Goal: Task Accomplishment & Management: Manage account settings

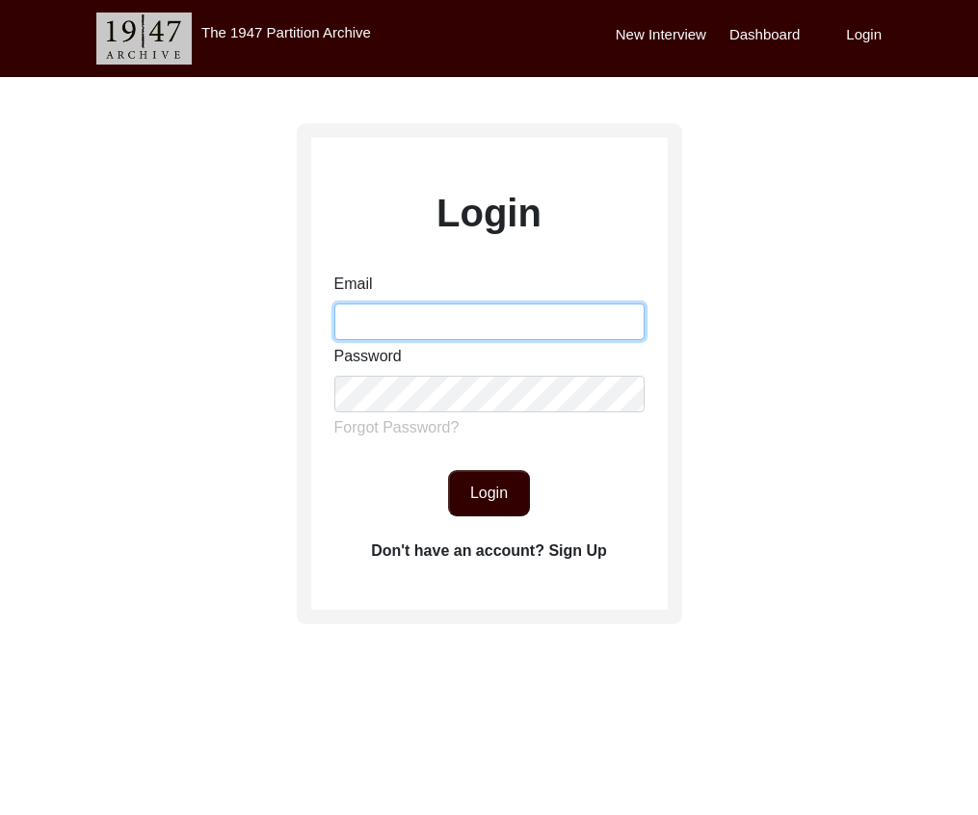
click at [488, 333] on input "Email" at bounding box center [489, 321] width 310 height 37
type input "[EMAIL_ADDRESS][DOMAIN_NAME]"
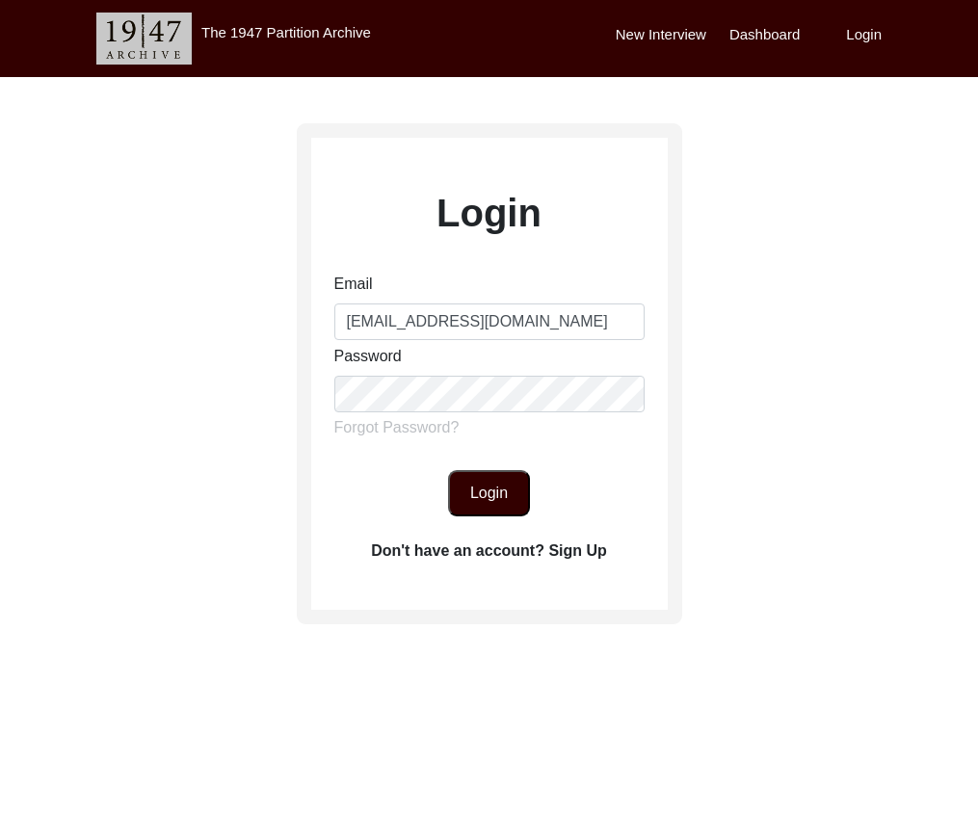
click at [494, 488] on button "Login" at bounding box center [489, 493] width 82 height 46
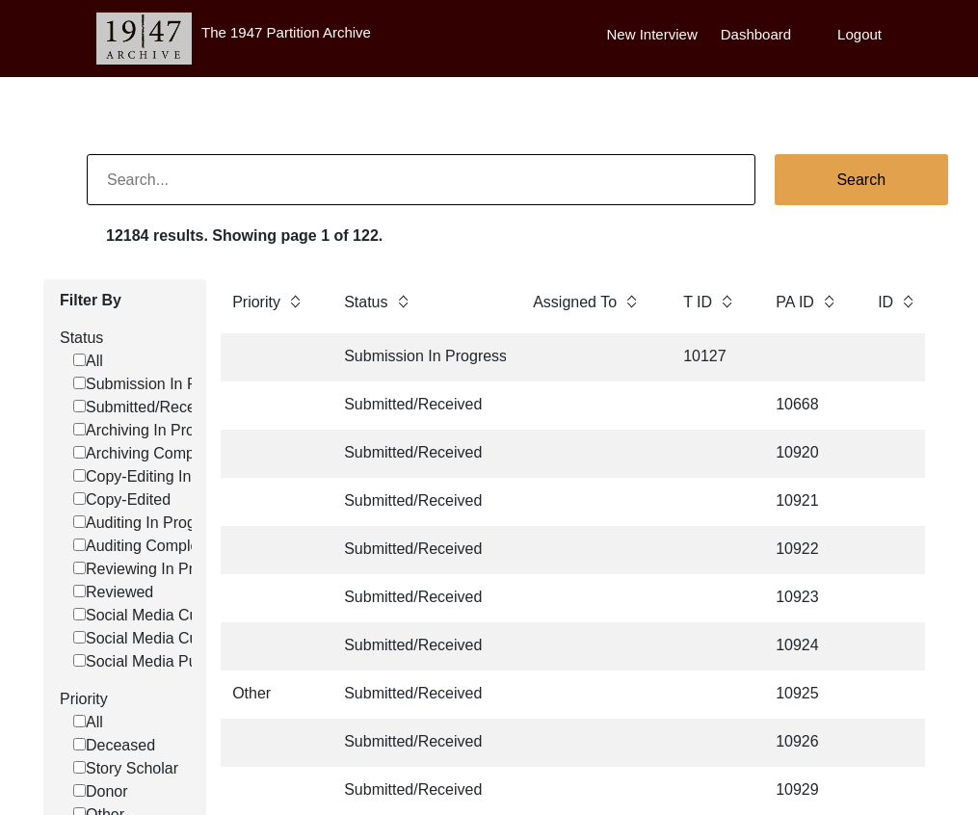
click at [267, 178] on input at bounding box center [421, 179] width 669 height 51
paste input "[PERSON_NAME]"
type input "[PERSON_NAME]"
checkbox input "false"
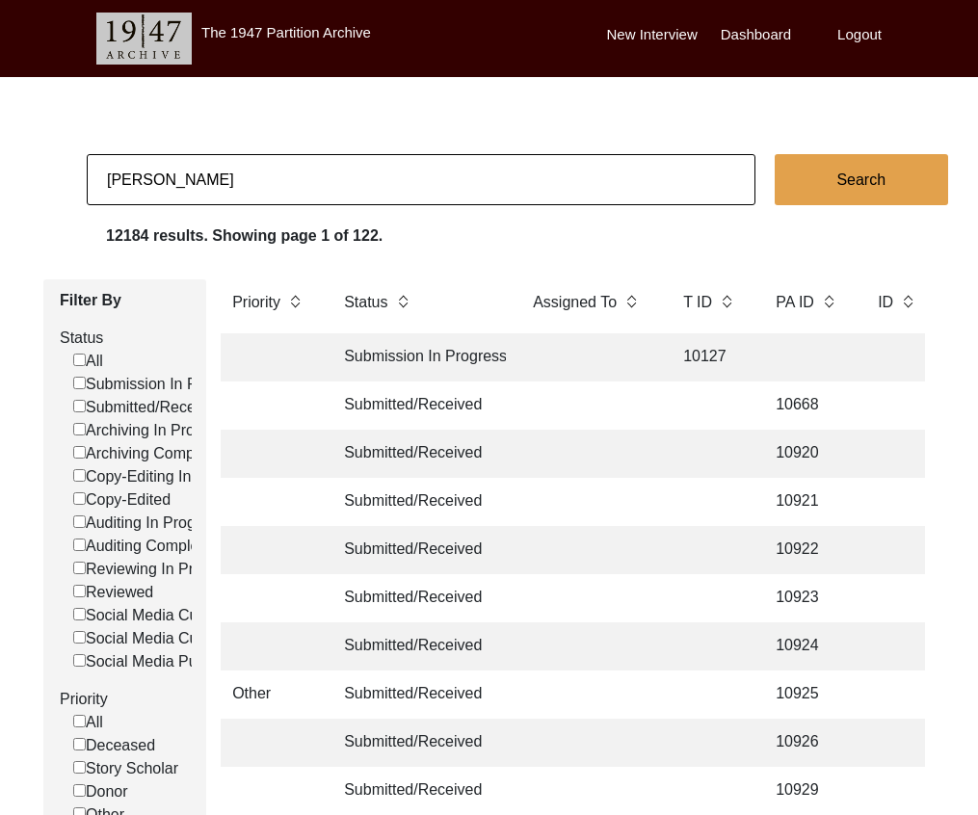
checkbox input "false"
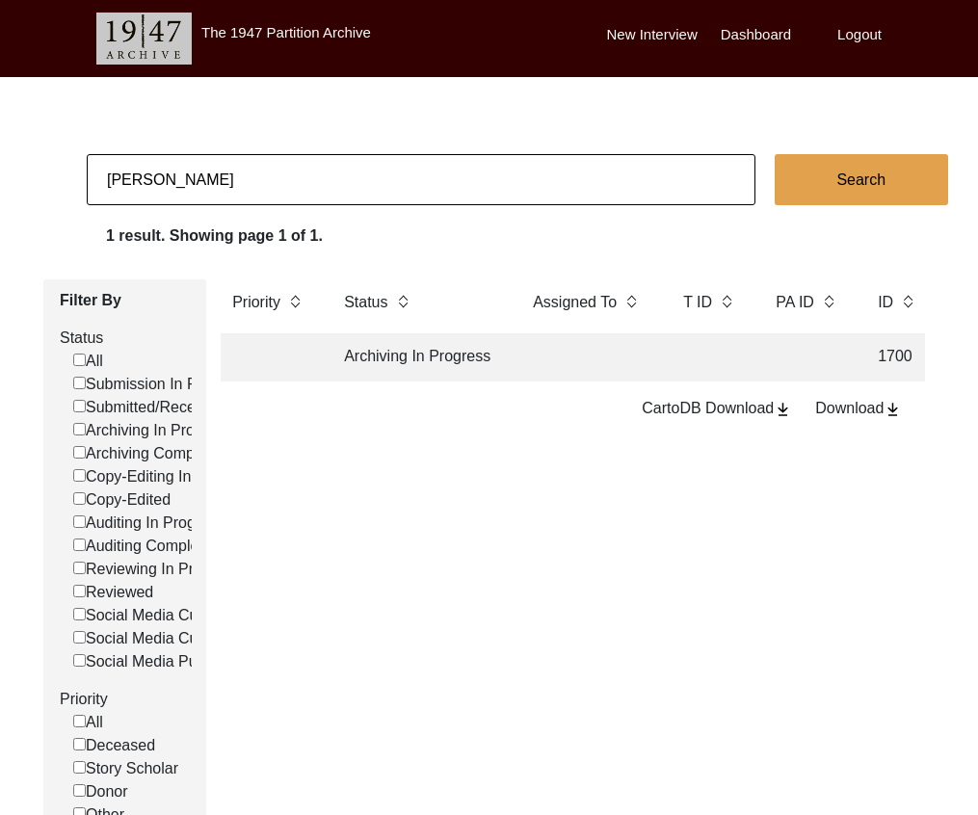
click at [411, 347] on td "Archiving In Progress" at bounding box center [418, 357] width 173 height 48
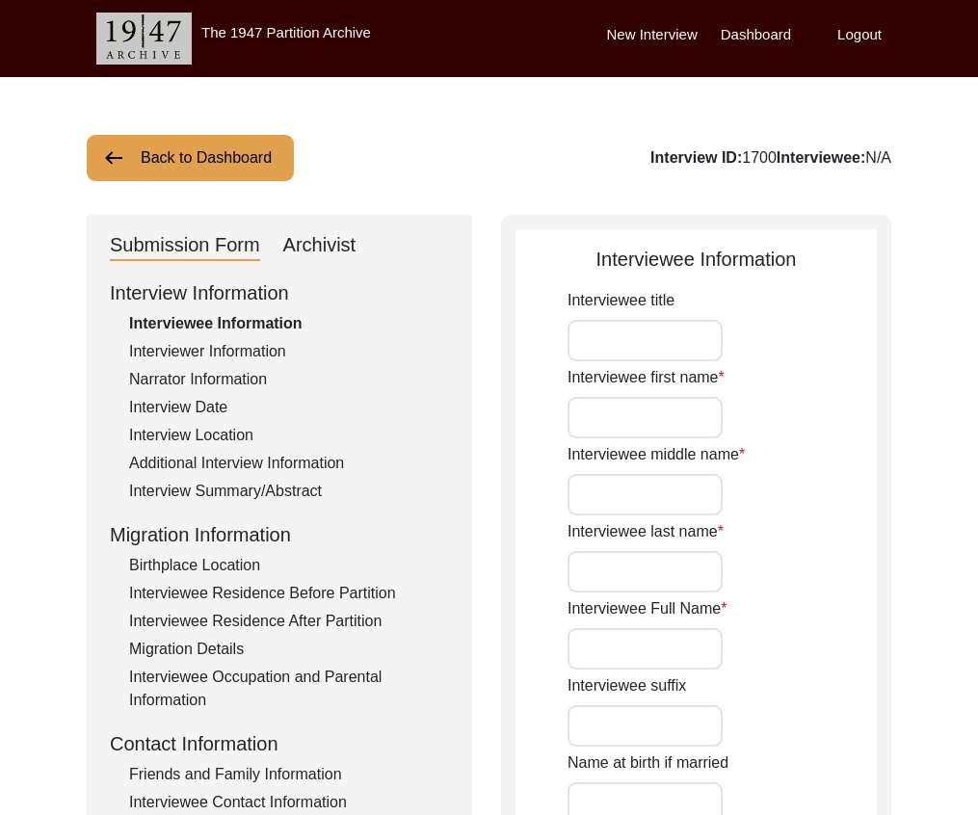
type input "[PERSON_NAME]"
type input "[DATE]"
type input "[DEMOGRAPHIC_DATA]"
click at [274, 489] on div "Interview Summary/Abstract" at bounding box center [289, 491] width 320 height 23
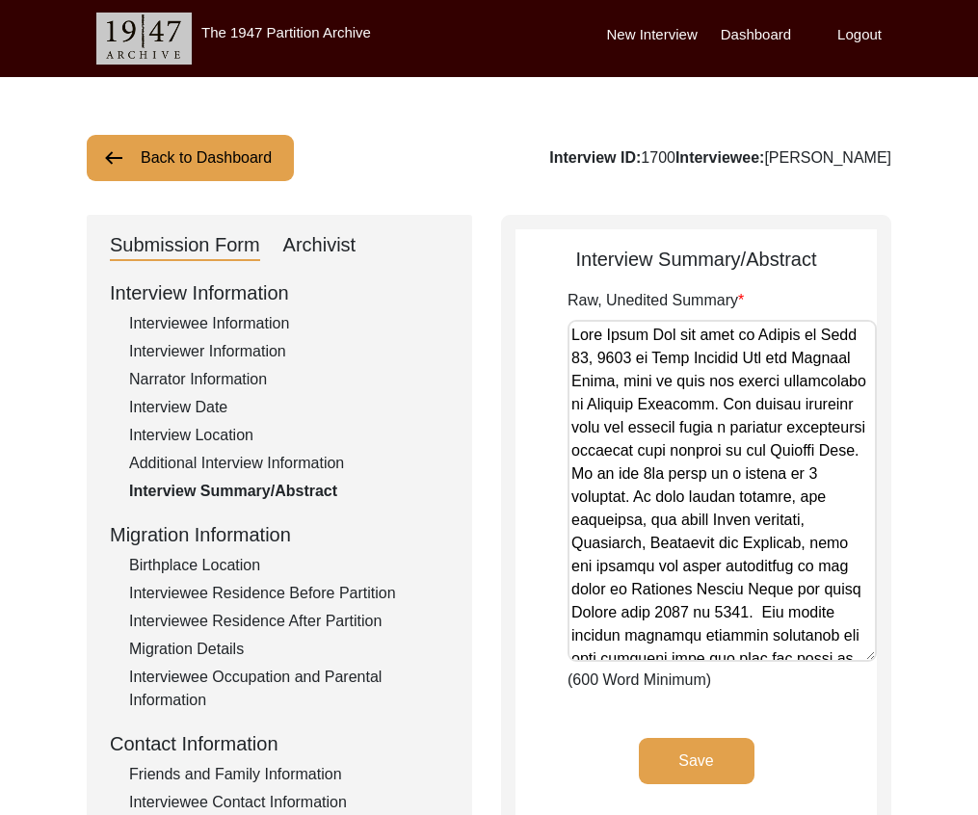
drag, startPoint x: 864, startPoint y: 427, endPoint x: 835, endPoint y: 628, distance: 203.4
click at [850, 657] on textarea "Raw, Unedited Summary" at bounding box center [721, 491] width 309 height 342
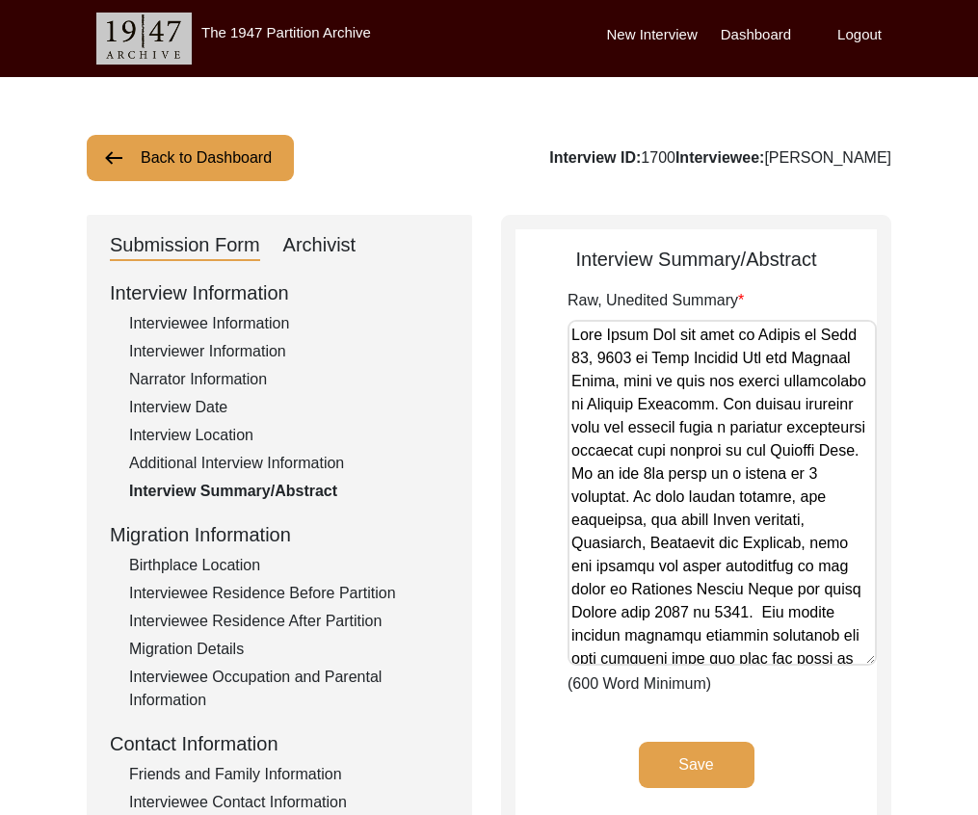
click at [360, 619] on div "Interviewee Residence After Partition" at bounding box center [289, 621] width 320 height 23
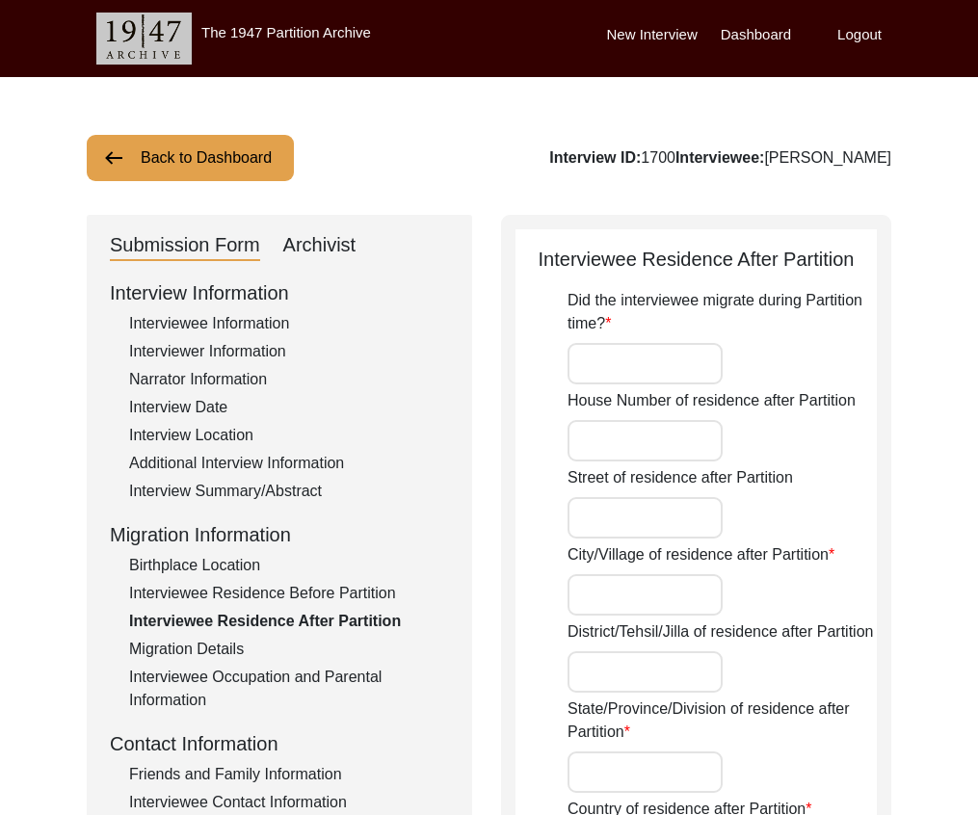
click at [238, 490] on div "Interview Summary/Abstract" at bounding box center [289, 491] width 320 height 23
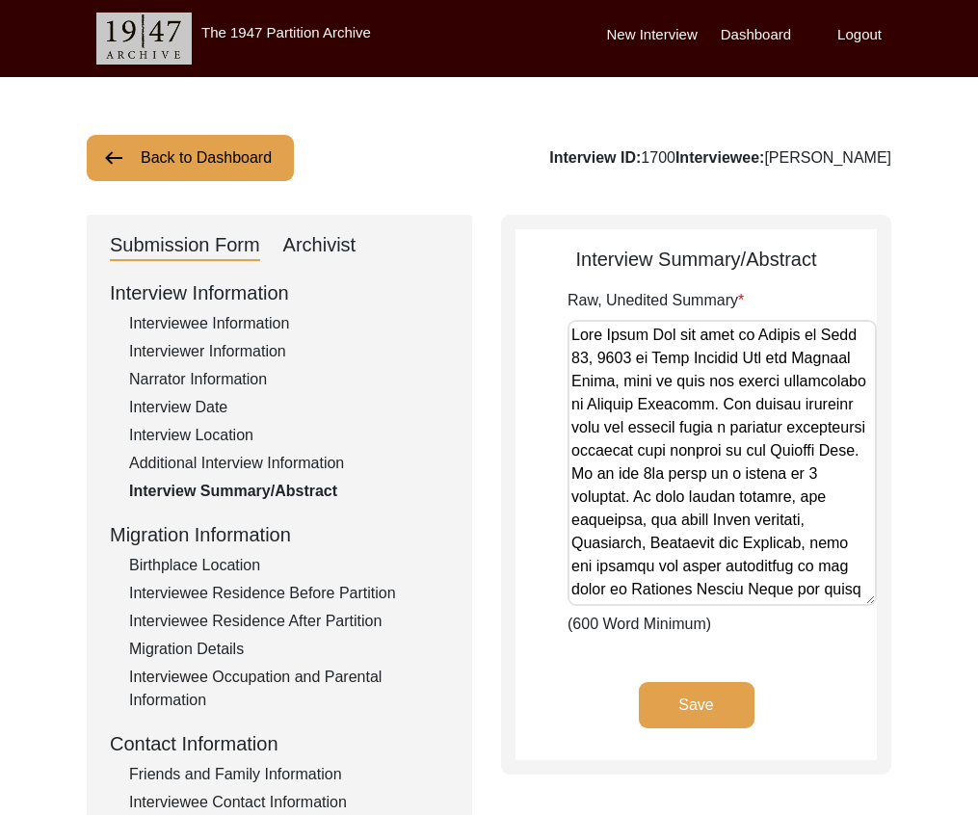
drag, startPoint x: 863, startPoint y: 429, endPoint x: 794, endPoint y: 739, distance: 317.8
click at [809, 606] on textarea "Raw, Unedited Summary" at bounding box center [721, 463] width 309 height 286
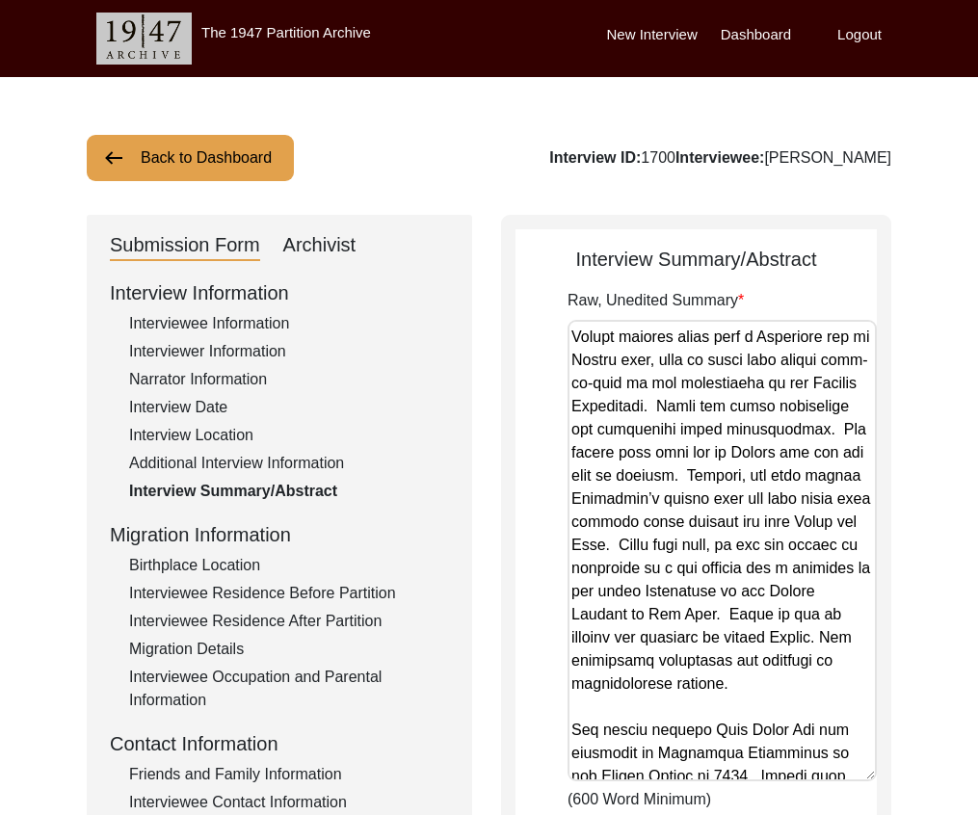
scroll to position [3108, 0]
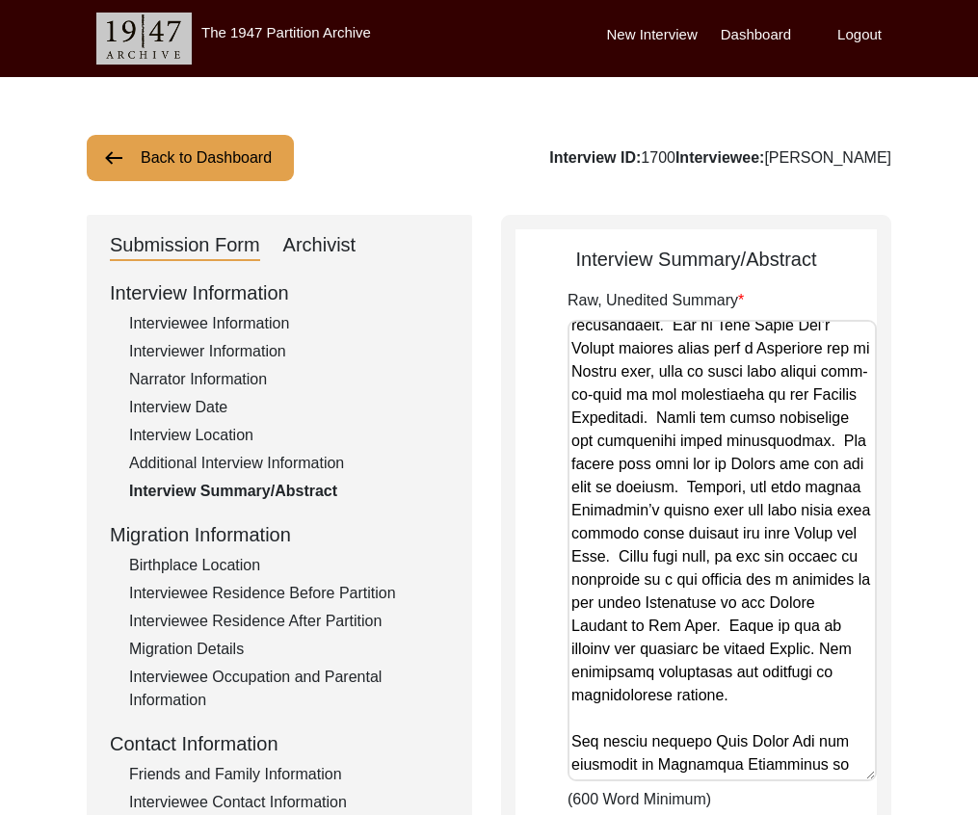
drag, startPoint x: 219, startPoint y: 137, endPoint x: 224, endPoint y: 150, distance: 14.7
click at [220, 138] on button "Back to Dashboard" at bounding box center [190, 158] width 207 height 46
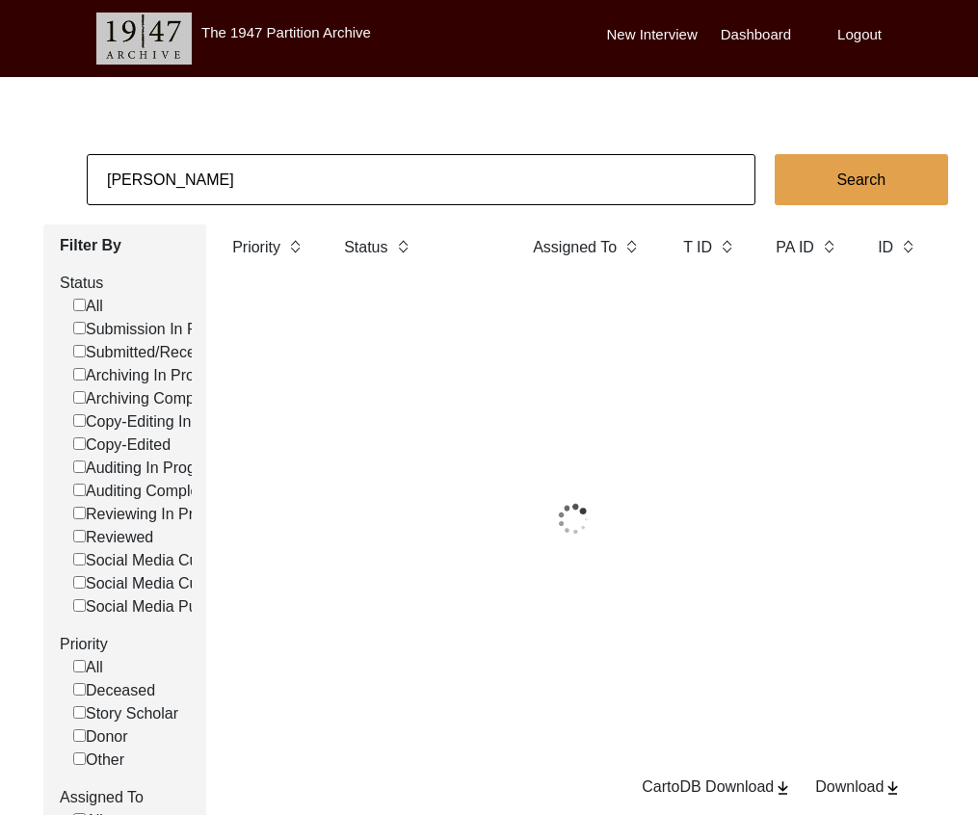
click at [232, 178] on input "[PERSON_NAME]" at bounding box center [421, 179] width 669 height 51
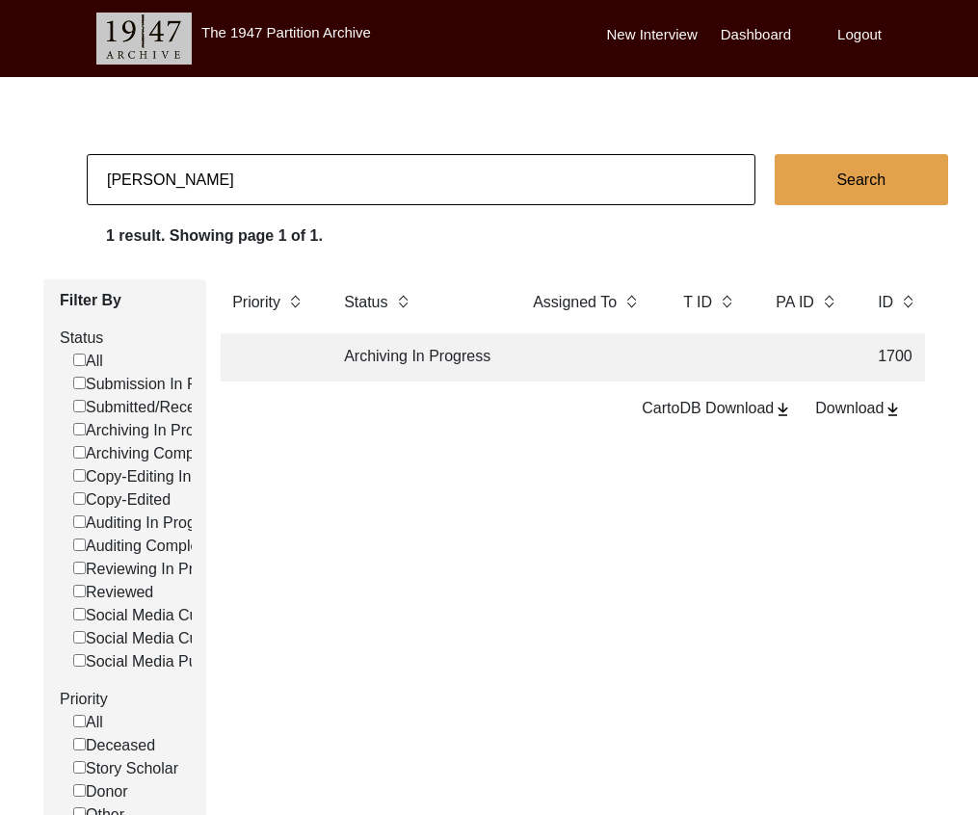
click at [232, 178] on input "[PERSON_NAME]" at bounding box center [421, 179] width 669 height 51
paste input "[PERSON_NAME]"
type input "[PERSON_NAME]"
checkbox input "false"
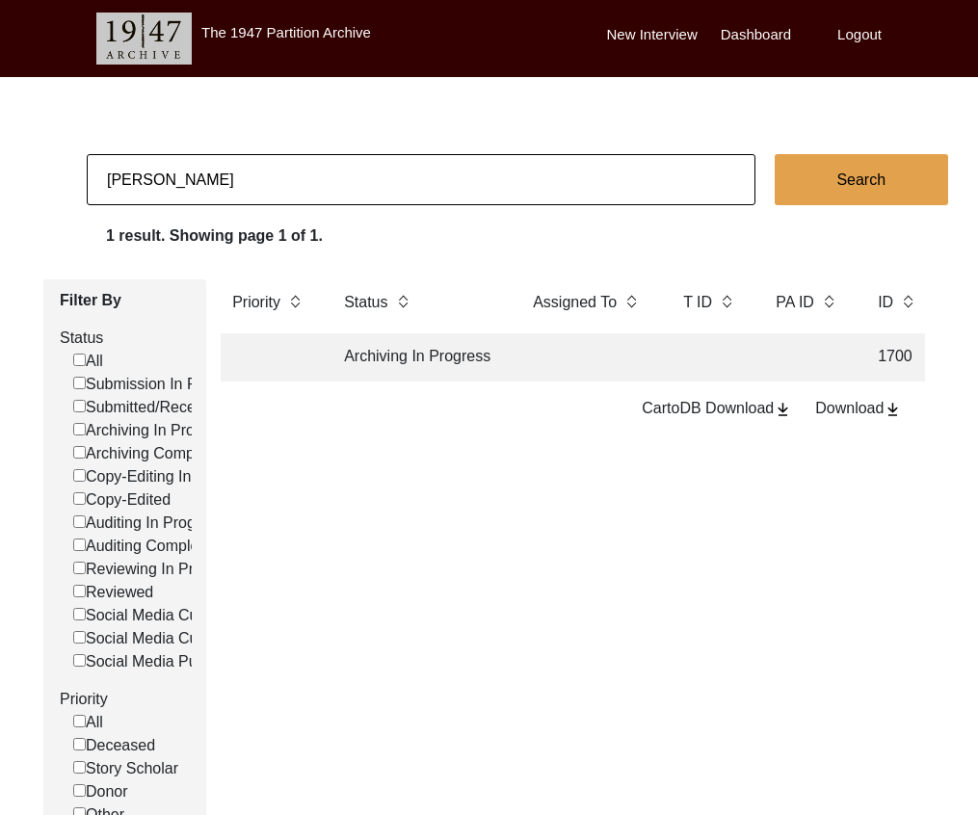
checkbox input "false"
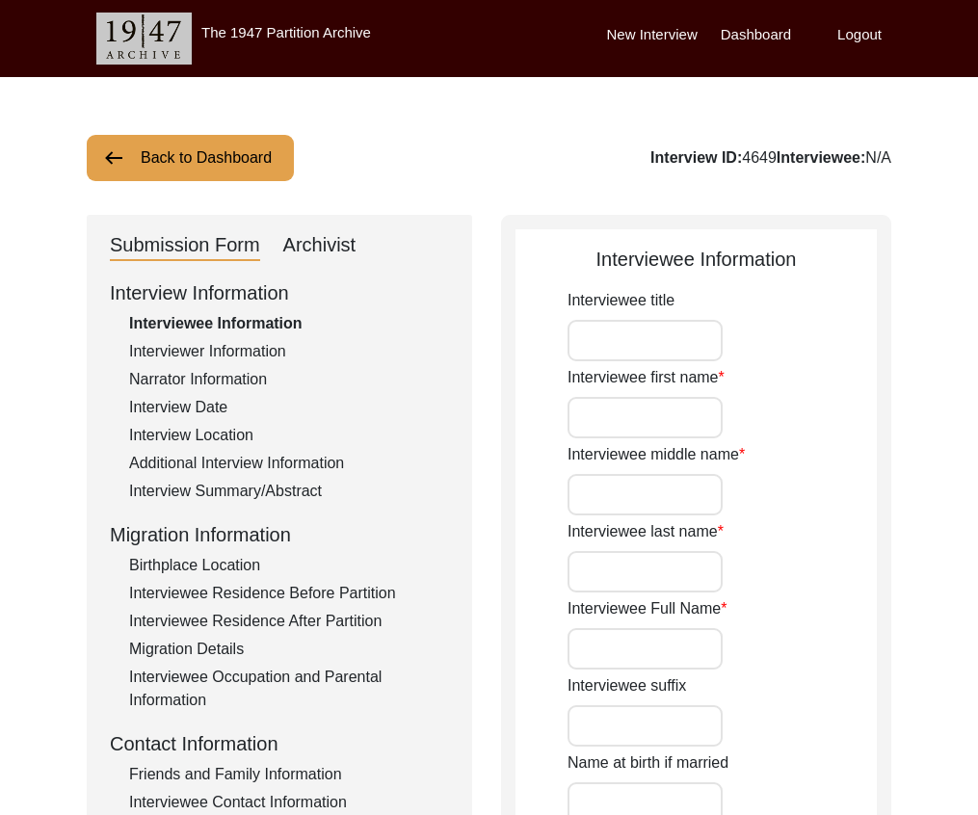
type input "Mr."
type input "Darshan"
type input "[PERSON_NAME]"
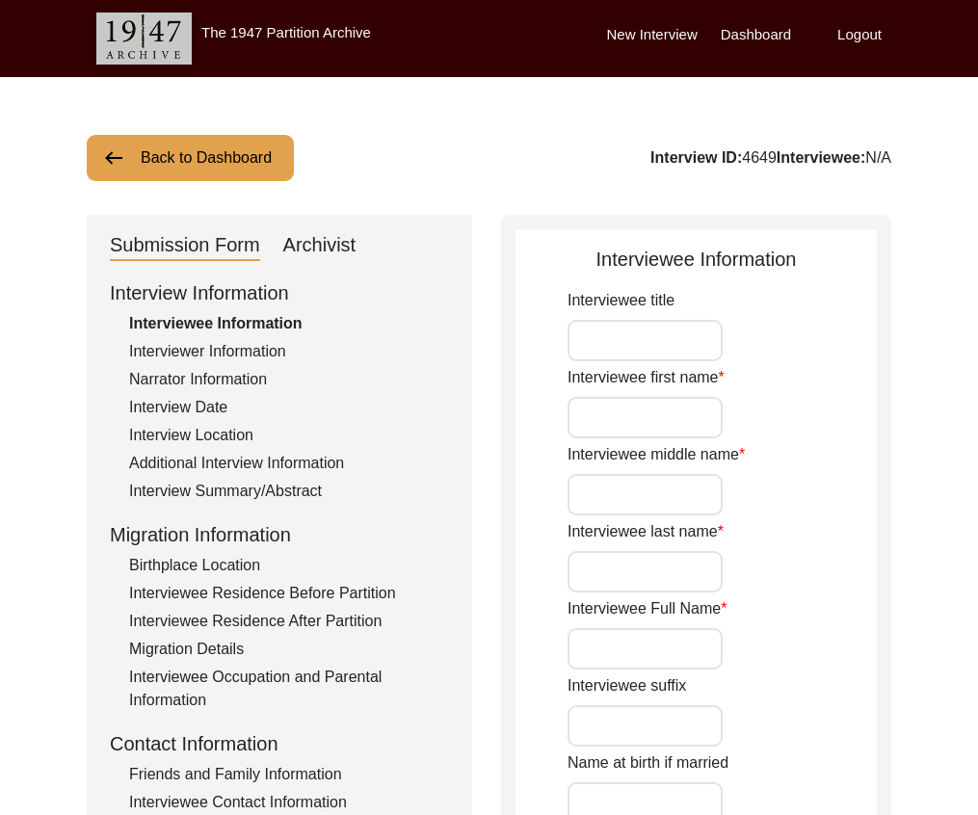
type input "1937"
type input "91"
type input "[DEMOGRAPHIC_DATA]"
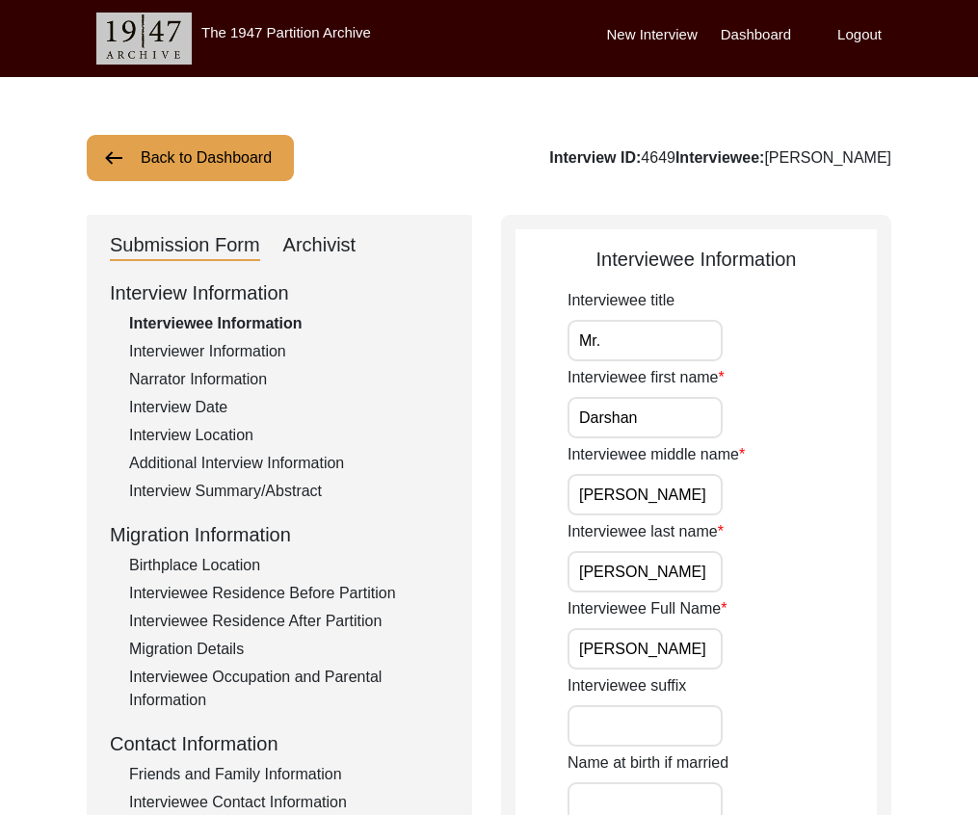
click at [271, 455] on div "Additional Interview Information" at bounding box center [289, 463] width 320 height 23
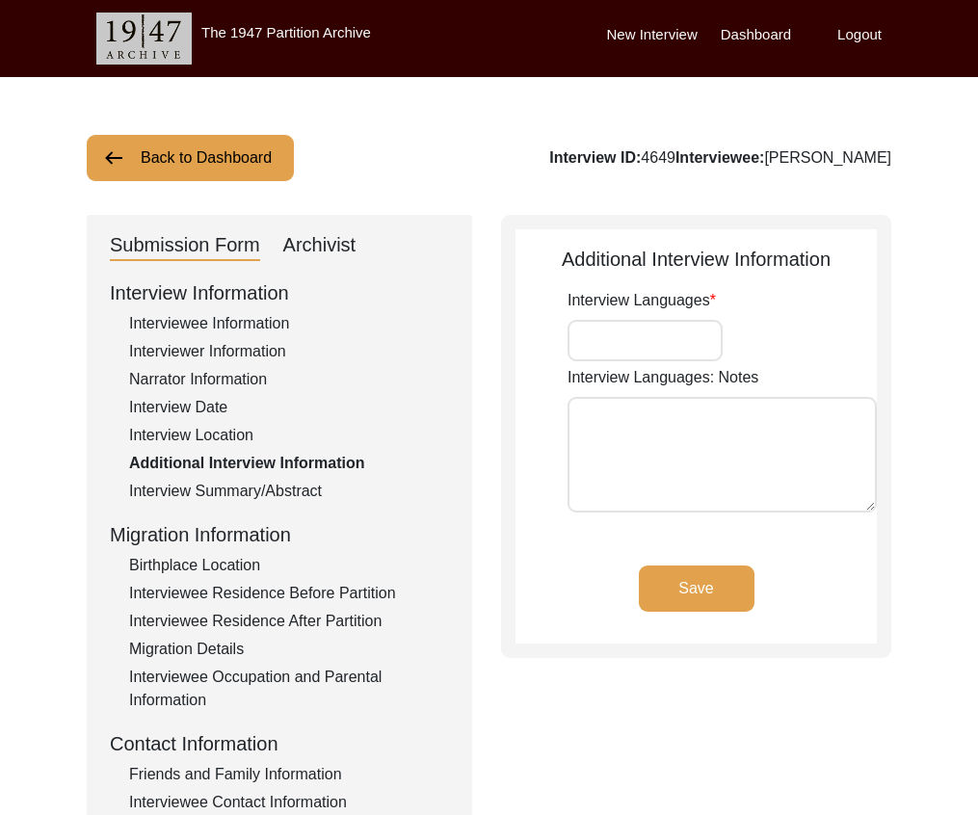
type input "English"
click at [298, 583] on div "Interviewee Residence Before Partition" at bounding box center [289, 593] width 320 height 23
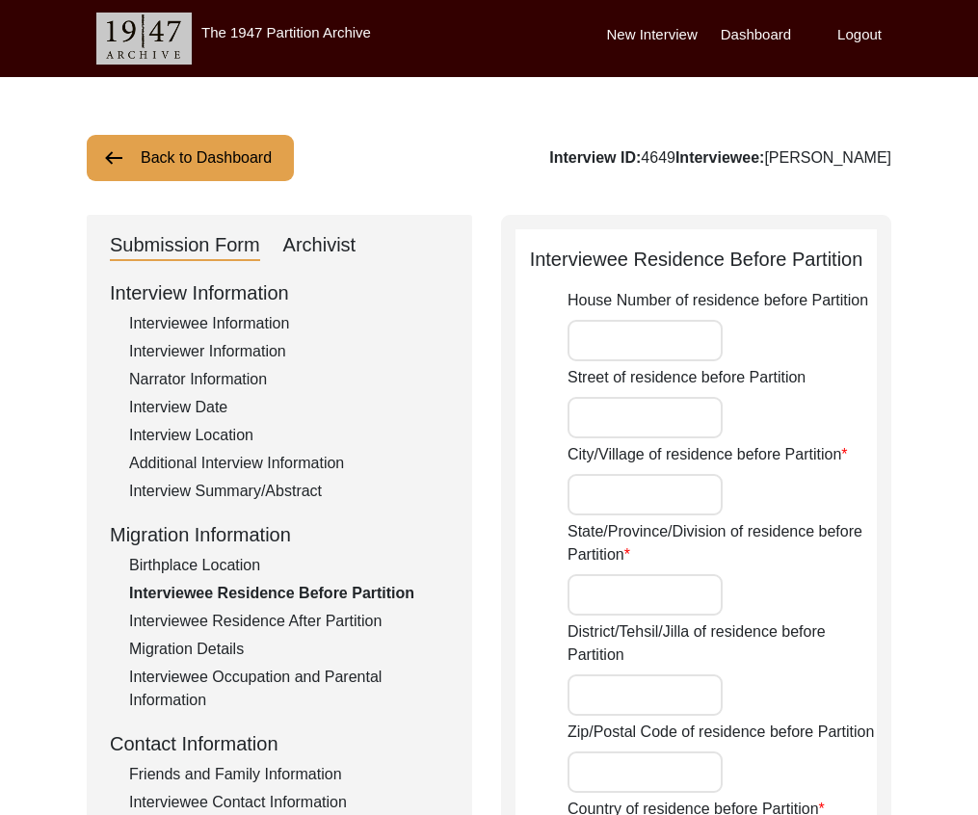
type input "[GEOGRAPHIC_DATA]"
type input "Azad Kashmir"
type input "[GEOGRAPHIC_DATA]"
type input "[GEOGRAPHIC_DATA], [GEOGRAPHIC_DATA], [GEOGRAPHIC_DATA]"
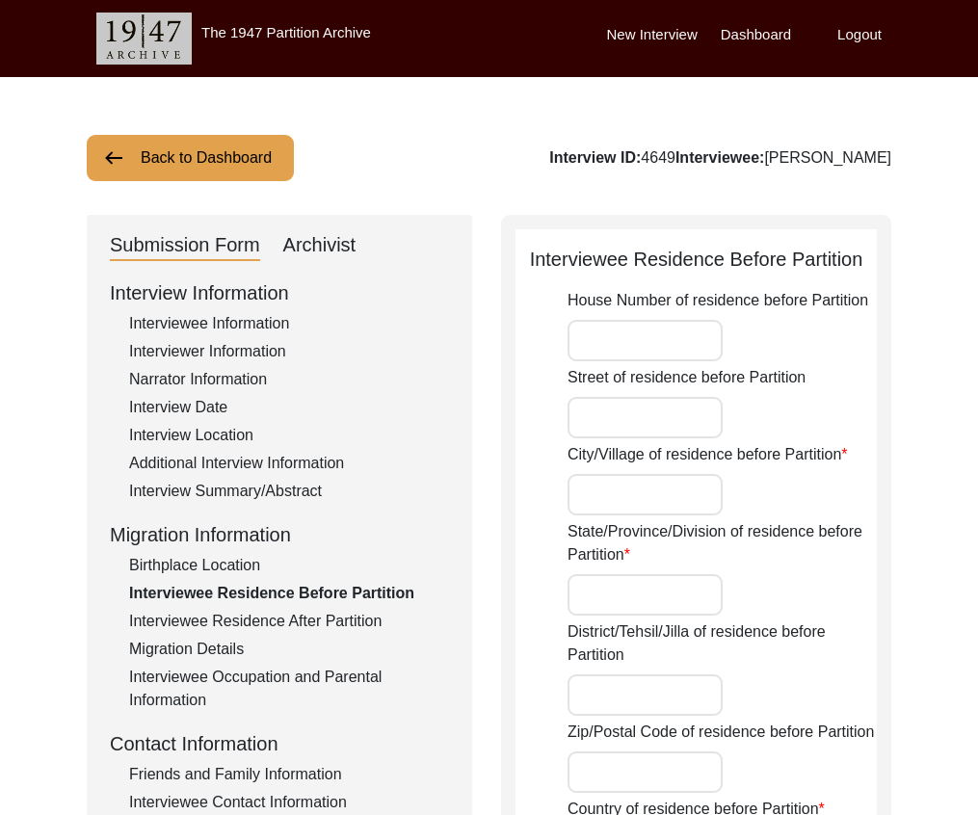
type input "33.1479"
type input "73.7536"
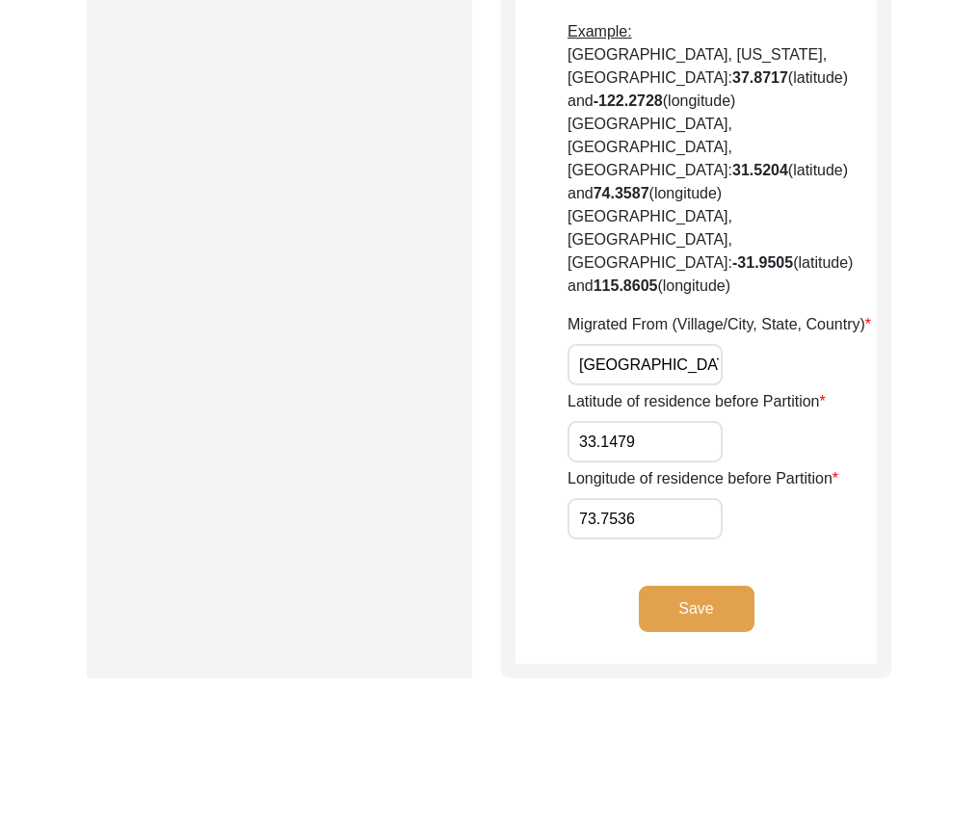
scroll to position [0, 73]
drag, startPoint x: 655, startPoint y: 223, endPoint x: 646, endPoint y: 214, distance: 13.0
click at [703, 344] on input "[GEOGRAPHIC_DATA], [GEOGRAPHIC_DATA], [GEOGRAPHIC_DATA]" at bounding box center [644, 364] width 155 height 41
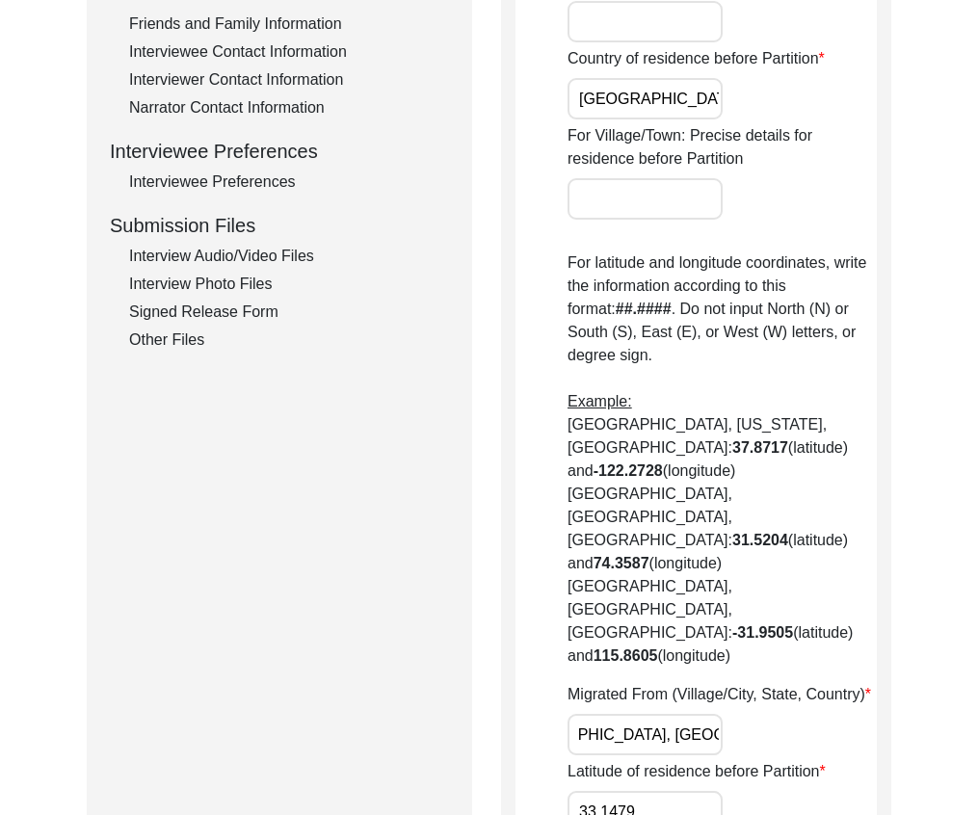
scroll to position [569, 0]
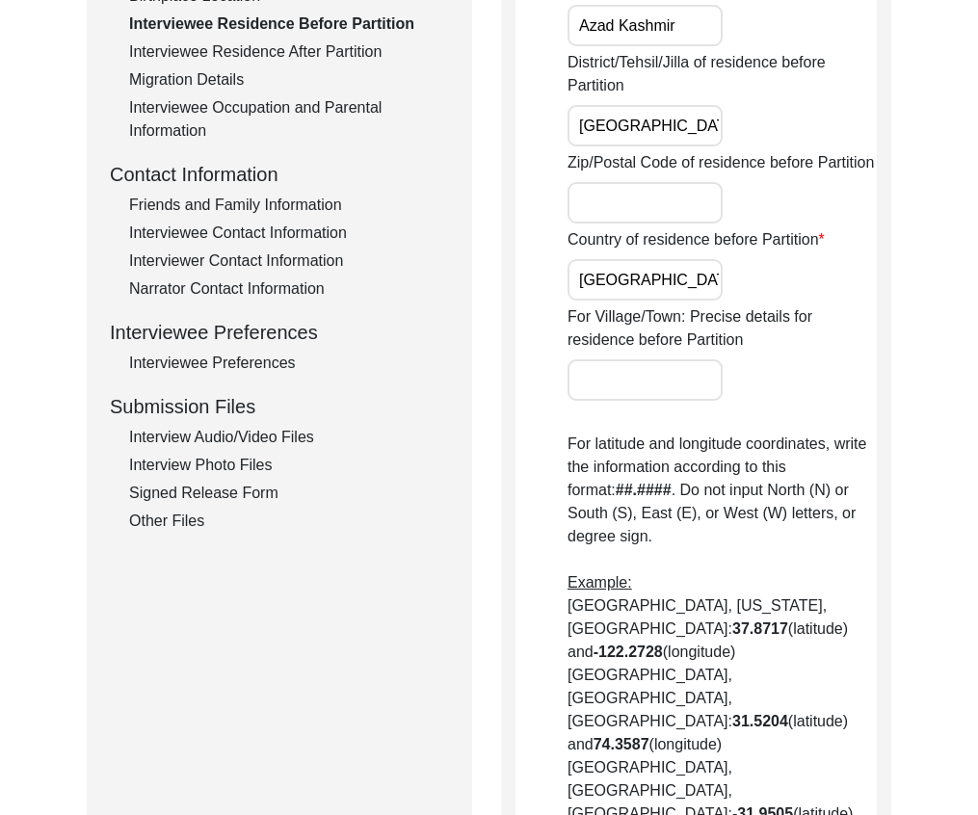
click at [329, 49] on div "Interviewee Residence After Partition" at bounding box center [289, 51] width 320 height 23
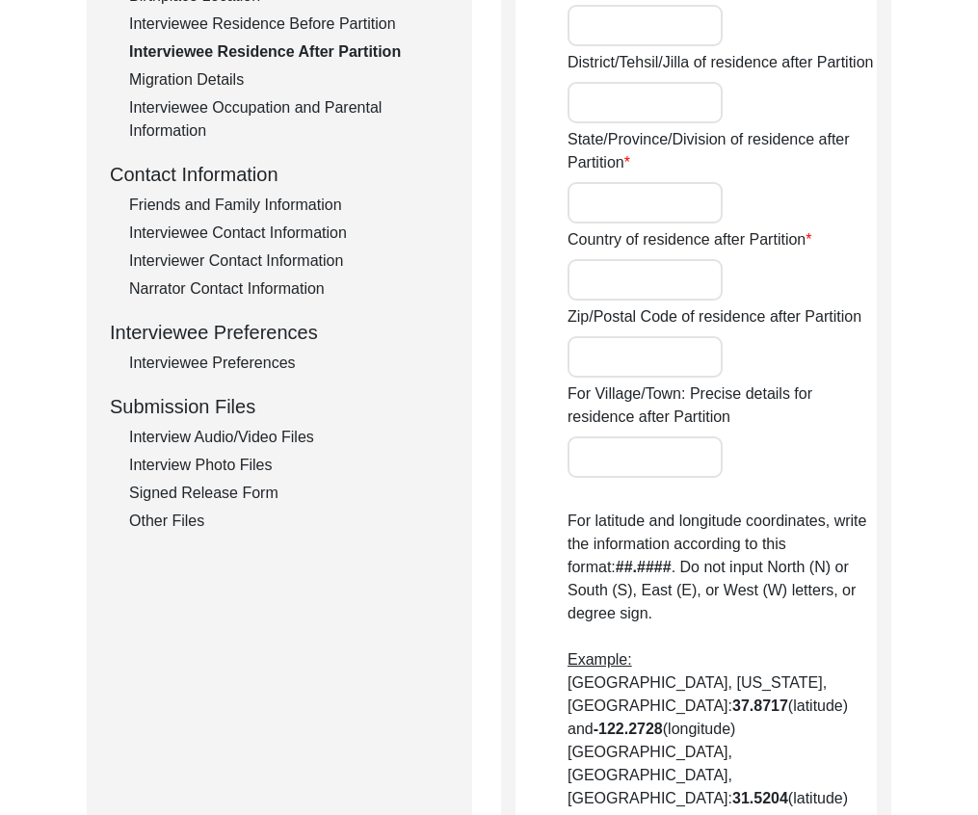
type input "Yes"
type input "Qadian"
type input "[GEOGRAPHIC_DATA]"
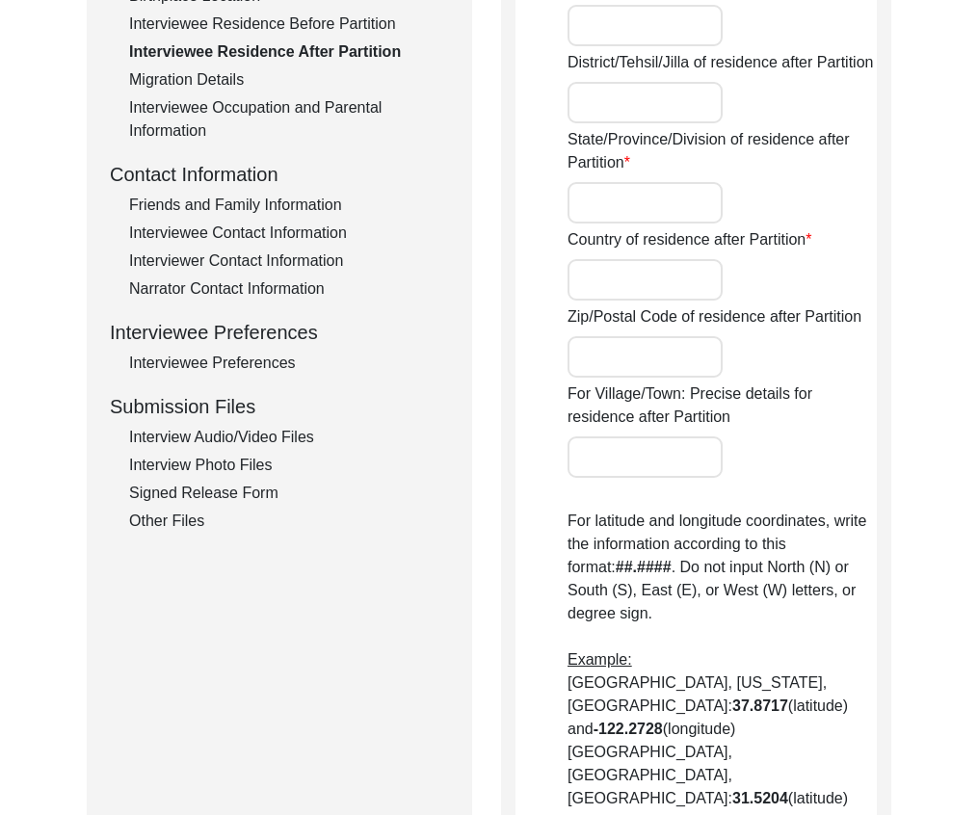
type input "Qadian, [GEOGRAPHIC_DATA], [GEOGRAPHIC_DATA]"
type input "31.8191"
type input "75.3791"
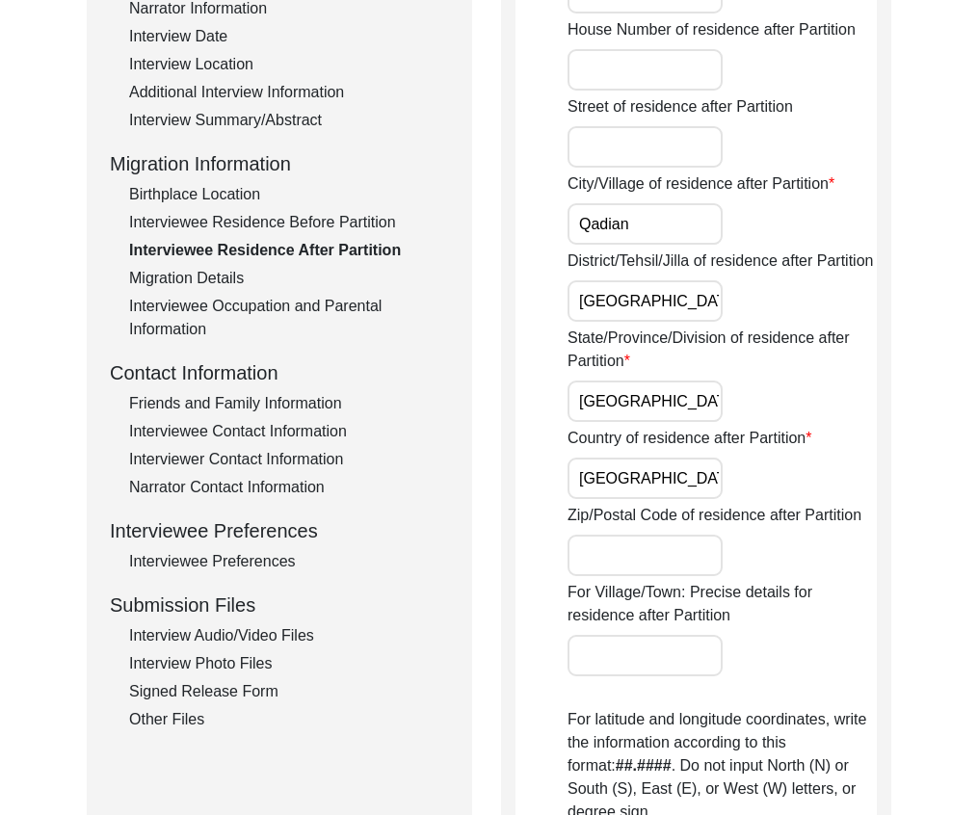
scroll to position [90, 0]
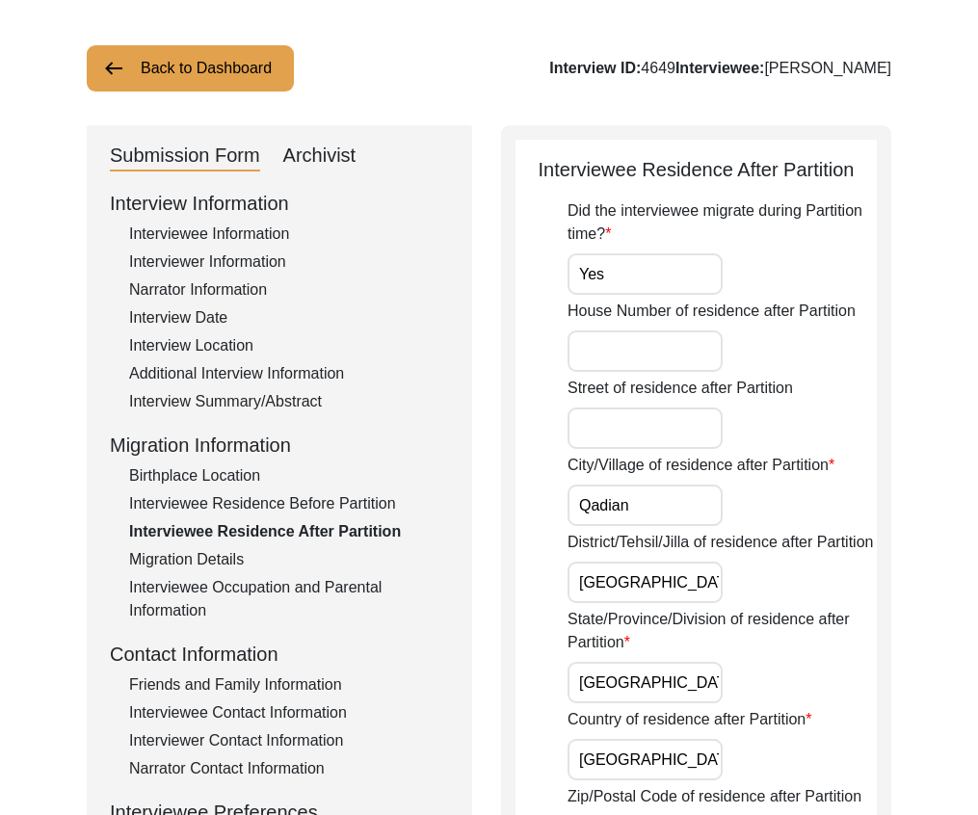
click at [320, 154] on div "Archivist" at bounding box center [319, 156] width 73 height 31
select select "Auditing Completed"
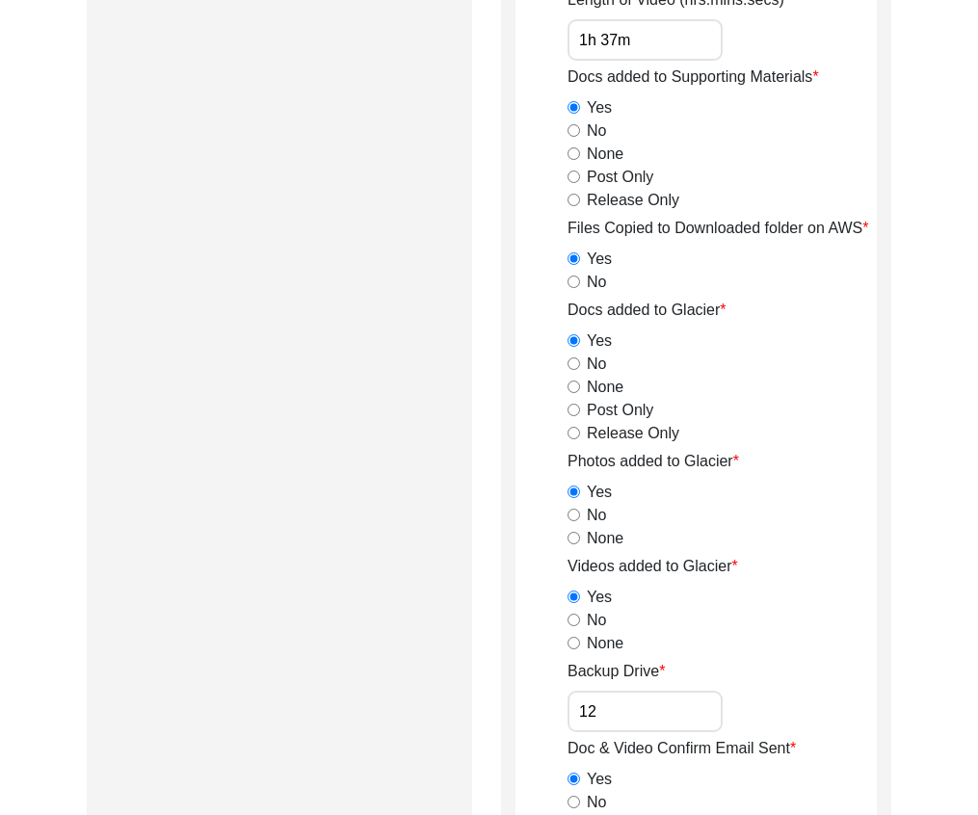
scroll to position [2304, 0]
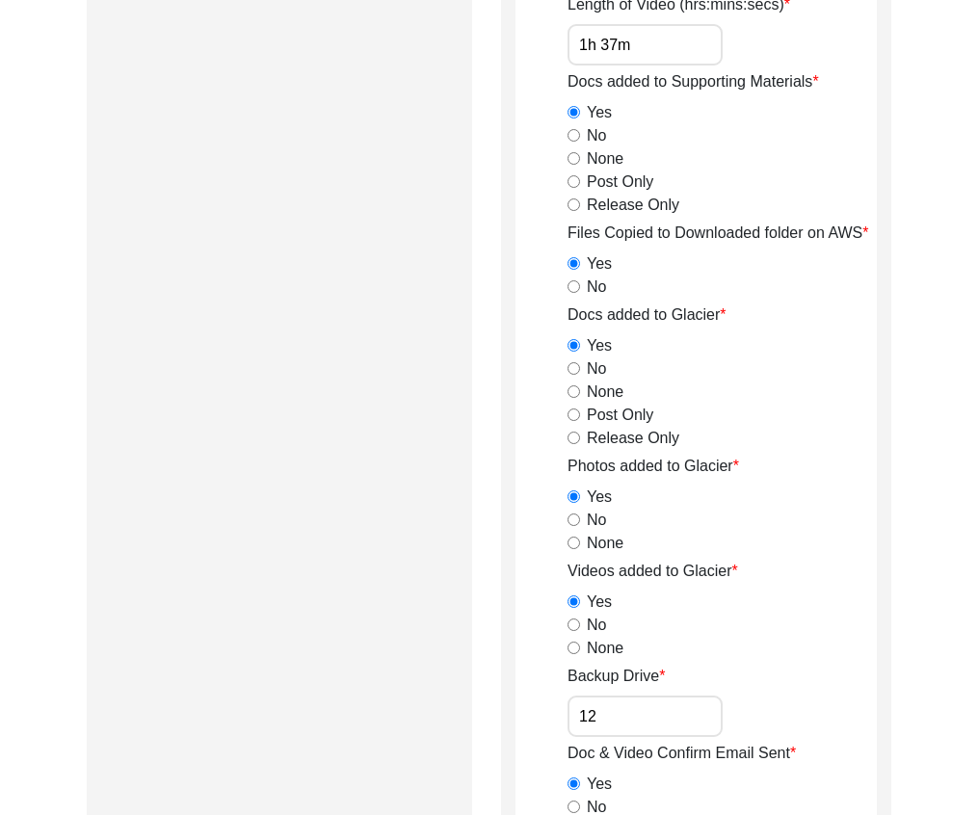
drag, startPoint x: 972, startPoint y: 460, endPoint x: 983, endPoint y: 456, distance: 11.6
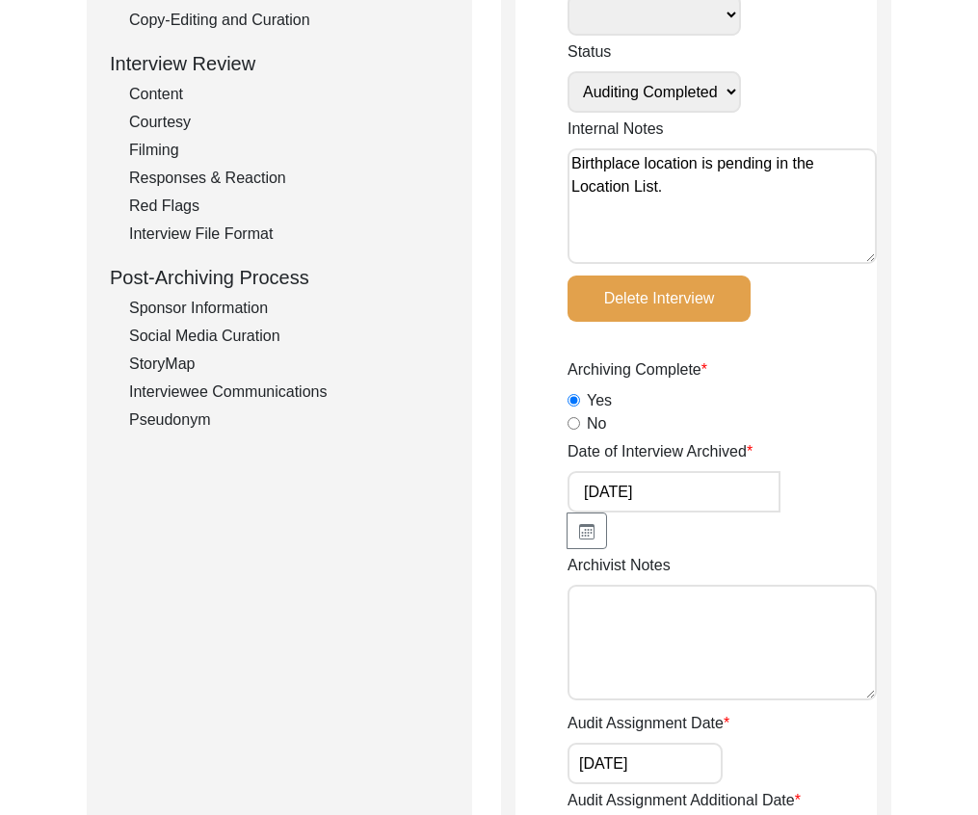
scroll to position [0, 0]
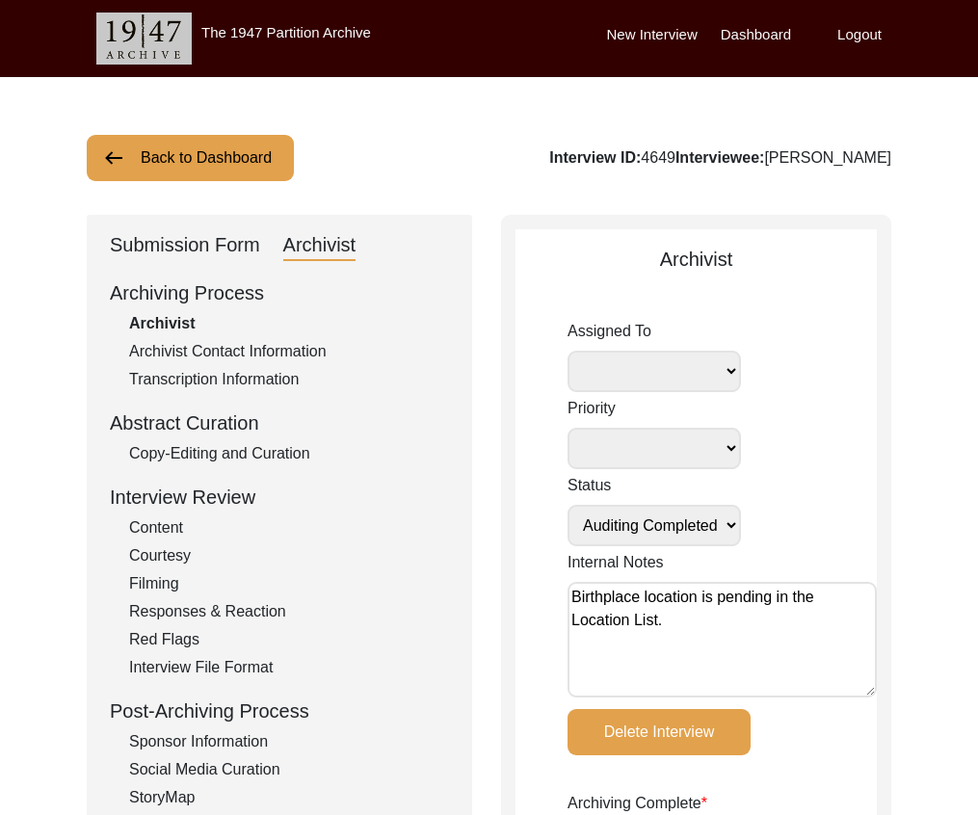
click at [268, 151] on button "Back to Dashboard" at bounding box center [190, 158] width 207 height 46
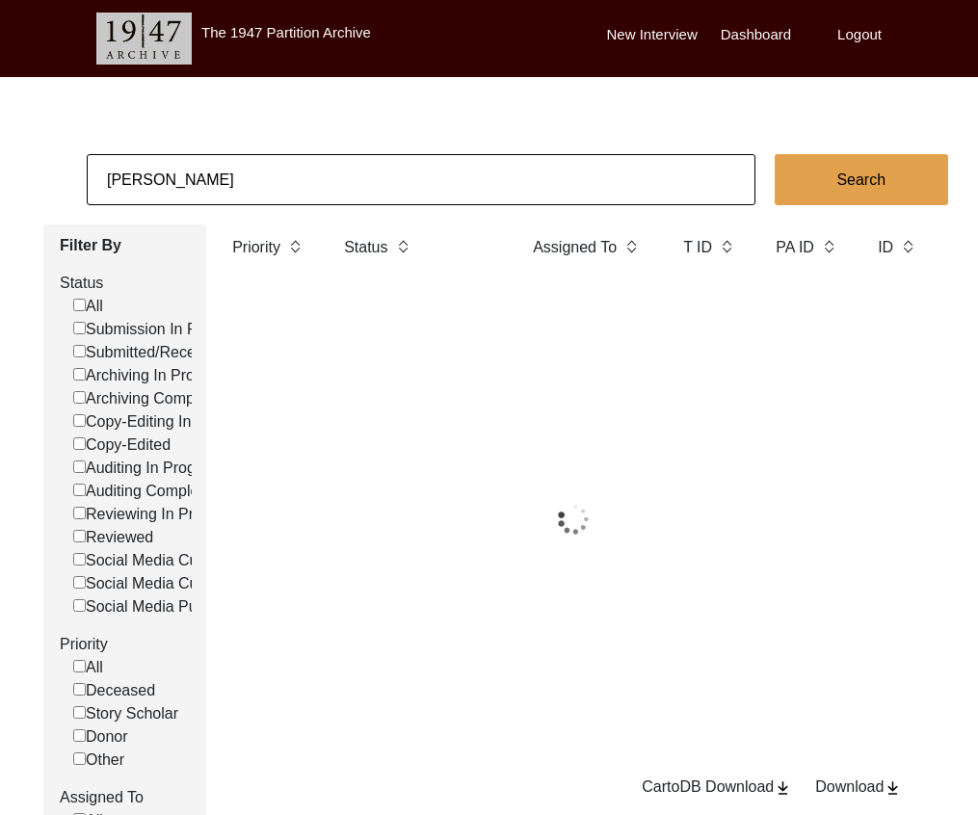
click at [296, 186] on input "[PERSON_NAME]" at bounding box center [421, 179] width 669 height 51
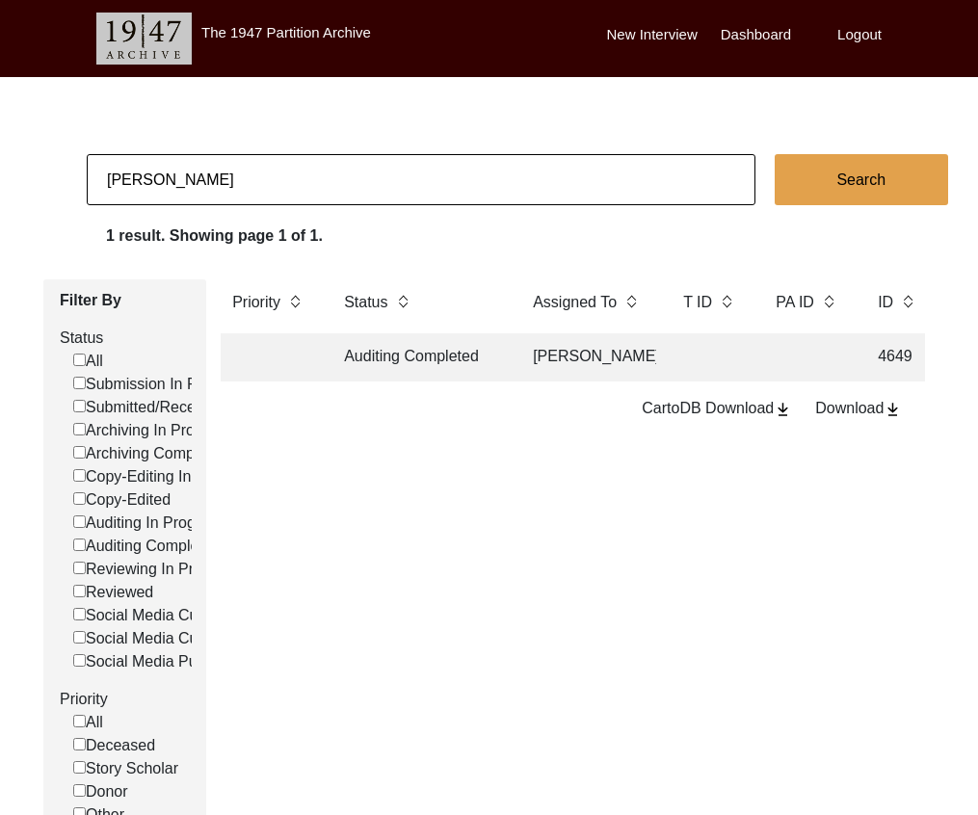
click at [296, 186] on input "[PERSON_NAME]" at bounding box center [421, 179] width 669 height 51
paste input "1959"
type input "1959"
checkbox input "false"
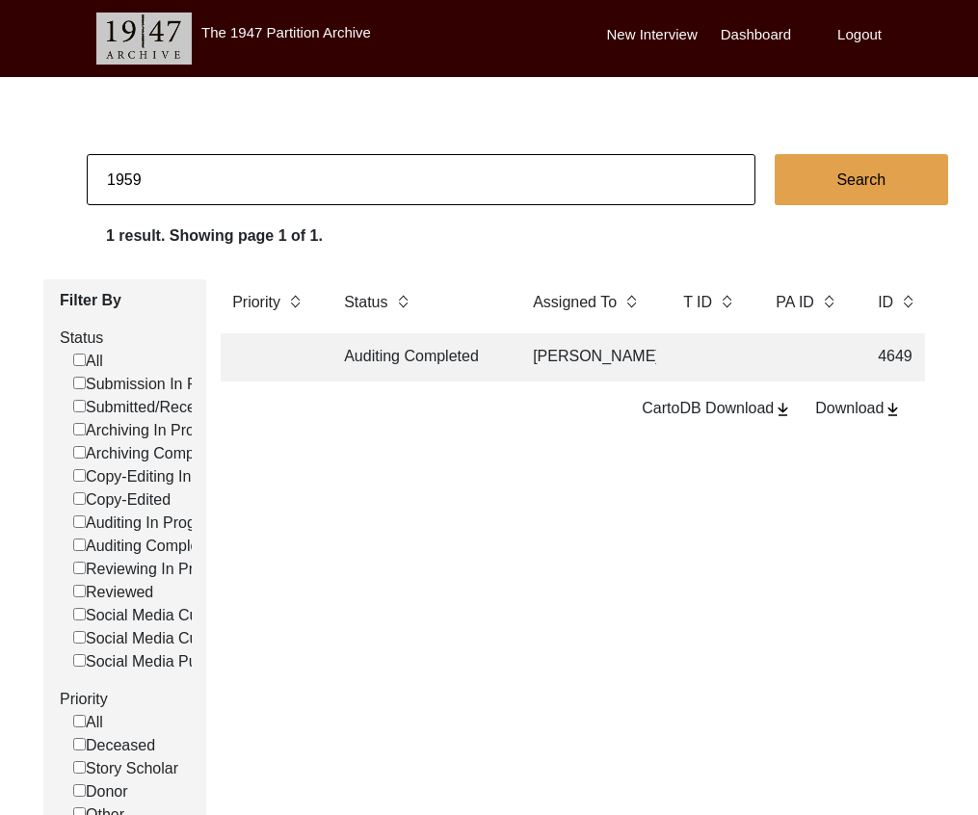
checkbox input "false"
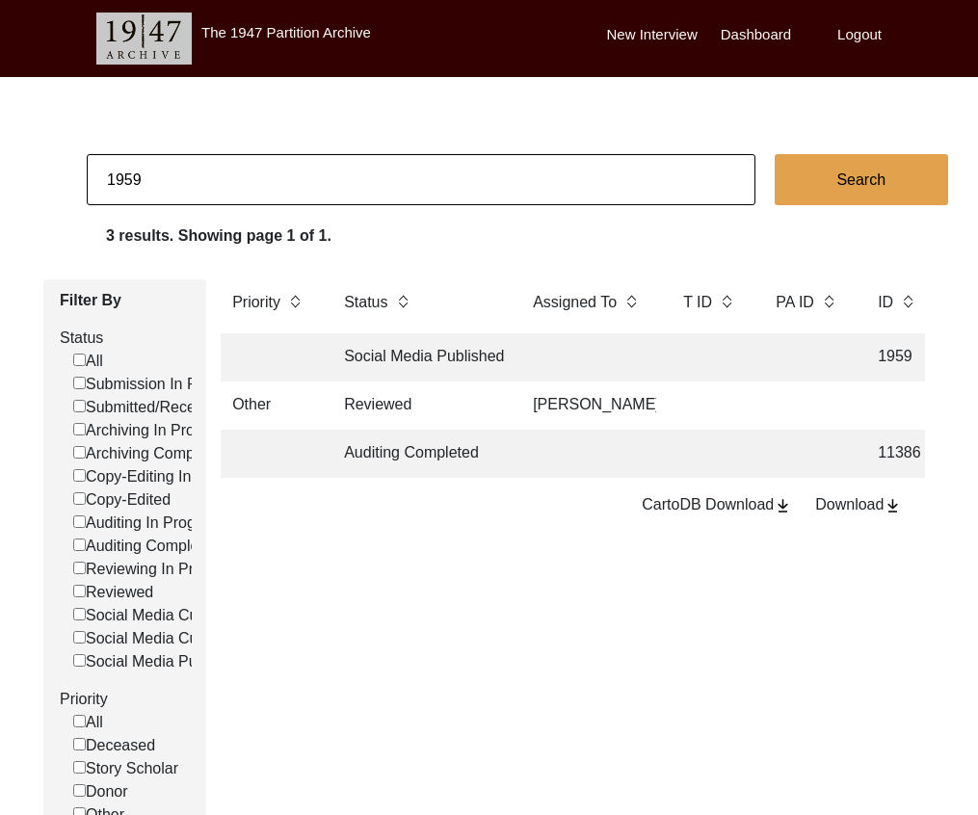
click at [557, 353] on td at bounding box center [588, 357] width 135 height 48
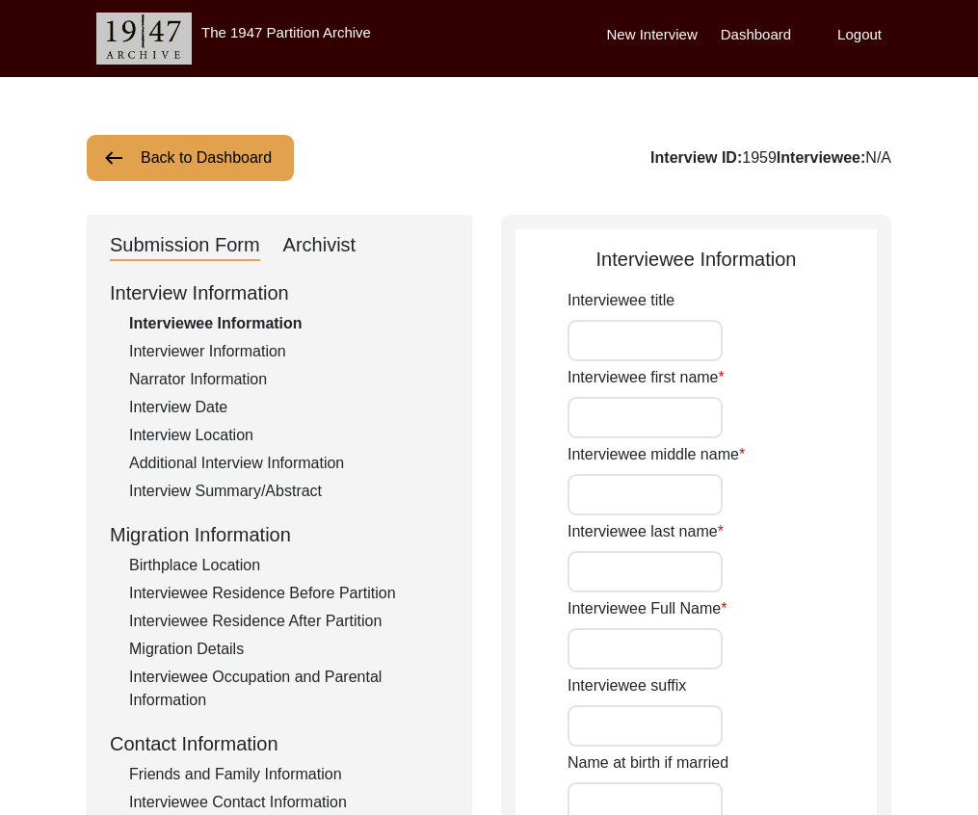
type input "[PERSON_NAME]"
type input "[DATE]"
type input "[DEMOGRAPHIC_DATA]"
click at [340, 249] on div "Archivist" at bounding box center [319, 245] width 73 height 31
select select "Social Media Published"
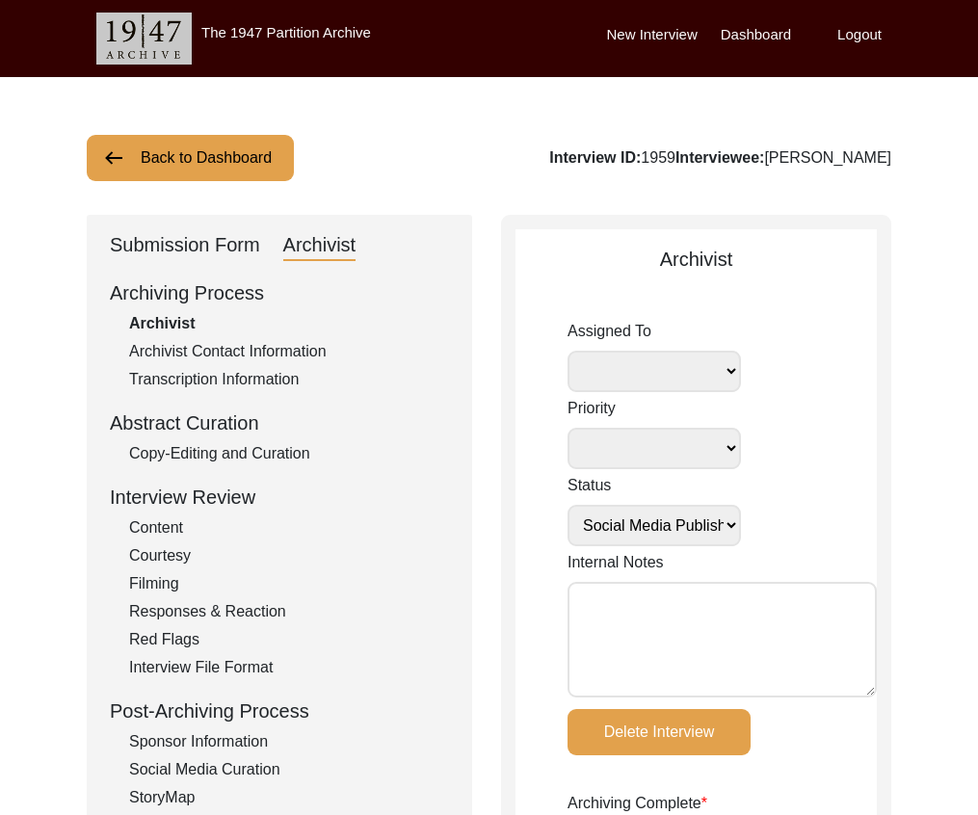
click at [234, 249] on div "Submission Form" at bounding box center [185, 245] width 150 height 31
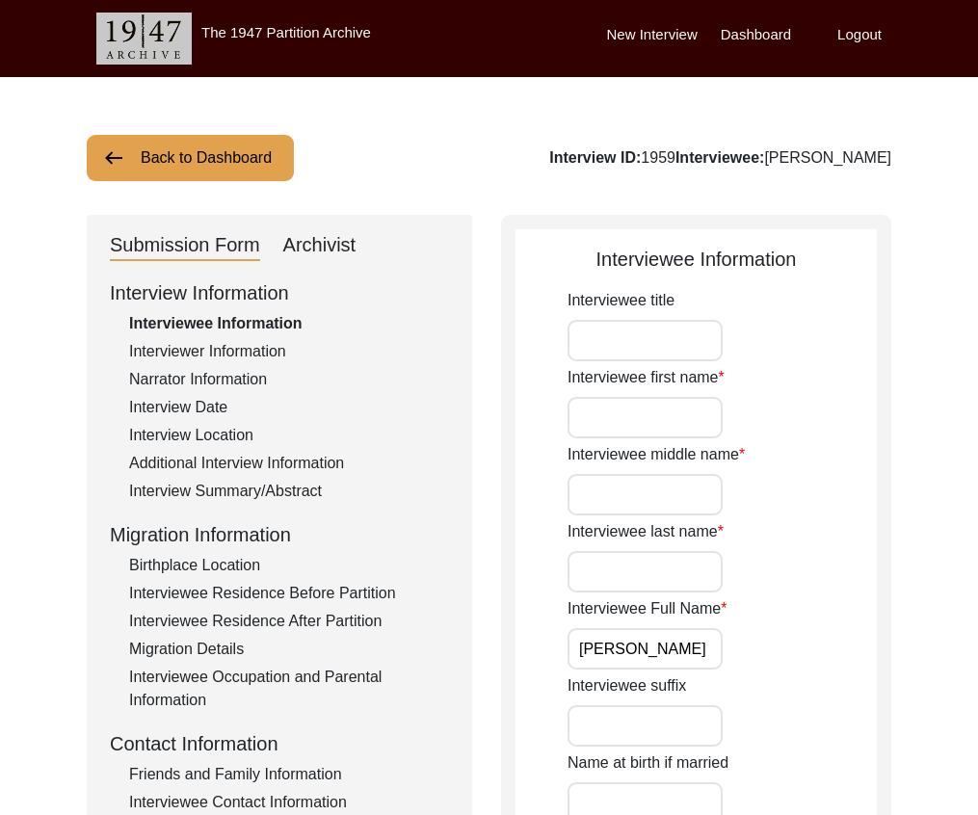
click at [286, 481] on div "Interview Summary/Abstract" at bounding box center [289, 491] width 320 height 23
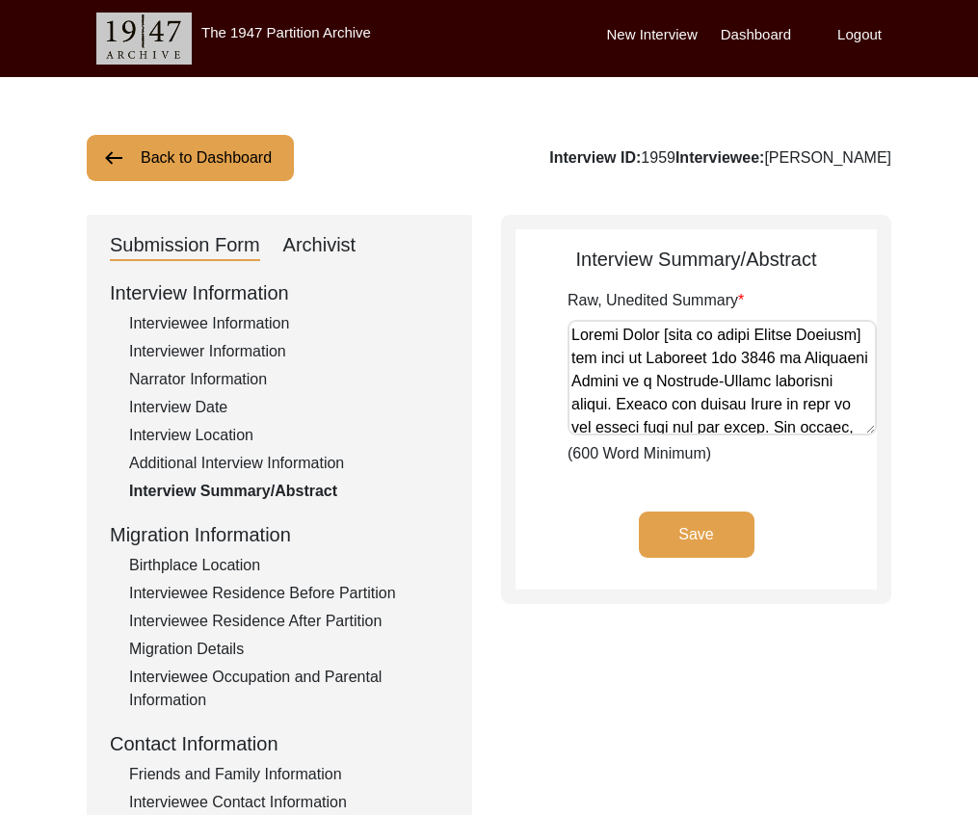
click at [297, 459] on div "Additional Interview Information" at bounding box center [289, 463] width 320 height 23
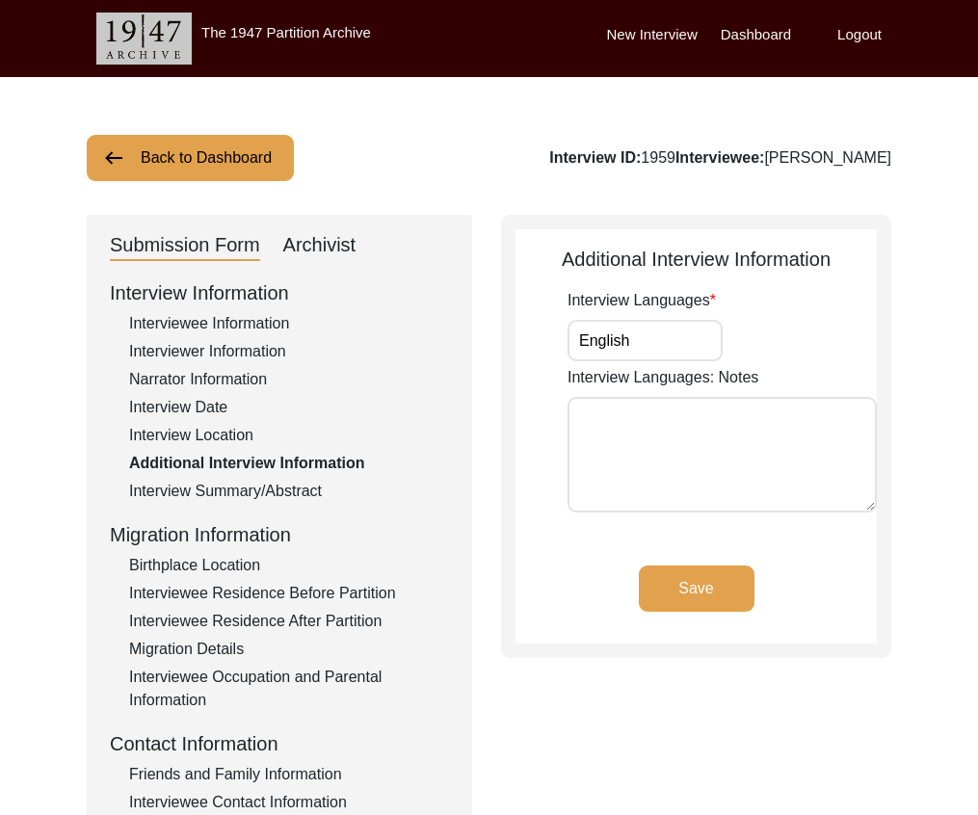
click at [318, 593] on div "Interviewee Residence Before Partition" at bounding box center [289, 593] width 320 height 23
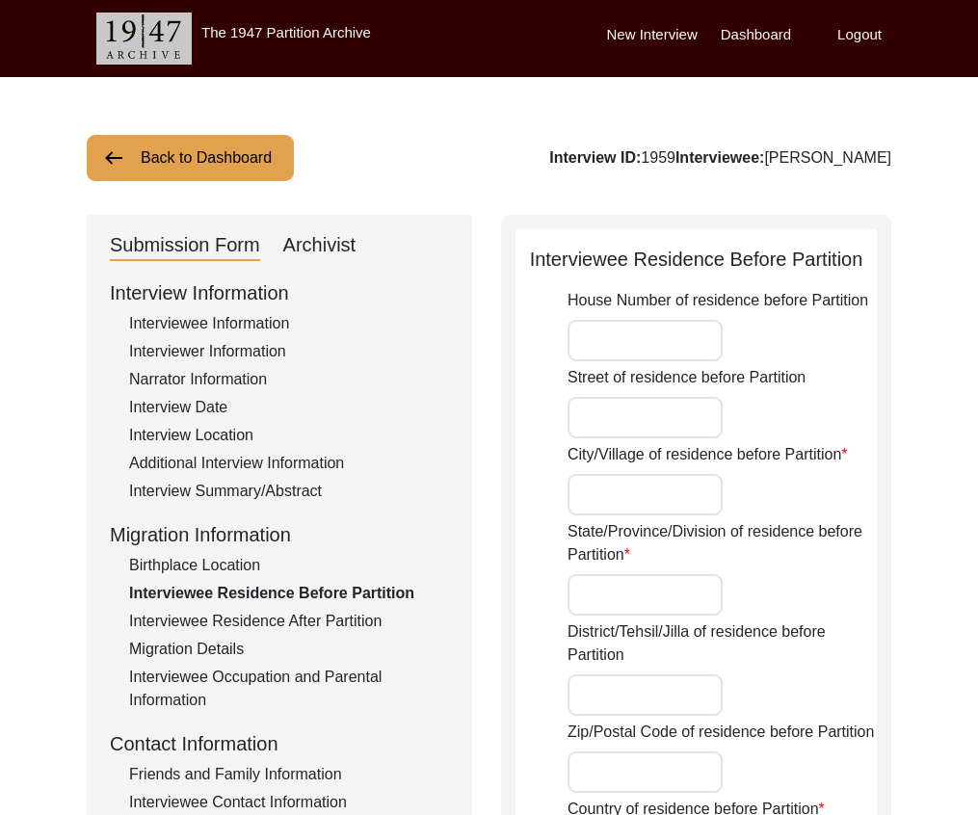
click at [369, 629] on div "Interviewee Residence After Partition" at bounding box center [289, 621] width 320 height 23
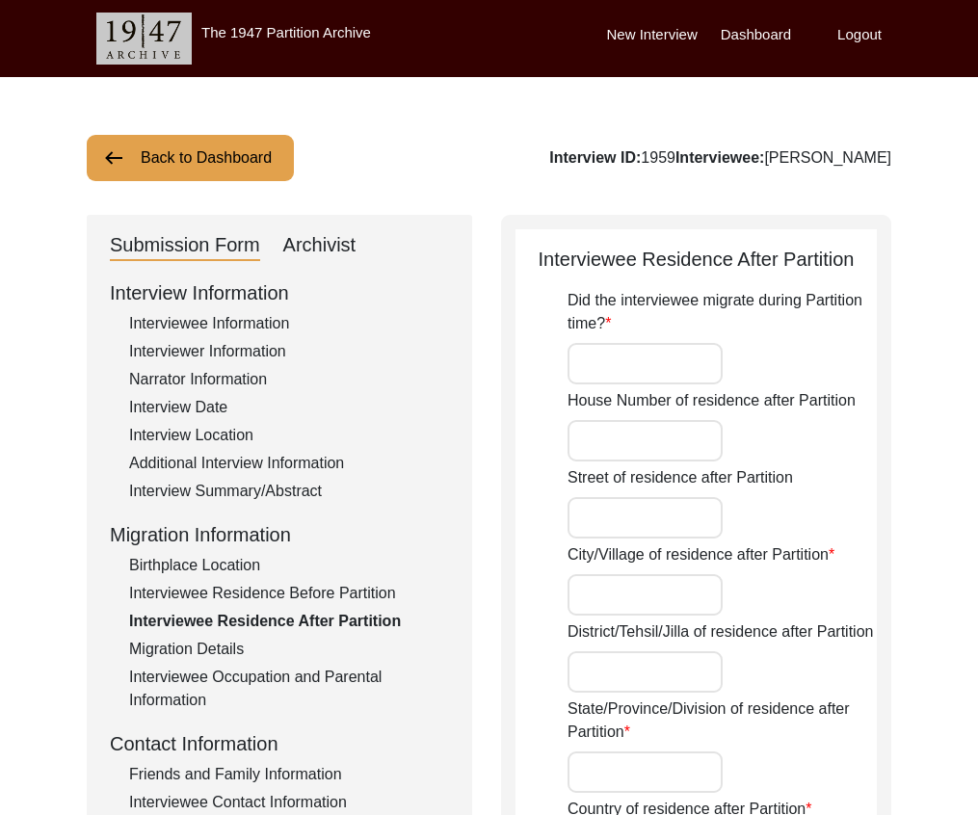
click at [281, 496] on div "Interview Summary/Abstract" at bounding box center [289, 491] width 320 height 23
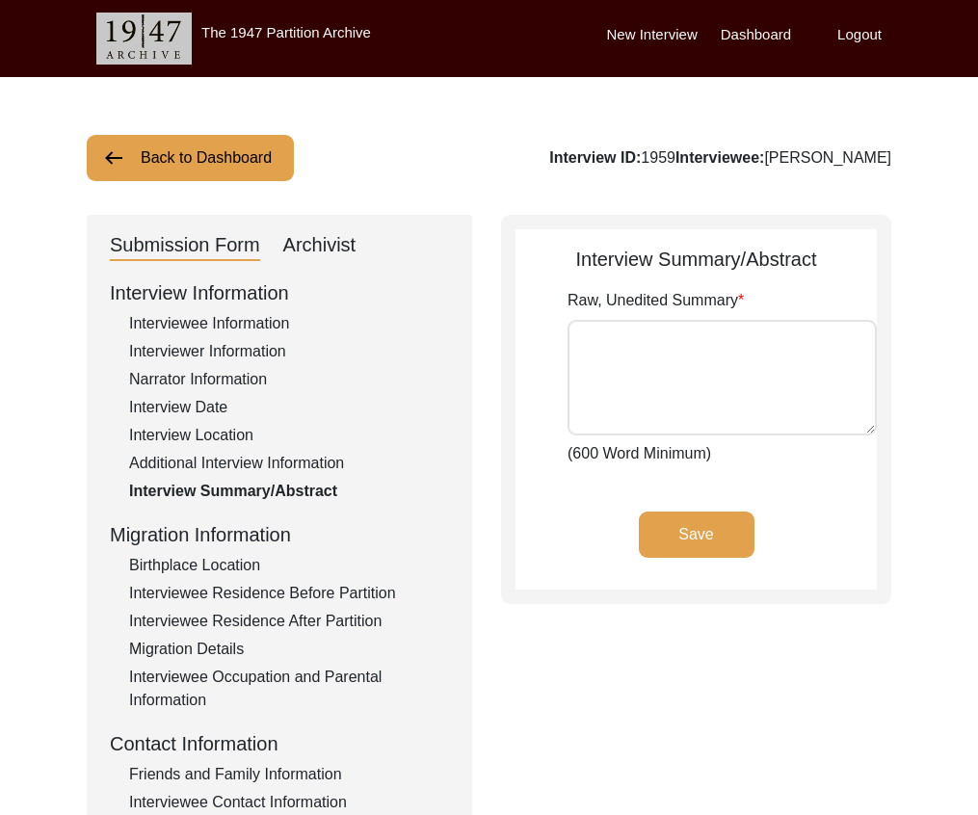
type textarea "Loremi Dolor [sita co adipi Elitse Doeiusm] tem inci ut Laboreet 0do 3577 ma Al…"
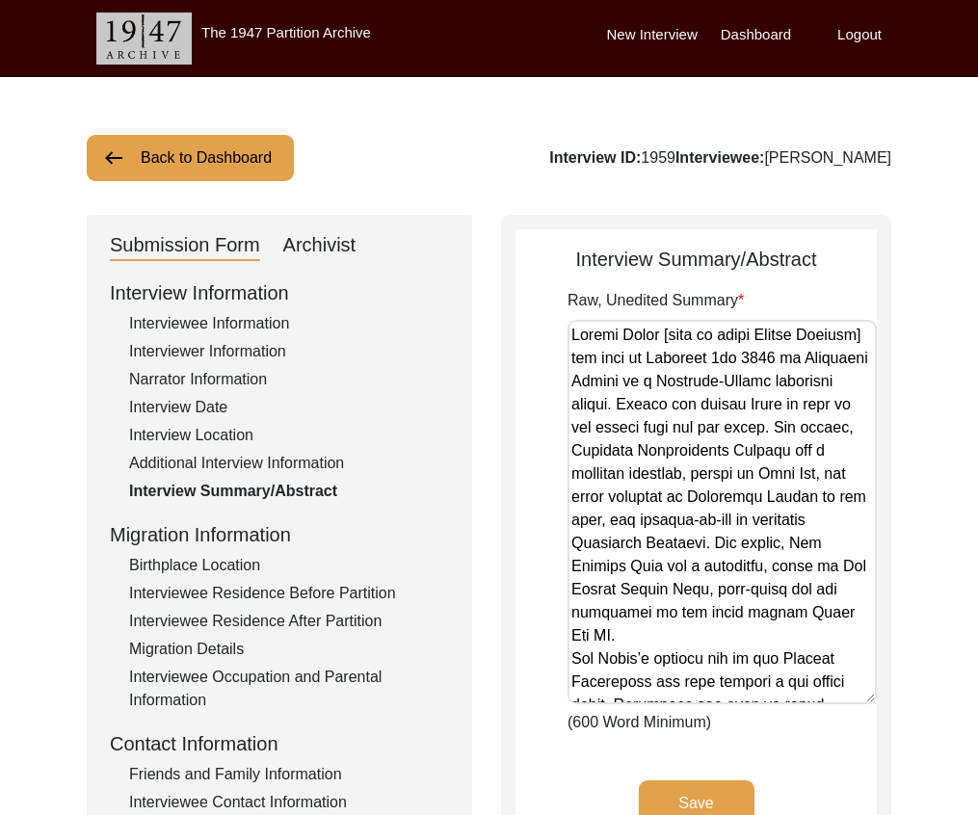
drag, startPoint x: 862, startPoint y: 429, endPoint x: 789, endPoint y: 613, distance: 198.0
click at [854, 697] on textarea "Raw, Unedited Summary" at bounding box center [721, 512] width 309 height 384
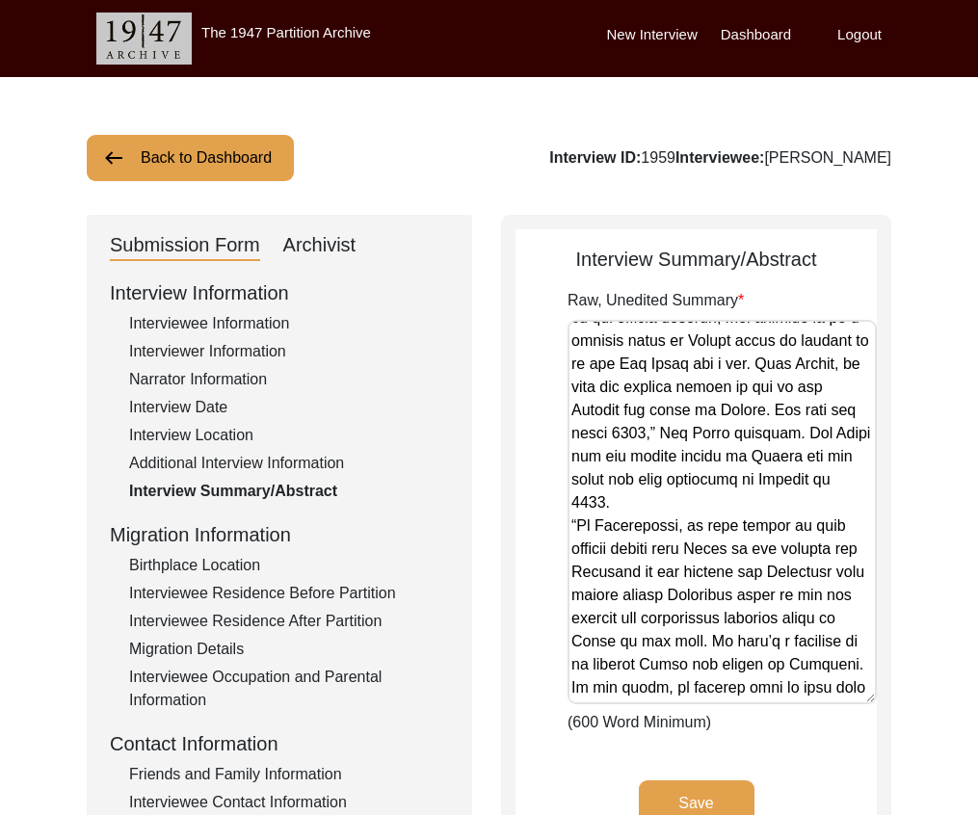
scroll to position [4269, 0]
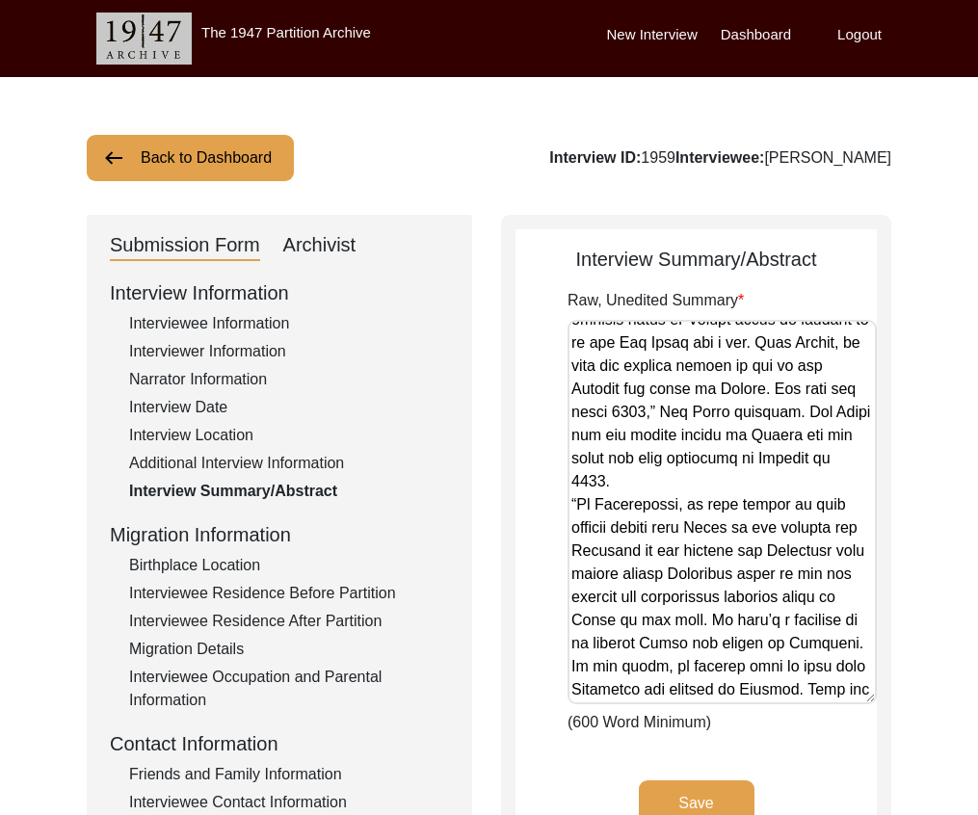
click at [262, 171] on button "Back to Dashboard" at bounding box center [190, 158] width 207 height 46
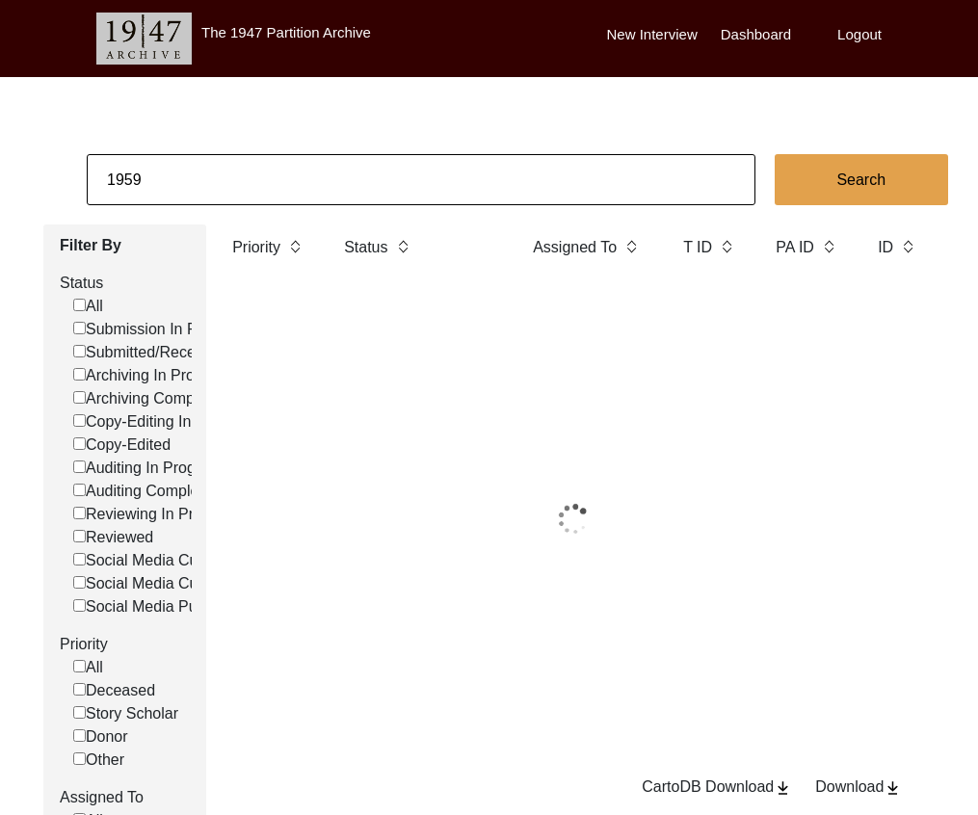
click at [277, 186] on input "1959" at bounding box center [421, 179] width 669 height 51
paste input "386"
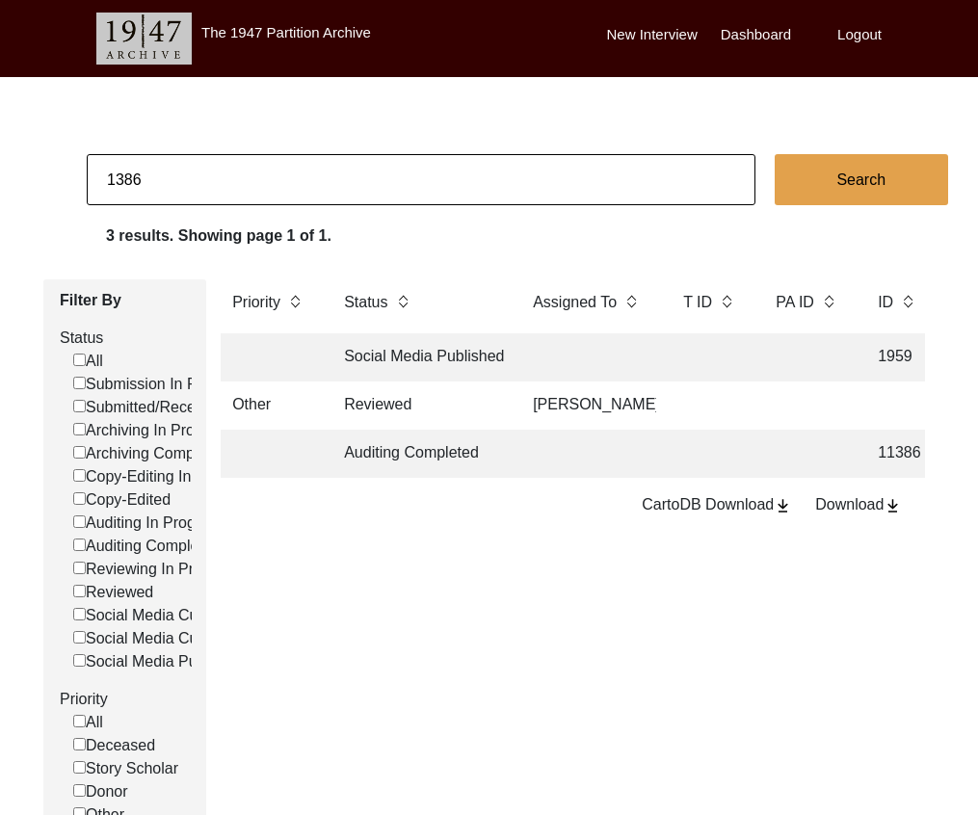
type input "1386"
checkbox input "false"
click at [565, 360] on td at bounding box center [588, 357] width 135 height 48
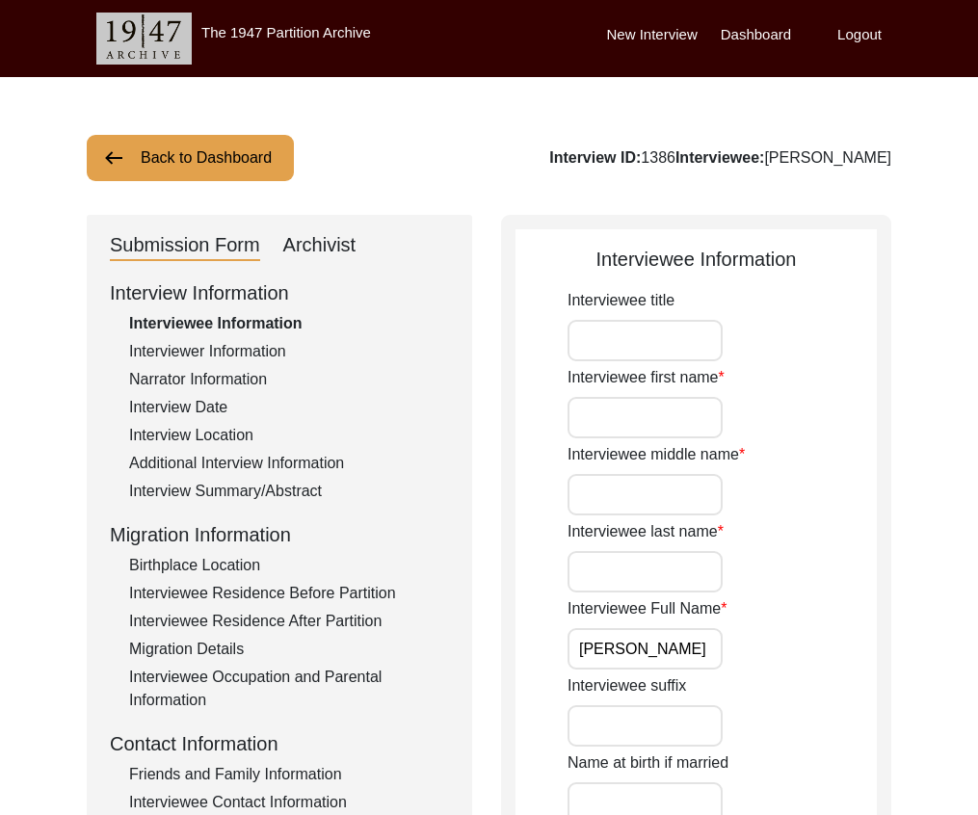
click at [314, 592] on div "Interviewee Residence Before Partition" at bounding box center [289, 593] width 320 height 23
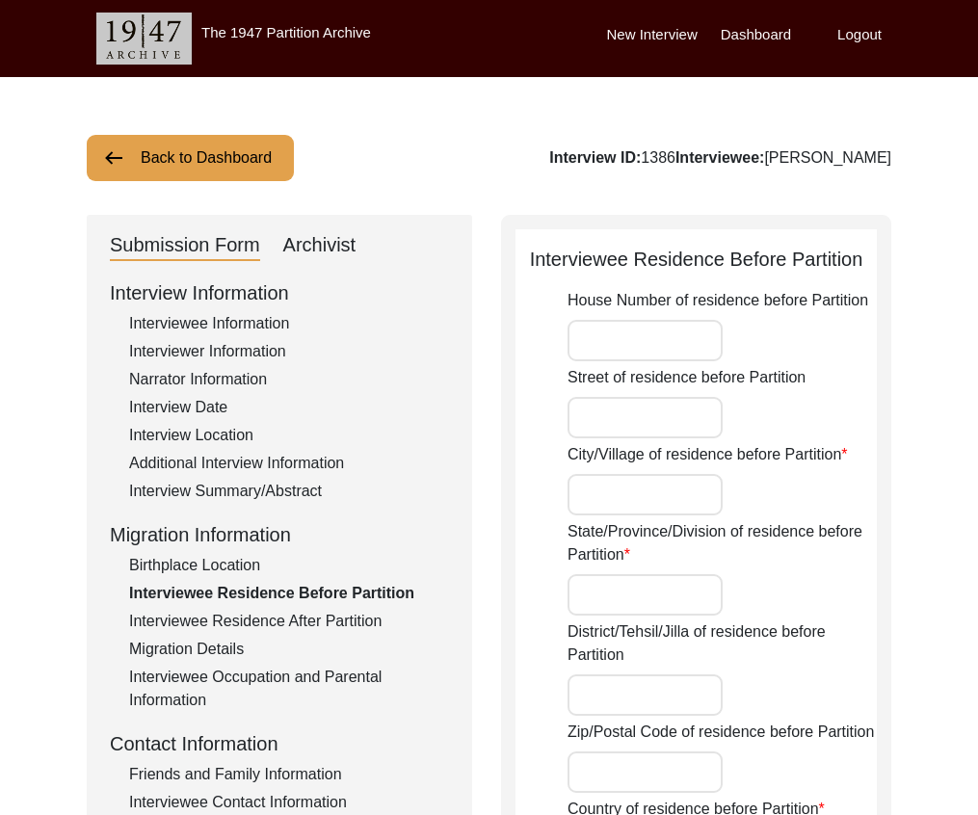
drag, startPoint x: 373, startPoint y: 614, endPoint x: 459, endPoint y: 579, distance: 93.4
click at [373, 614] on div "Interviewee Residence After Partition" at bounding box center [289, 621] width 320 height 23
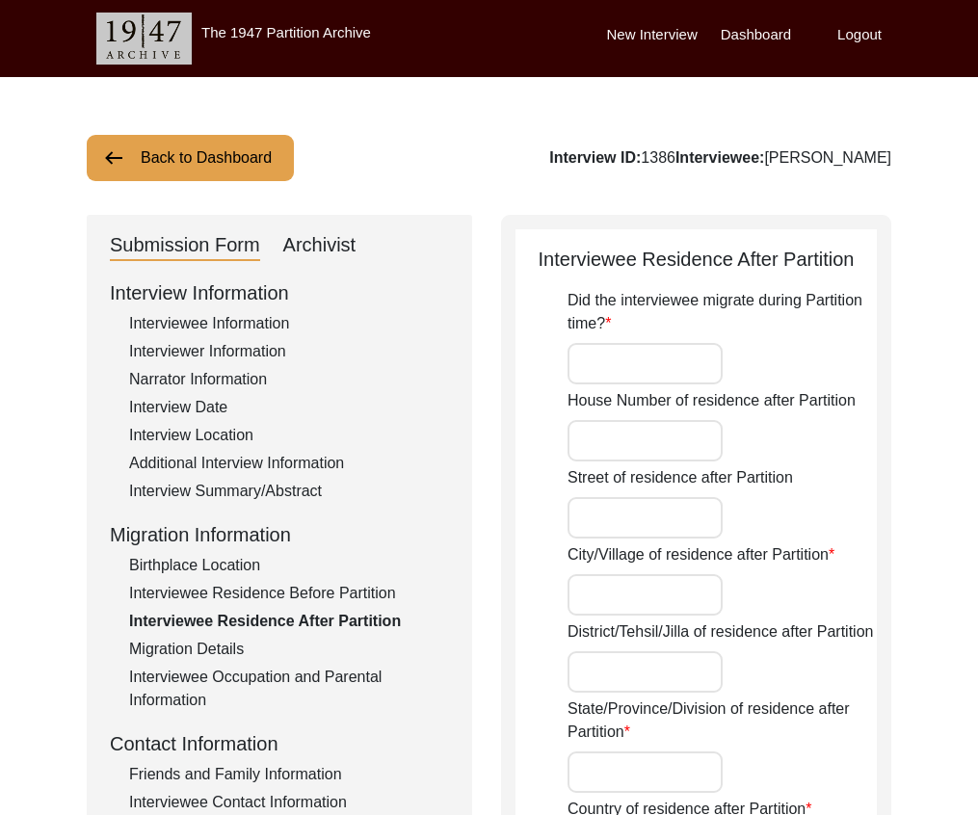
click at [272, 152] on button "Back to Dashboard" at bounding box center [190, 158] width 207 height 46
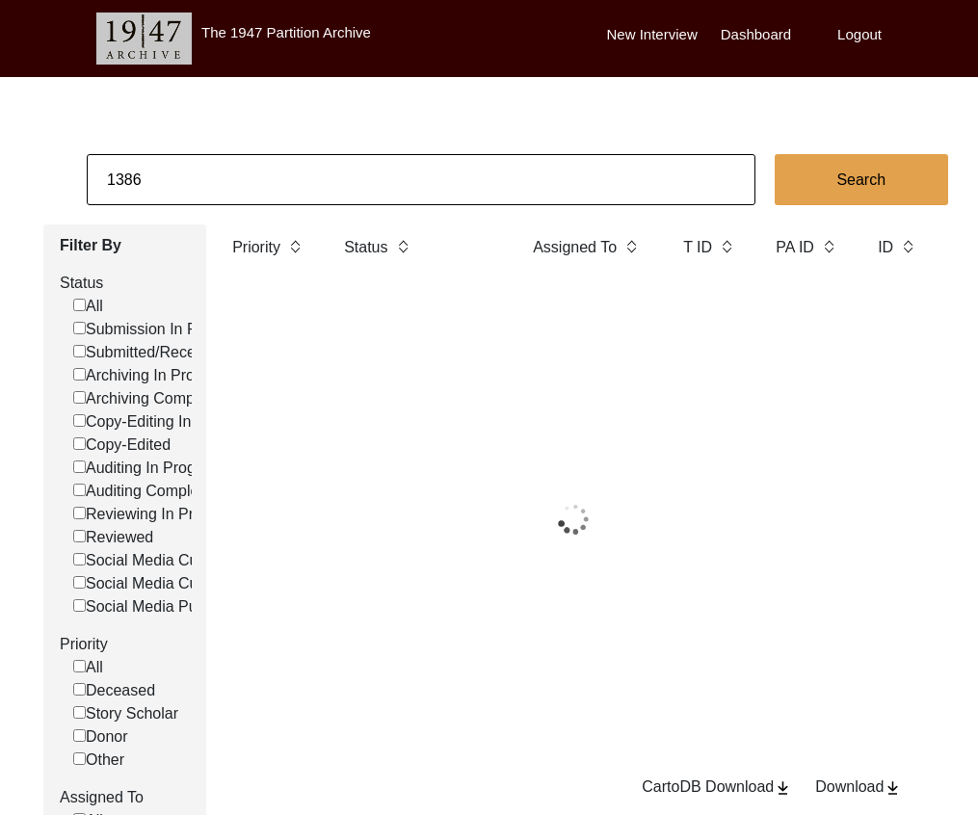
click at [305, 178] on input "1386" at bounding box center [421, 179] width 669 height 51
paste input "[PERSON_NAME]"
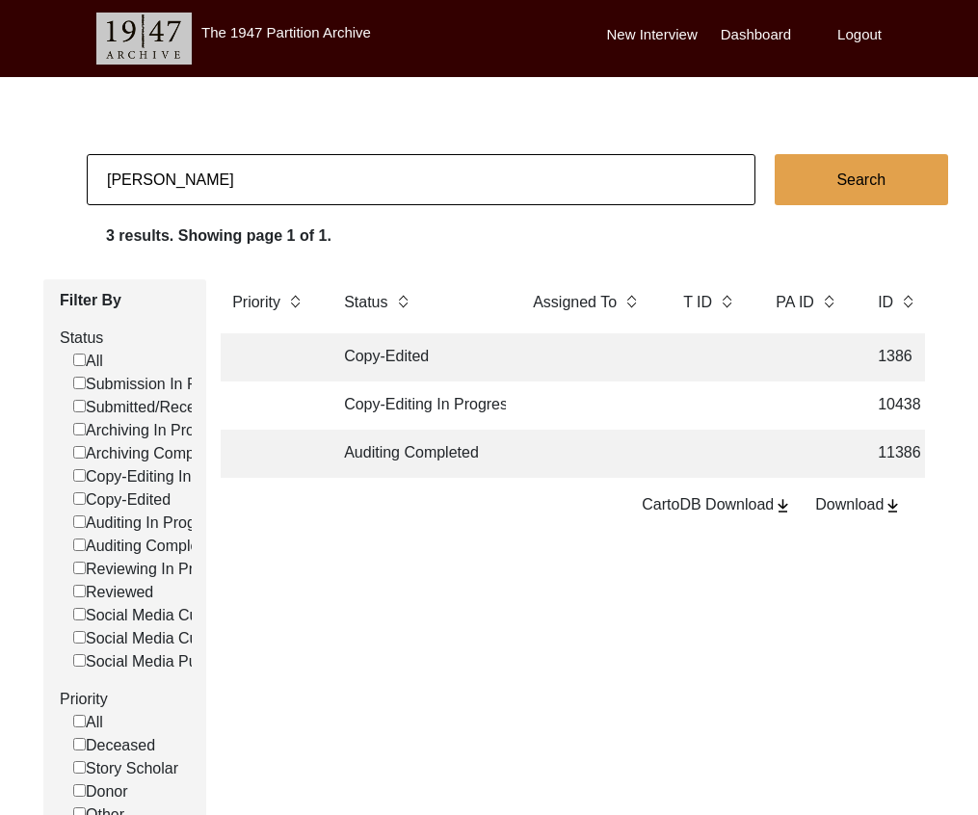
type input "[PERSON_NAME]"
checkbox input "false"
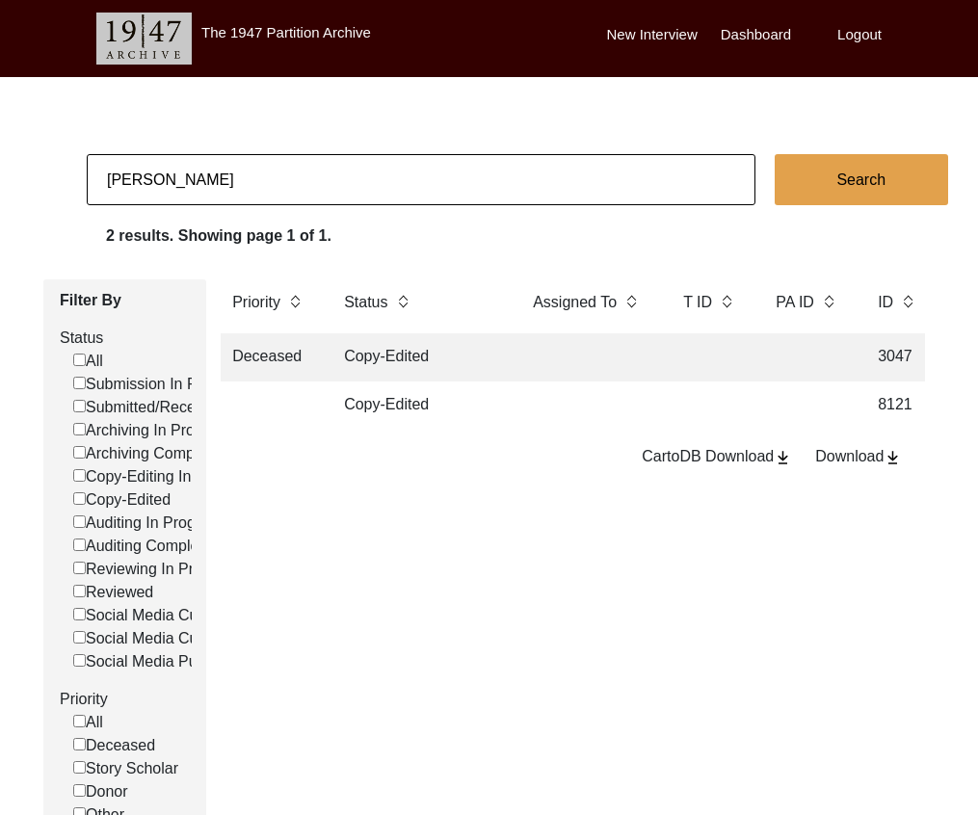
click at [451, 409] on td "Copy-Edited" at bounding box center [418, 405] width 173 height 48
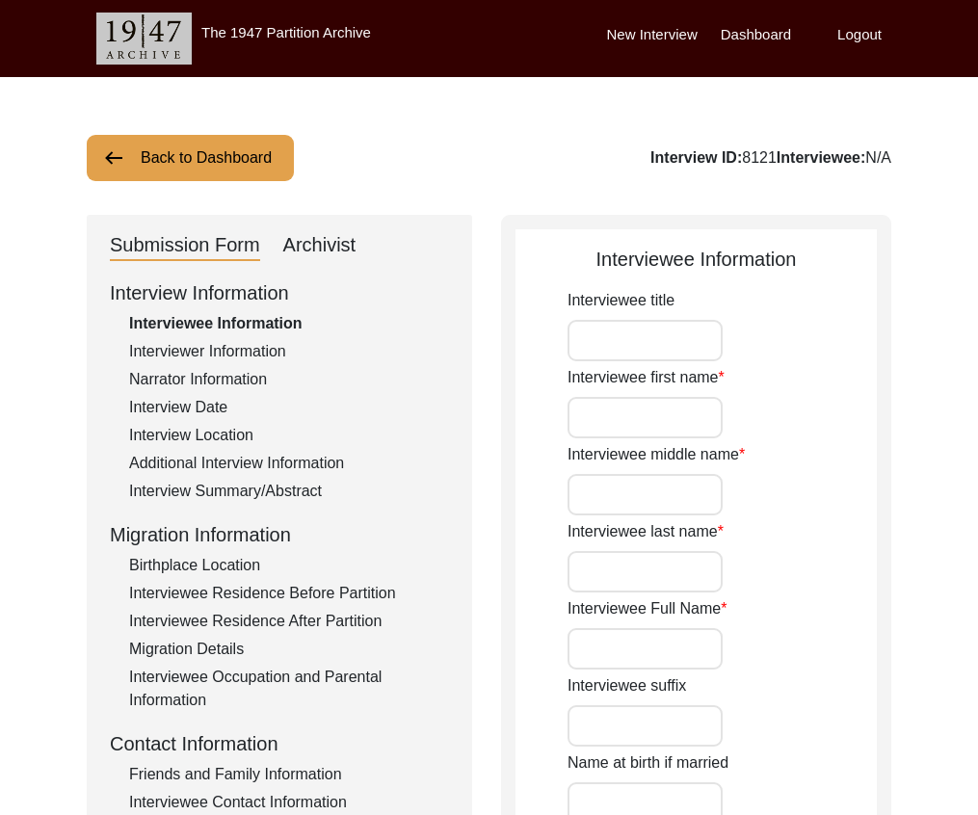
type input "[PERSON_NAME]"
type input "[DATE]"
type input "[DEMOGRAPHIC_DATA]"
click at [243, 178] on button "Back to Dashboard" at bounding box center [190, 158] width 207 height 46
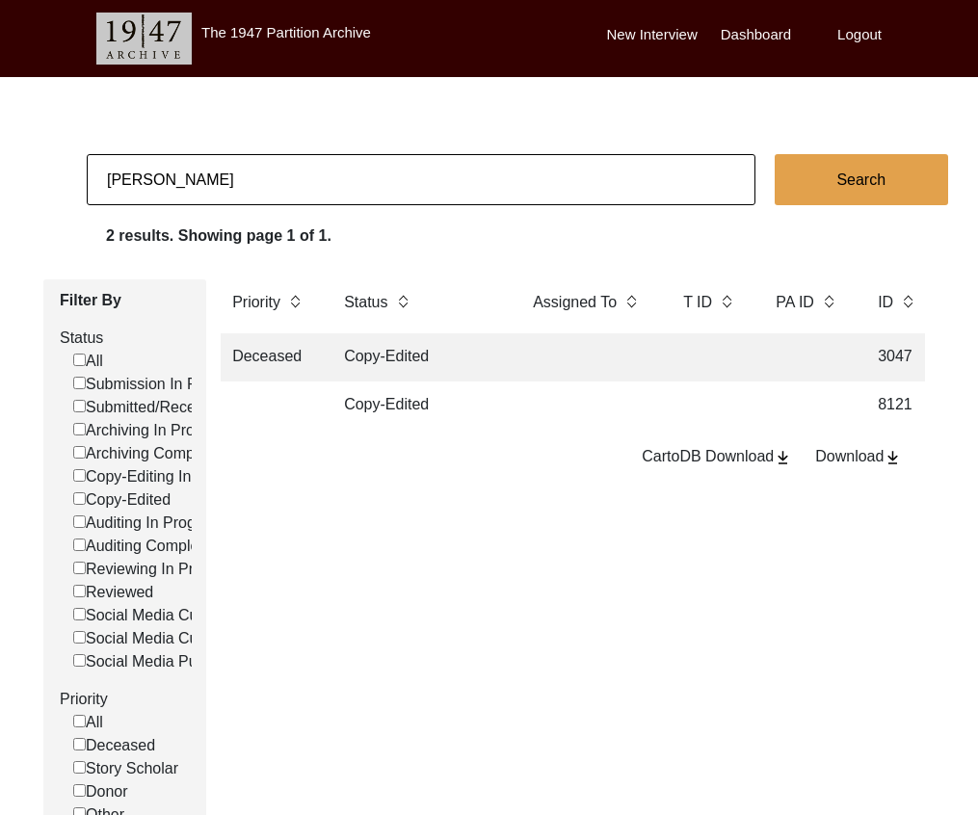
click at [602, 347] on td at bounding box center [588, 357] width 135 height 48
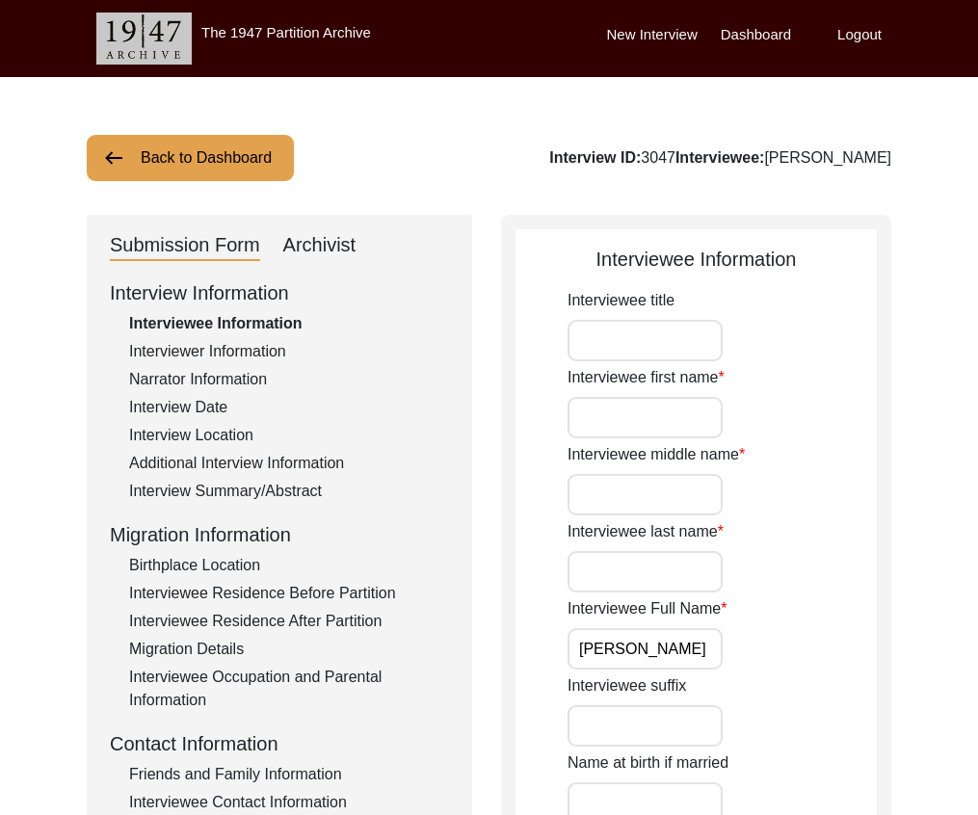
click at [324, 590] on div "Interviewee Residence Before Partition" at bounding box center [289, 593] width 320 height 23
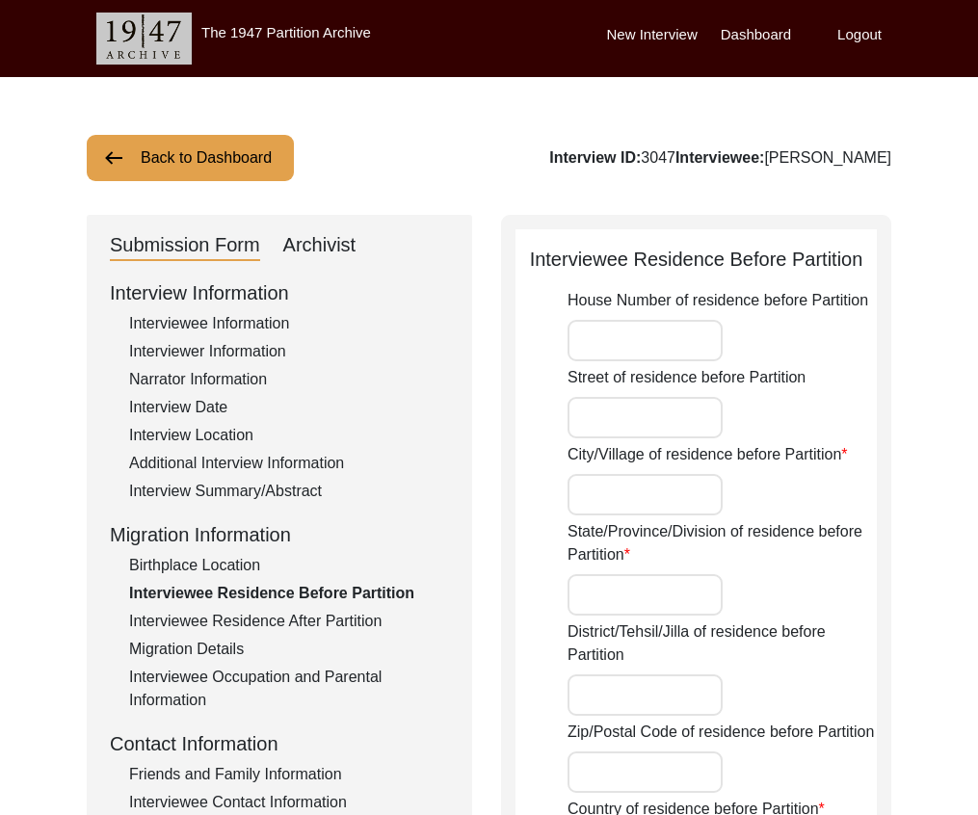
click at [385, 611] on div "Interviewee Residence After Partition" at bounding box center [289, 621] width 320 height 23
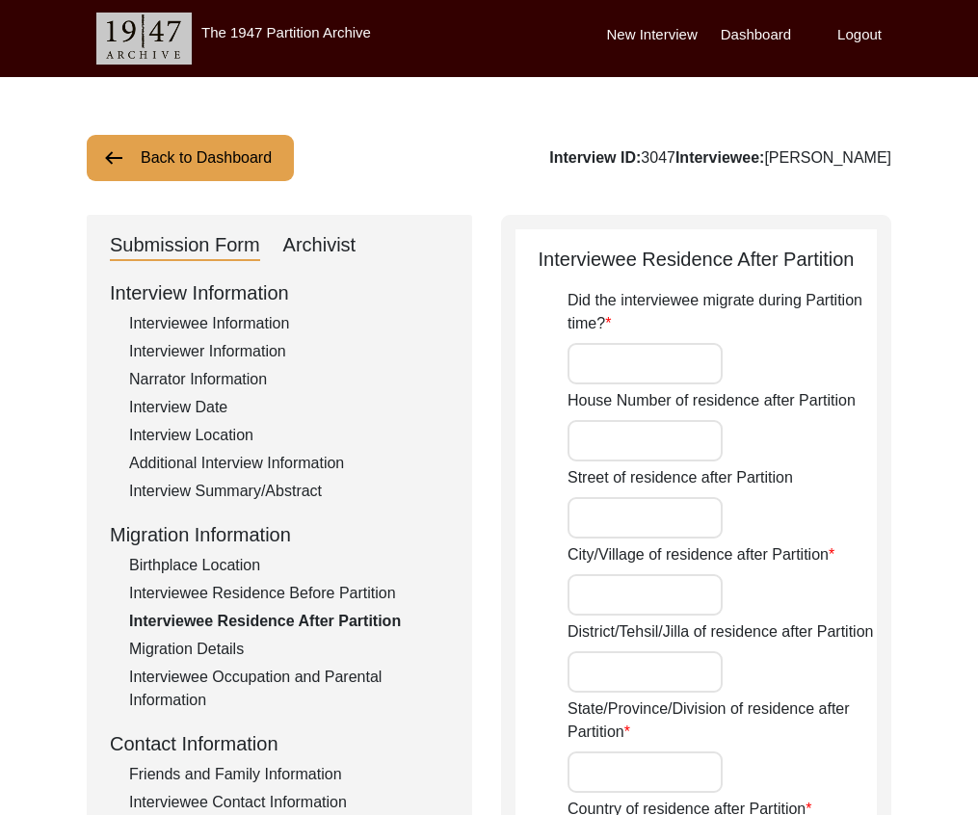
click at [247, 153] on button "Back to Dashboard" at bounding box center [190, 158] width 207 height 46
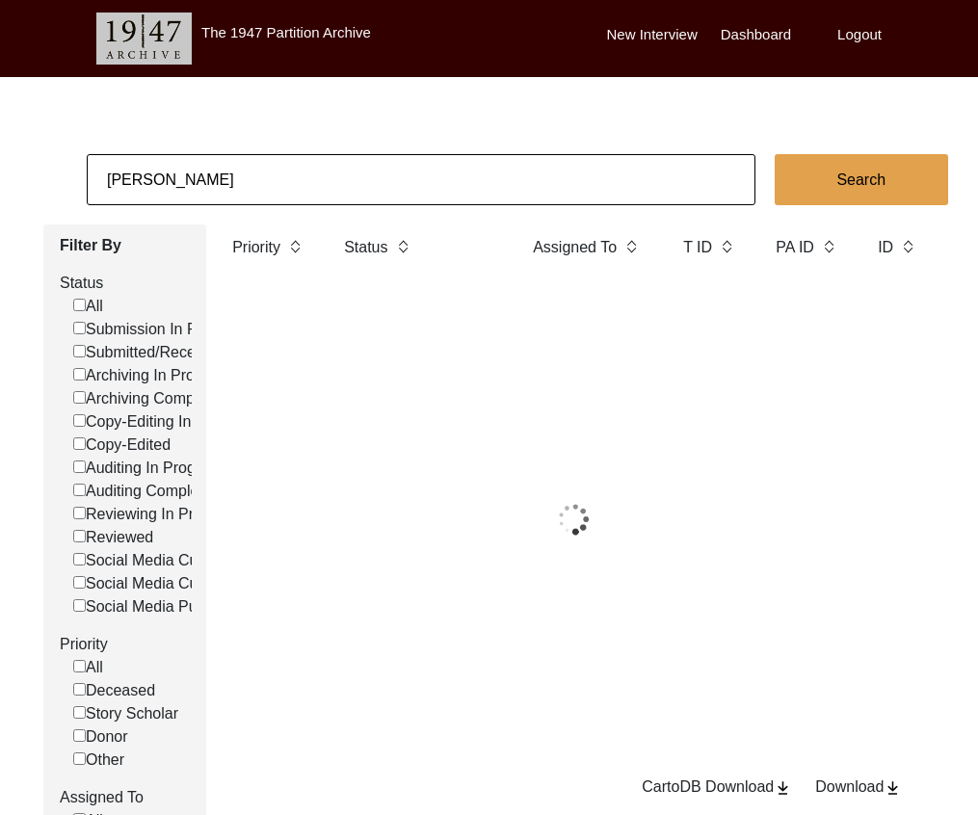
click at [249, 175] on input "[PERSON_NAME]" at bounding box center [421, 179] width 669 height 51
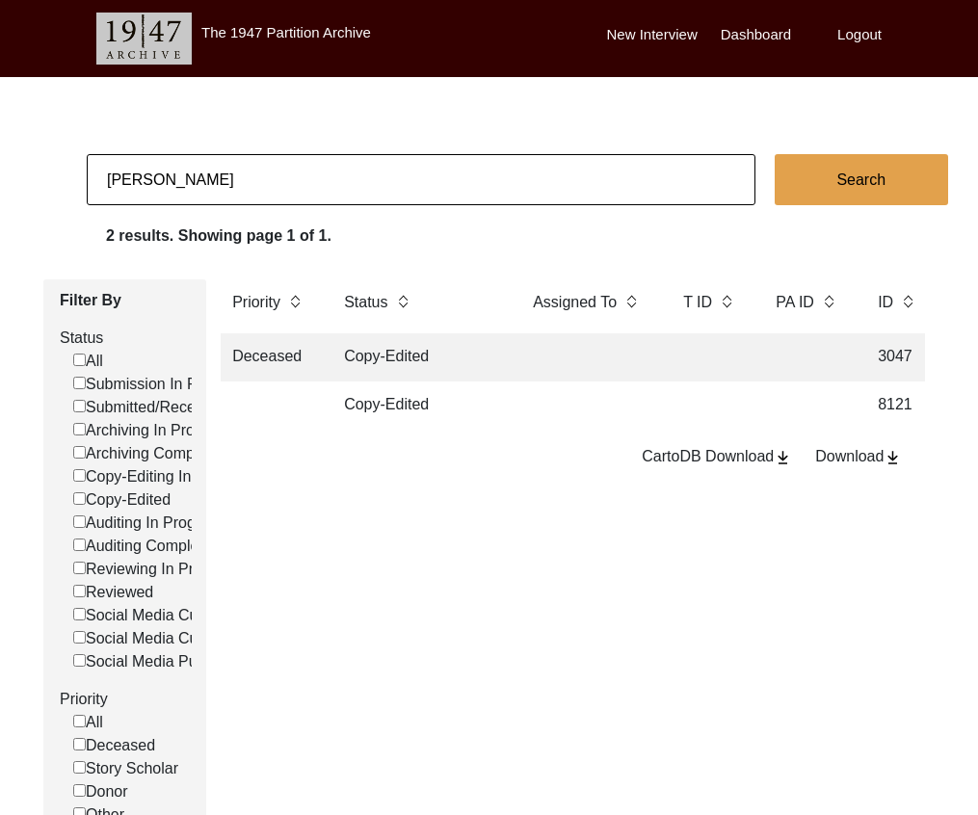
click at [249, 175] on input "[PERSON_NAME]" at bounding box center [421, 179] width 669 height 51
type input "[PERSON_NAME]"
checkbox input "false"
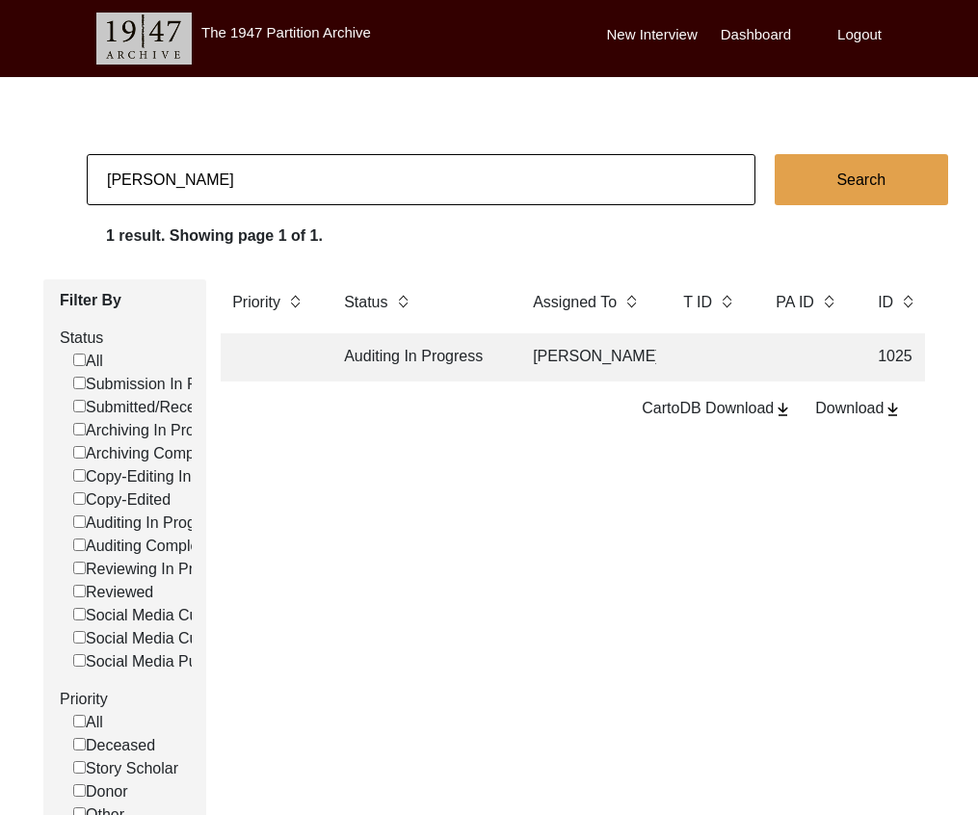
click at [376, 349] on td "Auditing In Progress" at bounding box center [418, 357] width 173 height 48
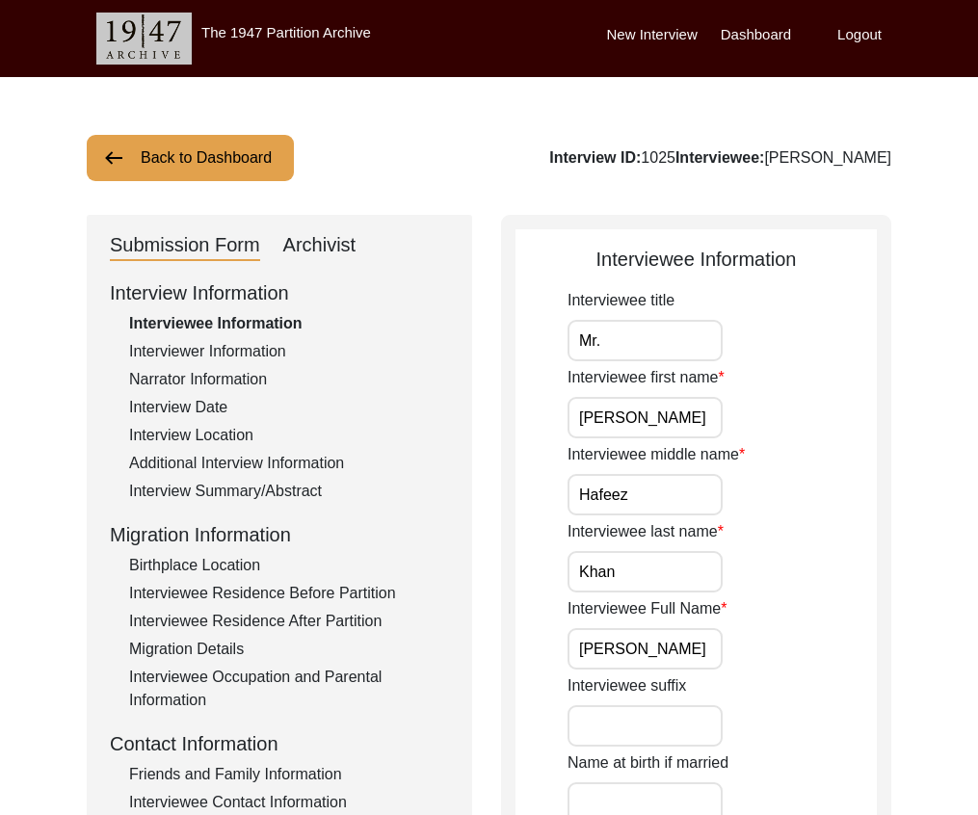
click at [319, 577] on div "Interview Information Interviewee Information Interviewer Information Narrator …" at bounding box center [279, 690] width 339 height 824
click at [314, 591] on div "Interviewee Residence Before Partition" at bounding box center [289, 593] width 320 height 23
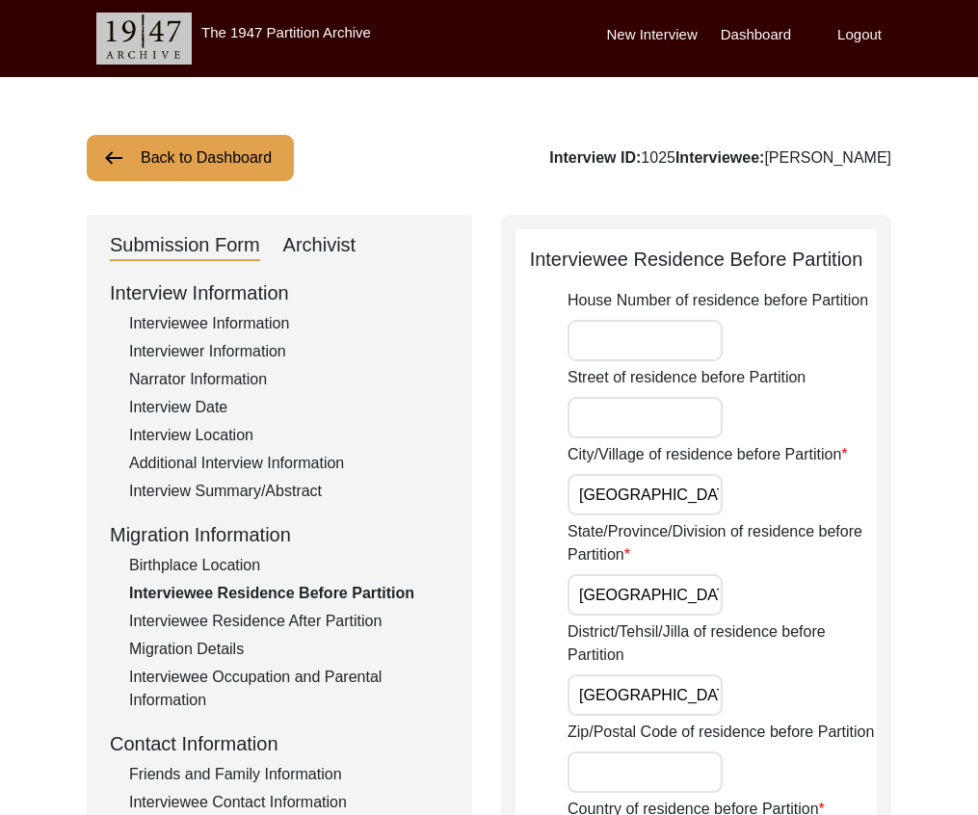
drag, startPoint x: 972, startPoint y: 171, endPoint x: 985, endPoint y: 159, distance: 17.7
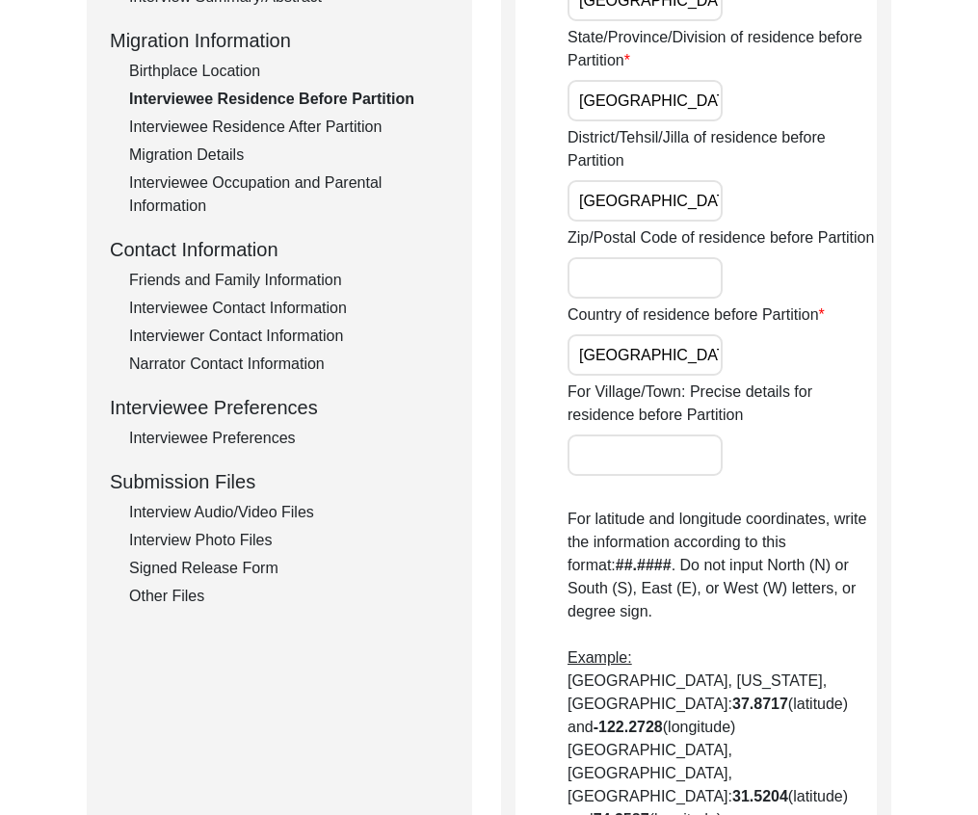
scroll to position [197, 0]
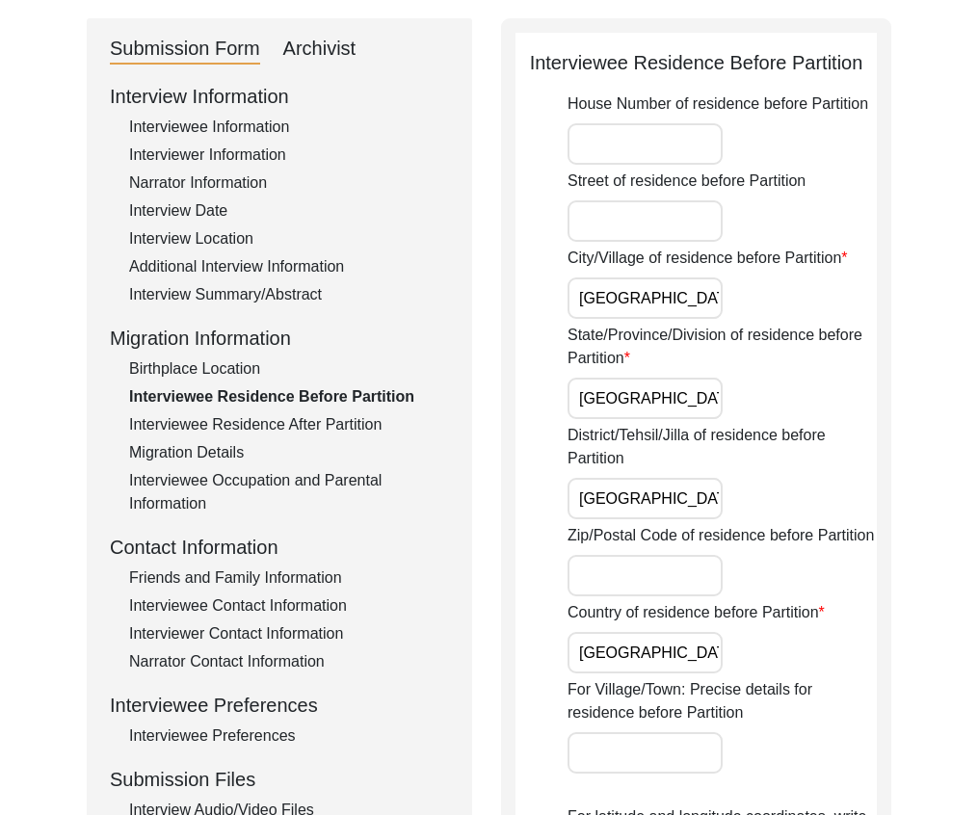
drag, startPoint x: 353, startPoint y: 421, endPoint x: 465, endPoint y: 378, distance: 120.8
click at [359, 418] on div "Interviewee Residence After Partition" at bounding box center [289, 424] width 320 height 23
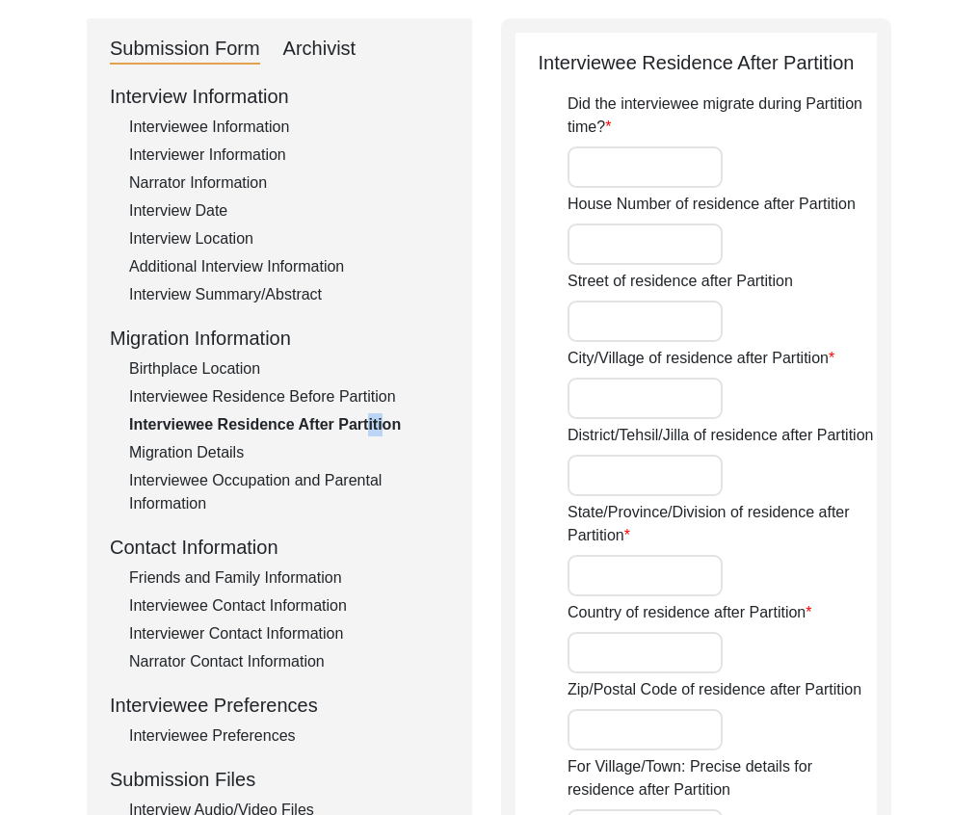
type input "No"
type input "[GEOGRAPHIC_DATA]"
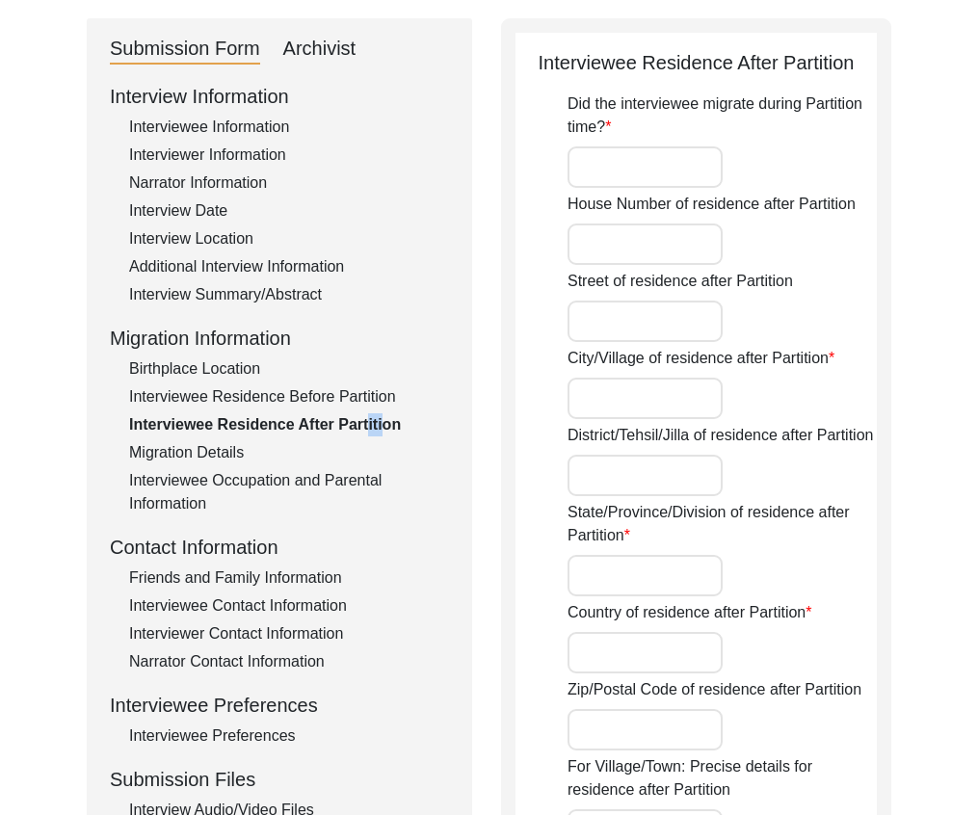
type input "[GEOGRAPHIC_DATA], [GEOGRAPHIC_DATA], [GEOGRAPHIC_DATA]"
type input "28.7832"
type input "79.0174"
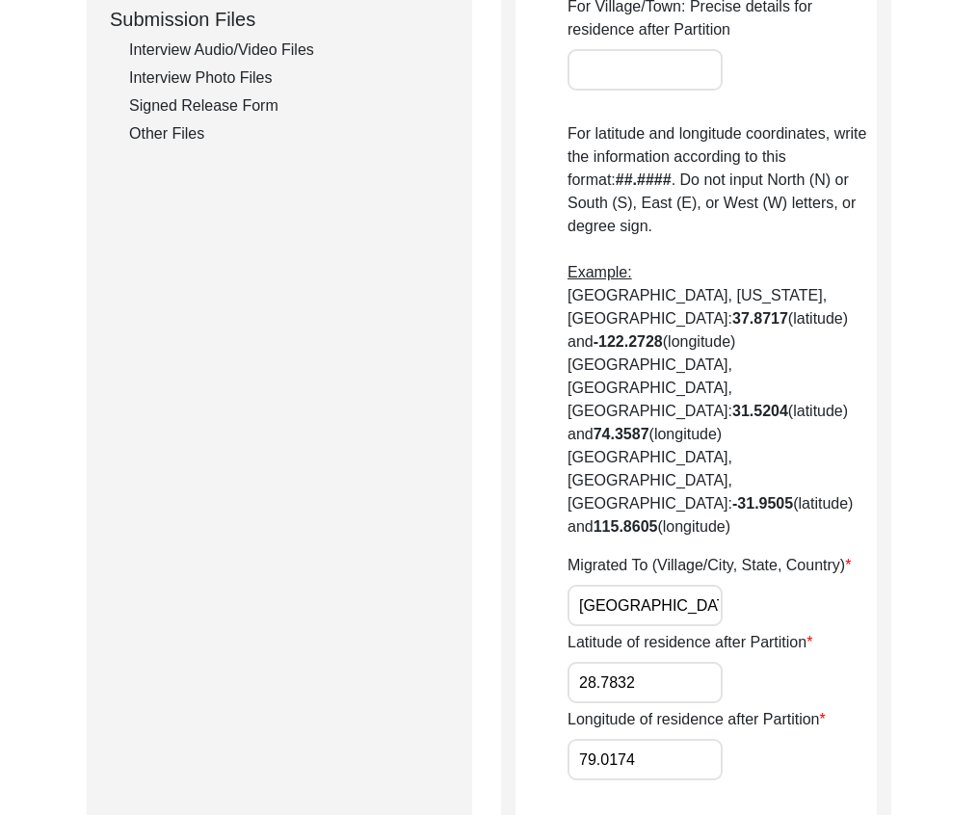
scroll to position [0, 0]
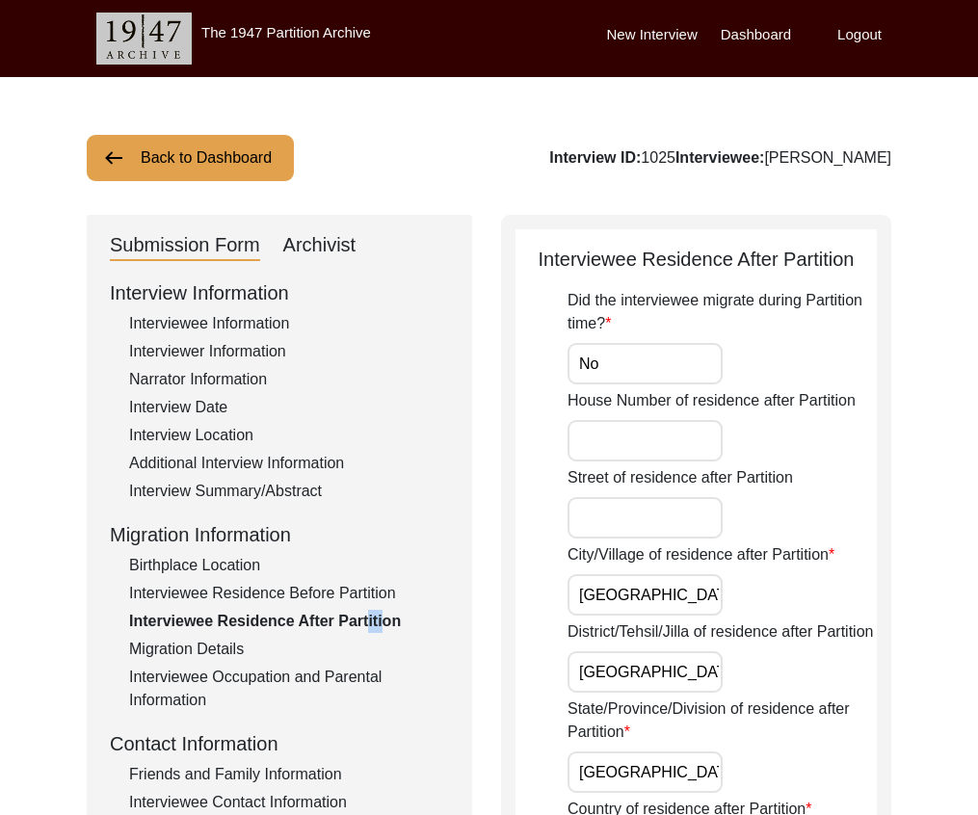
drag, startPoint x: 233, startPoint y: 153, endPoint x: 235, endPoint y: 12, distance: 141.6
click at [233, 152] on button "Back to Dashboard" at bounding box center [190, 158] width 207 height 46
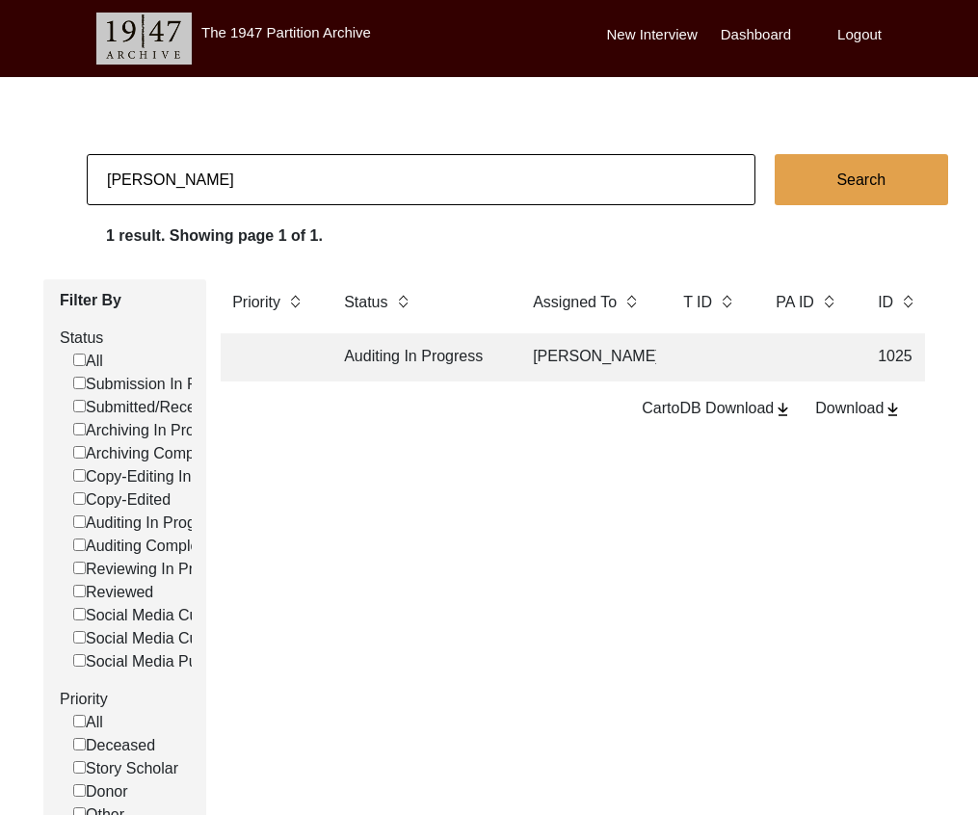
click at [258, 163] on input "[PERSON_NAME]" at bounding box center [421, 179] width 669 height 51
paste input "[PERSON_NAME]"
type input "[PERSON_NAME]"
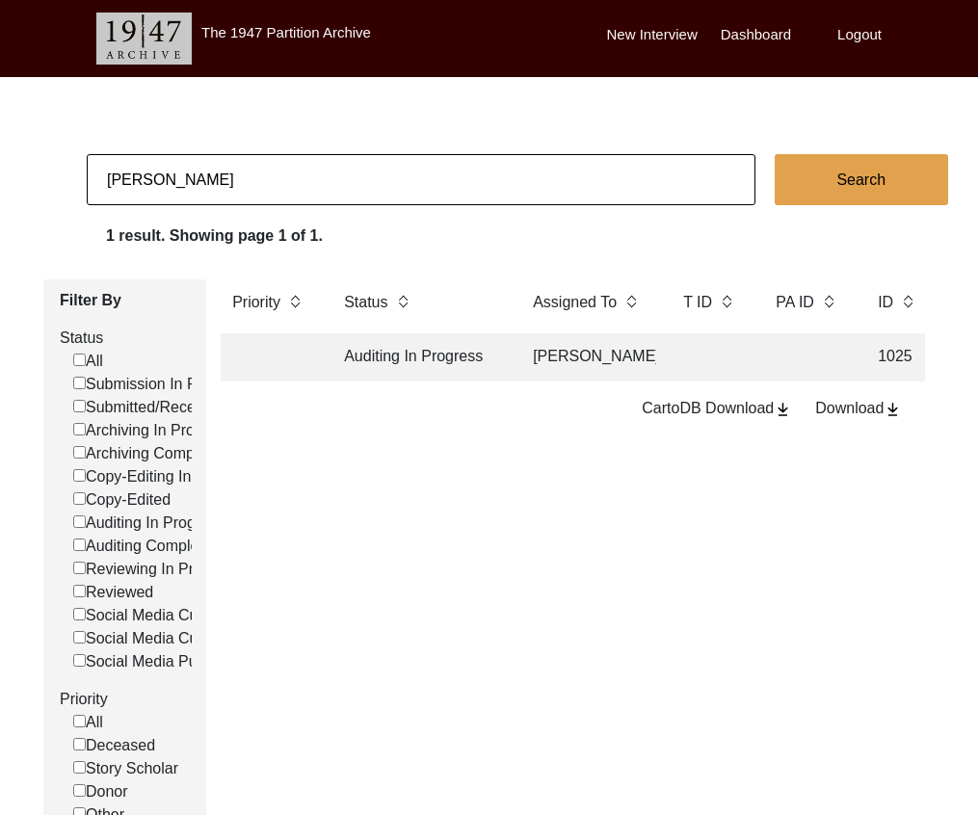
checkbox input "false"
click at [415, 360] on td "Social Media Published" at bounding box center [418, 357] width 173 height 48
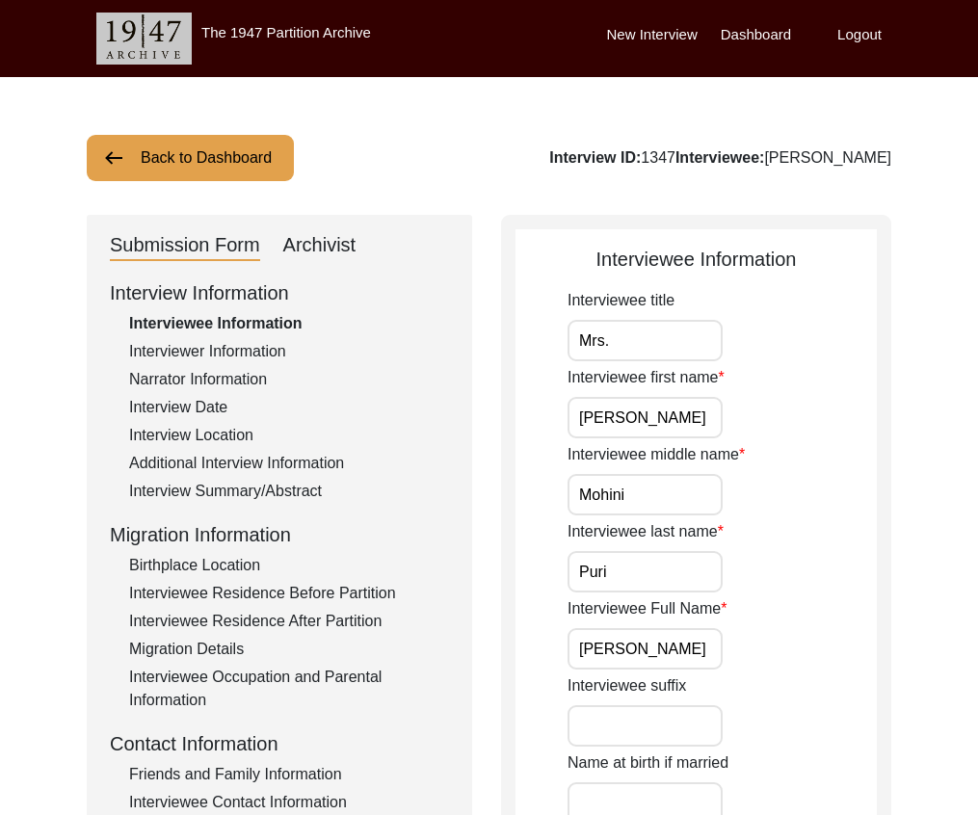
click at [316, 585] on div "Interviewee Residence Before Partition" at bounding box center [289, 593] width 320 height 23
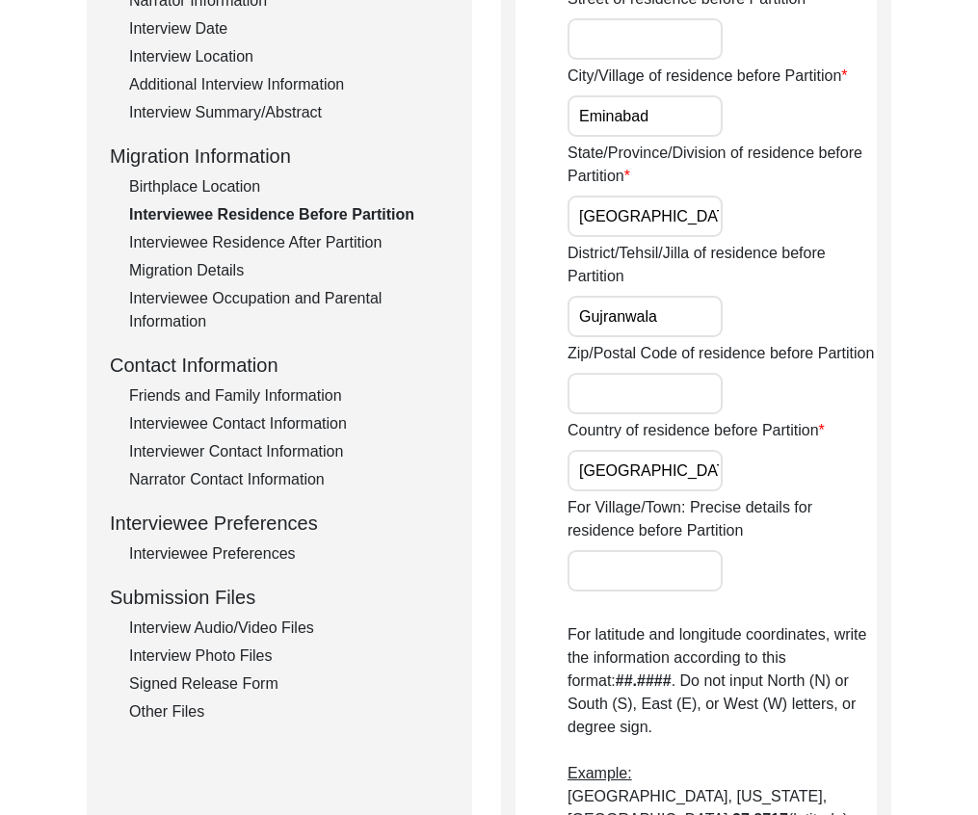
scroll to position [376, 0]
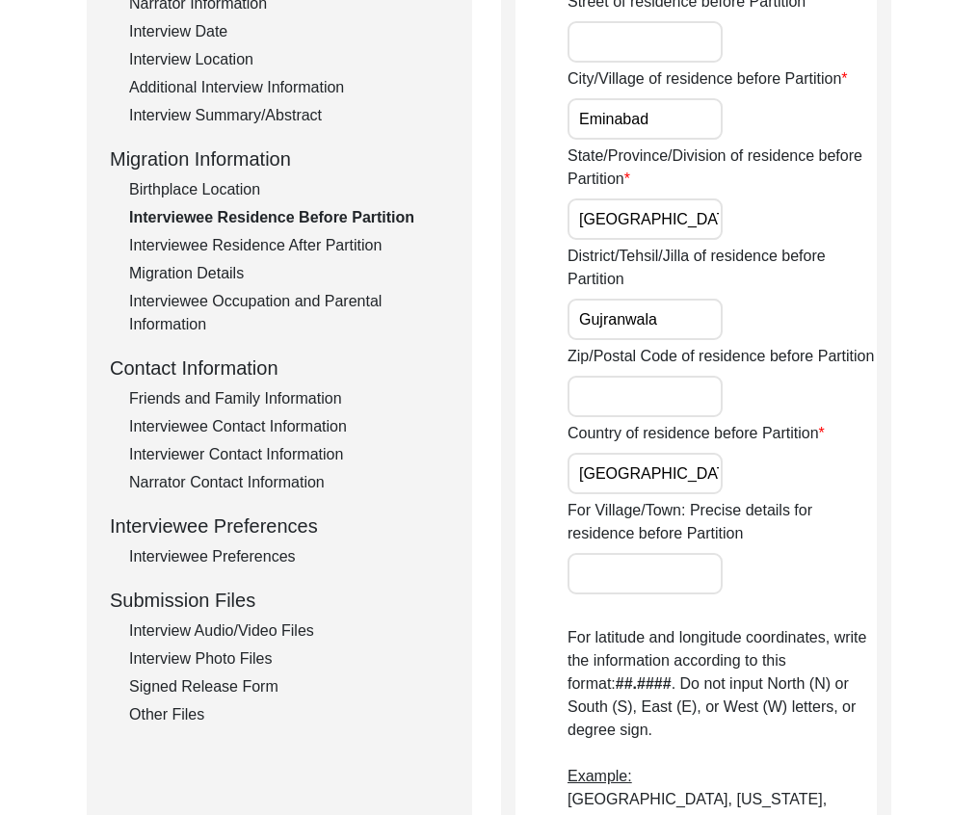
click at [342, 246] on div "Interviewee Residence After Partition" at bounding box center [289, 245] width 320 height 23
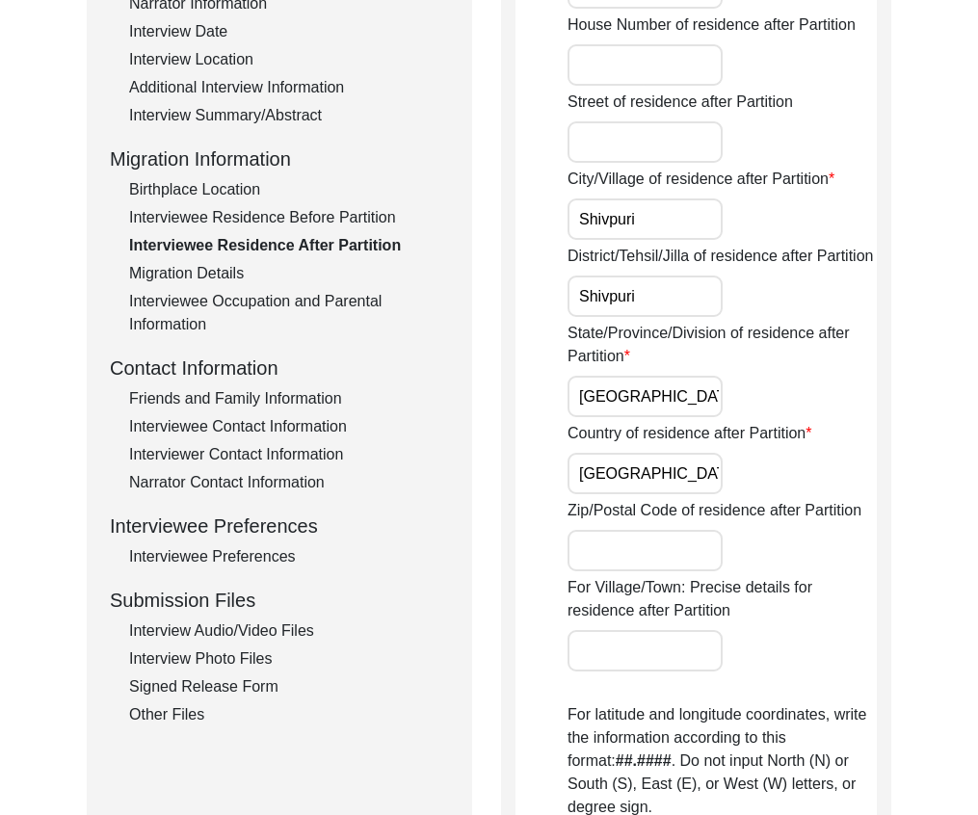
click at [269, 204] on div "Interview Information Interviewee Information Interviewer Information Narrator …" at bounding box center [279, 315] width 339 height 824
click at [272, 216] on div "Interviewee Residence Before Partition" at bounding box center [289, 217] width 320 height 23
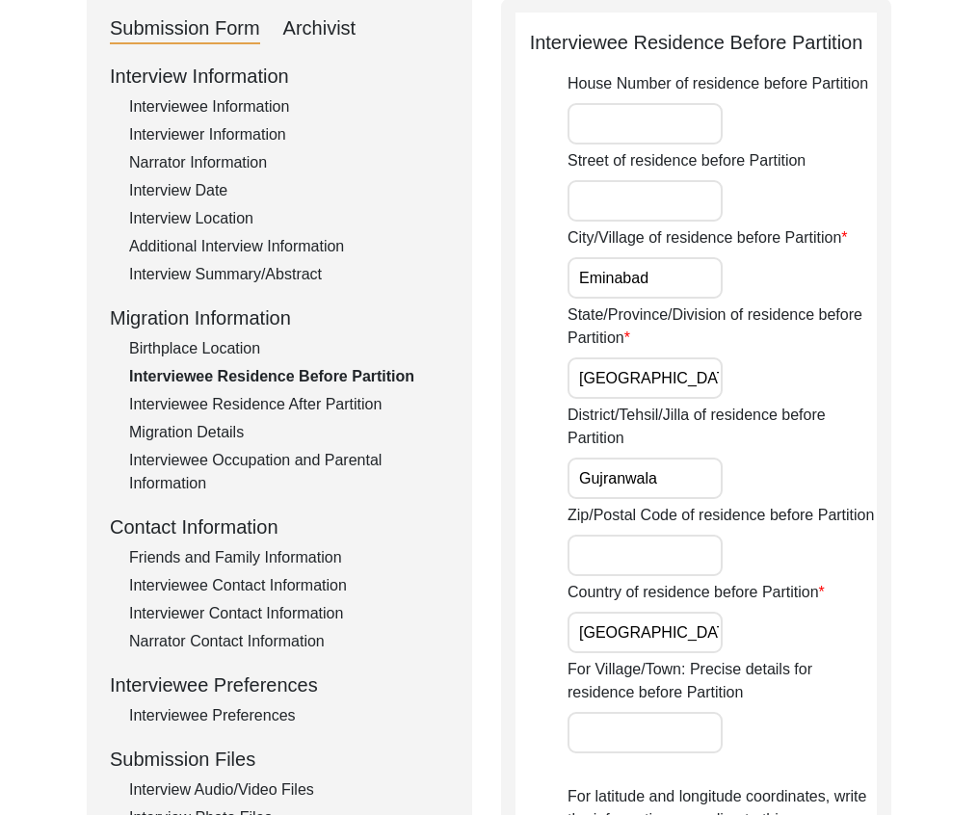
scroll to position [0, 0]
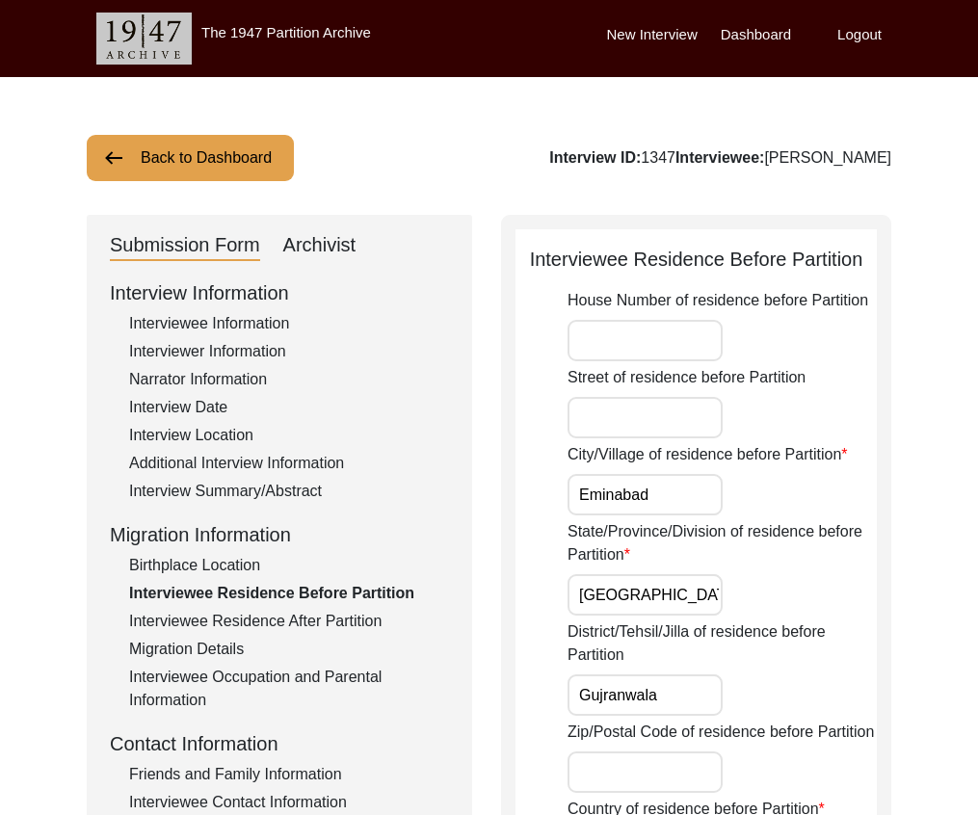
click at [258, 162] on button "Back to Dashboard" at bounding box center [190, 158] width 207 height 46
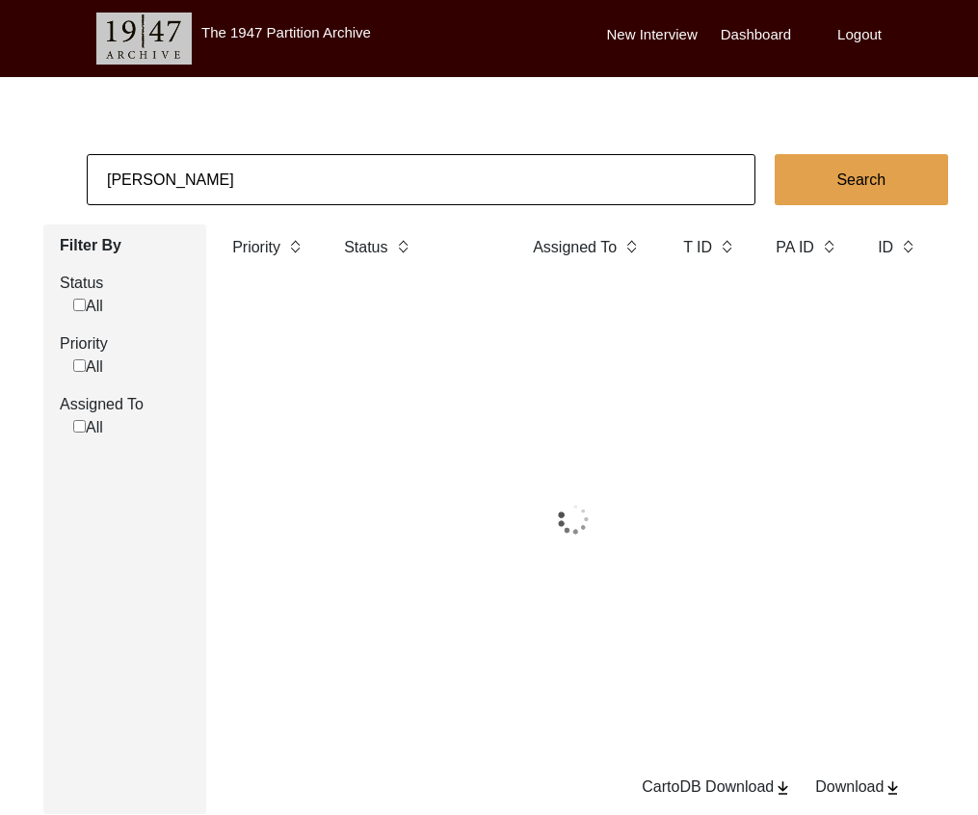
click at [285, 187] on input "[PERSON_NAME]" at bounding box center [421, 179] width 669 height 51
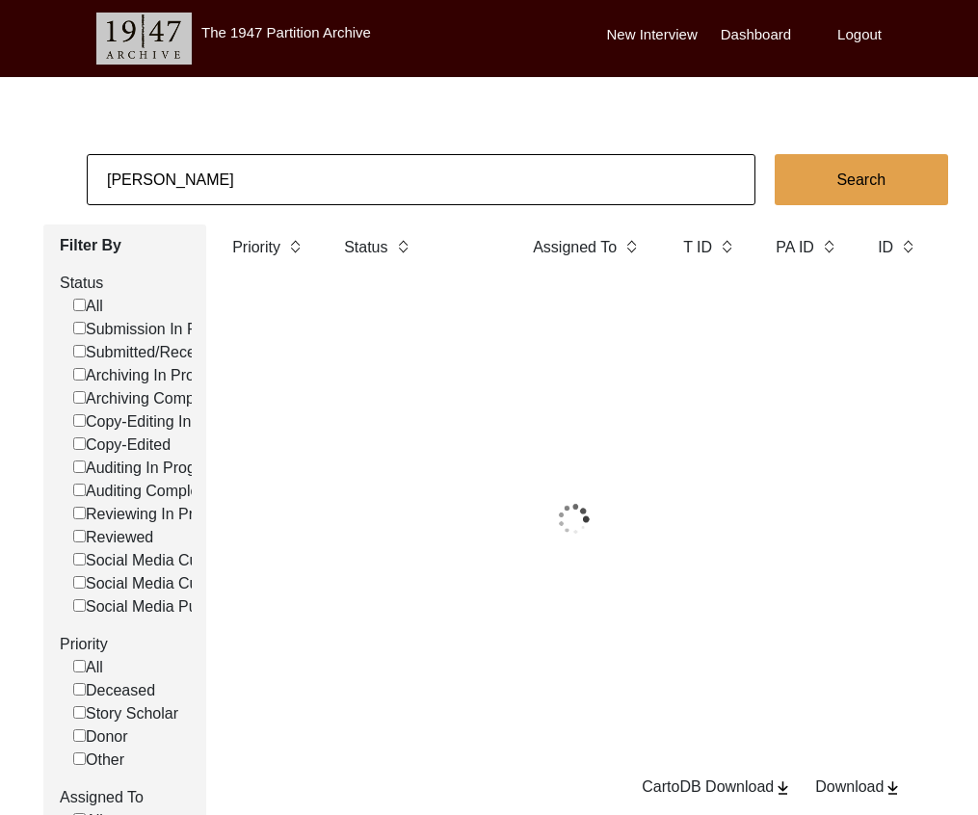
click at [285, 187] on input "[PERSON_NAME]" at bounding box center [421, 179] width 669 height 51
paste input "[PERSON_NAME]"
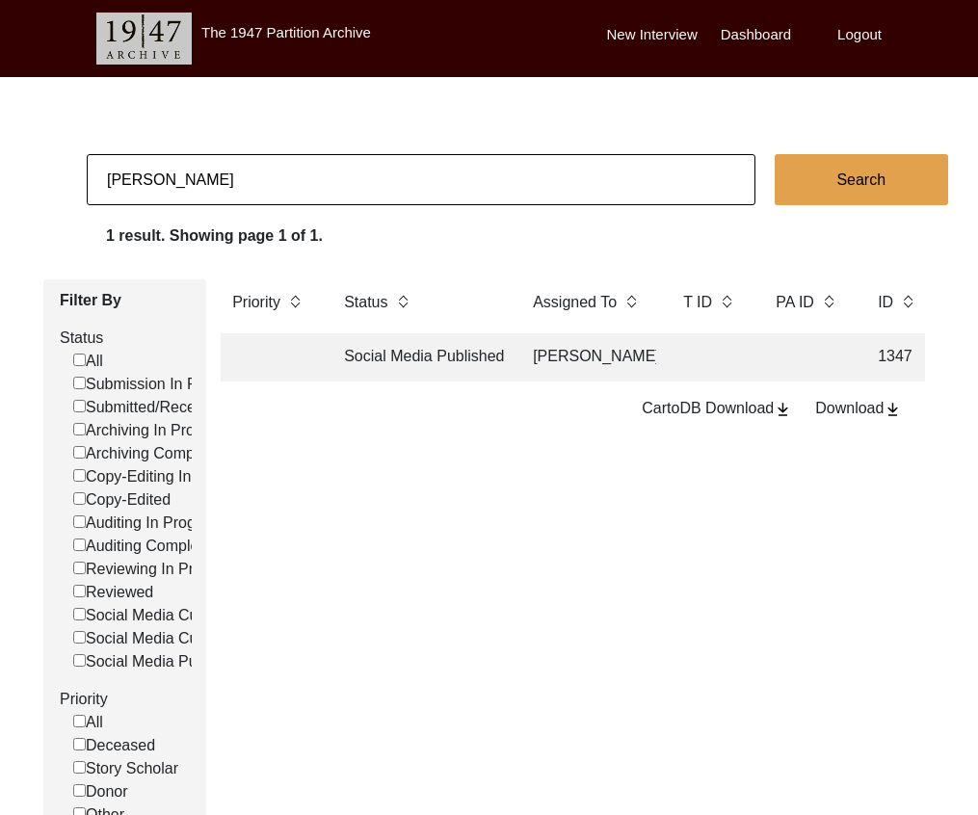
type input "[PERSON_NAME]"
checkbox input "false"
click at [449, 366] on td "Copy-Edited" at bounding box center [418, 357] width 173 height 48
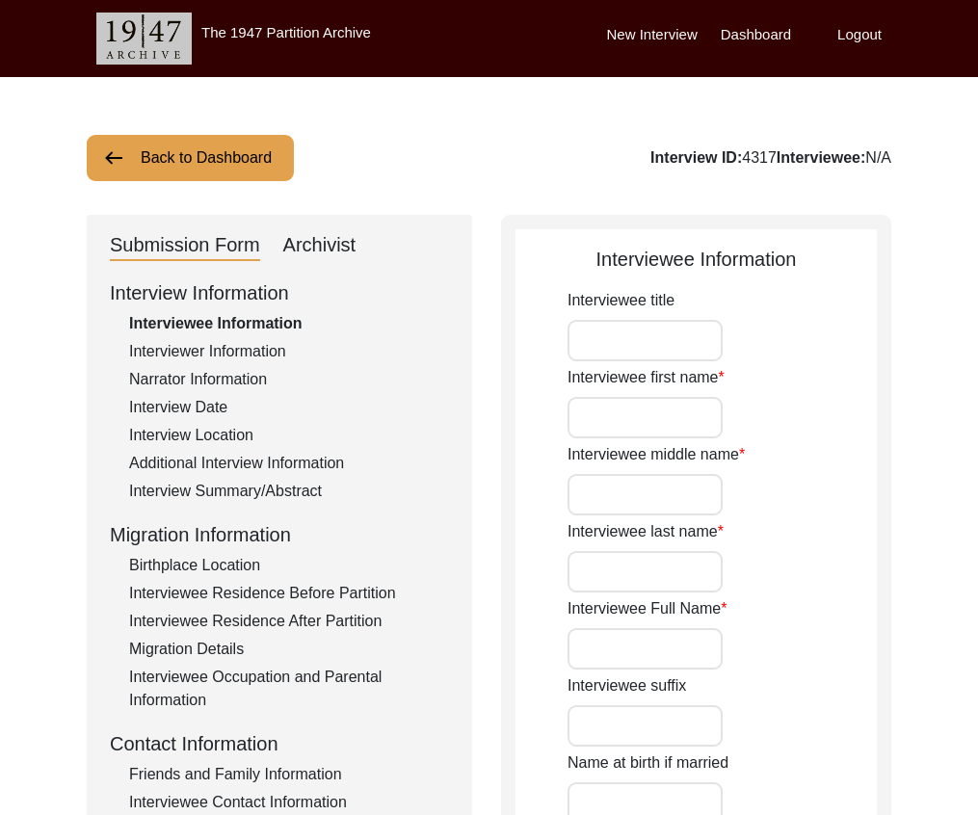
type input "Mr."
type input "Iftikhar"
type input "Ud-Din"
type input "[PERSON_NAME]"
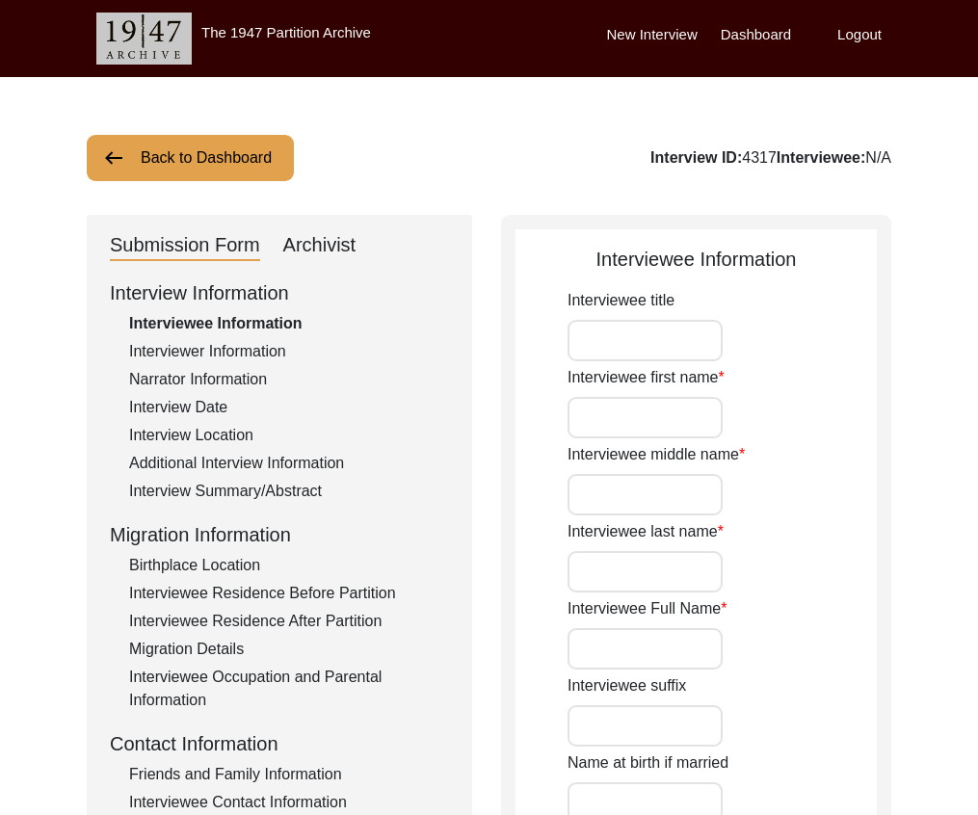
type input "[PERSON_NAME] [PERSON_NAME]"
type input "[DATE]"
type input "74"
type input "[DEMOGRAPHIC_DATA]"
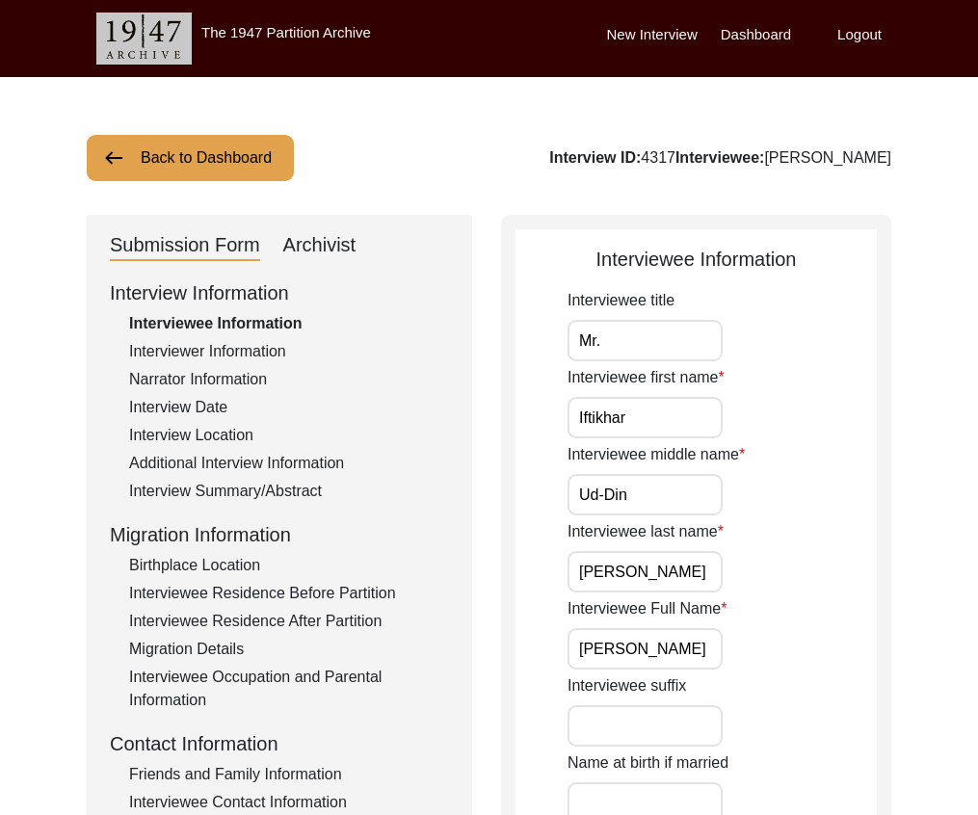
click at [329, 590] on div "Interviewee Residence Before Partition" at bounding box center [289, 593] width 320 height 23
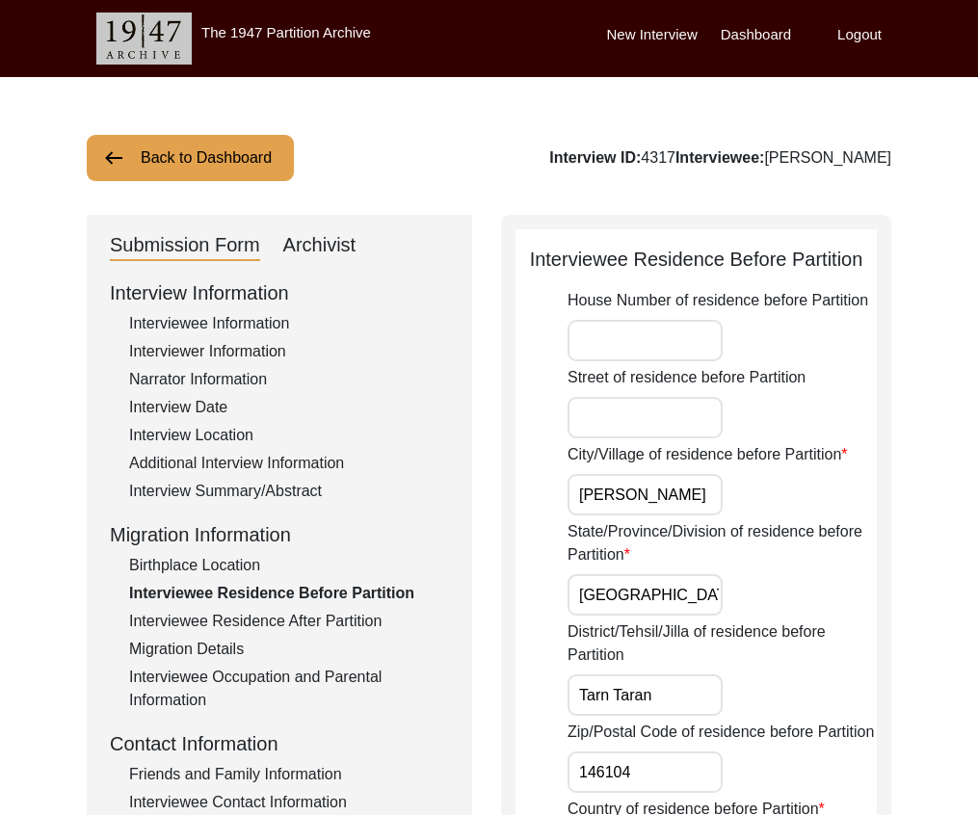
click at [266, 497] on div "Interview Summary/Abstract" at bounding box center [289, 491] width 320 height 23
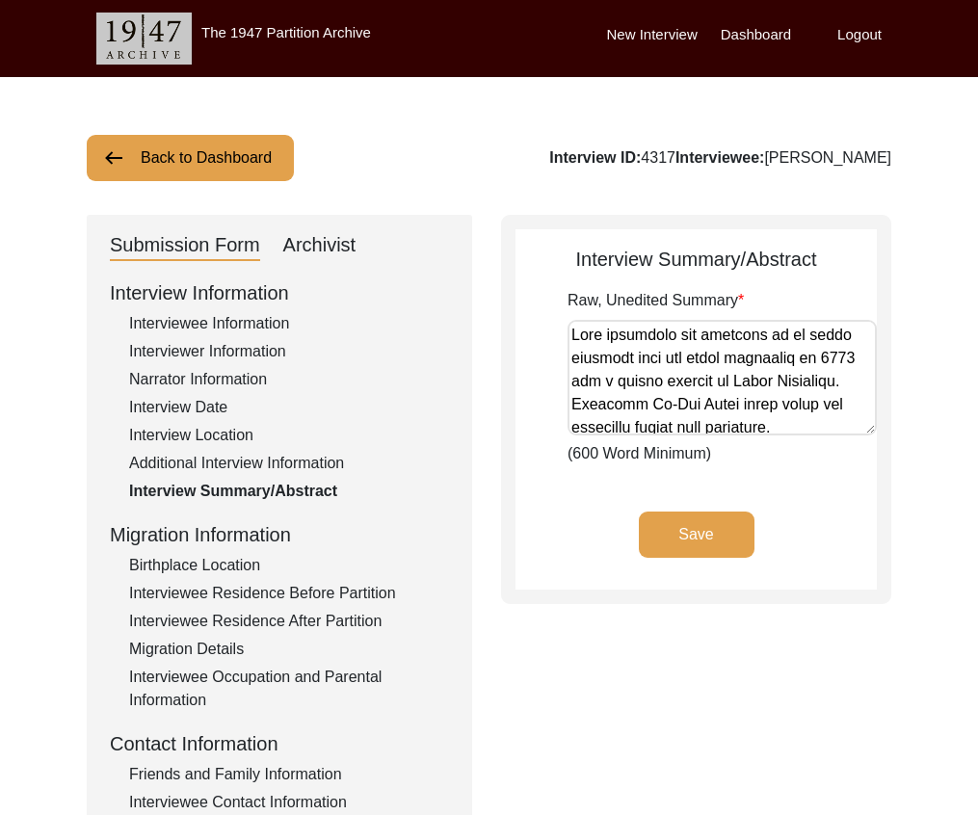
drag, startPoint x: 854, startPoint y: 427, endPoint x: 840, endPoint y: 434, distance: 16.4
click at [845, 579] on app-archivist-abstract-curation "Interview Summary/Abstract Raw, Unedited Summary (600 Word Minimum) Save" at bounding box center [695, 417] width 361 height 345
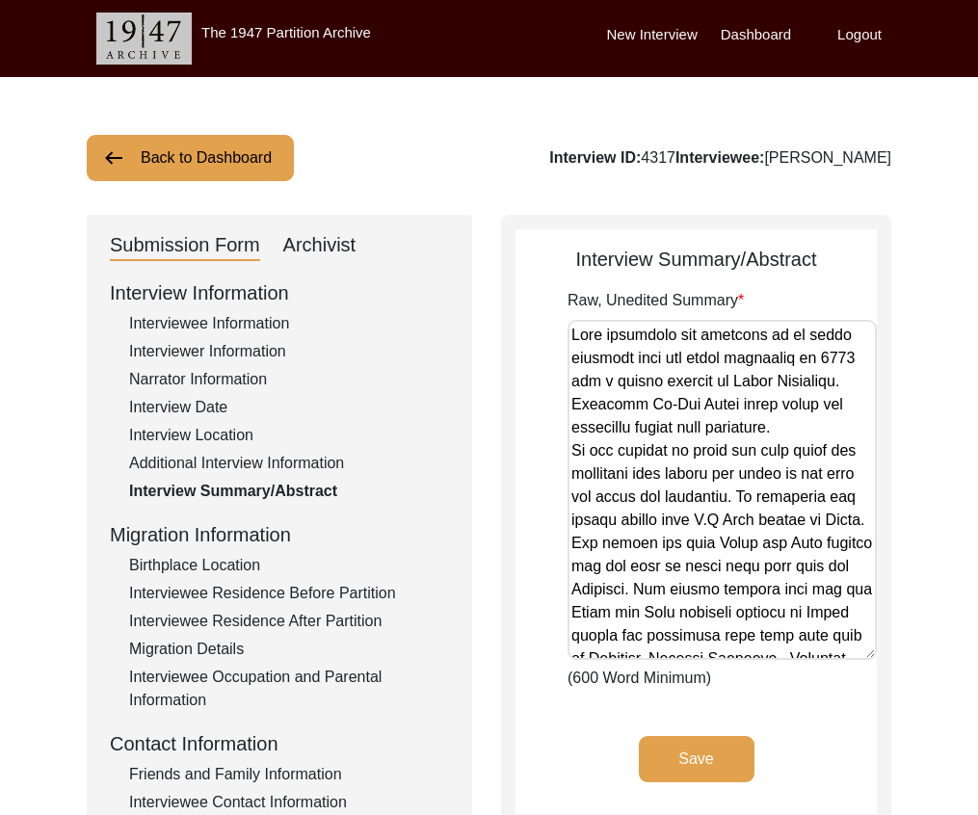
drag, startPoint x: 874, startPoint y: 424, endPoint x: 837, endPoint y: 642, distance: 220.8
click at [839, 644] on textarea "Raw, Unedited Summary" at bounding box center [721, 490] width 309 height 340
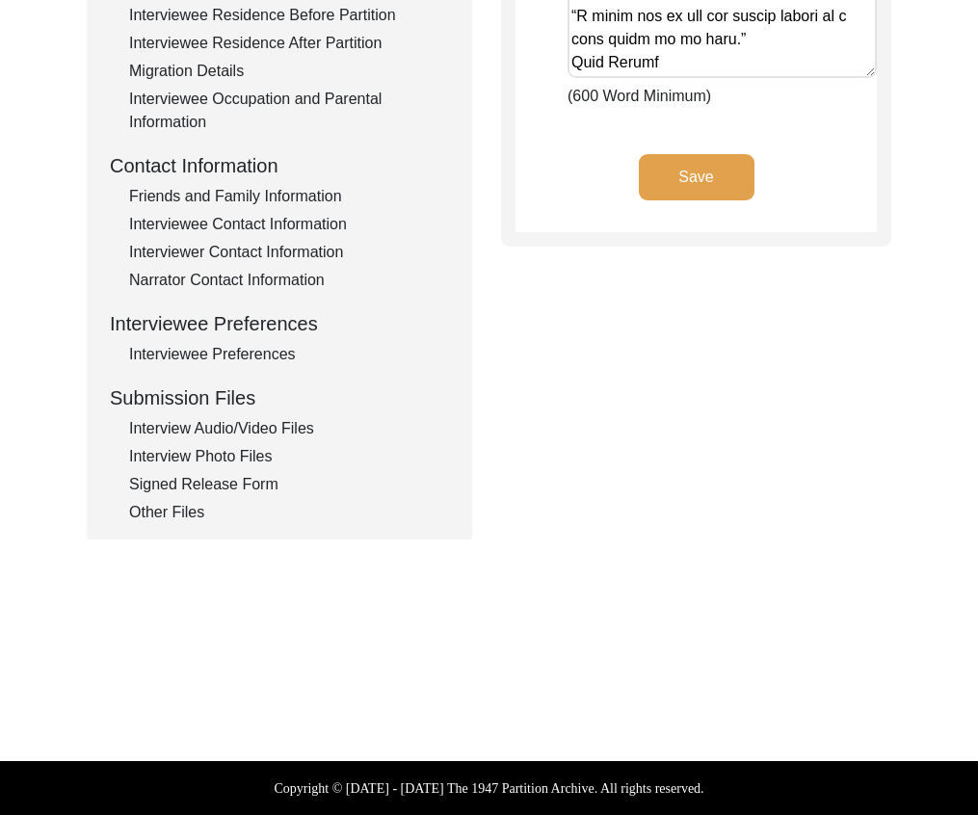
scroll to position [107, 0]
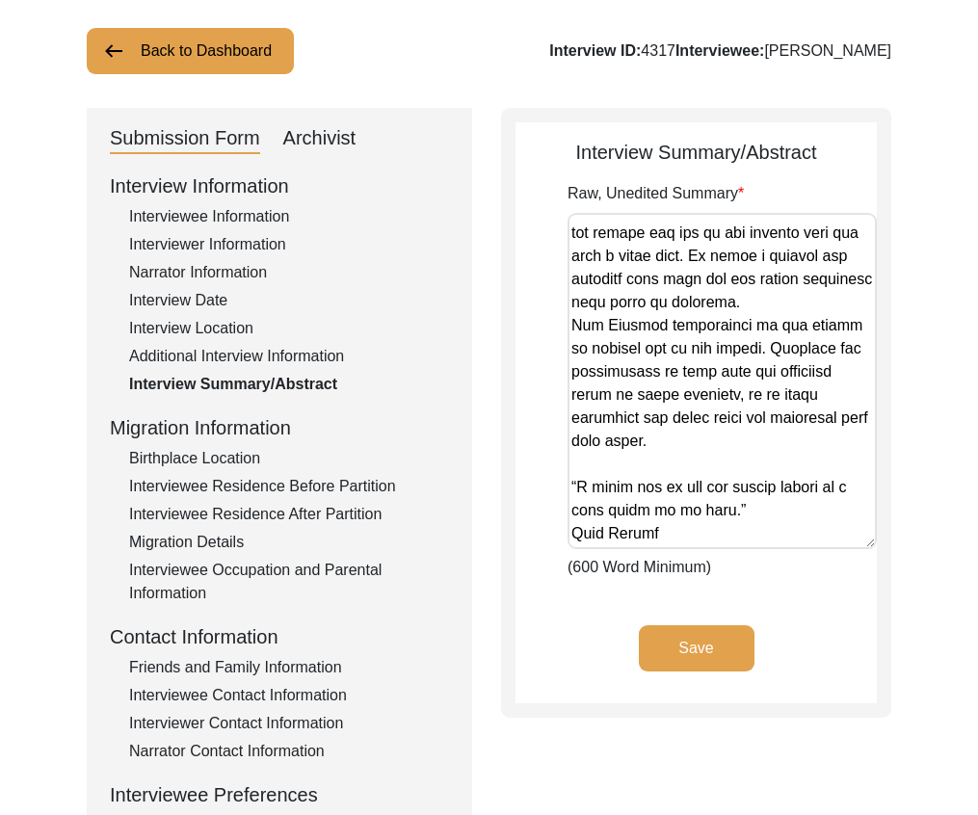
drag, startPoint x: 340, startPoint y: 465, endPoint x: 344, endPoint y: 475, distance: 10.4
click at [341, 466] on div "Birthplace Location" at bounding box center [289, 458] width 320 height 23
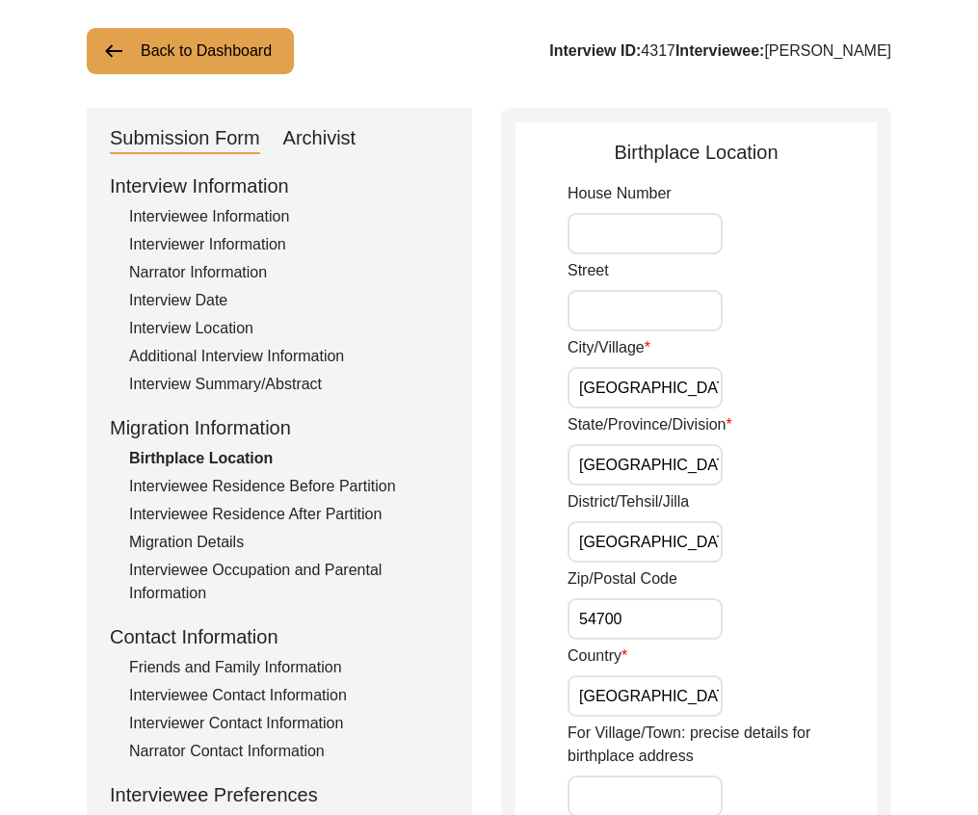
click at [345, 482] on div "Interviewee Residence Before Partition" at bounding box center [289, 486] width 320 height 23
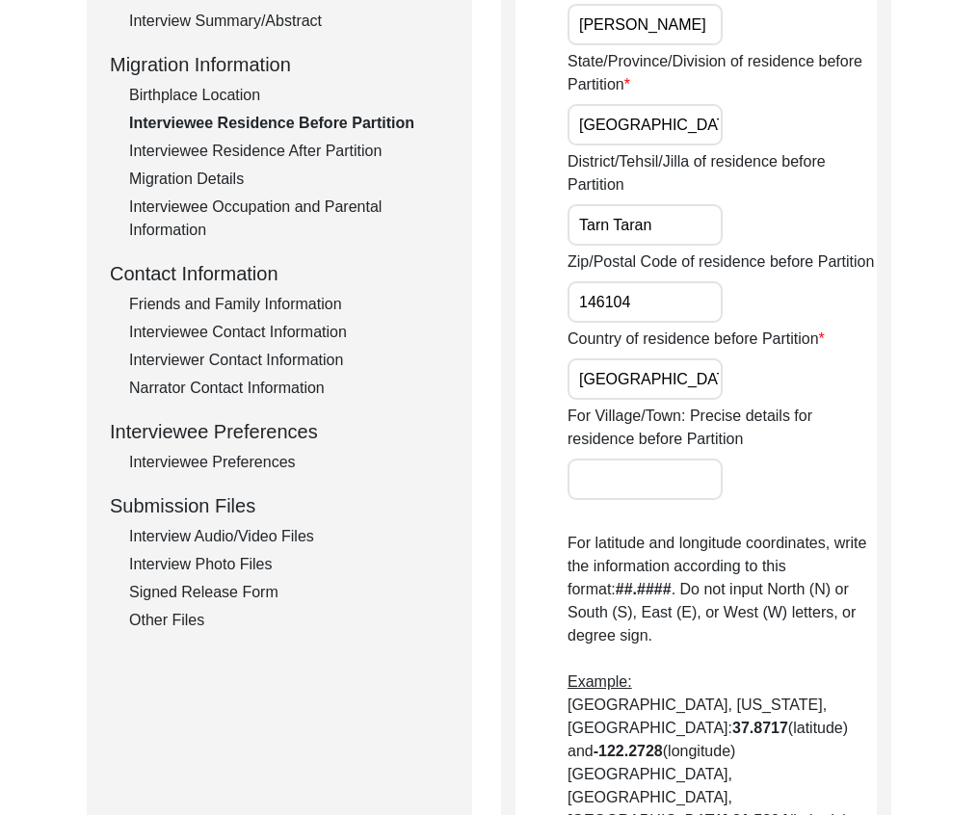
scroll to position [450, 0]
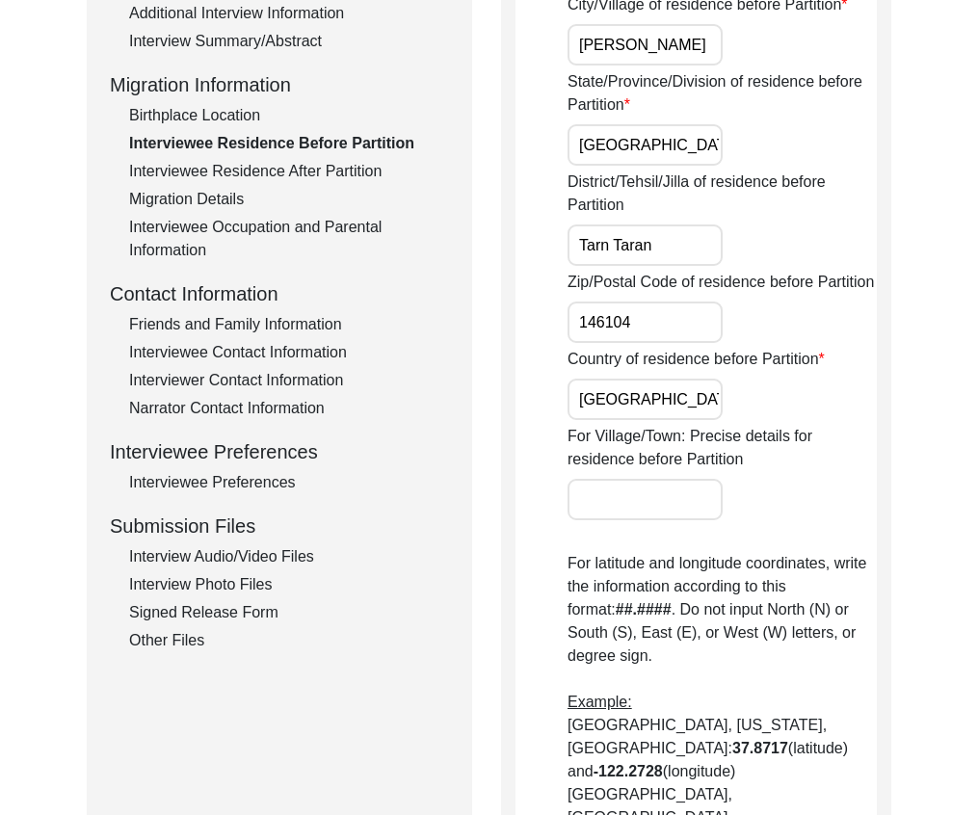
click at [302, 331] on div "Friends and Family Information" at bounding box center [289, 324] width 320 height 23
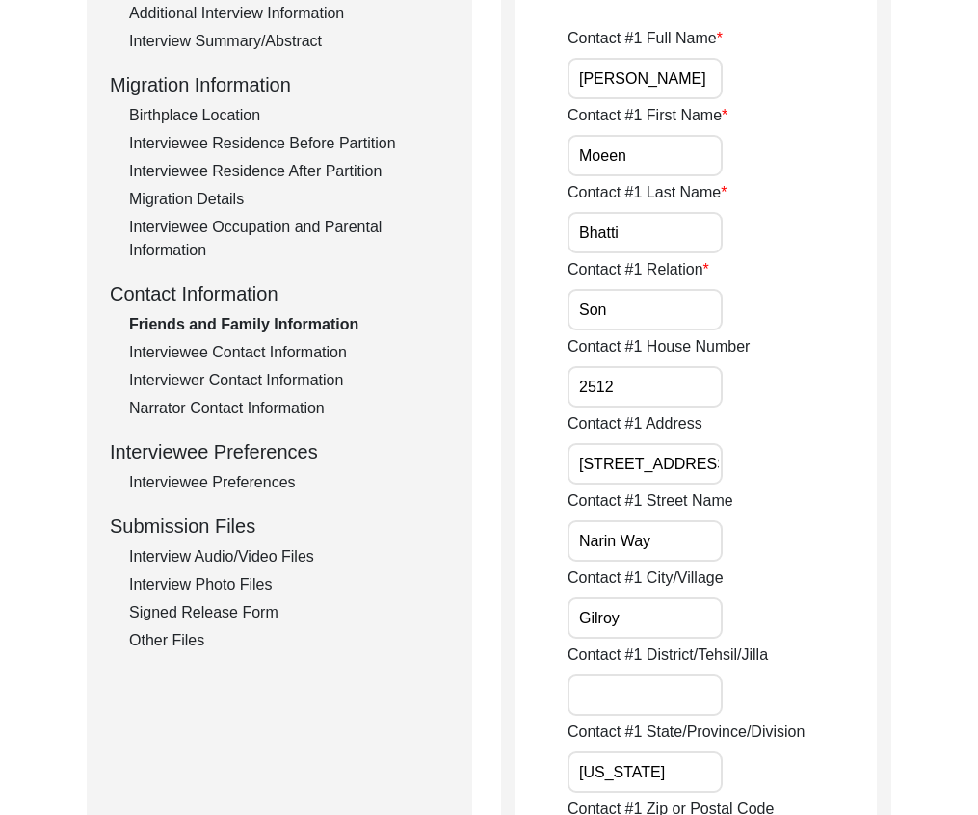
click at [247, 190] on div "Migration Details" at bounding box center [289, 199] width 320 height 23
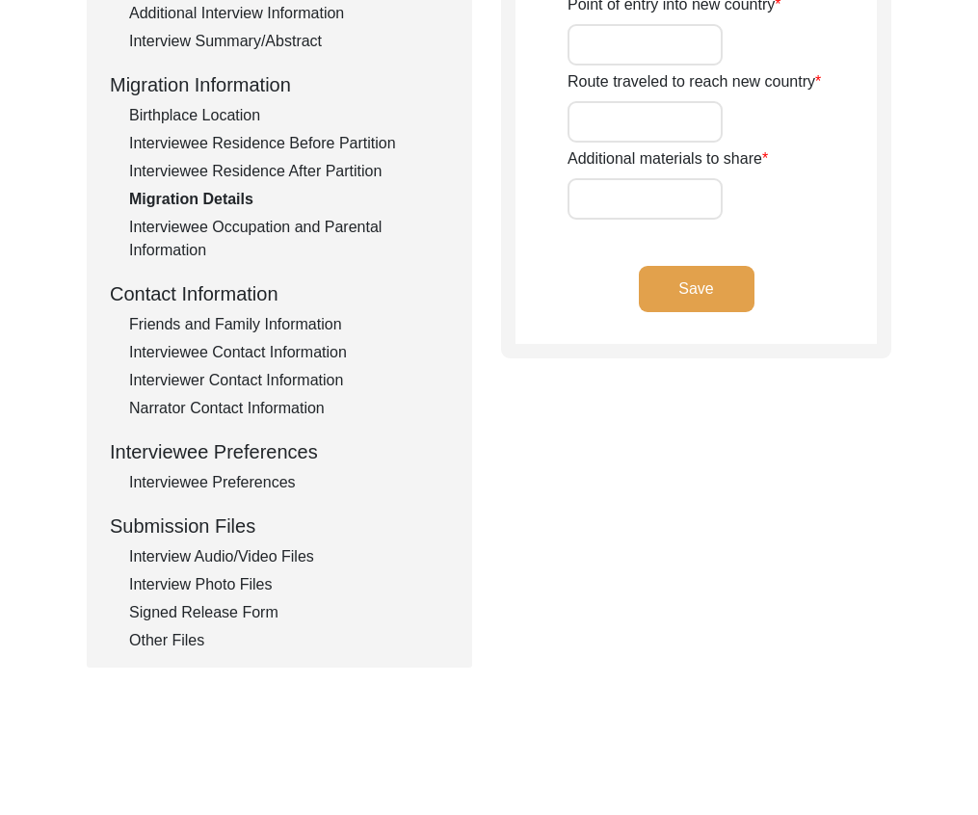
type input "None"
type input "Interviewee's maternal uncle got a house in [GEOGRAPHIC_DATA], [GEOGRAPHIC_DATA]"
type input "Interviewee was already in present day [GEOGRAPHIC_DATA] at partition"
type input "NA"
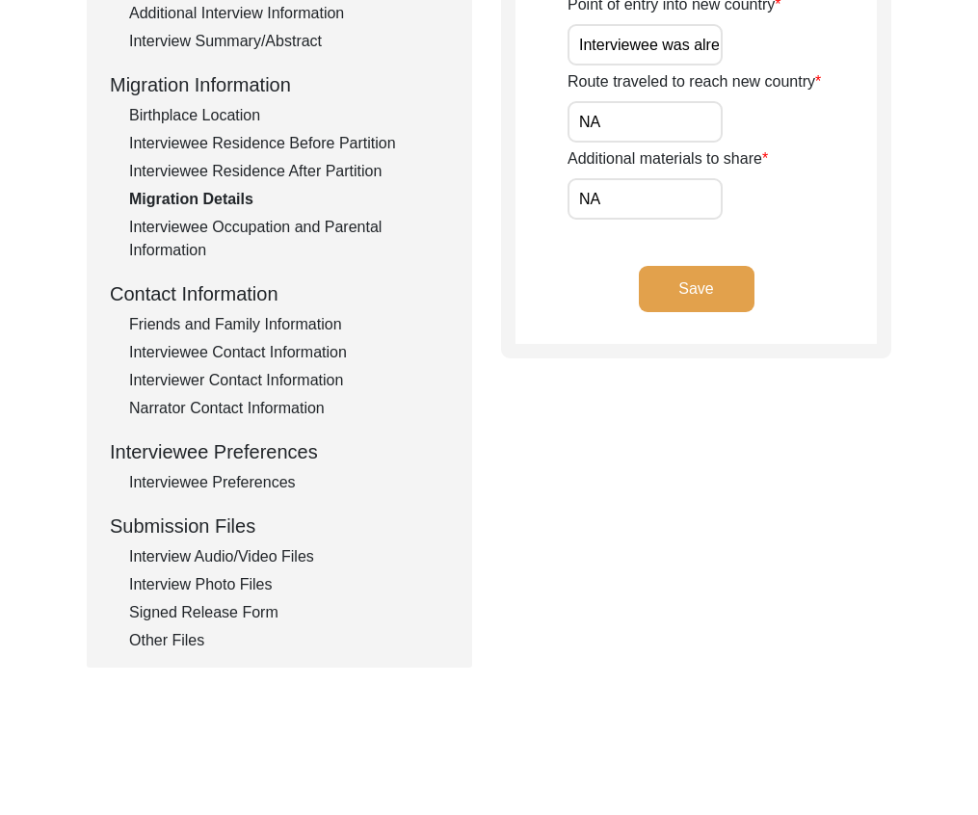
drag, startPoint x: 974, startPoint y: 310, endPoint x: 985, endPoint y: 298, distance: 17.0
click at [976, 308] on div "Back to Dashboard Interview ID: 4317 Interviewee: [PERSON_NAME] Submission Form…" at bounding box center [489, 219] width 978 height 1185
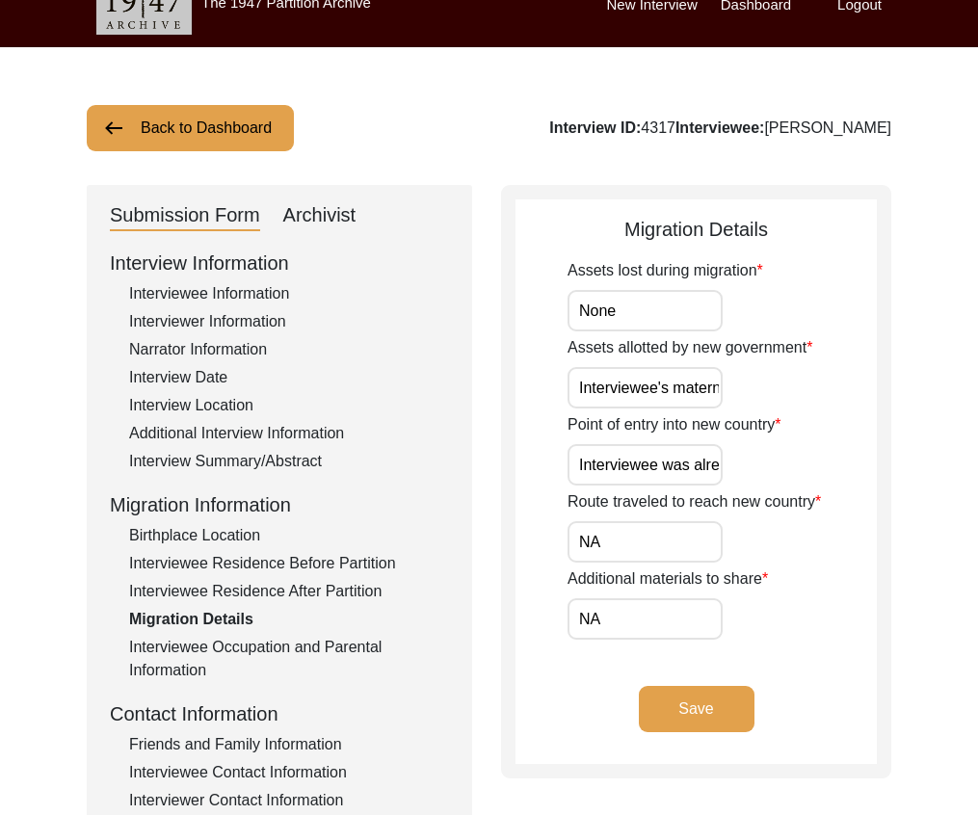
scroll to position [0, 0]
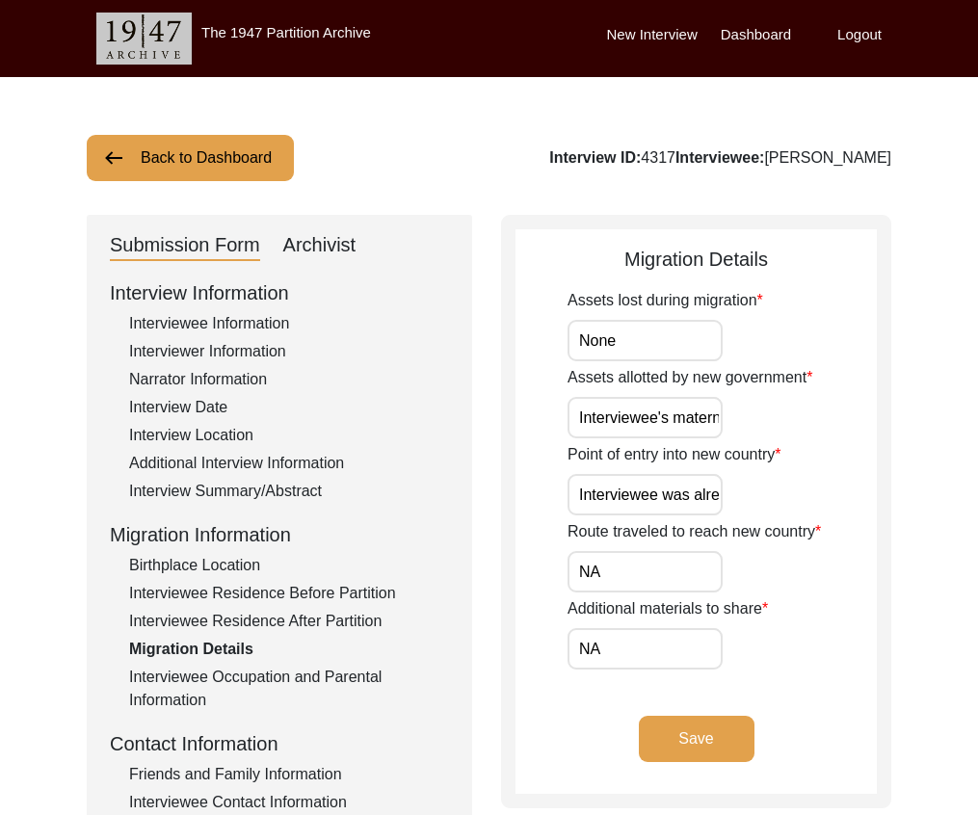
drag, startPoint x: 227, startPoint y: 141, endPoint x: 264, endPoint y: 147, distance: 37.2
click at [227, 141] on button "Back to Dashboard" at bounding box center [190, 158] width 207 height 46
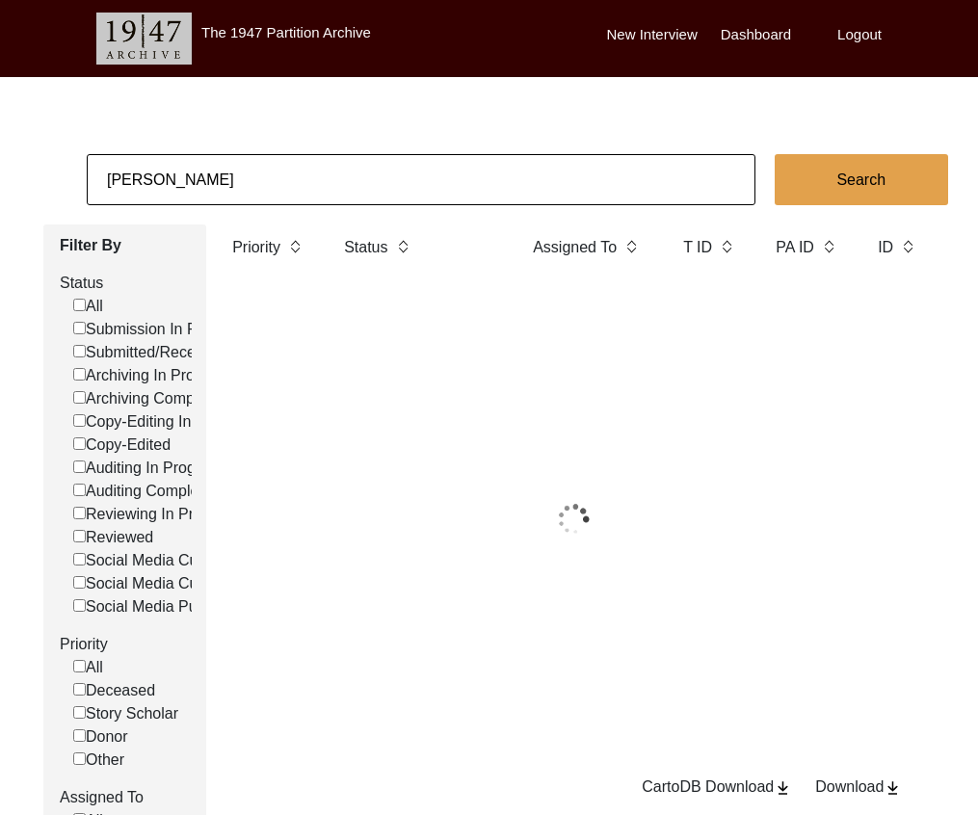
click at [299, 178] on input "[PERSON_NAME]" at bounding box center [421, 179] width 669 height 51
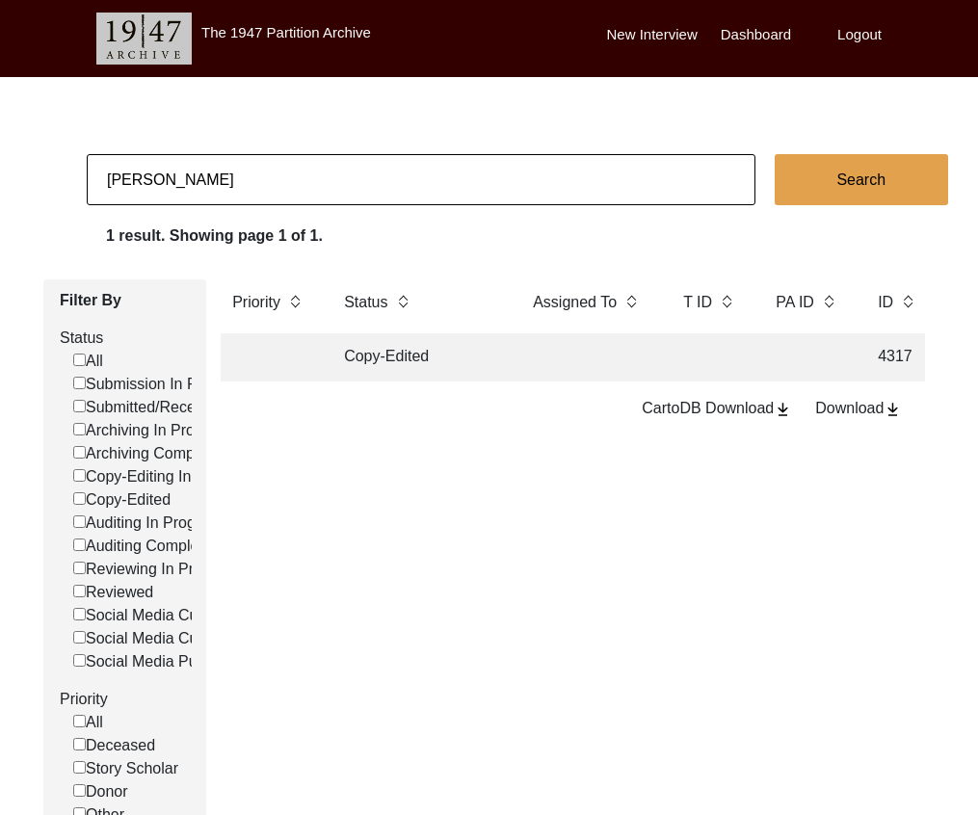
click at [299, 178] on input "[PERSON_NAME]" at bounding box center [421, 179] width 669 height 51
paste input "[PERSON_NAME]"
type input "[PERSON_NAME]"
checkbox input "false"
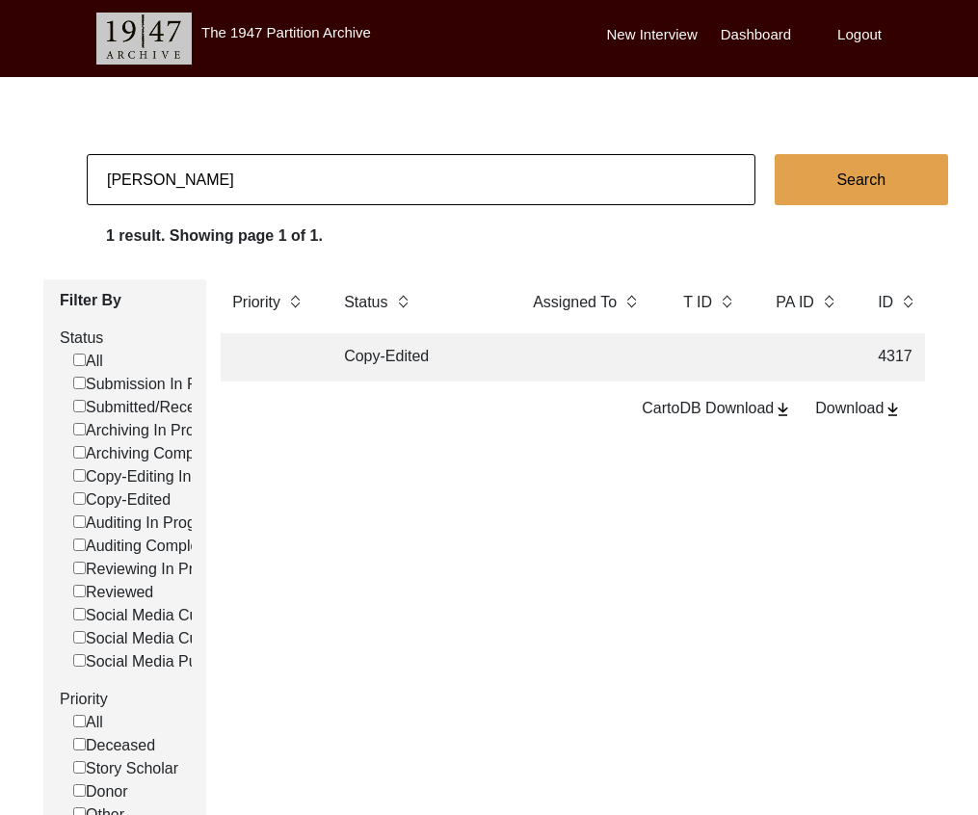
checkbox input "false"
click at [469, 356] on td "Archiving In Progress" at bounding box center [418, 357] width 173 height 48
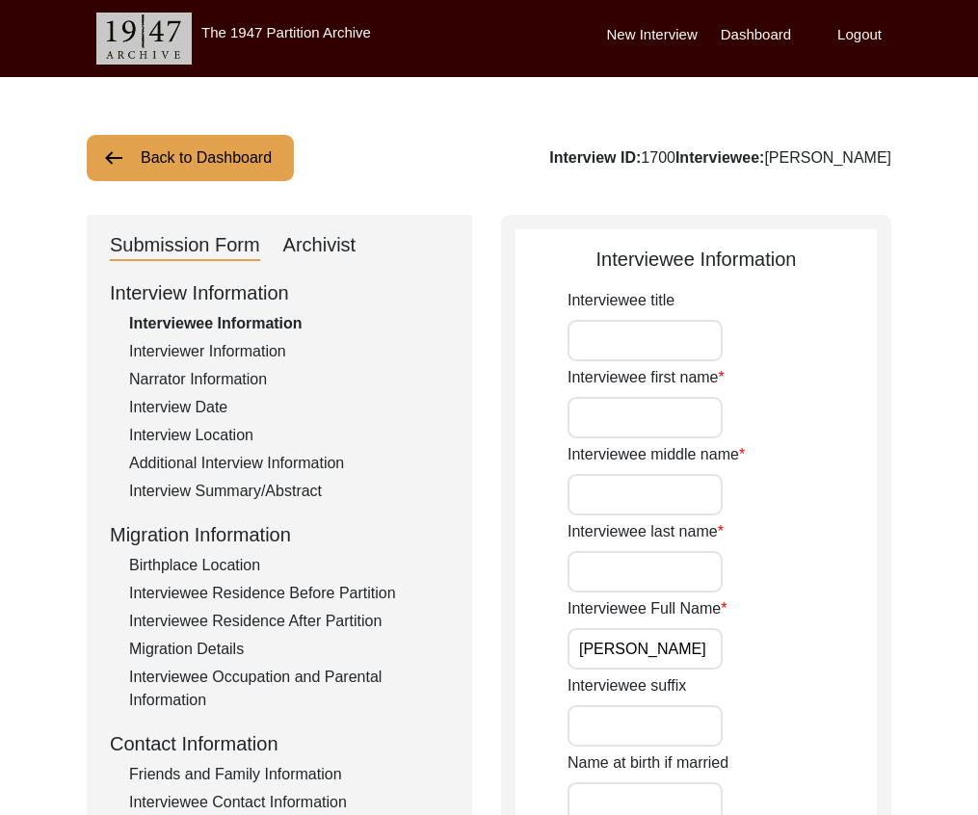
click at [311, 582] on div "Interviewee Residence Before Partition" at bounding box center [289, 593] width 320 height 23
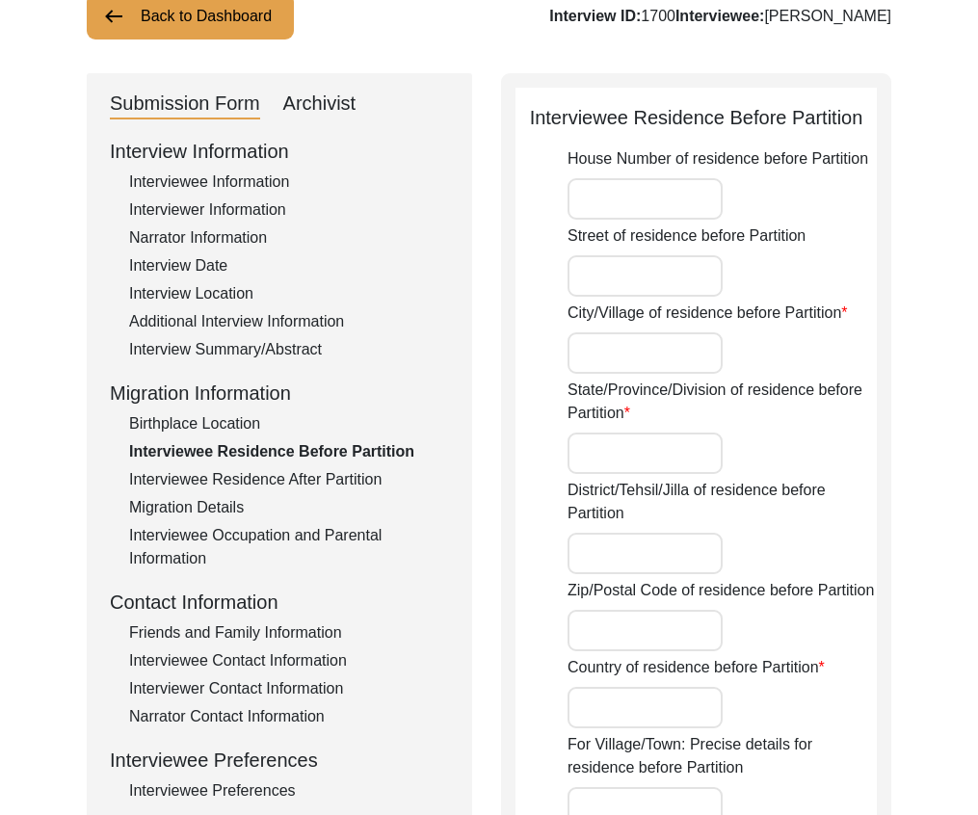
scroll to position [137, 0]
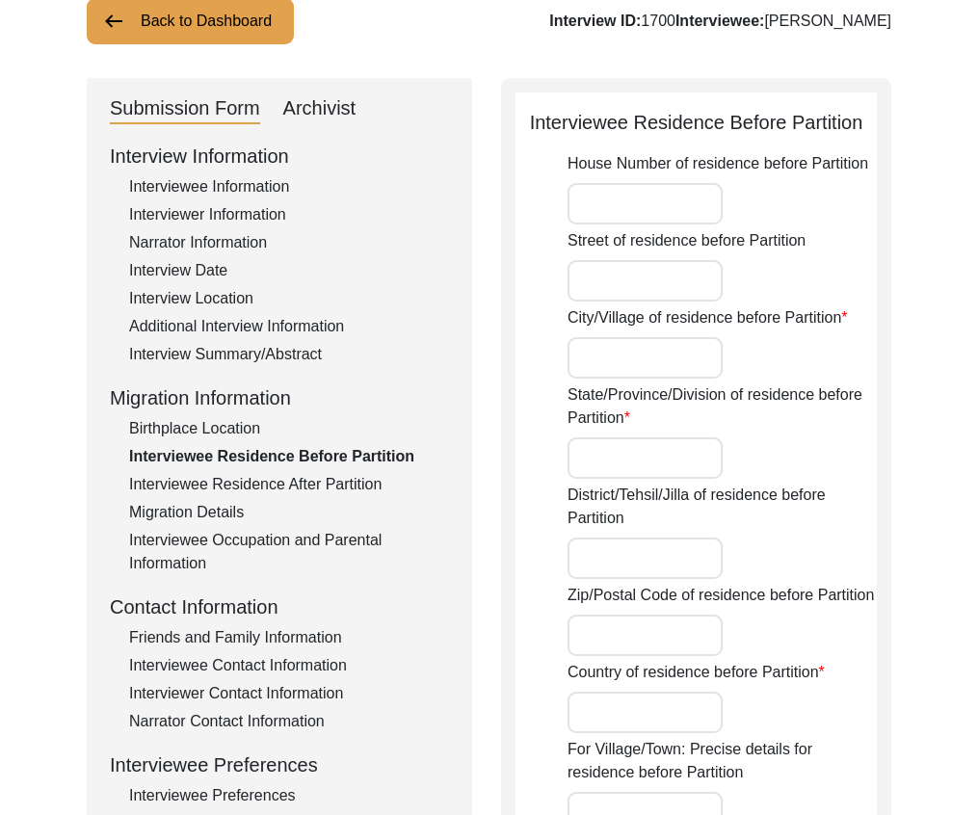
click at [309, 470] on div "Interview Information Interviewee Information Interviewer Information Narrator …" at bounding box center [279, 554] width 339 height 824
click at [307, 480] on div "Interviewee Residence After Partition" at bounding box center [289, 484] width 320 height 23
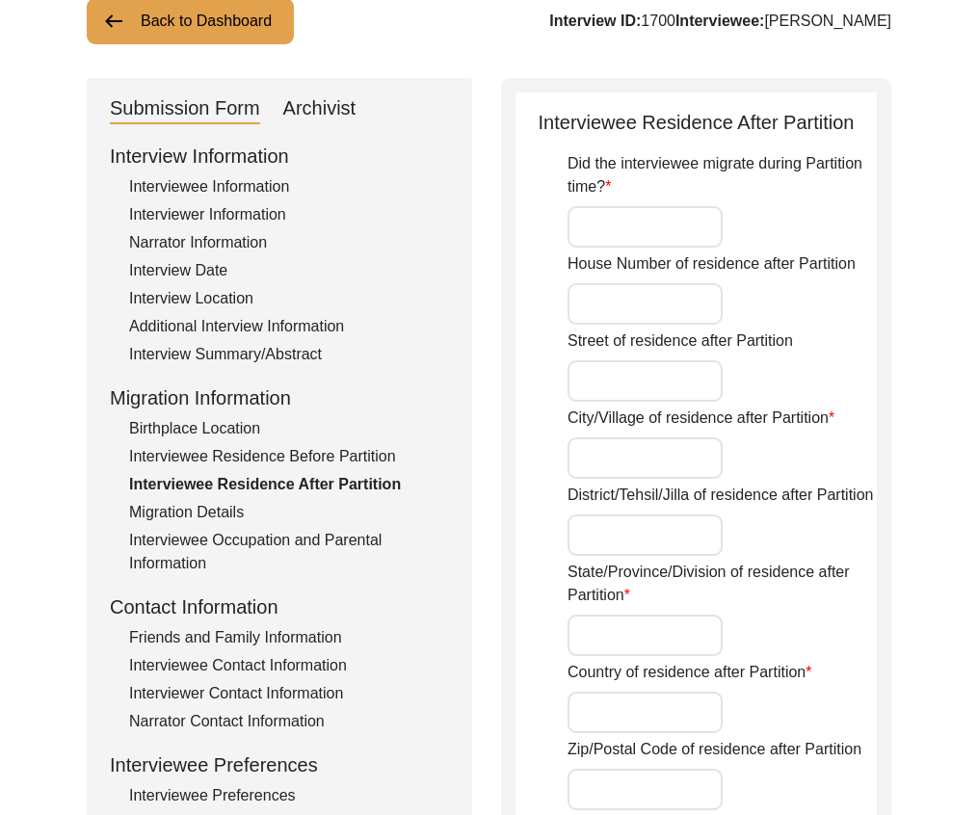
type input "Did Not Migrate"
type input "31.5203"
type input "74.3587"
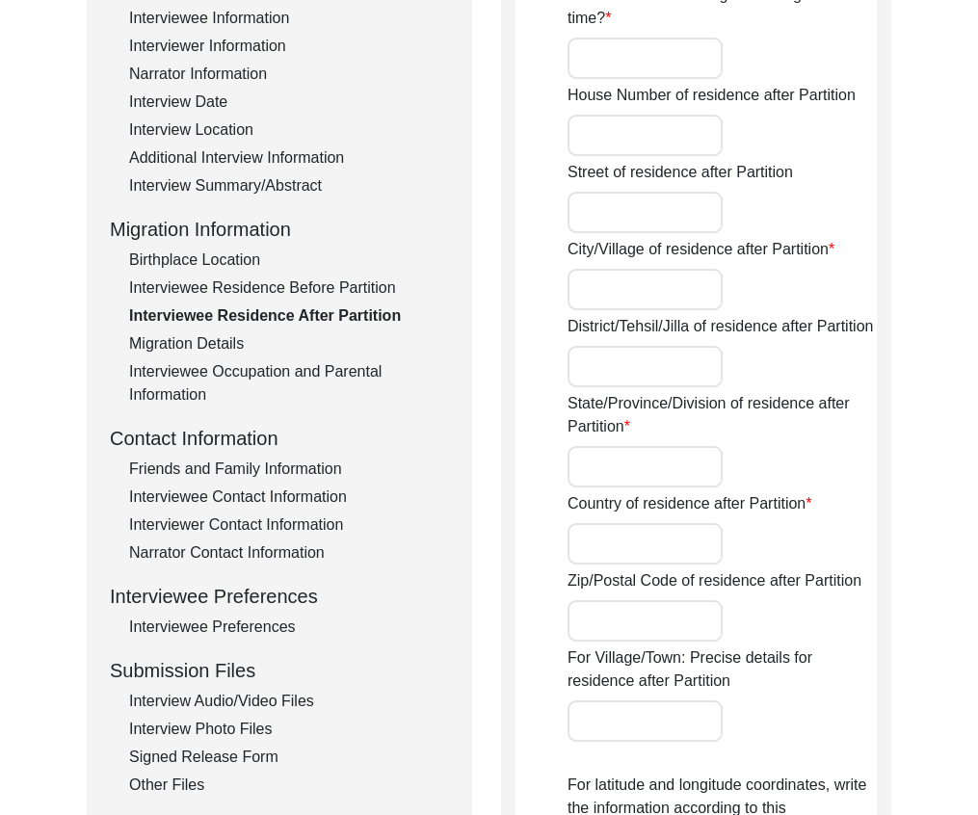
scroll to position [289, 0]
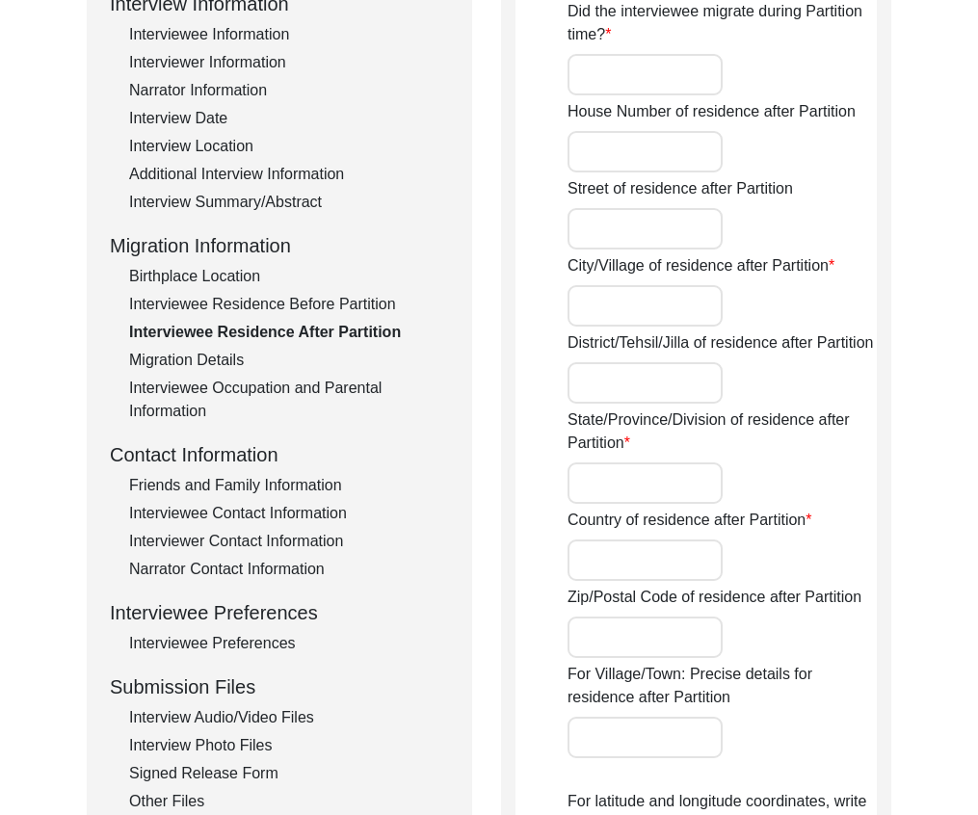
click at [280, 197] on div "Interview Summary/Abstract" at bounding box center [289, 202] width 320 height 23
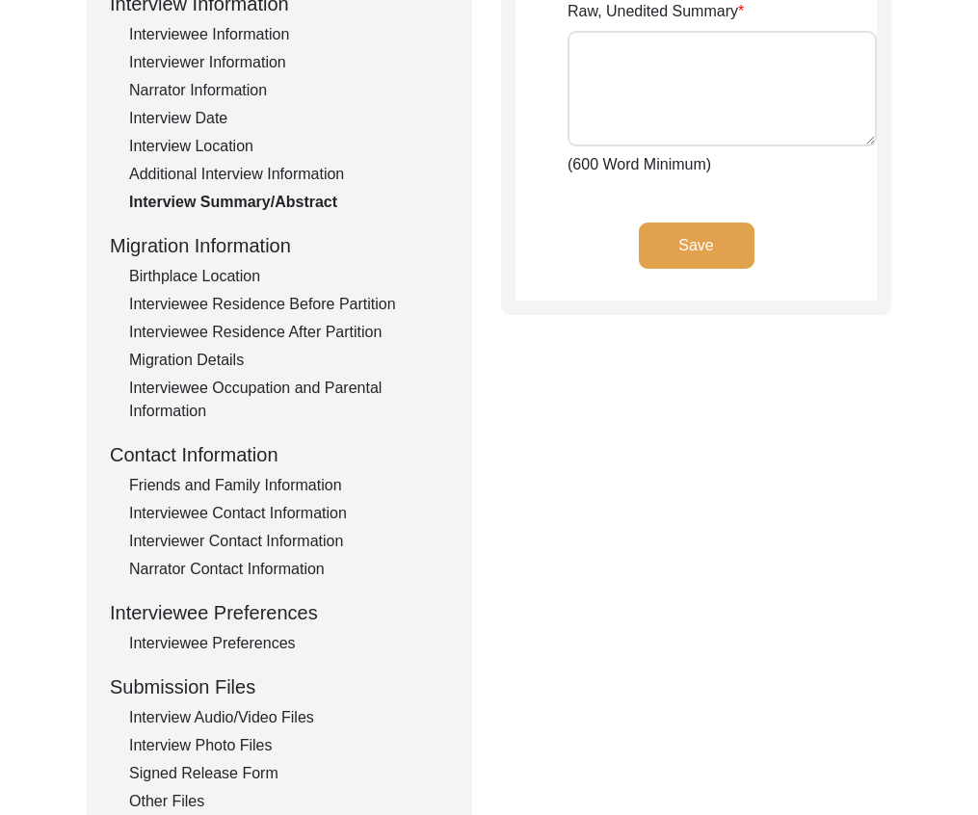
type textarea "[PERSON_NAME] was born in [GEOGRAPHIC_DATA] on [DATE] to [PERSON_NAME] [PERSON_…"
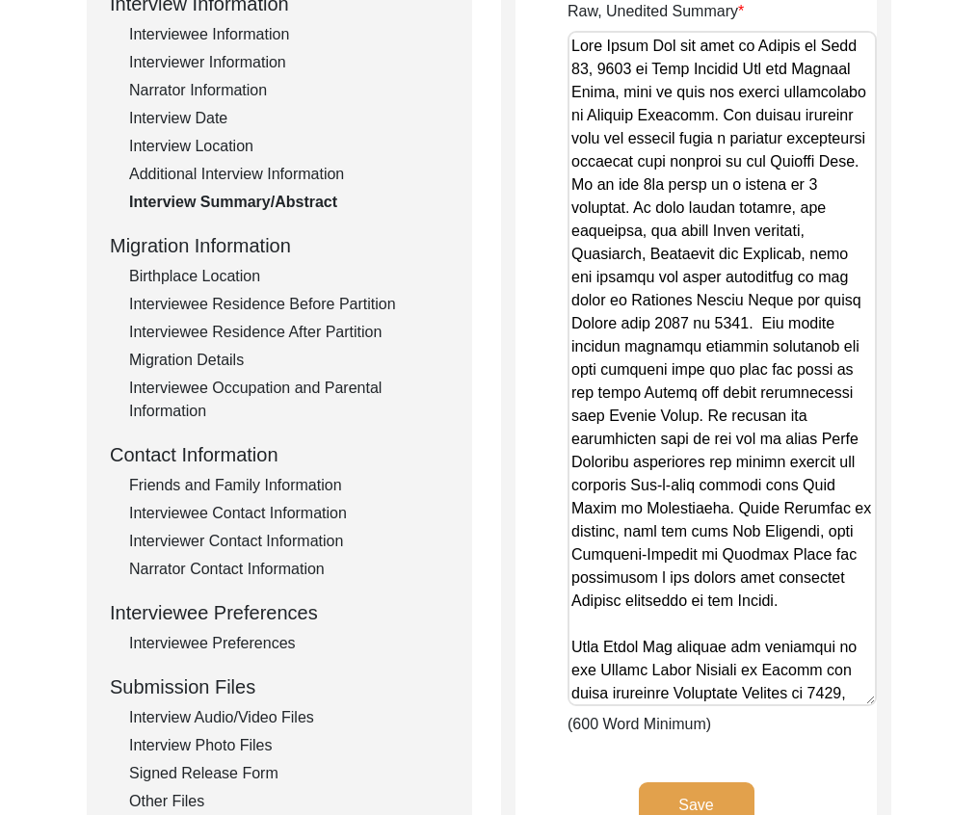
drag, startPoint x: 867, startPoint y: 137, endPoint x: 788, endPoint y: 696, distance: 565.2
click at [788, 696] on textarea "Raw, Unedited Summary" at bounding box center [721, 368] width 309 height 675
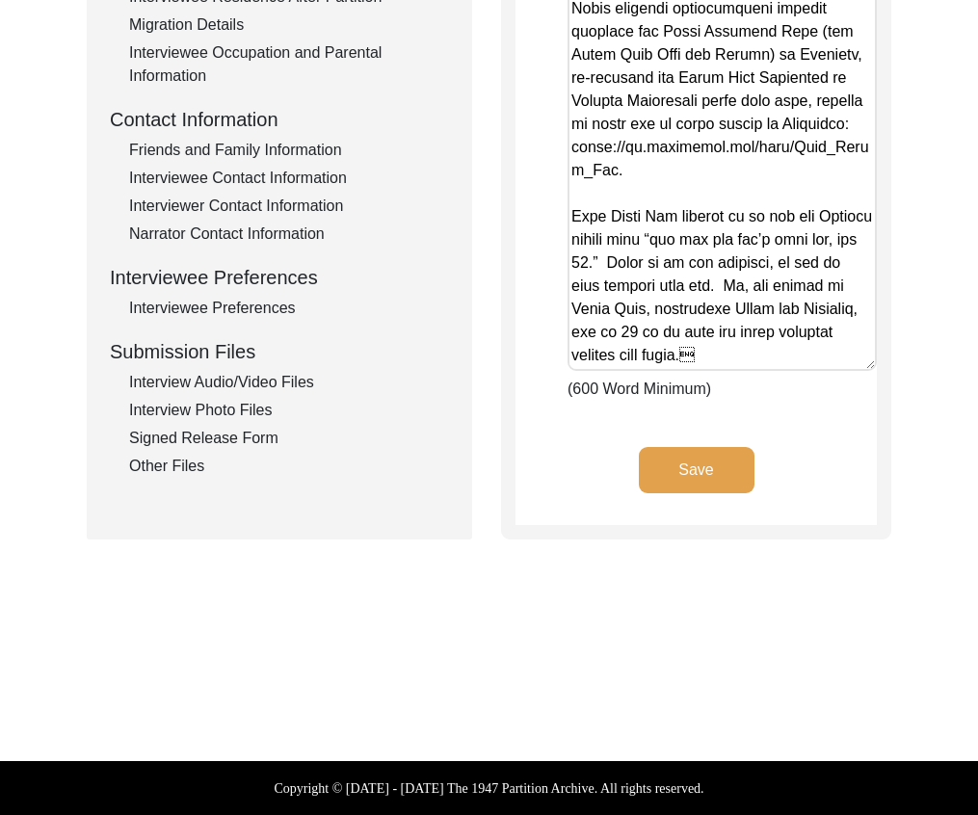
scroll to position [623, 0]
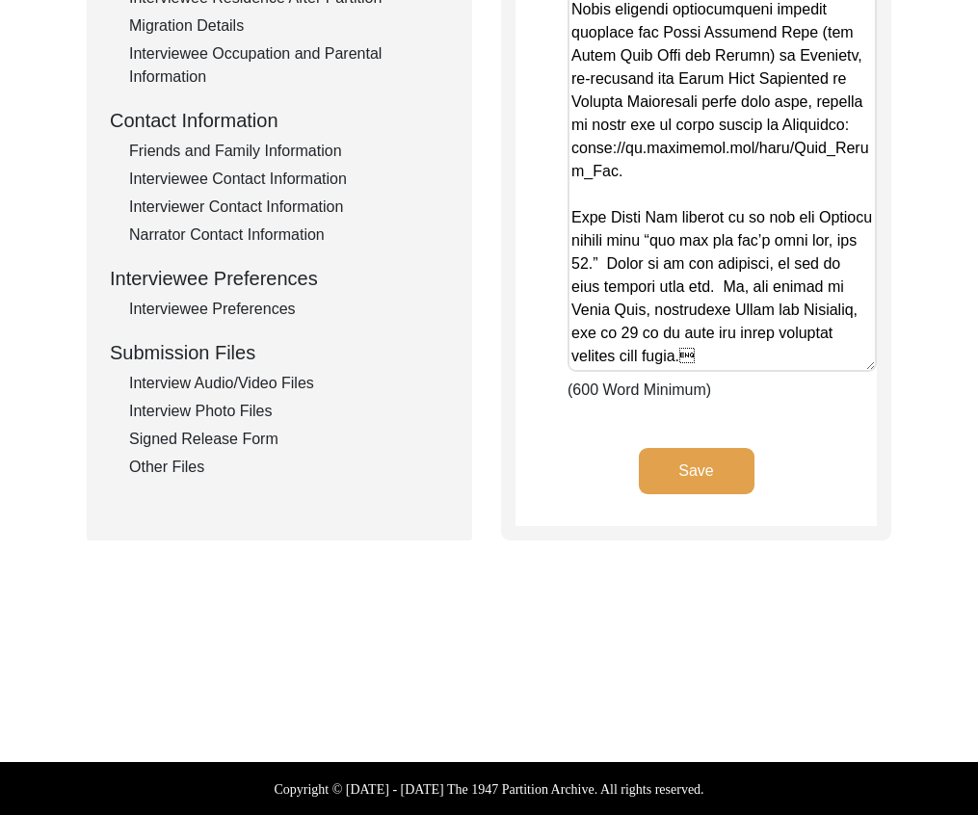
click at [880, 322] on div "Interview Summary/Abstract Raw, Unedited Summary (600 Word Minimum) Save" at bounding box center [696, 66] width 390 height 949
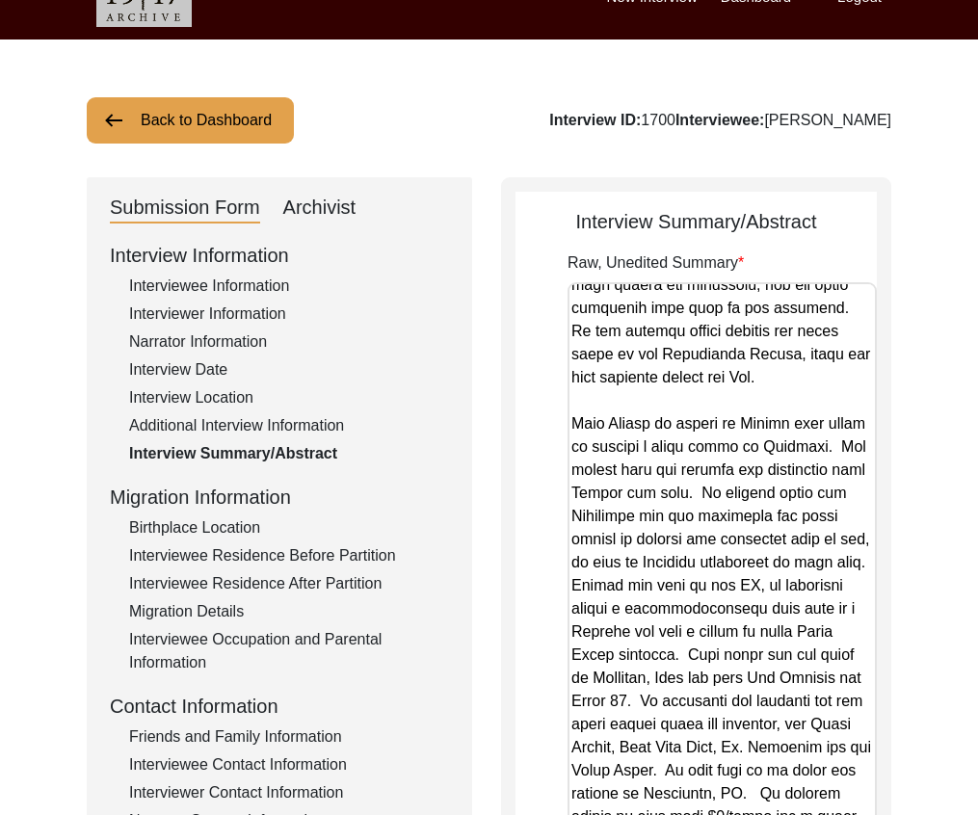
scroll to position [36, 0]
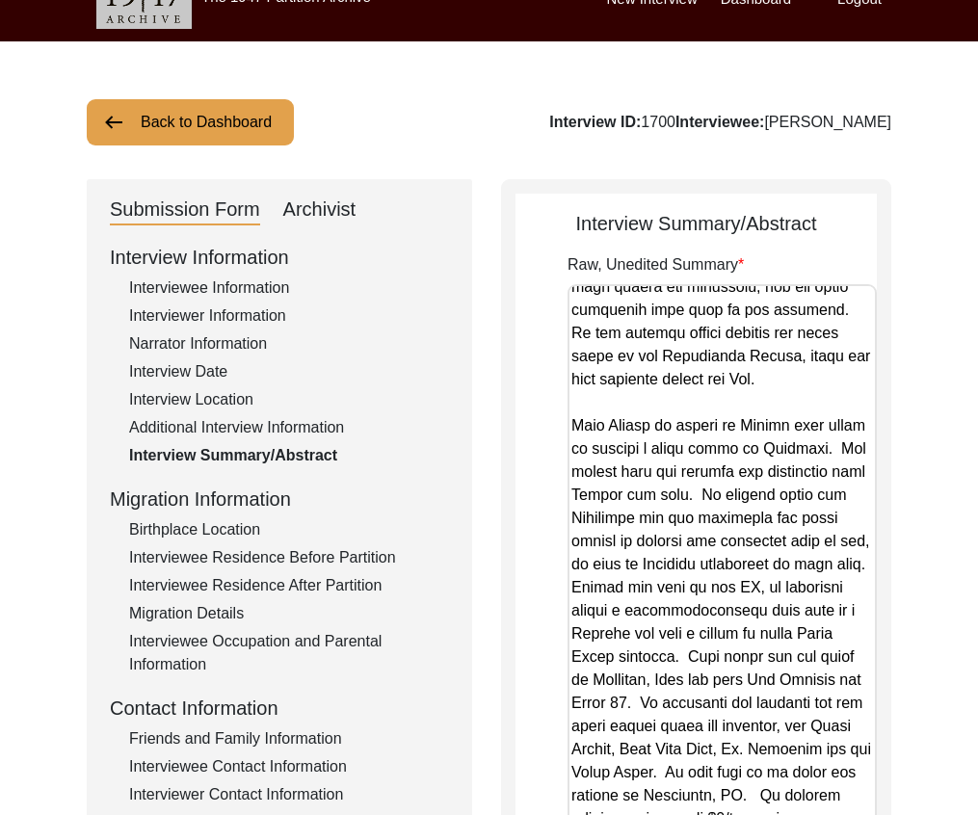
click at [245, 123] on button "Back to Dashboard" at bounding box center [190, 122] width 207 height 46
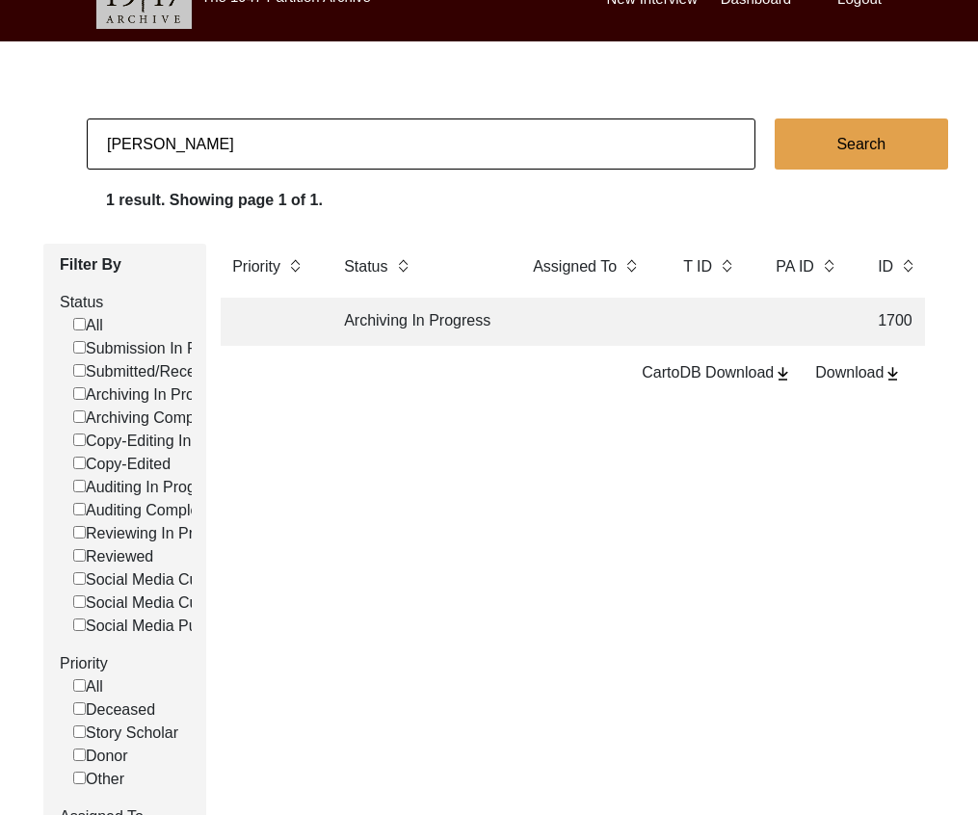
click at [276, 133] on input "[PERSON_NAME]" at bounding box center [421, 143] width 669 height 51
click at [275, 133] on input "[PERSON_NAME]" at bounding box center [421, 143] width 669 height 51
paste input "[PERSON_NAME]"
type input "[PERSON_NAME]"
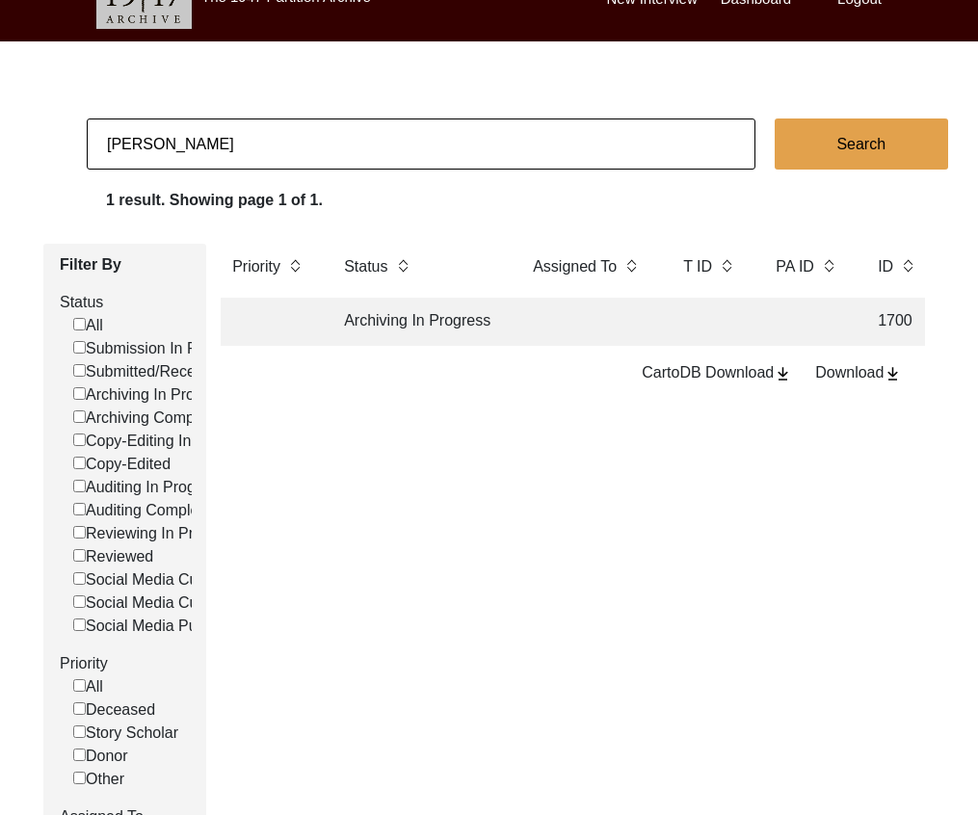
checkbox input "false"
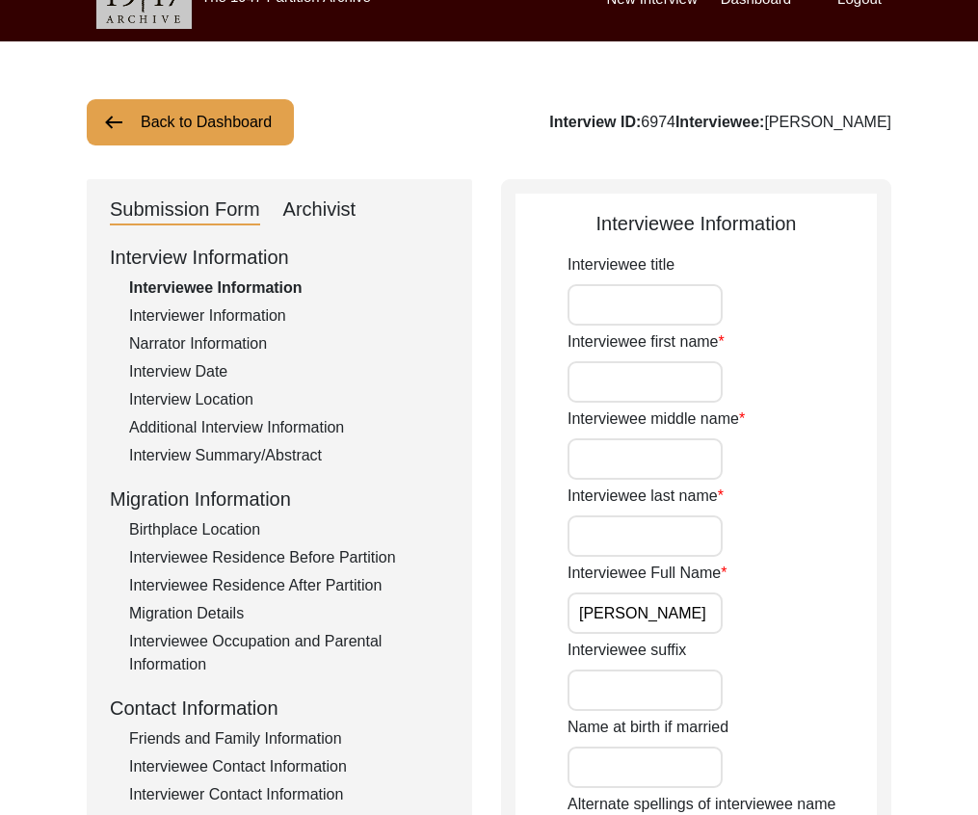
click at [244, 541] on div "Interview Information Interviewee Information Interviewer Information Narrator …" at bounding box center [279, 655] width 339 height 824
click at [243, 546] on div "Interviewee Residence Before Partition" at bounding box center [289, 557] width 320 height 23
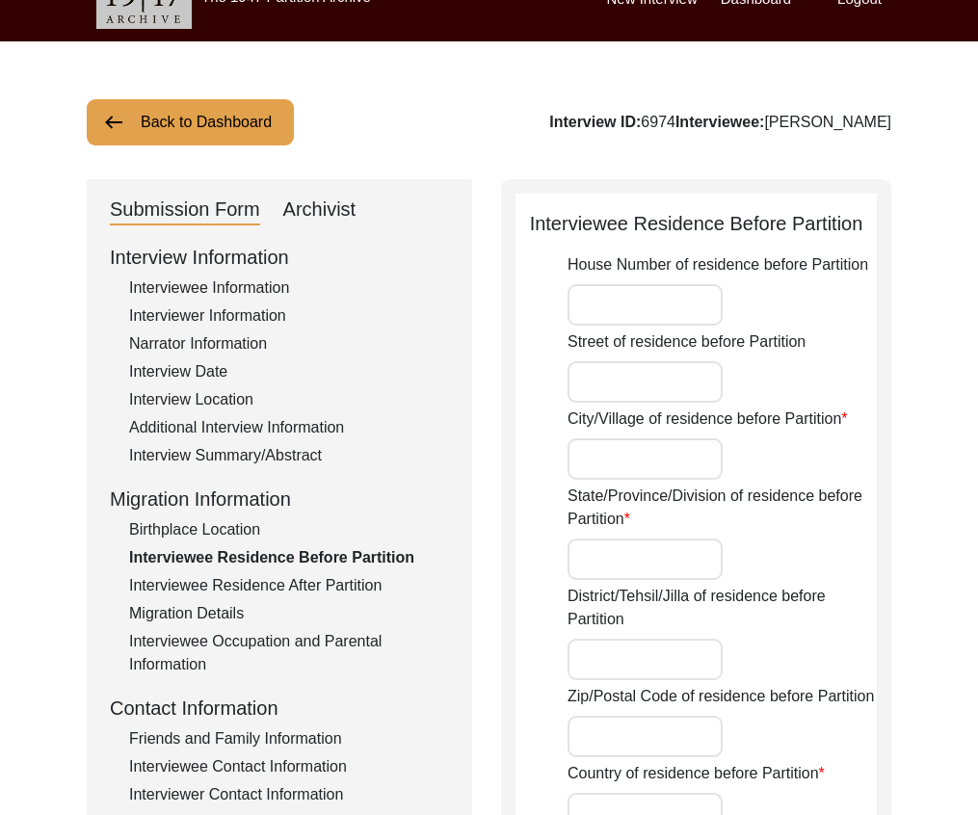
type input "[GEOGRAPHIC_DATA], [GEOGRAPHIC_DATA], [GEOGRAPHIC_DATA]"
type input "31.5203"
type input "74.3587"
click at [272, 453] on div "Interview Summary/Abstract" at bounding box center [289, 455] width 320 height 23
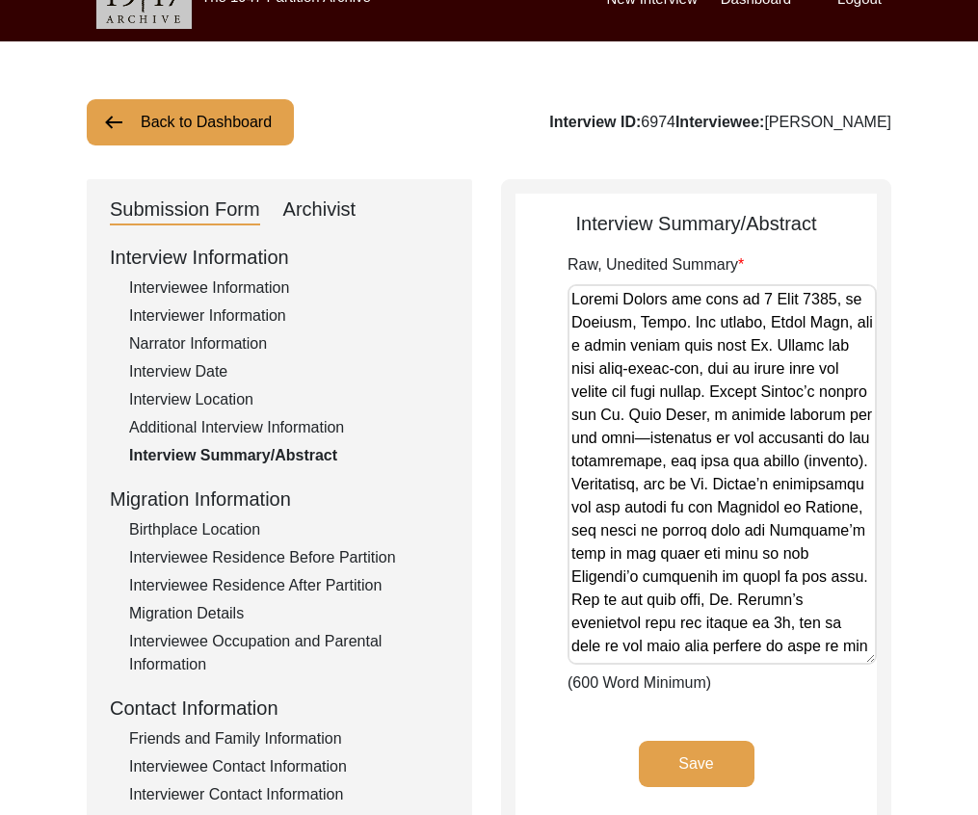
drag, startPoint x: 867, startPoint y: 389, endPoint x: 848, endPoint y: 665, distance: 276.2
click at [850, 665] on textarea "Raw, Unedited Summary" at bounding box center [721, 474] width 309 height 381
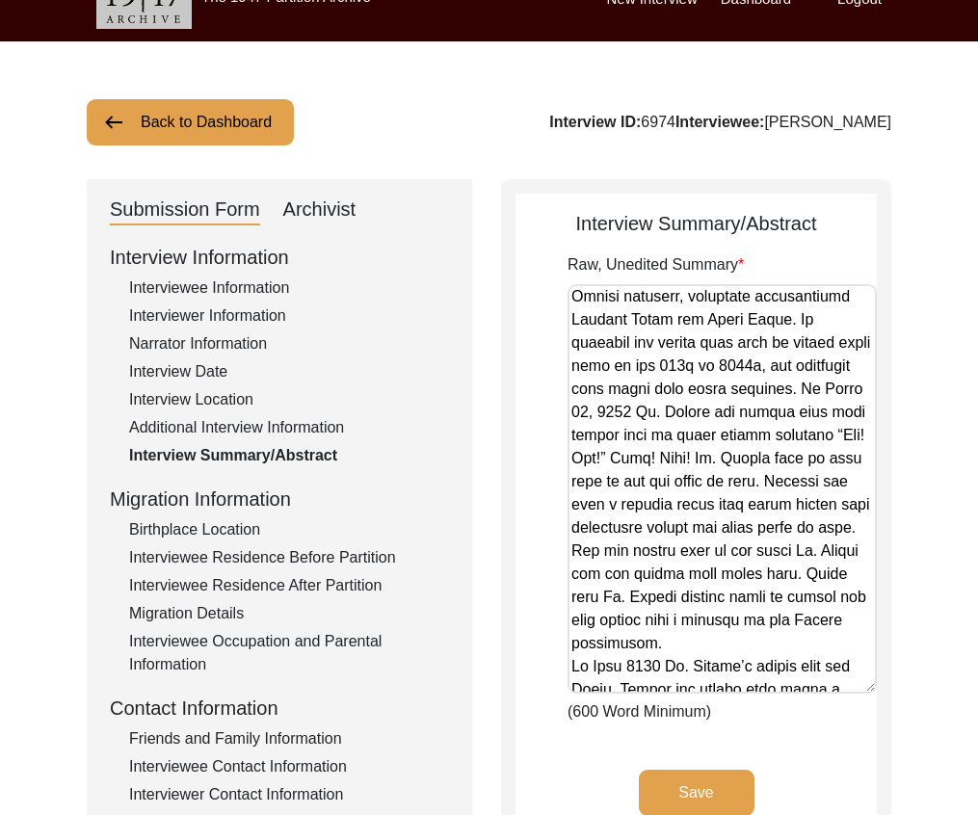
scroll to position [1811, 0]
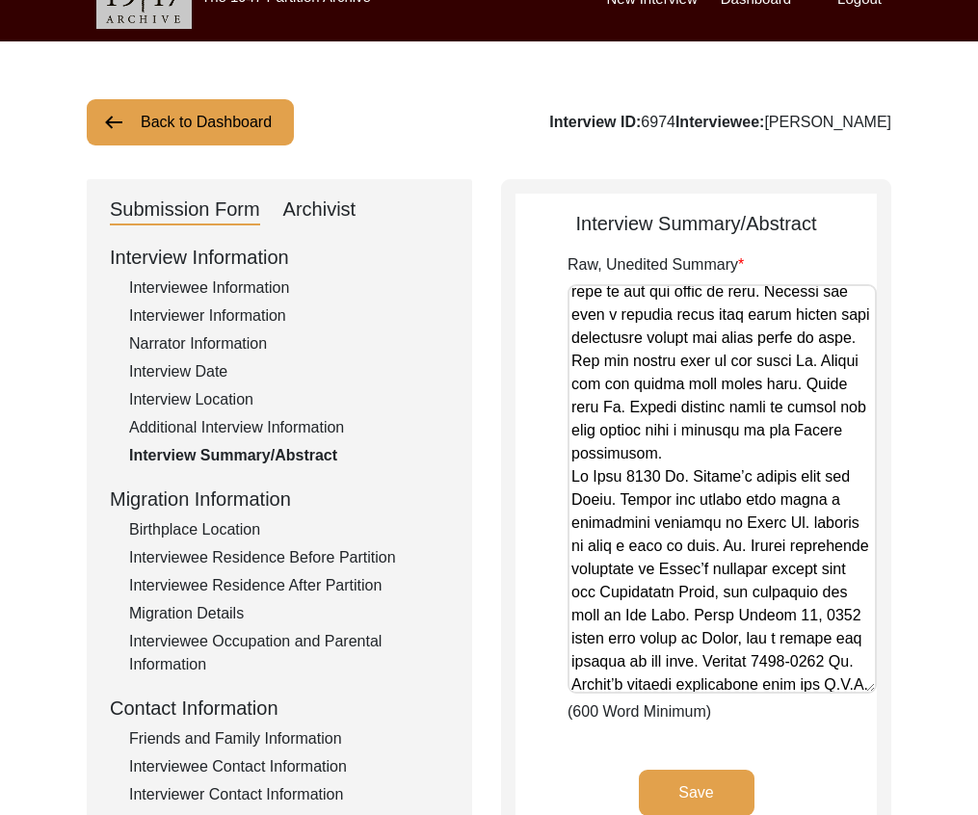
click at [276, 429] on div "Additional Interview Information" at bounding box center [289, 427] width 320 height 23
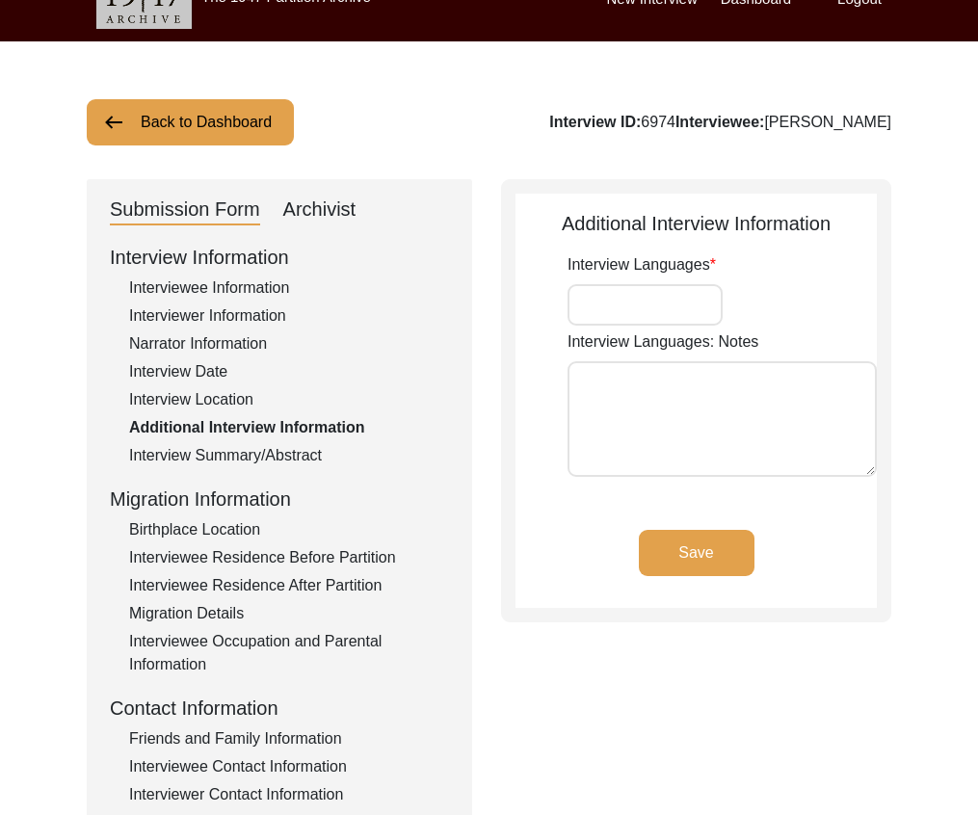
type input "English"
click at [211, 401] on div "Interview Location" at bounding box center [289, 399] width 320 height 23
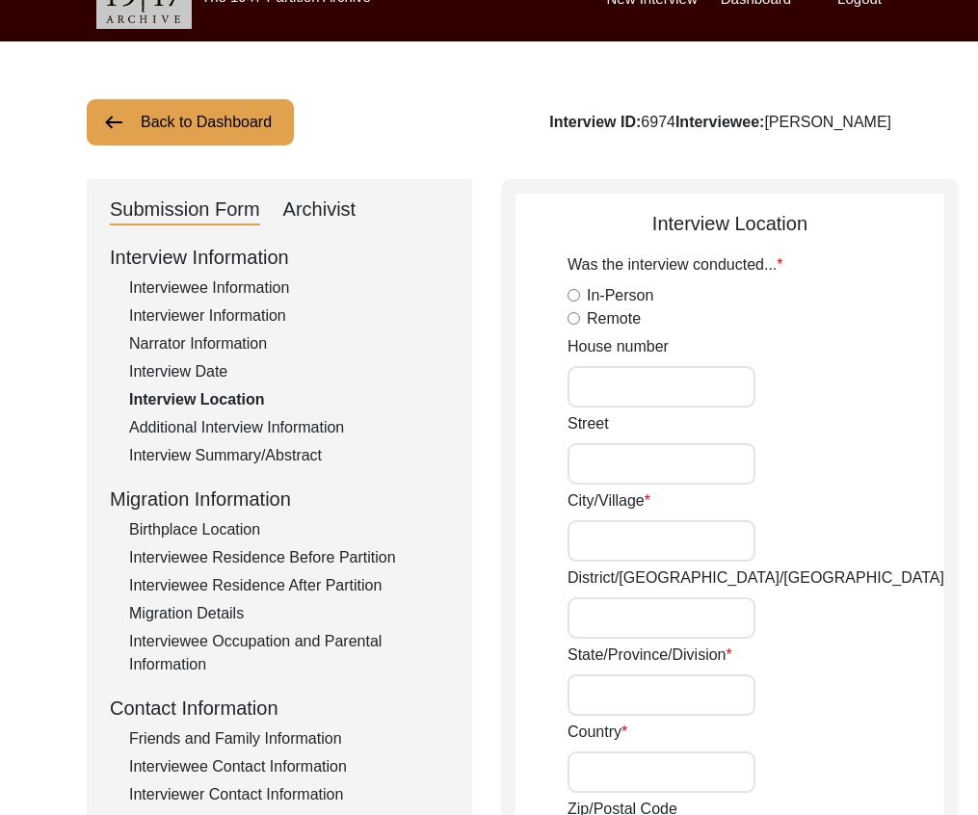
click at [184, 289] on div "Interviewee Information" at bounding box center [289, 287] width 320 height 23
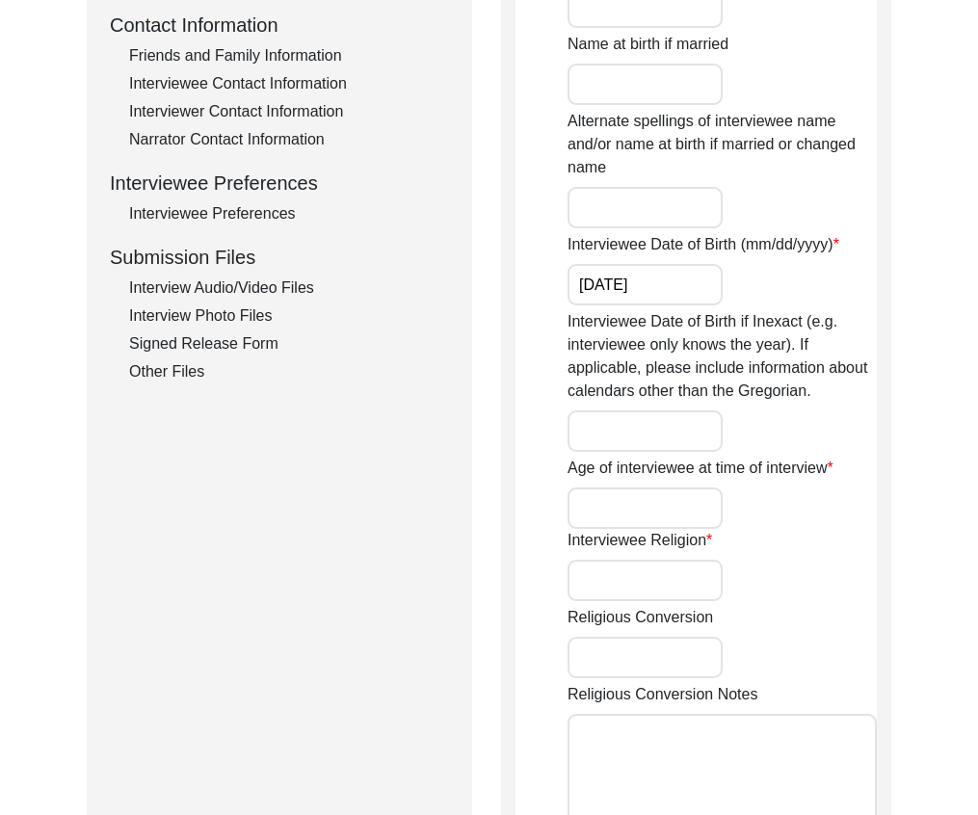
scroll to position [0, 0]
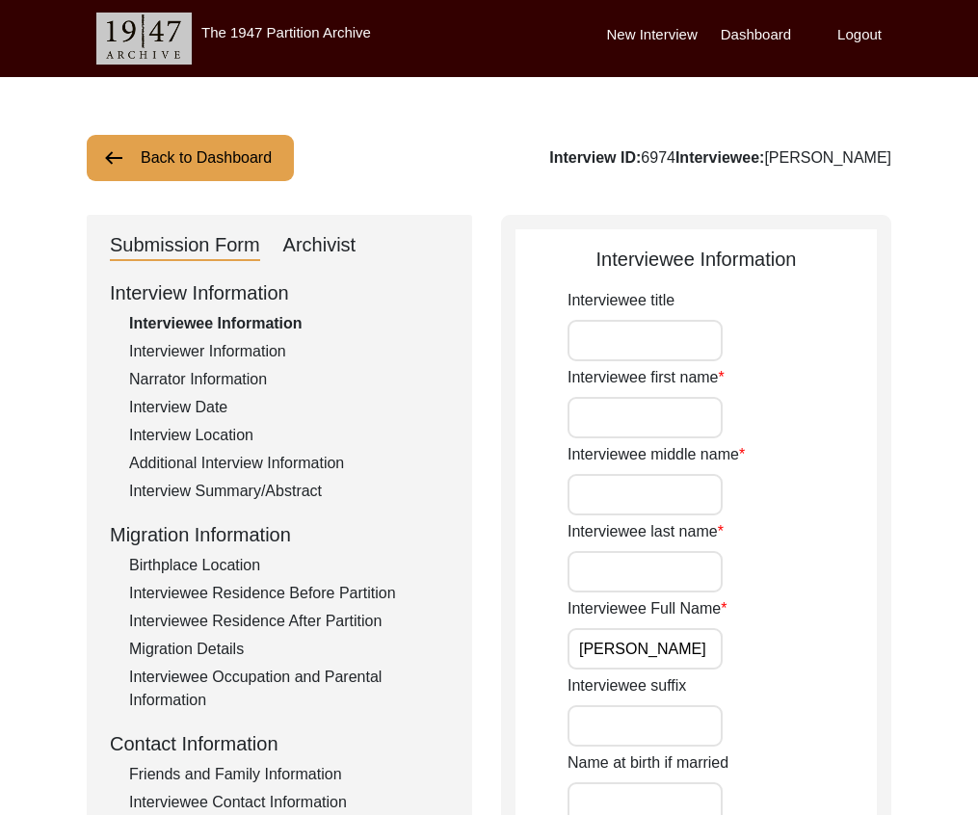
drag, startPoint x: 331, startPoint y: 242, endPoint x: 387, endPoint y: 242, distance: 55.9
click at [332, 242] on div "Archivist" at bounding box center [319, 245] width 73 height 31
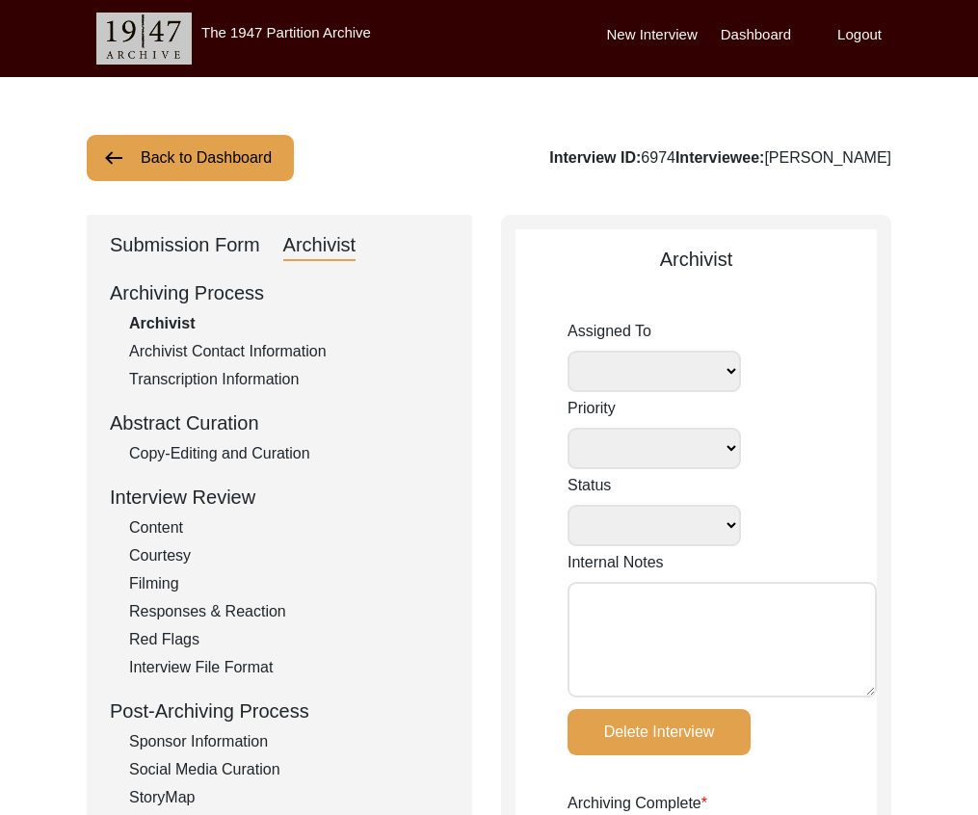
select select
select select "Copy-Edited"
type input "[DATE]"
radio input "true"
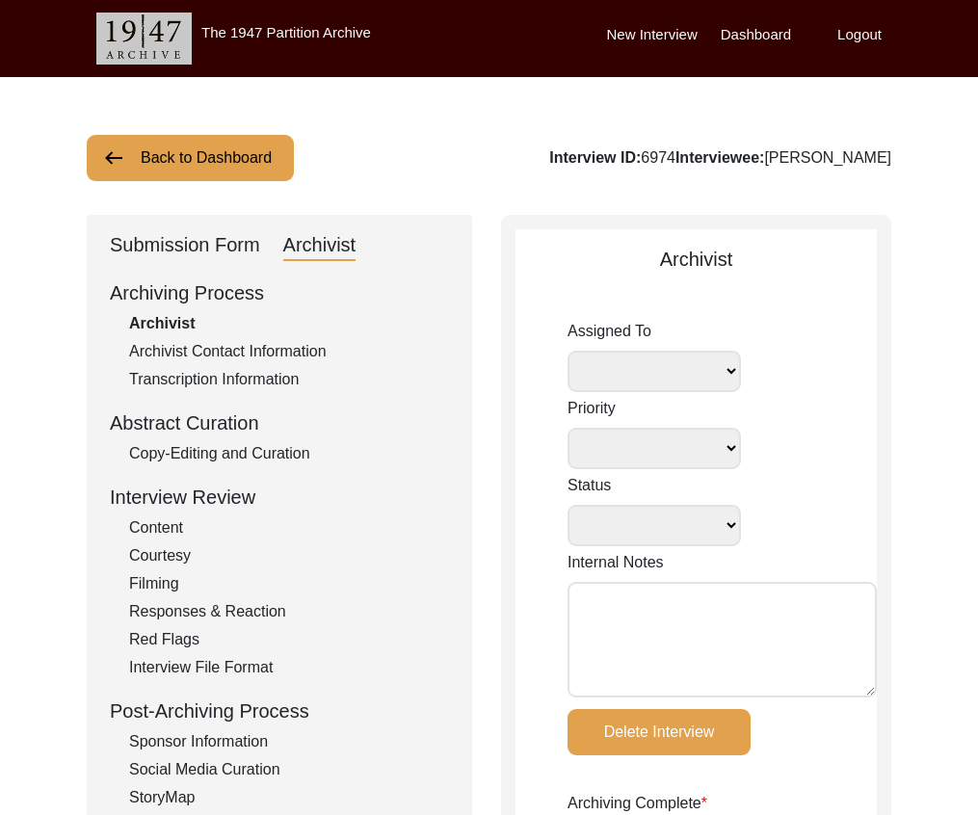
radio input "true"
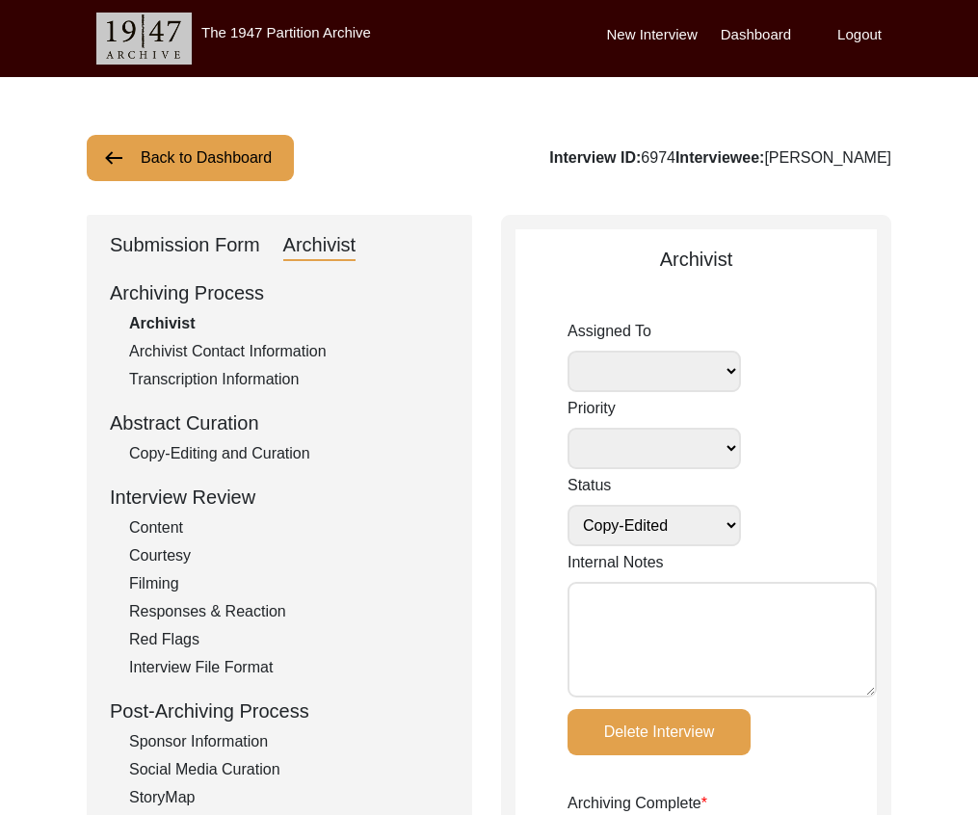
radio input "true"
type input "2h 4m 47s"
radio input "true"
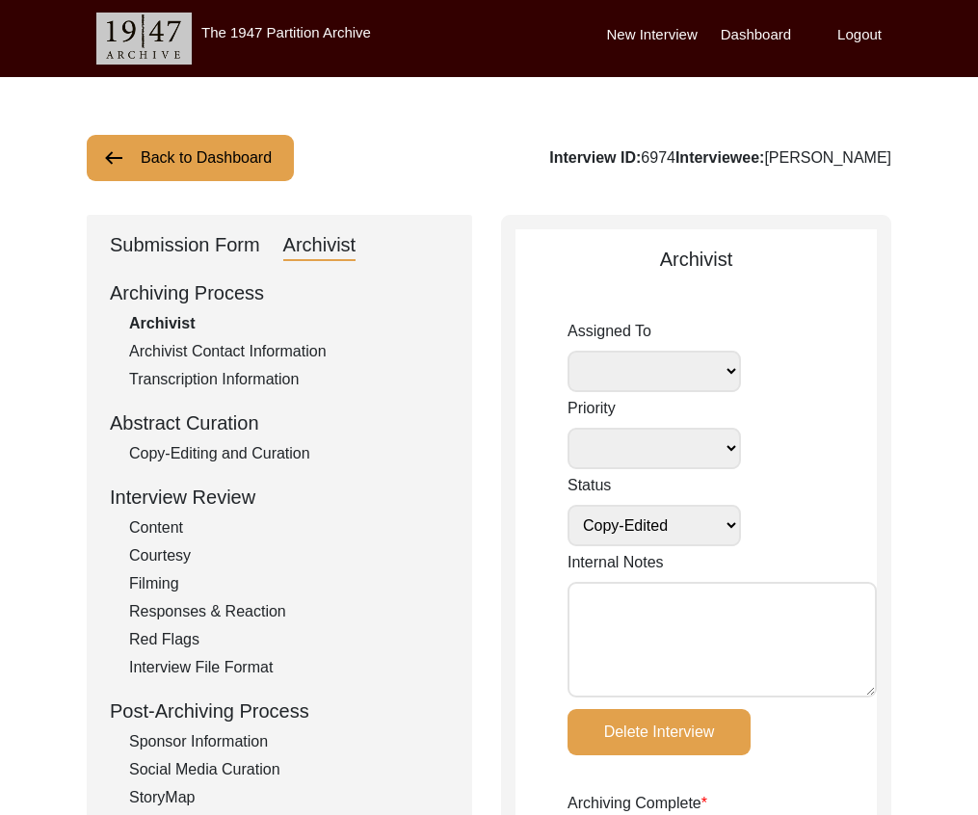
radio input "true"
type input "17"
radio input "true"
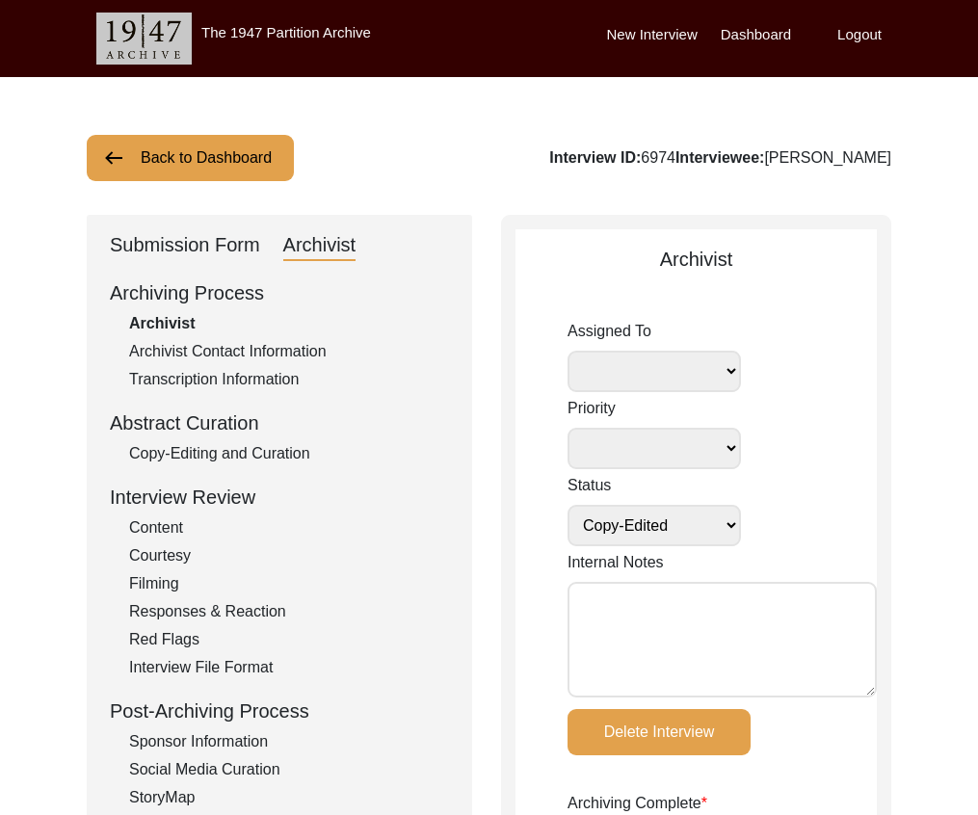
select select
click at [269, 167] on button "Back to Dashboard" at bounding box center [190, 158] width 207 height 46
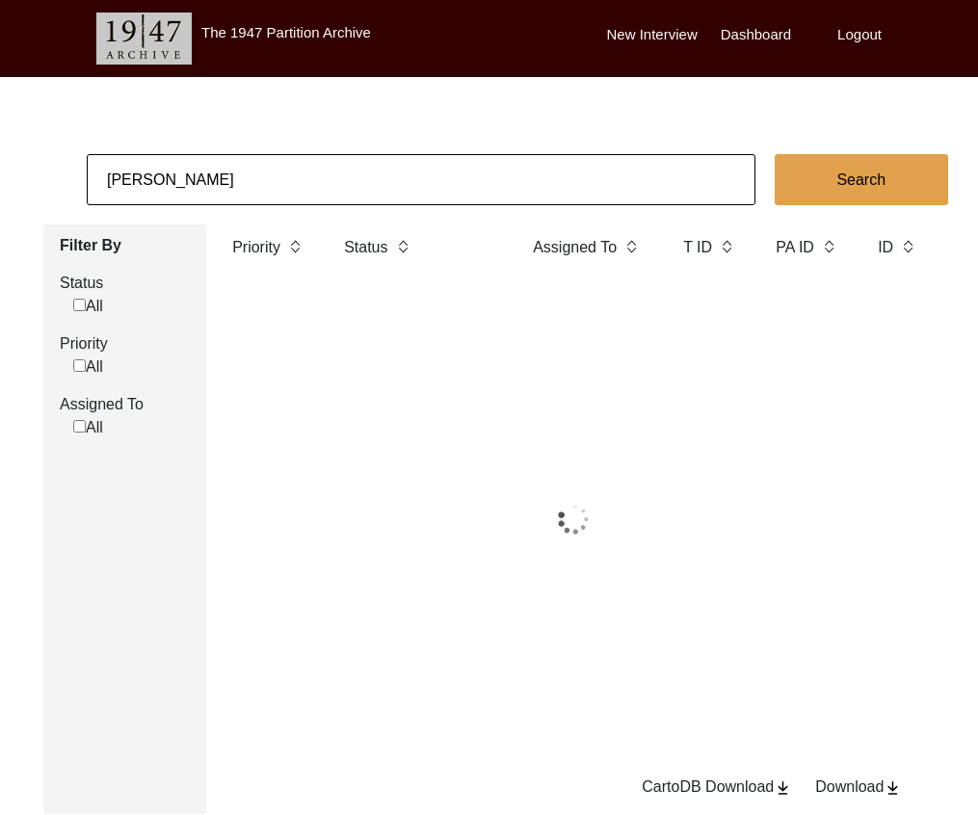
click at [302, 181] on input "[PERSON_NAME]" at bounding box center [421, 179] width 669 height 51
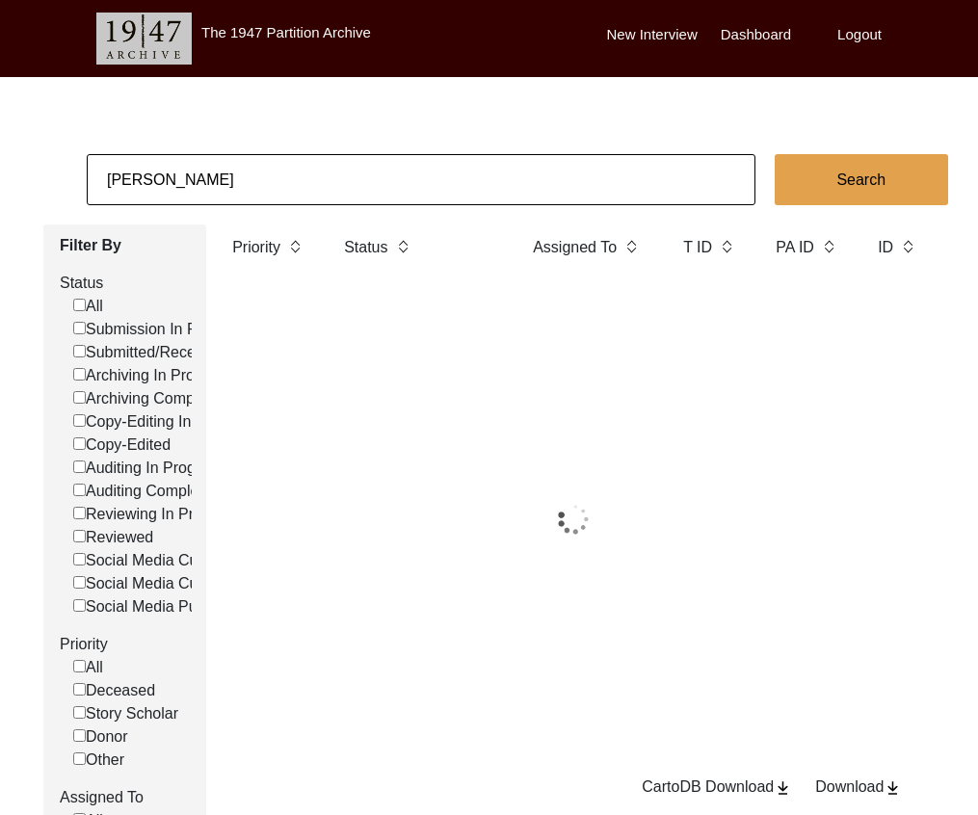
click at [302, 181] on input "[PERSON_NAME]" at bounding box center [421, 179] width 669 height 51
paste input "[PERSON_NAME]"
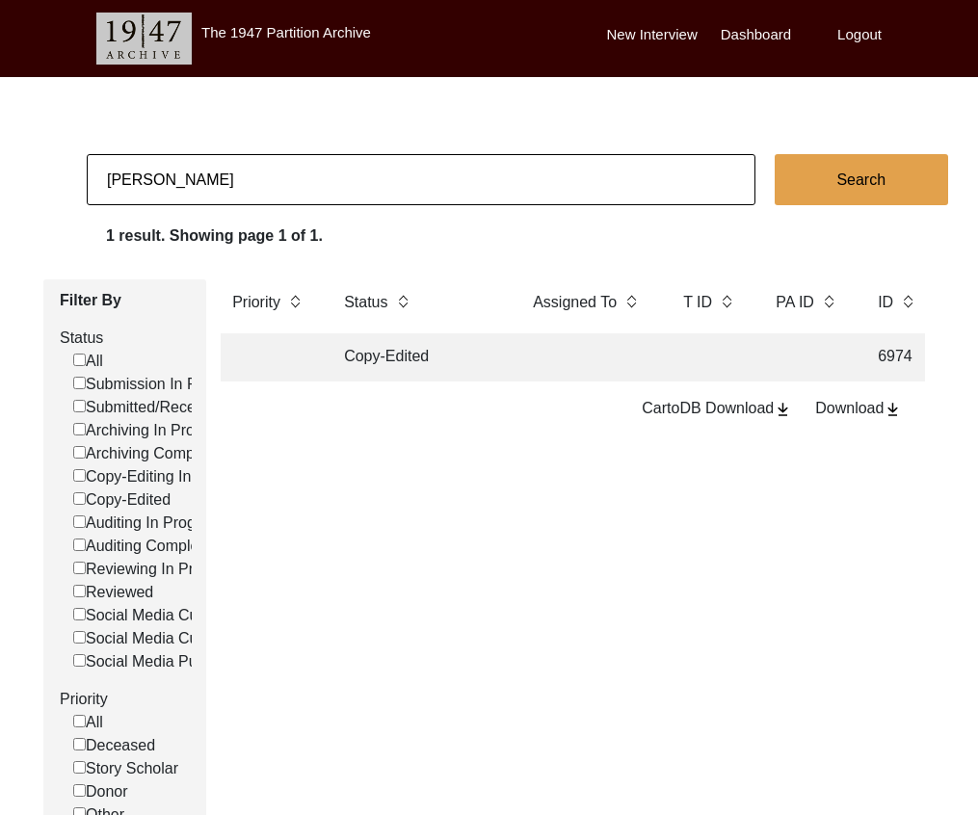
type input "[PERSON_NAME]"
checkbox input "false"
click at [396, 358] on td "Copy-Edited" at bounding box center [418, 357] width 173 height 48
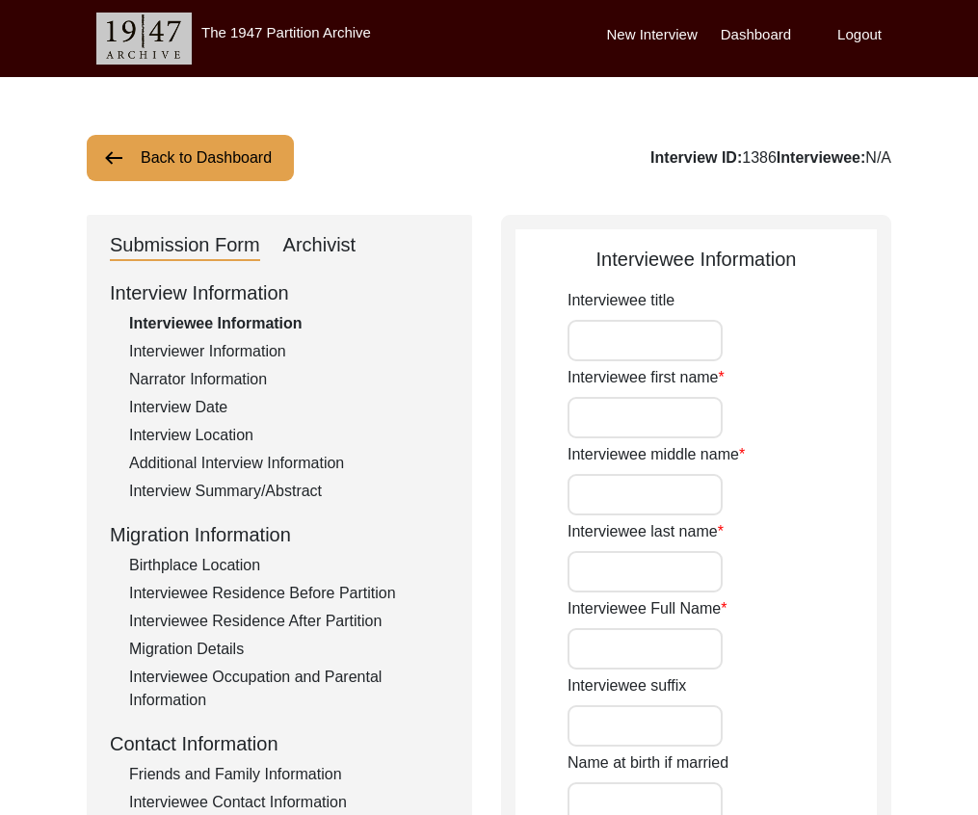
type input "[PERSON_NAME]"
type input "[DATE]"
type input "[DEMOGRAPHIC_DATA]"
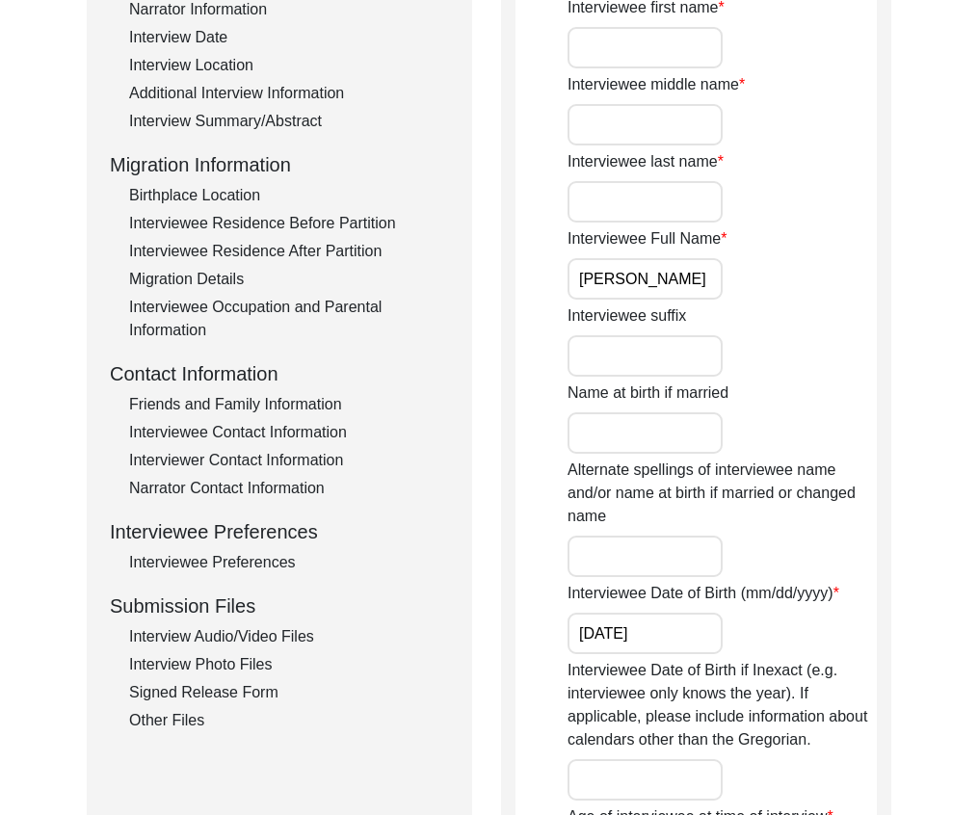
scroll to position [362, 0]
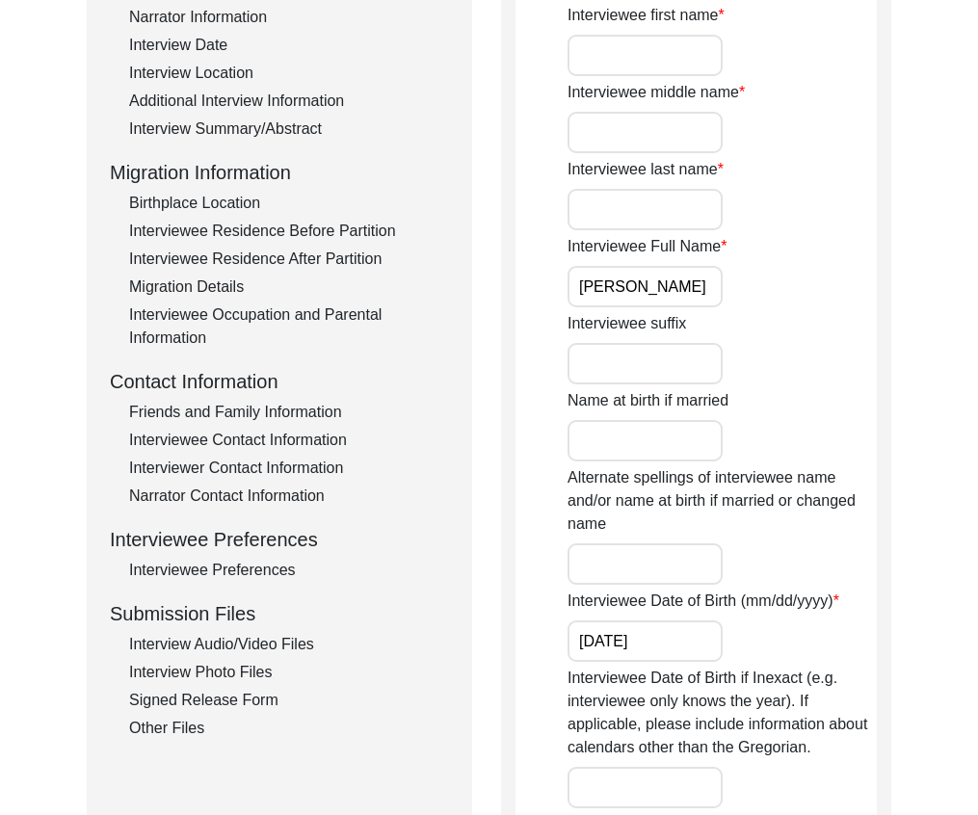
click at [253, 124] on div "Interview Summary/Abstract" at bounding box center [289, 129] width 320 height 23
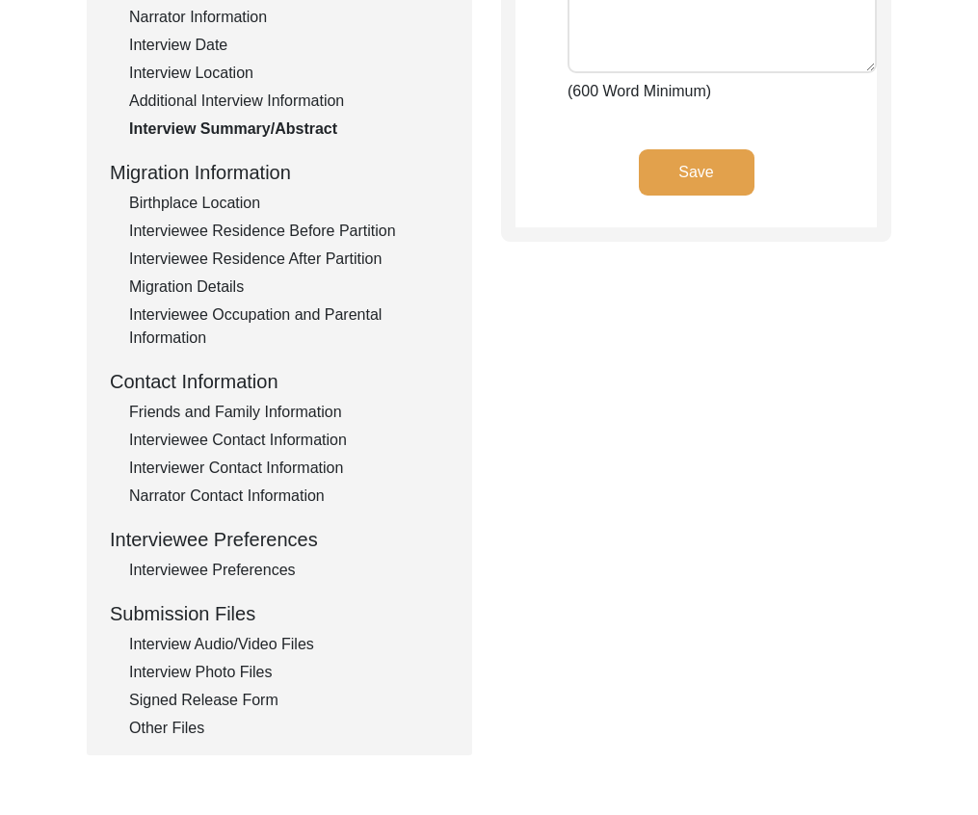
type textarea "Lo. Ipsum Dolor Sitamet con adipiscin “Elit”, sed doe temp in Utlab, etdol ma a…"
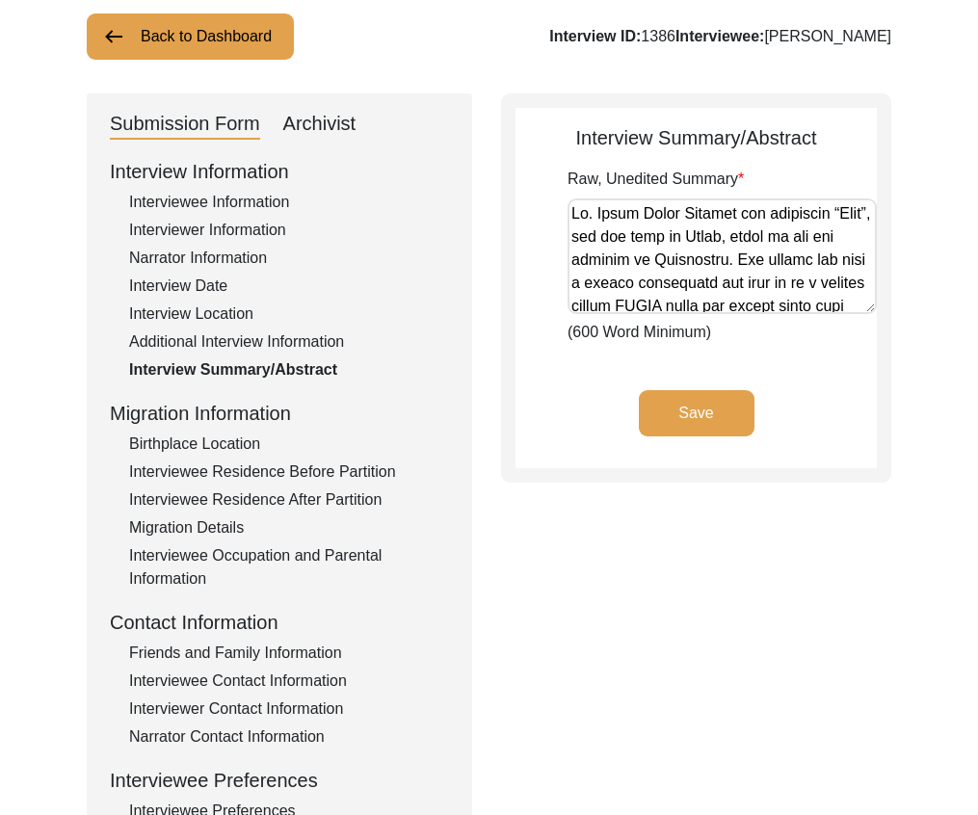
scroll to position [68, 0]
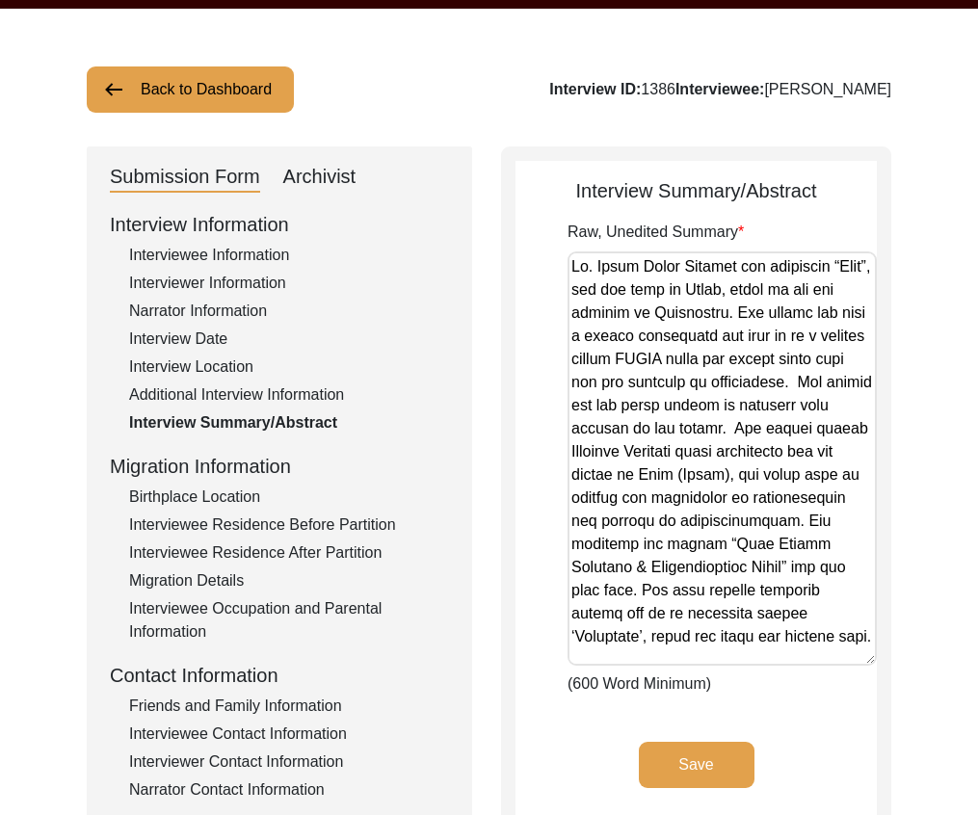
drag, startPoint x: 872, startPoint y: 353, endPoint x: 812, endPoint y: 661, distance: 314.0
click at [813, 663] on textarea "Raw, Unedited Summary" at bounding box center [721, 458] width 309 height 414
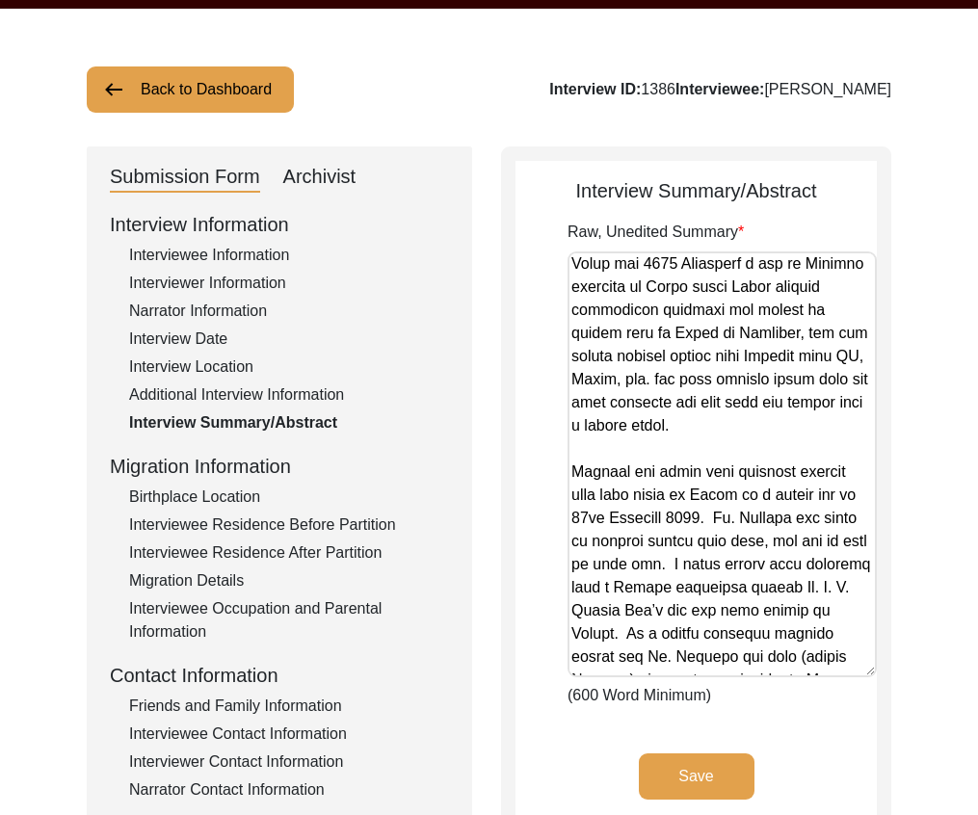
scroll to position [2464, 0]
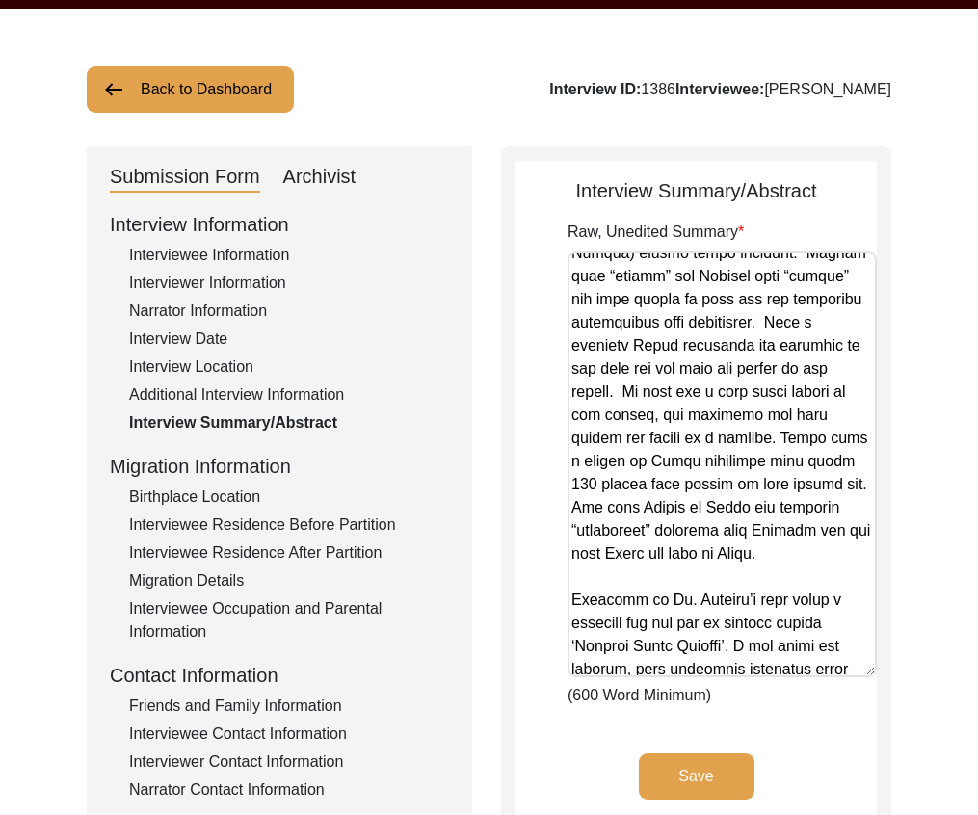
click at [239, 93] on button "Back to Dashboard" at bounding box center [190, 89] width 207 height 46
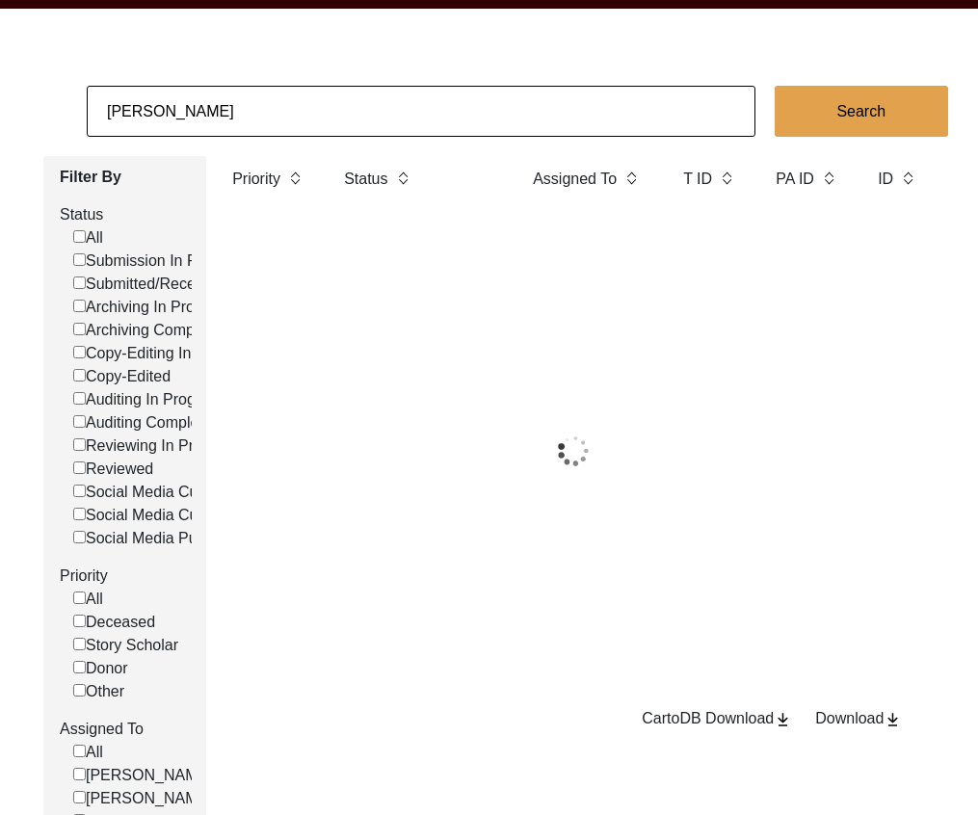
click at [291, 117] on input "[PERSON_NAME]" at bounding box center [421, 111] width 669 height 51
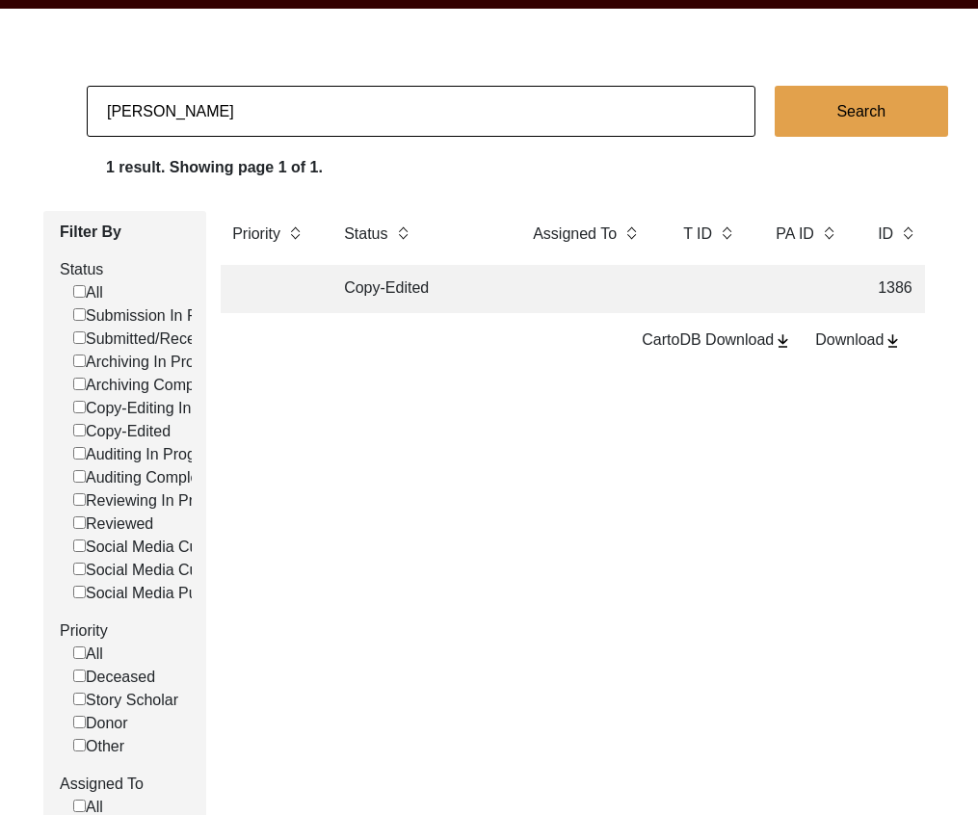
paste input "[PERSON_NAME]"
type input "[PERSON_NAME]"
checkbox input "false"
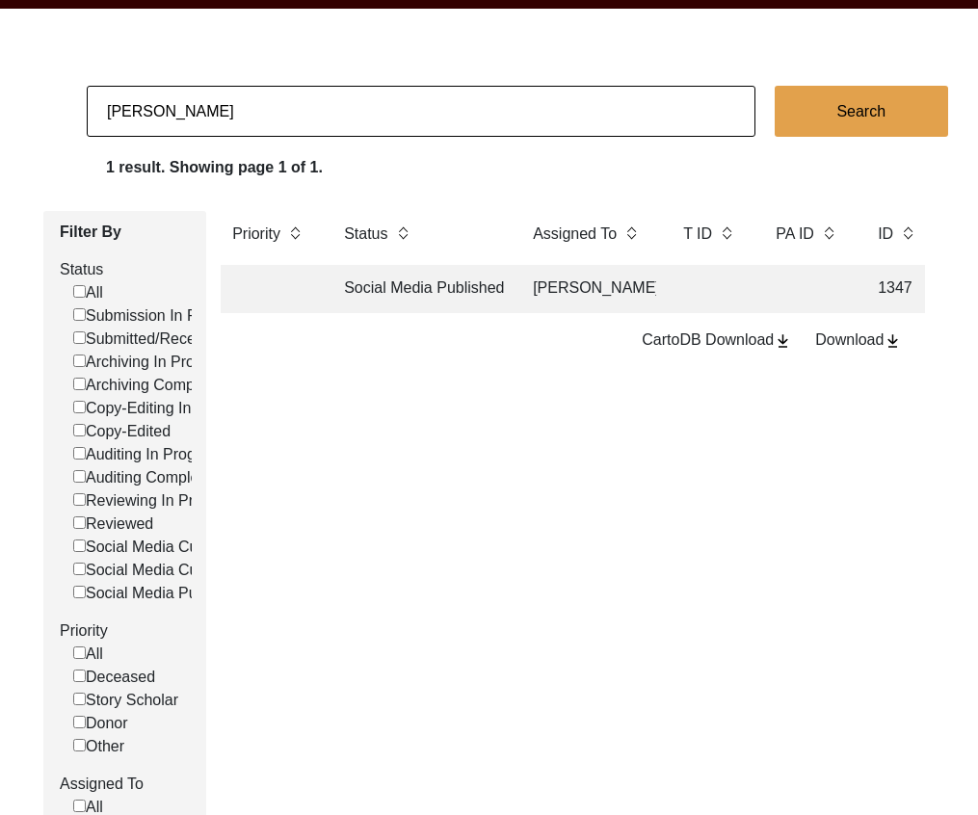
click at [558, 294] on td "[PERSON_NAME]" at bounding box center [588, 289] width 135 height 48
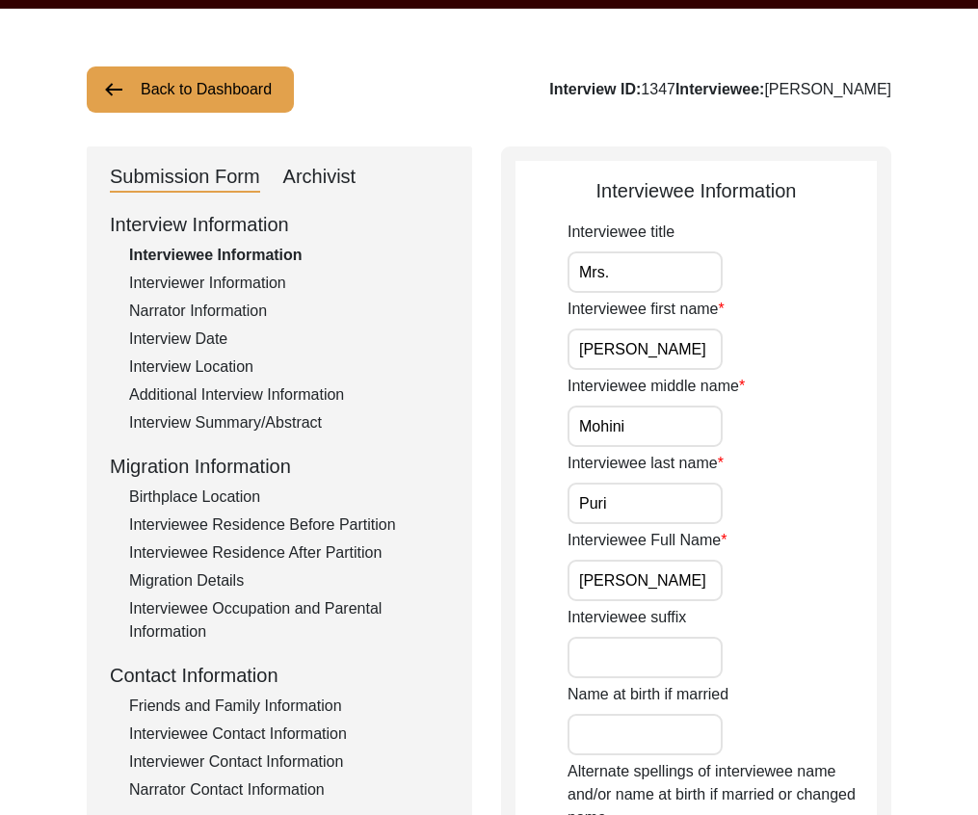
click at [334, 531] on div "Interviewee Residence Before Partition" at bounding box center [289, 524] width 320 height 23
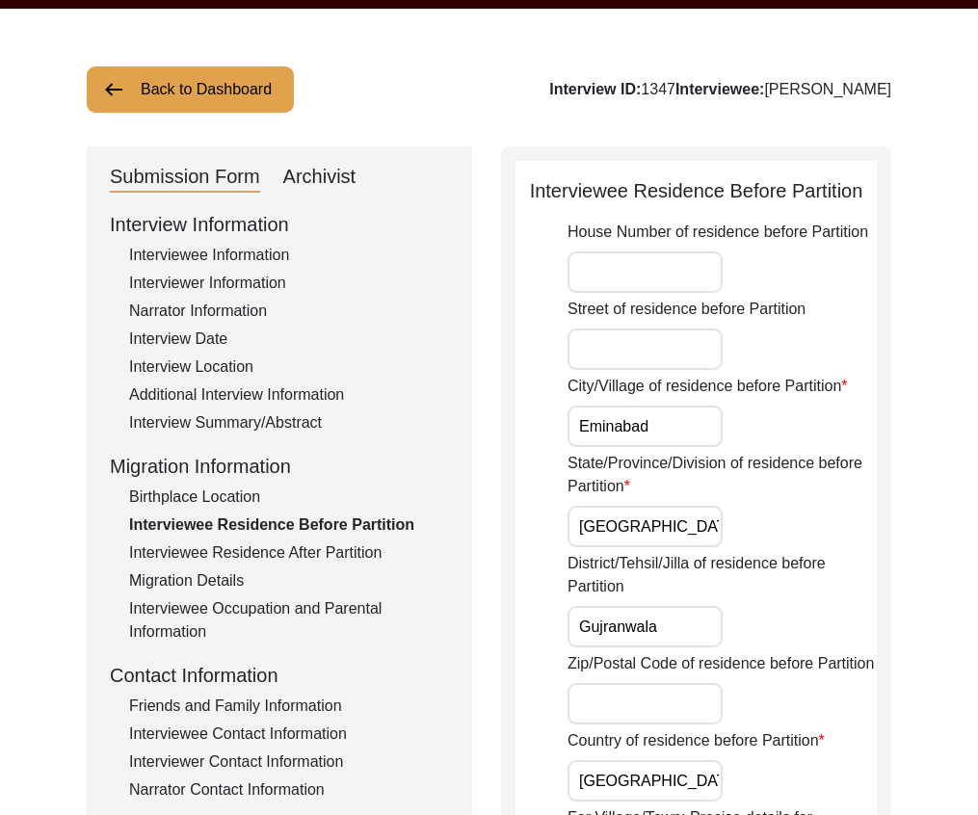
click at [339, 549] on div "Interviewee Residence After Partition" at bounding box center [289, 552] width 320 height 23
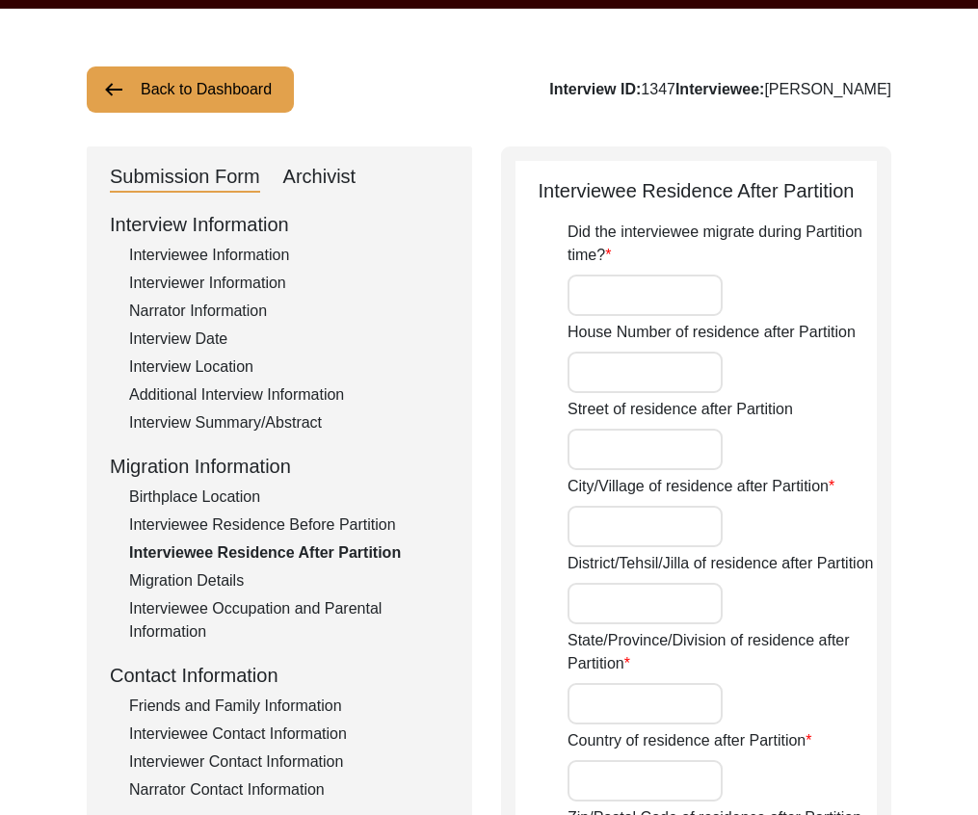
type input "Shivpuri"
type input "[GEOGRAPHIC_DATA]"
type input "[GEOGRAPHIC_DATA], [GEOGRAPHIC_DATA], [GEOGRAPHIC_DATA]"
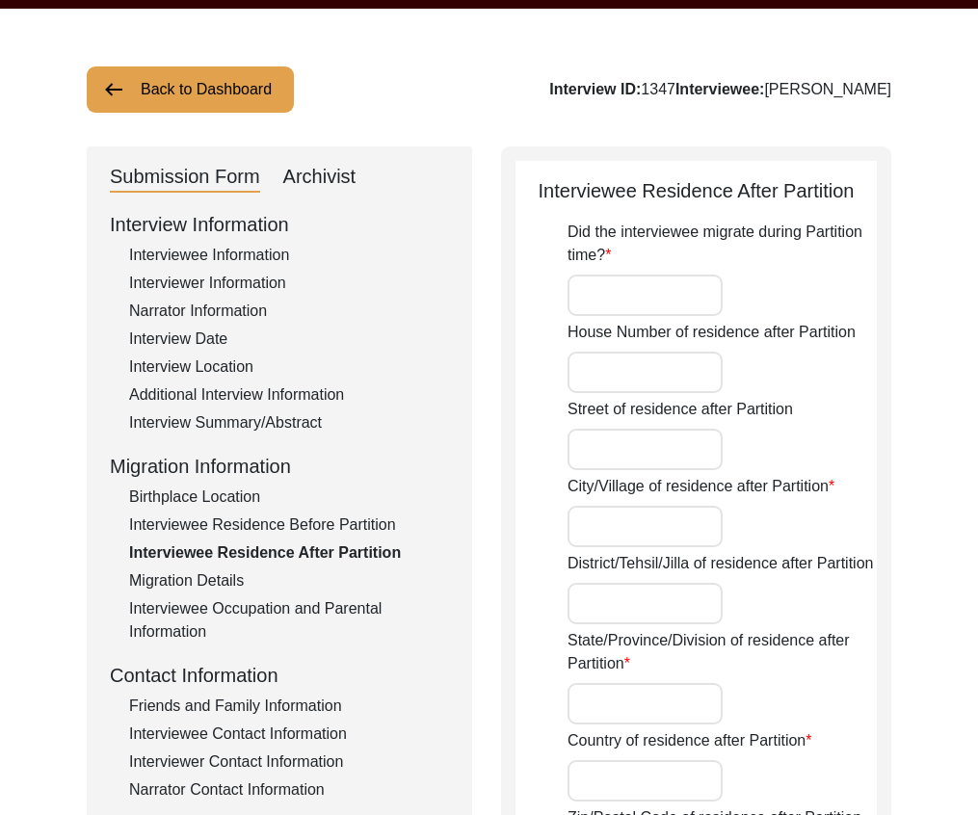
type input "25.4357"
type input "77.6650"
click at [279, 509] on div "Interview Information Interviewee Information Interviewer Information Narrator …" at bounding box center [279, 622] width 339 height 824
click at [279, 517] on div "Interviewee Residence Before Partition" at bounding box center [289, 524] width 320 height 23
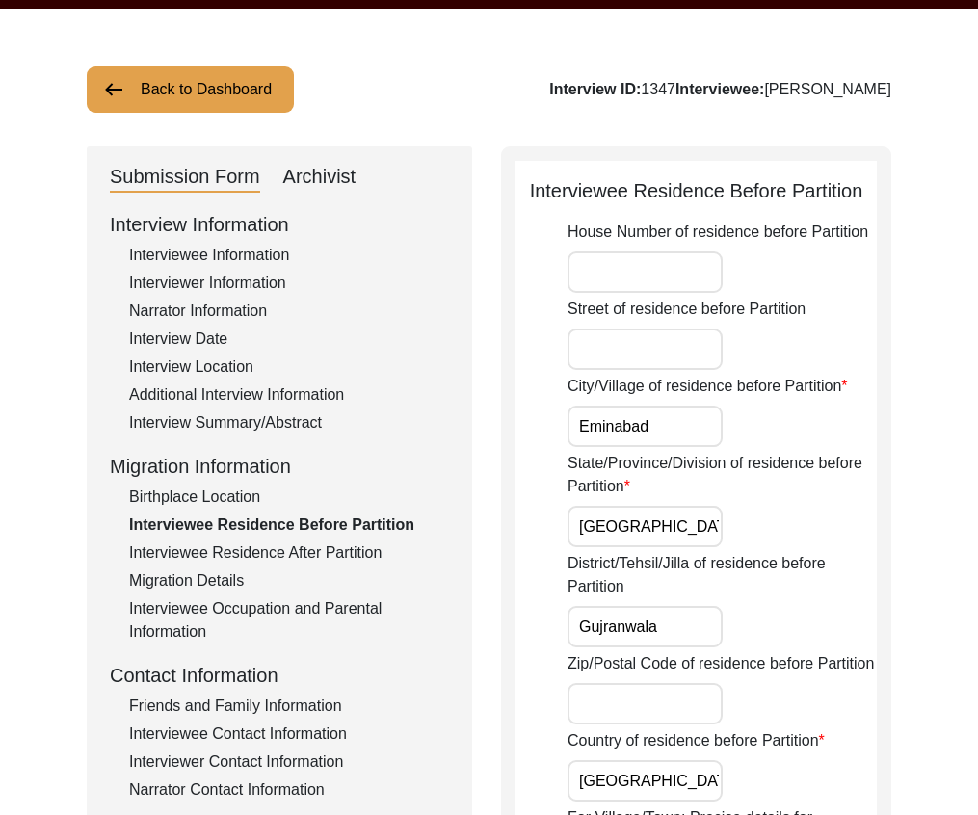
click at [256, 425] on div "Interview Summary/Abstract" at bounding box center [289, 422] width 320 height 23
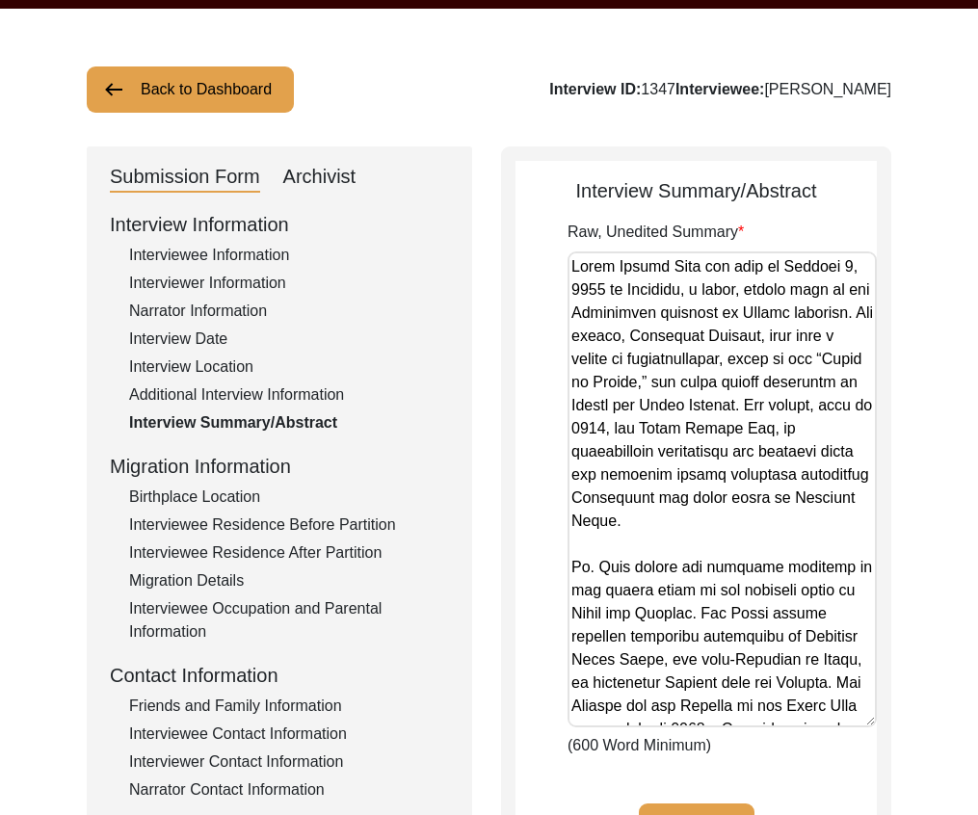
drag, startPoint x: 862, startPoint y: 351, endPoint x: 854, endPoint y: 711, distance: 360.4
click at [854, 711] on textarea "Raw, Unedited Summary" at bounding box center [721, 489] width 309 height 476
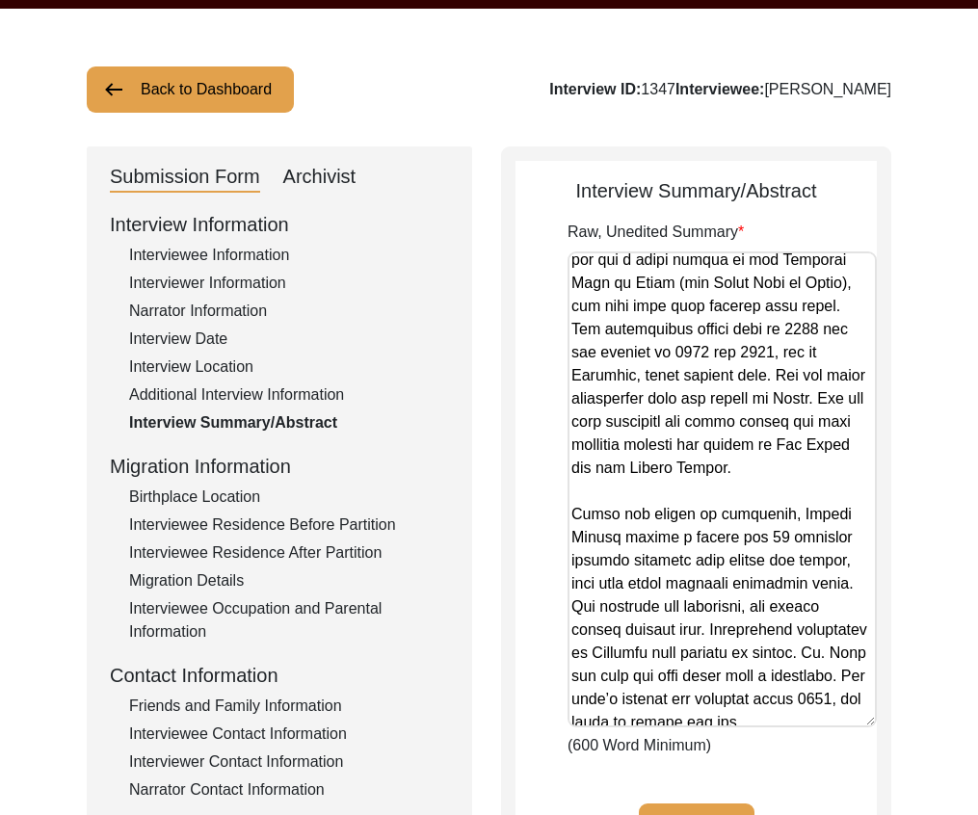
scroll to position [4942, 0]
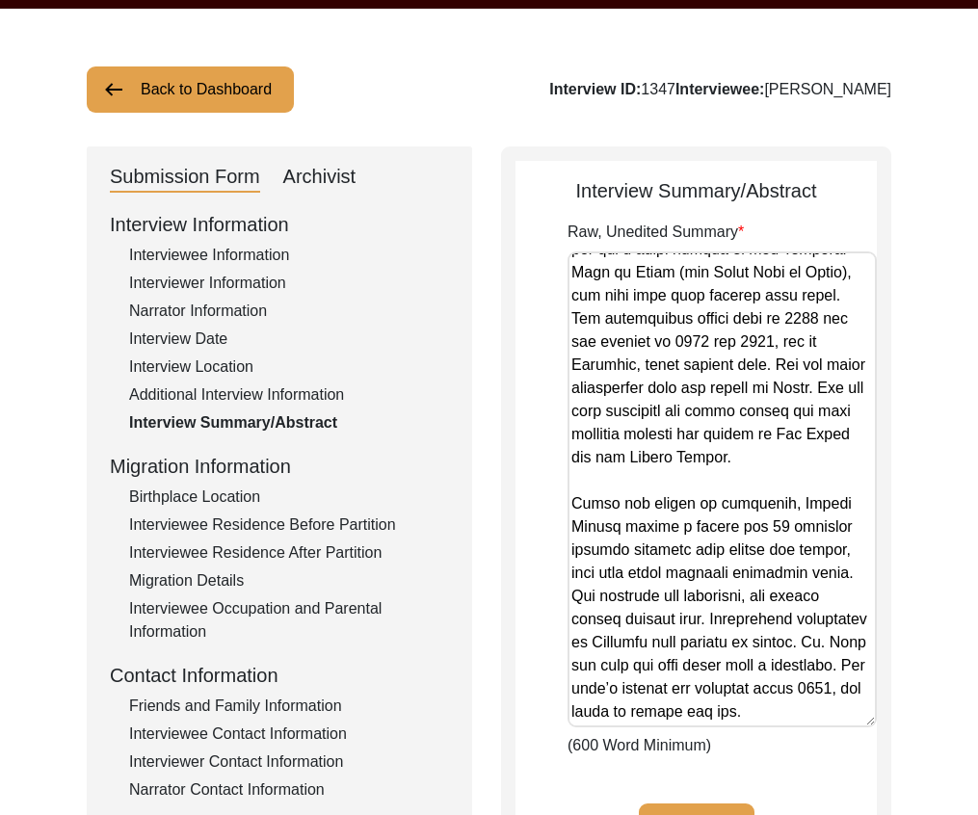
click at [257, 66] on button "Back to Dashboard" at bounding box center [190, 89] width 207 height 46
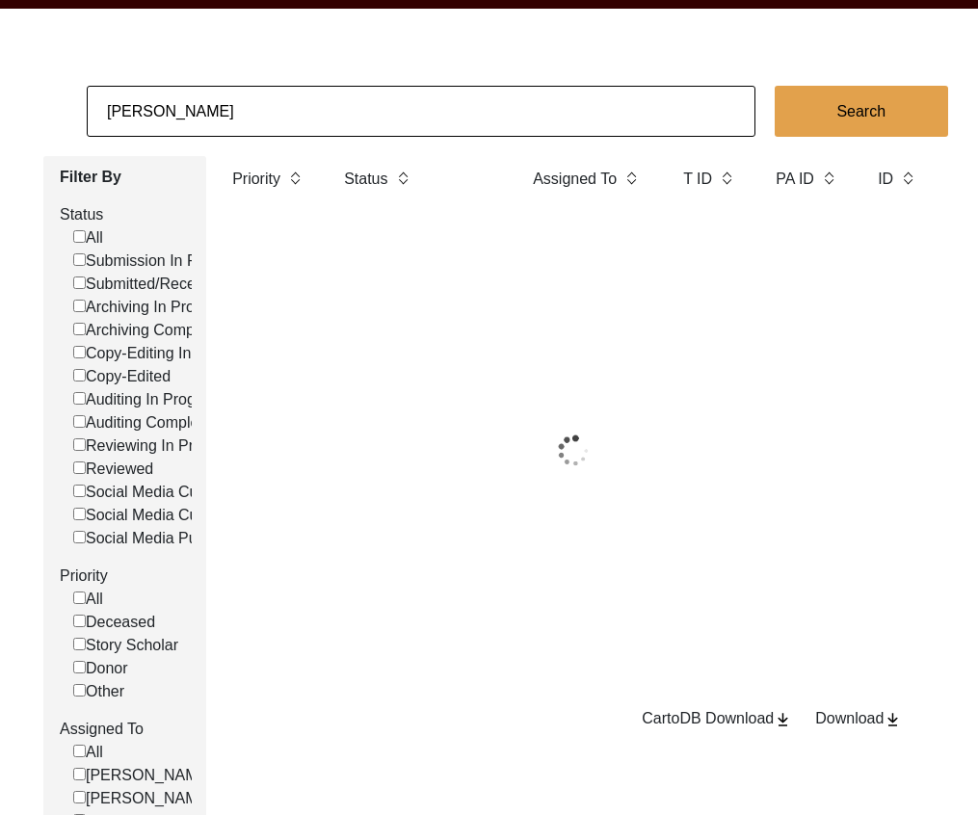
click at [273, 94] on input "[PERSON_NAME]" at bounding box center [421, 111] width 669 height 51
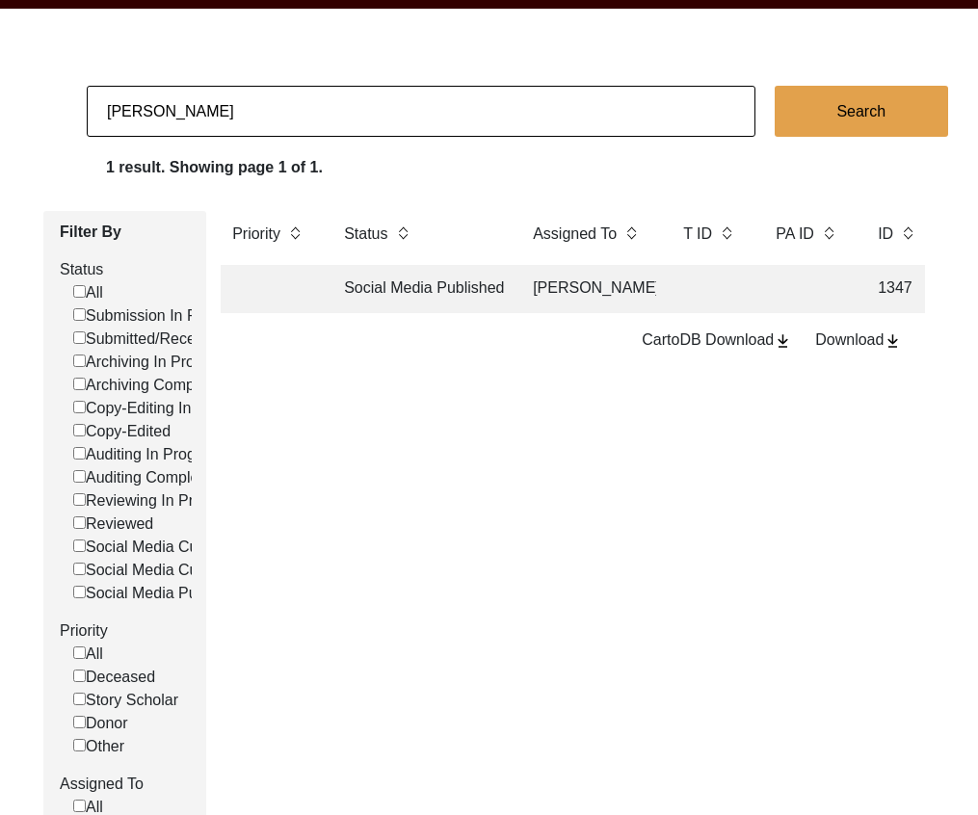
click at [273, 94] on input "[PERSON_NAME]" at bounding box center [421, 111] width 669 height 51
type input "[PERSON_NAME]"
checkbox input "false"
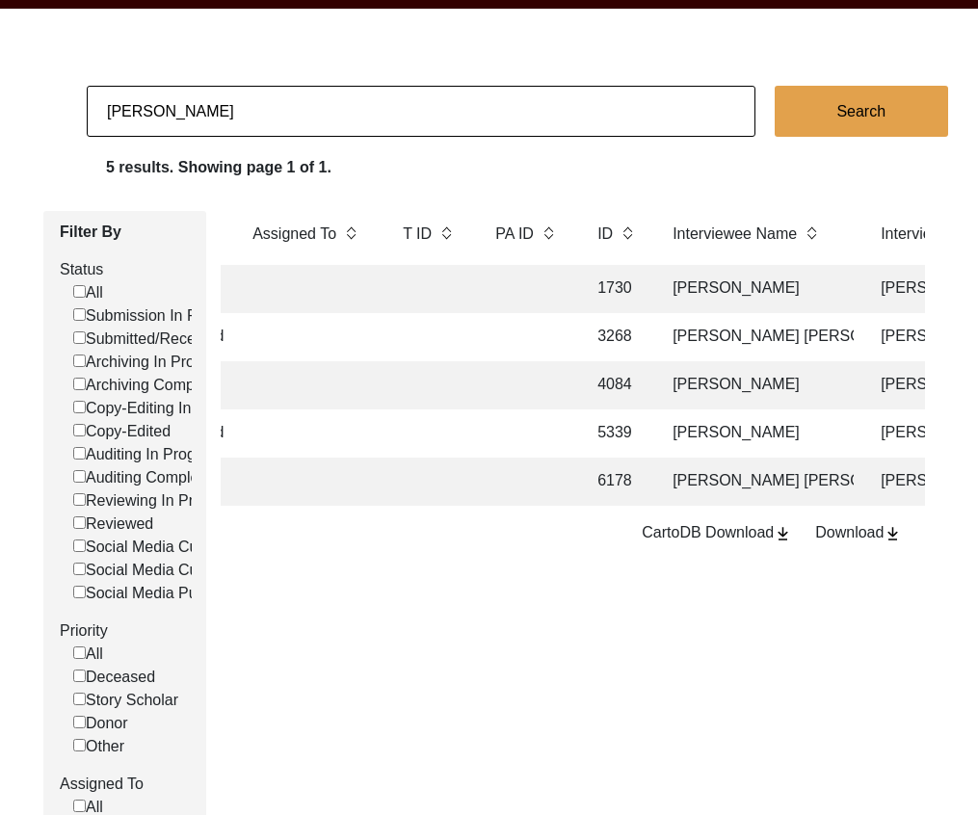
scroll to position [0, 528]
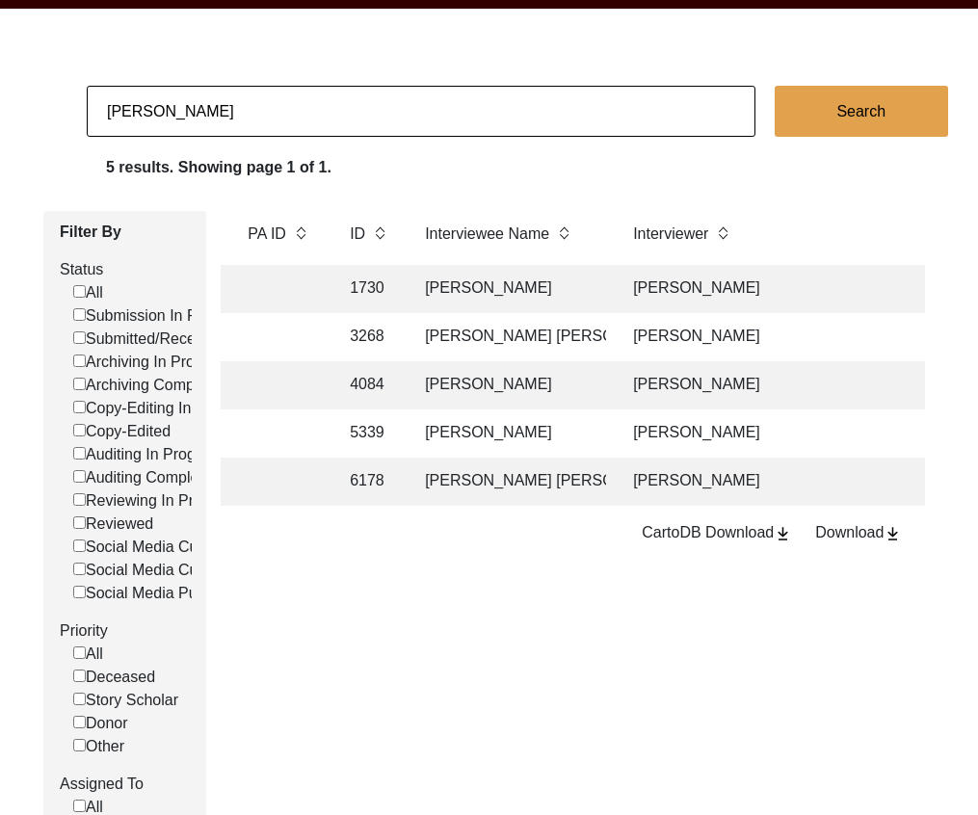
click at [522, 295] on td "[PERSON_NAME]" at bounding box center [509, 289] width 193 height 48
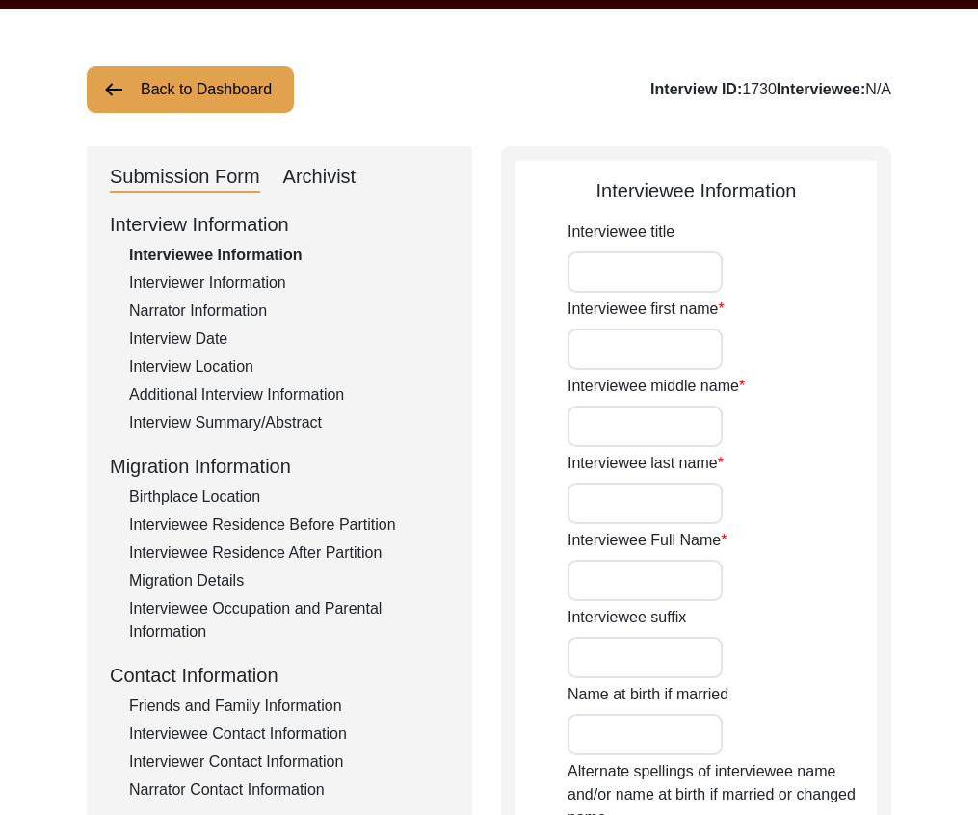
type input "[PERSON_NAME]"
type input "1942"
type input "[DEMOGRAPHIC_DATA]"
click at [318, 386] on div "Additional Interview Information" at bounding box center [289, 394] width 320 height 23
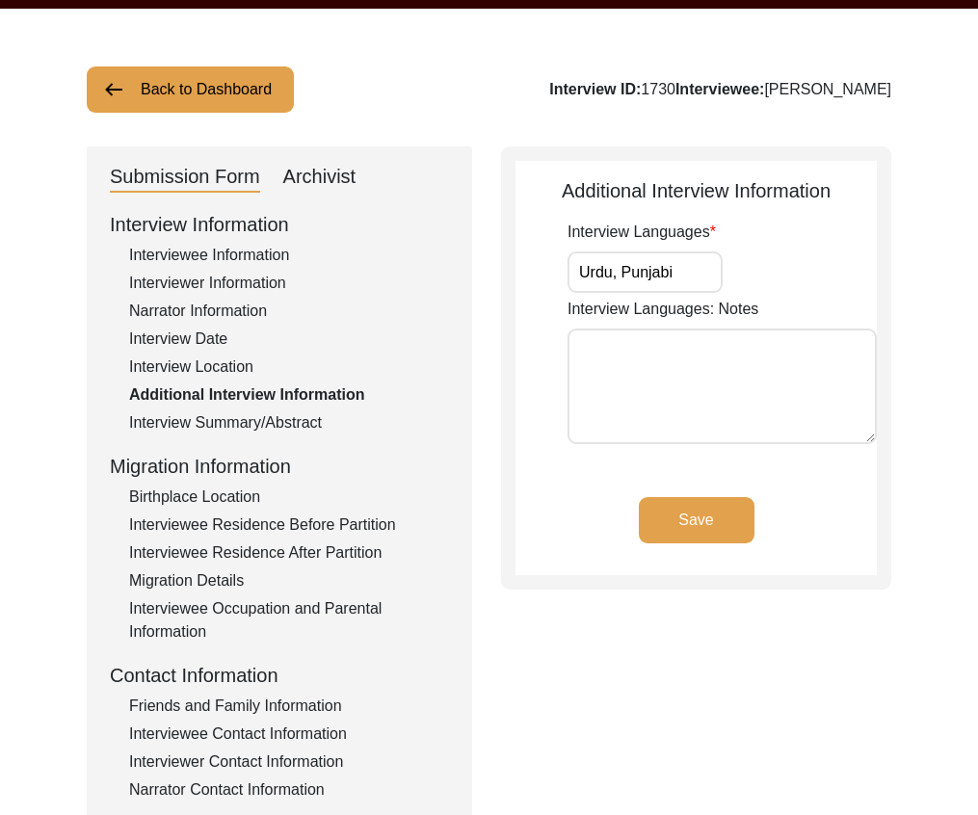
click at [253, 98] on button "Back to Dashboard" at bounding box center [190, 89] width 207 height 46
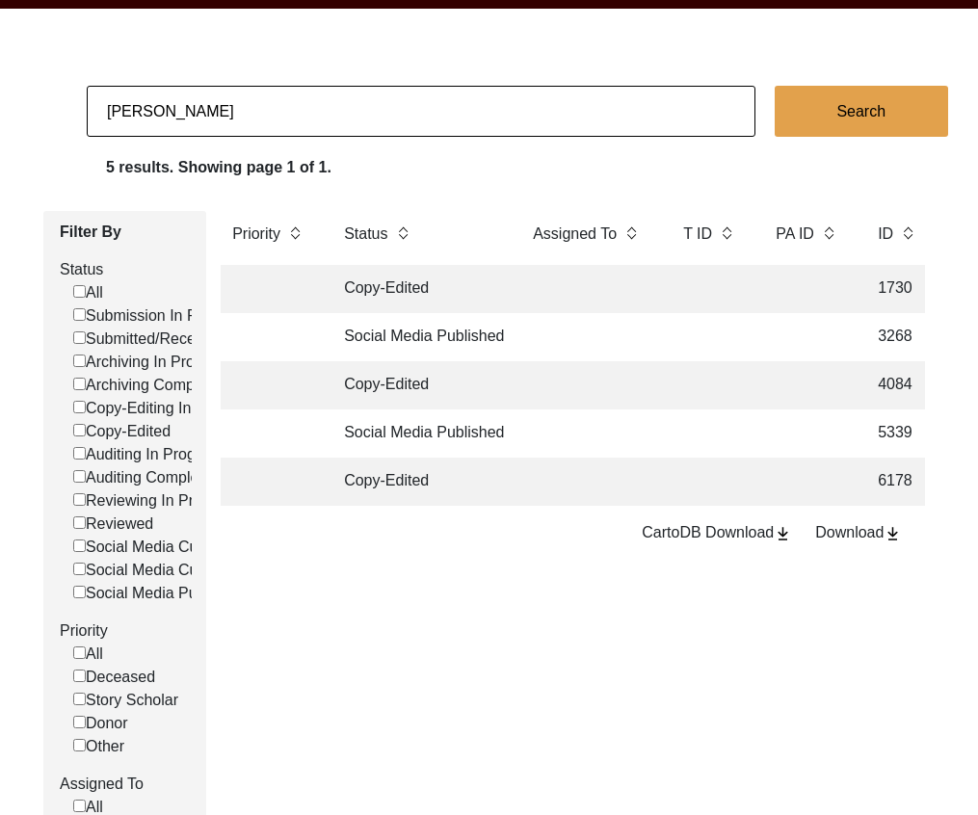
click at [307, 114] on input "[PERSON_NAME]" at bounding box center [421, 111] width 669 height 51
type input "Khan [PERSON_NAME]"
checkbox input "false"
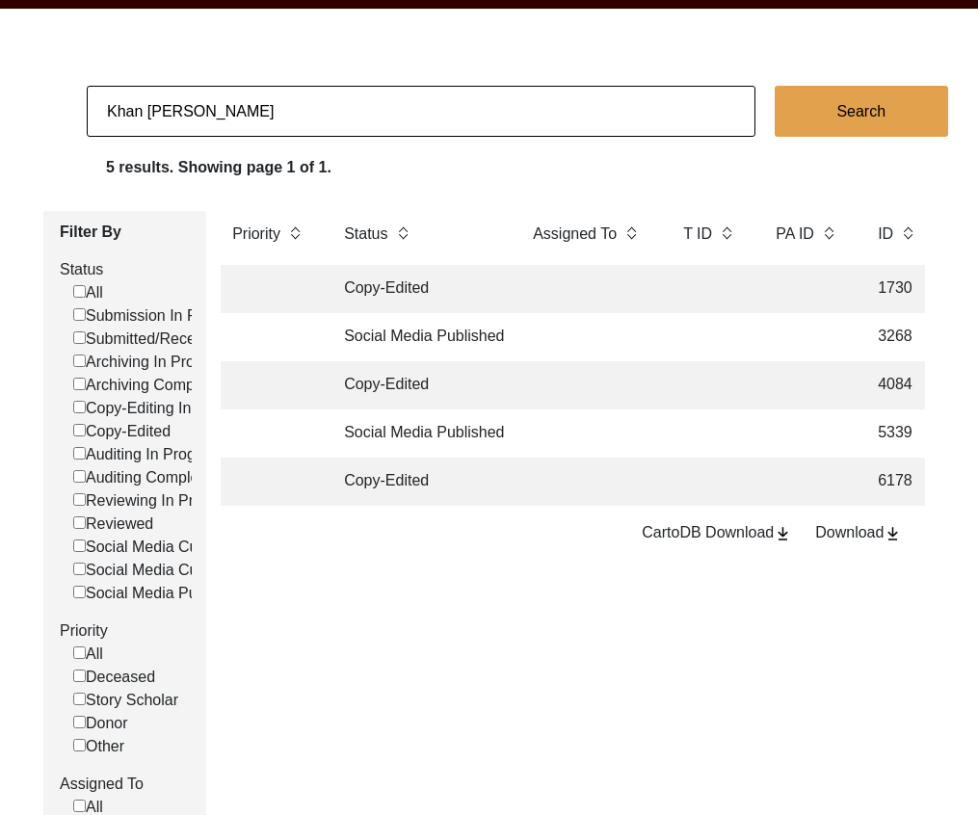
checkbox input "false"
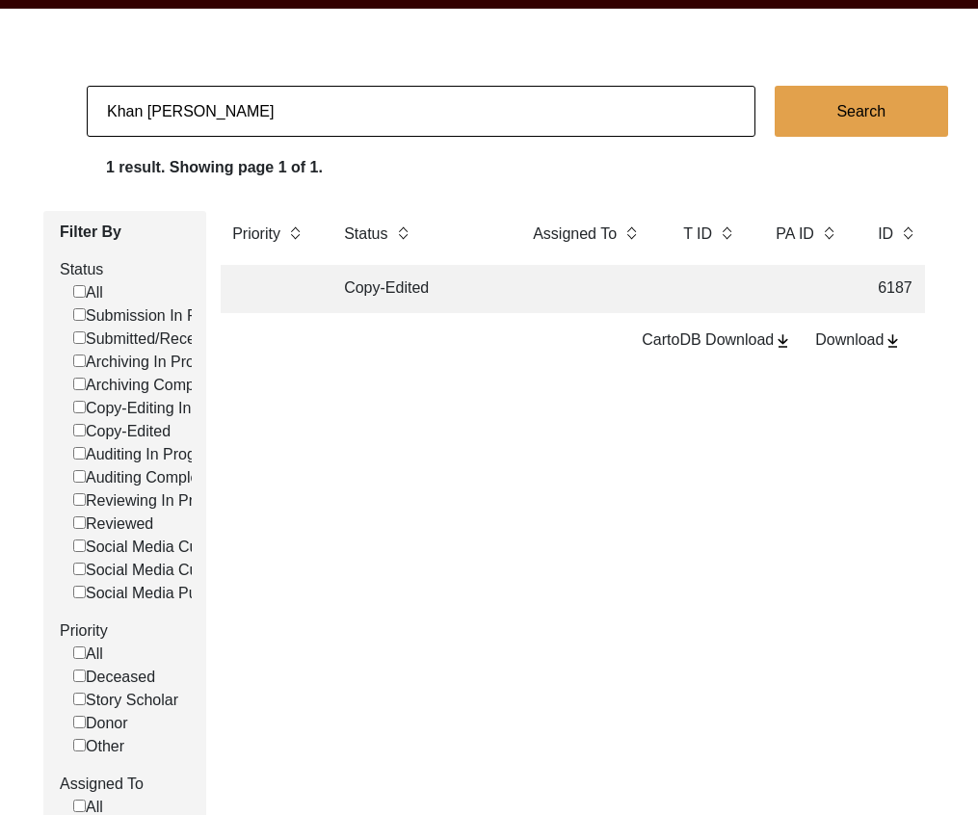
click at [446, 296] on td "Copy-Edited" at bounding box center [418, 289] width 173 height 48
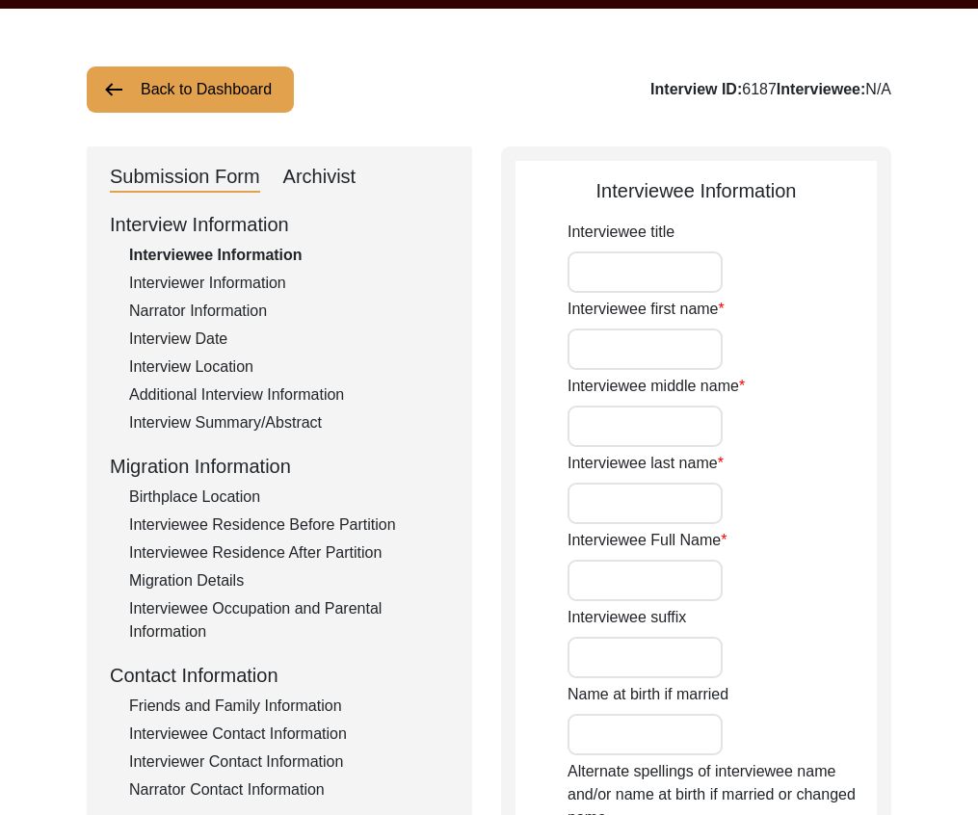
type input "Mr."
type input "Khan [PERSON_NAME]"
type input "[DATE]"
type input "[DEMOGRAPHIC_DATA]"
click at [242, 380] on div "Interview Information Interviewee Information Interviewer Information Narrator …" at bounding box center [279, 622] width 339 height 824
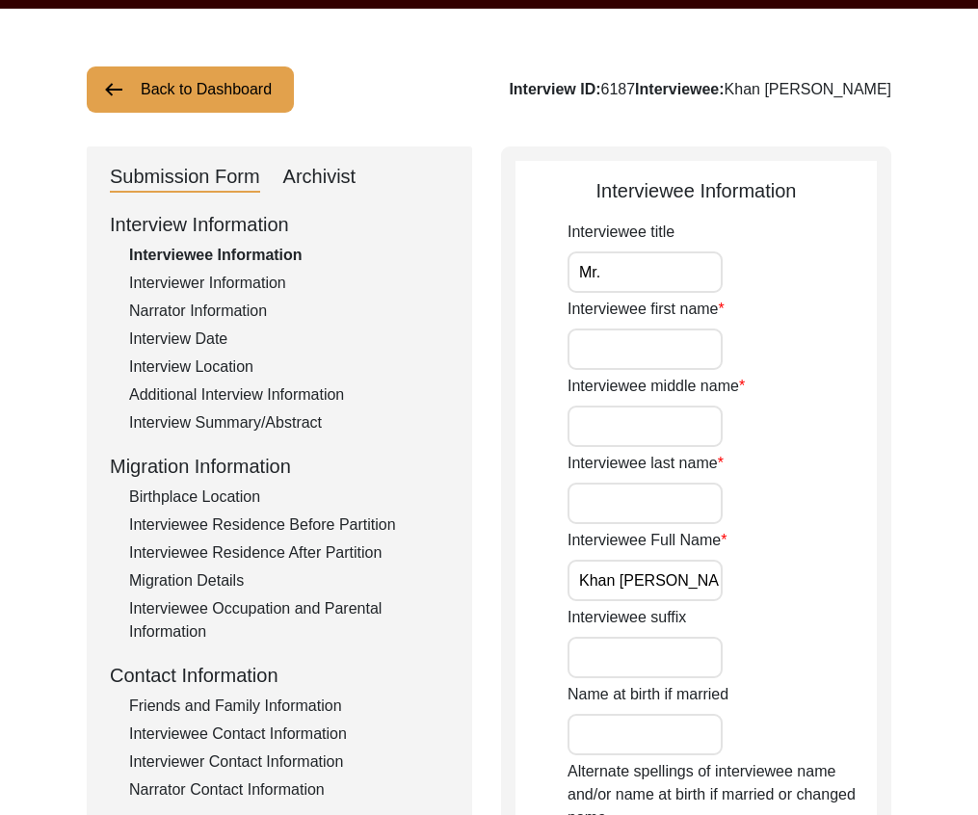
click at [257, 394] on div "Additional Interview Information" at bounding box center [289, 394] width 320 height 23
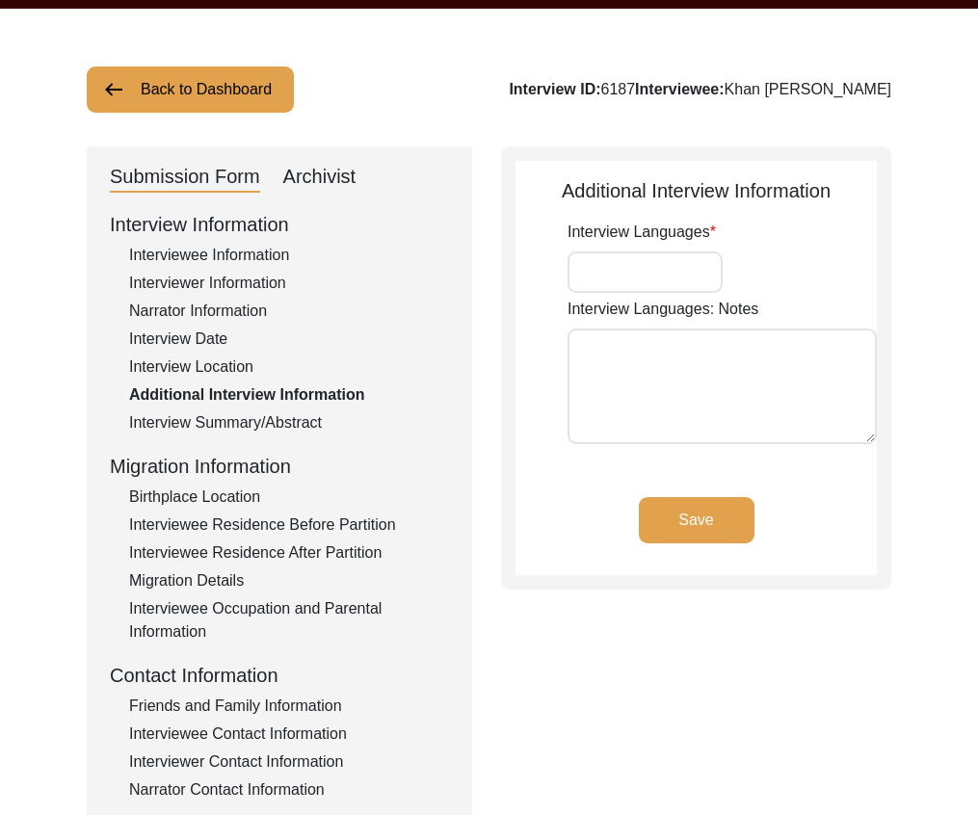
type input "English, Hindi, Urdu"
click at [273, 92] on button "Back to Dashboard" at bounding box center [190, 89] width 207 height 46
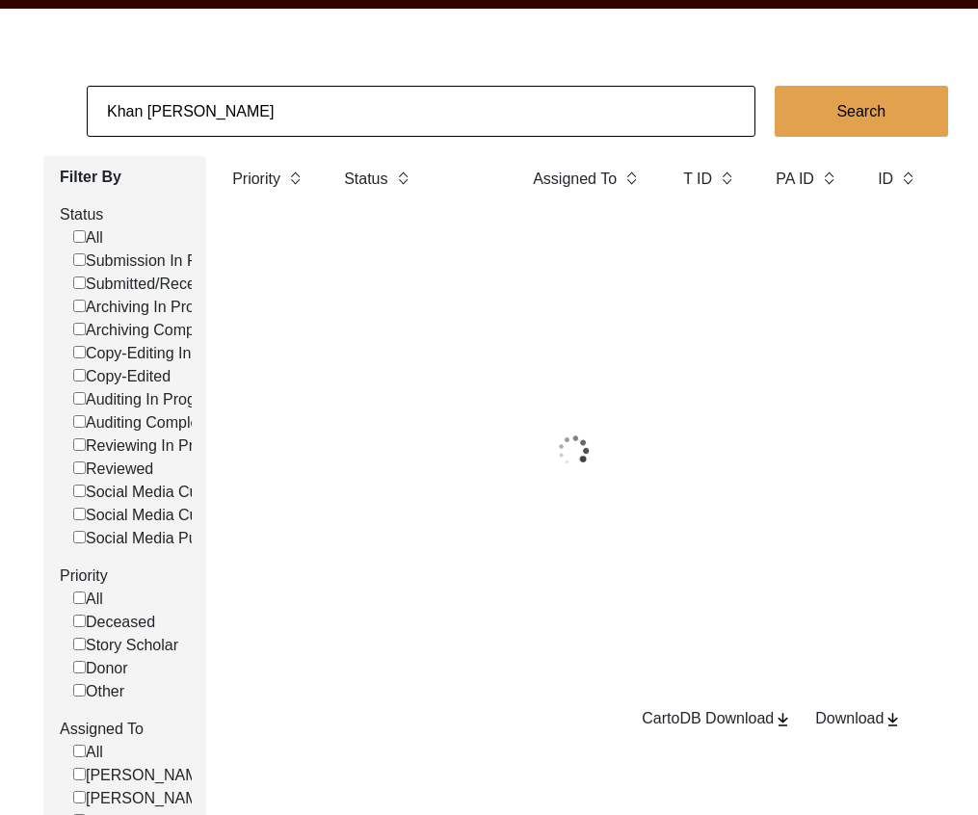
click at [293, 123] on input "Khan [PERSON_NAME]" at bounding box center [421, 111] width 669 height 51
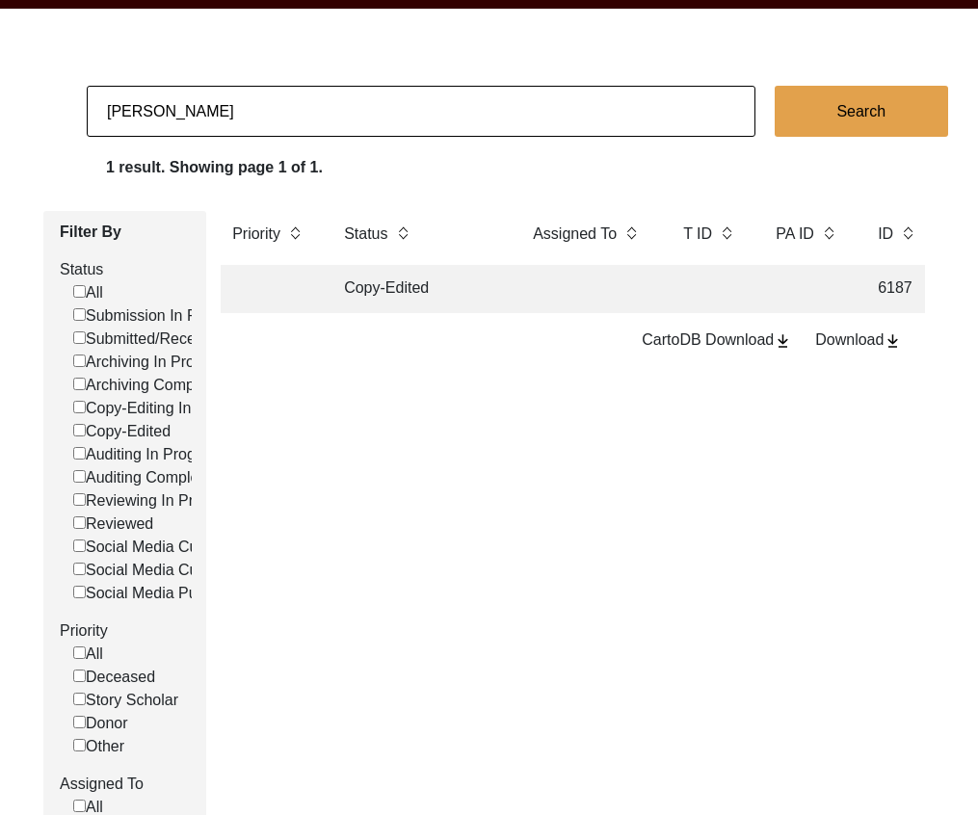
type input "[PERSON_NAME]"
checkbox input "false"
click at [467, 276] on td "Copy-Editing In Progress" at bounding box center [418, 289] width 173 height 48
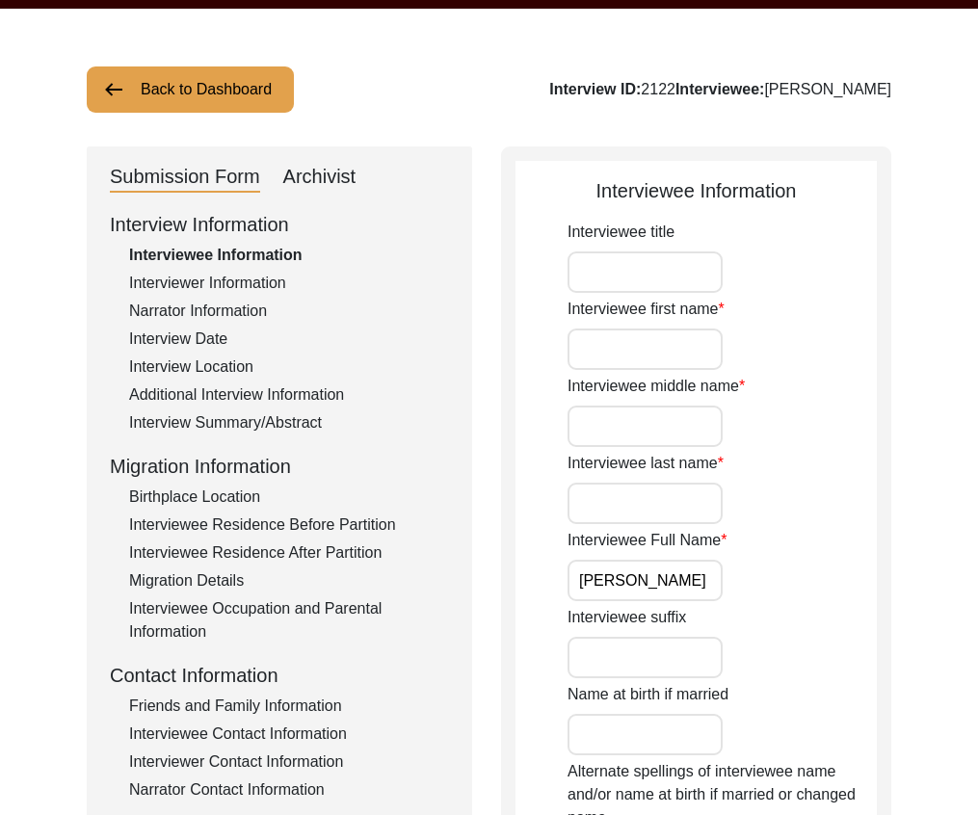
click at [323, 395] on div "Additional Interview Information" at bounding box center [289, 394] width 320 height 23
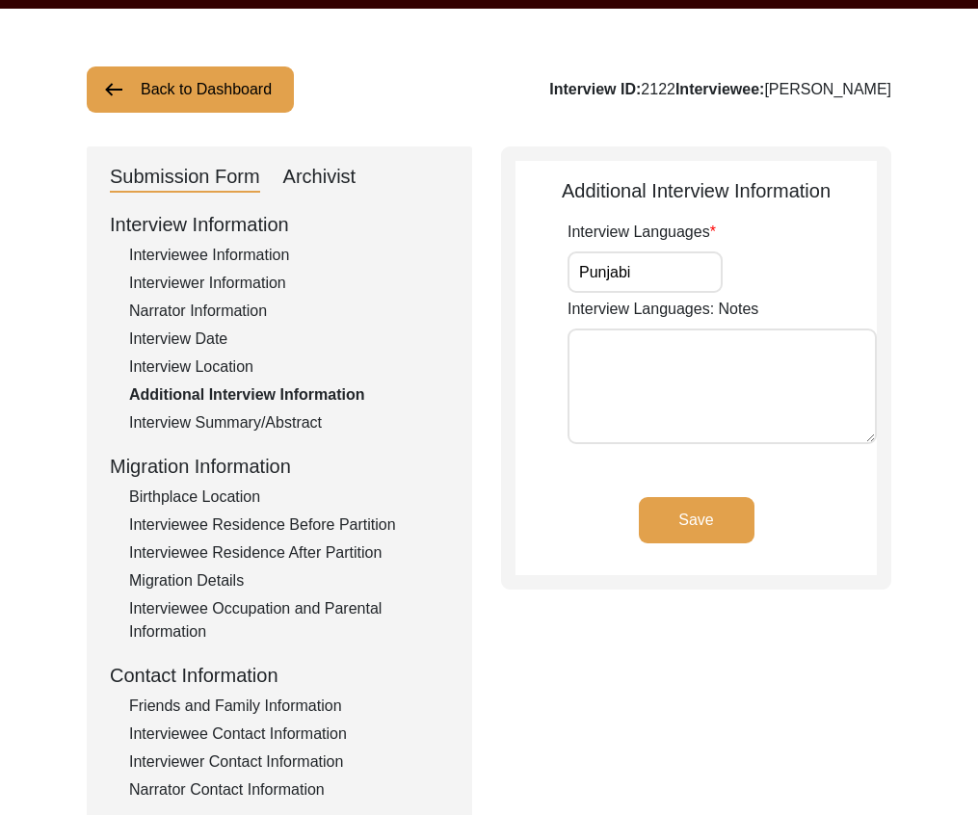
click at [250, 102] on button "Back to Dashboard" at bounding box center [190, 89] width 207 height 46
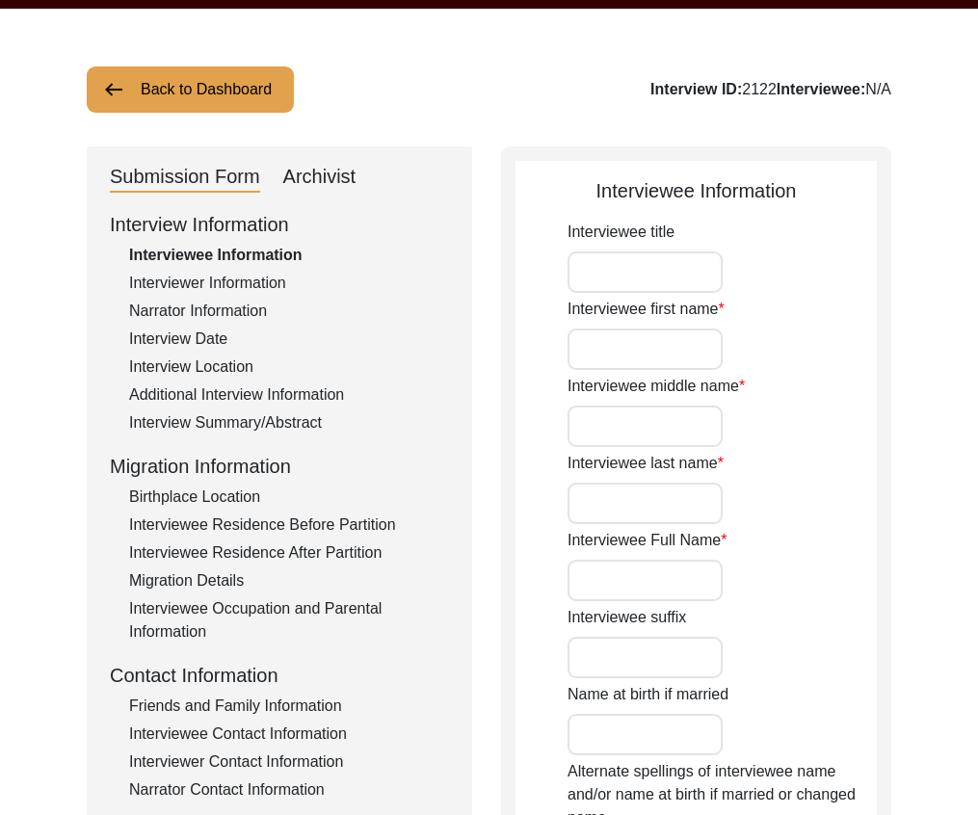
type input "[PERSON_NAME]"
type input "1908"
type input "[DEMOGRAPHIC_DATA]"
click at [343, 390] on div "Additional Interview Information" at bounding box center [289, 394] width 320 height 23
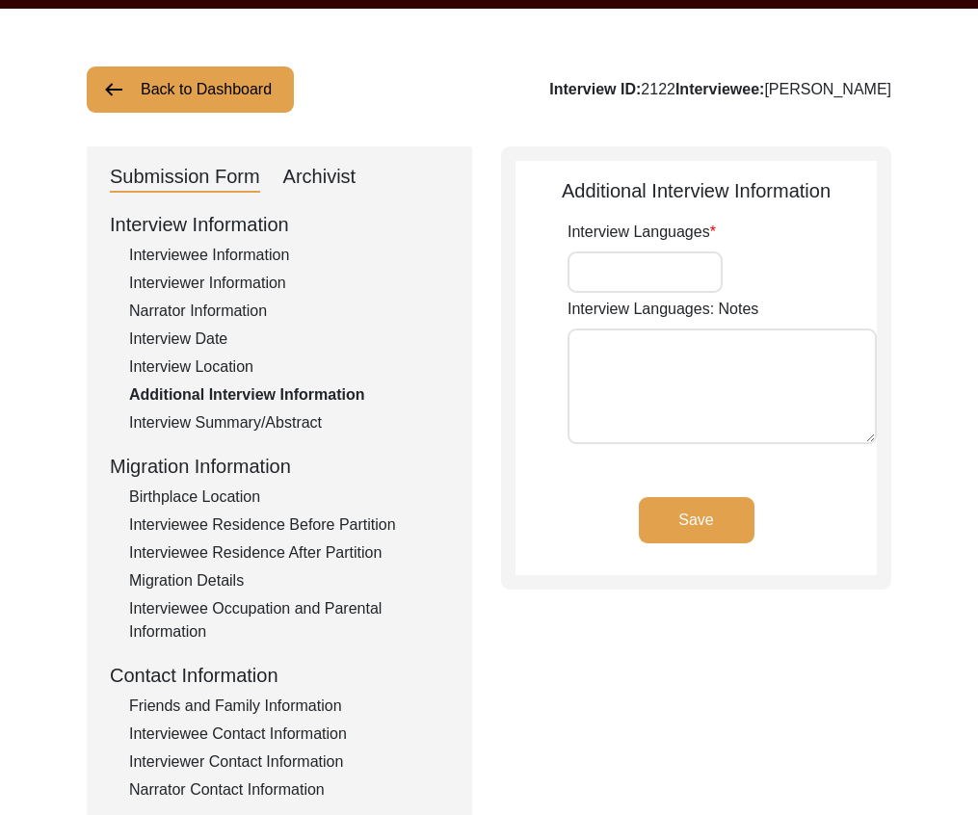
type input "Punjabi"
click at [235, 95] on button "Back to Dashboard" at bounding box center [190, 89] width 207 height 46
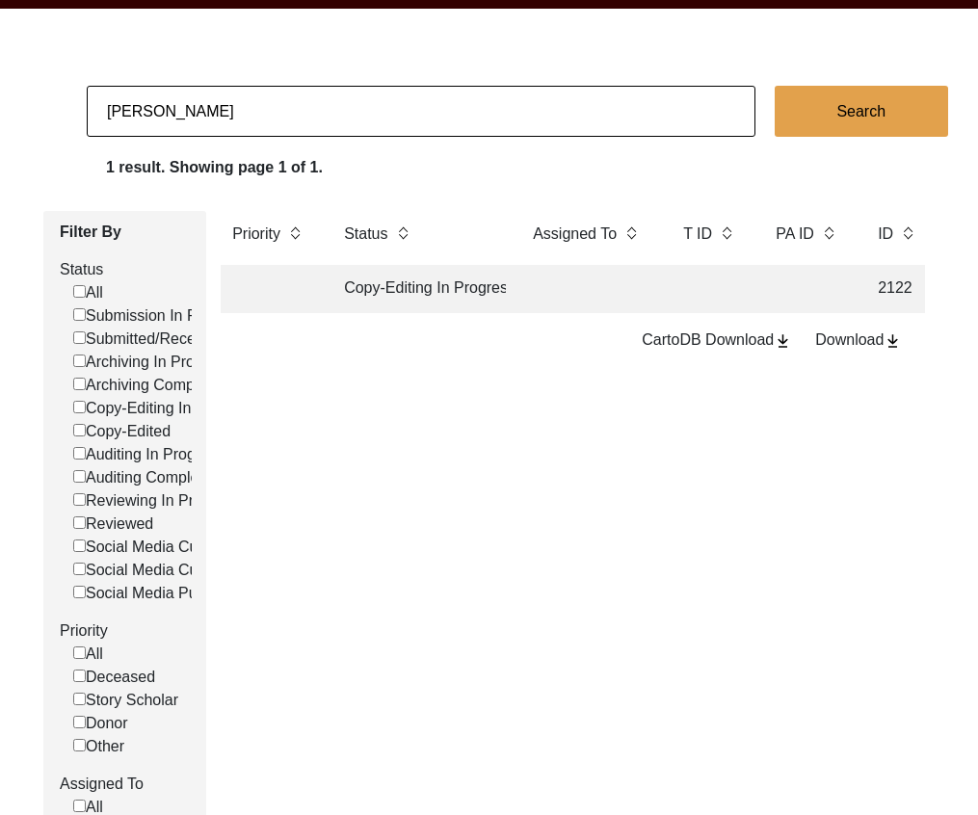
click at [275, 108] on input "[PERSON_NAME]" at bounding box center [421, 111] width 669 height 51
type input "[PERSON_NAME]"
checkbox input "false"
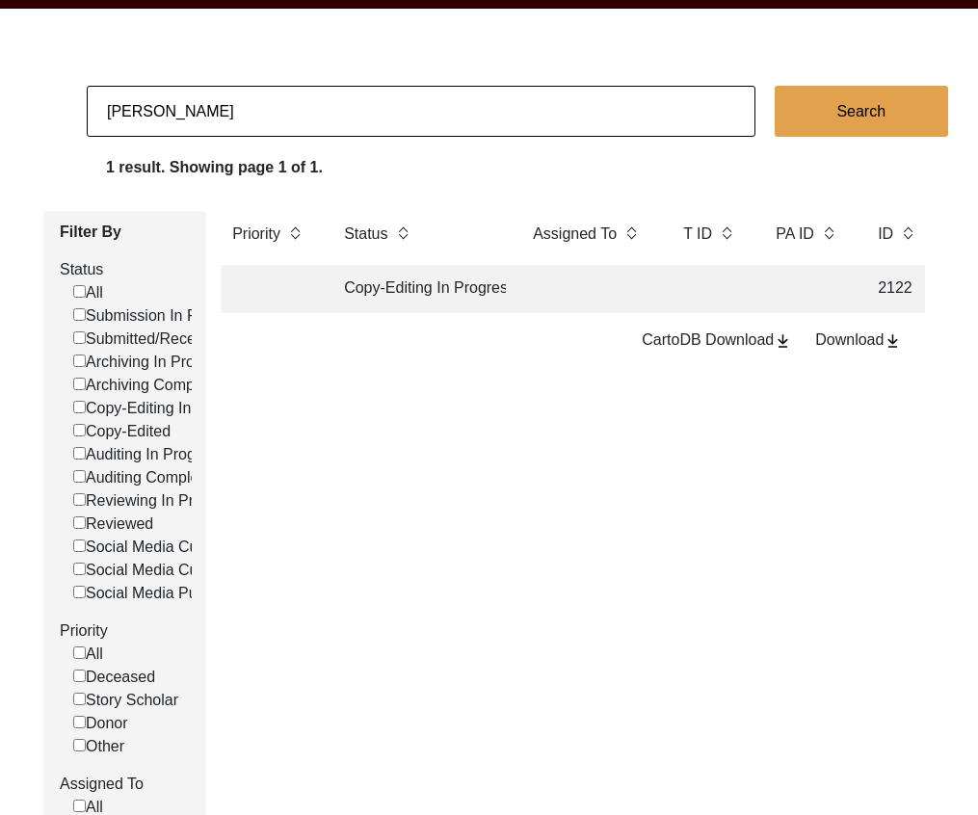
checkbox input "false"
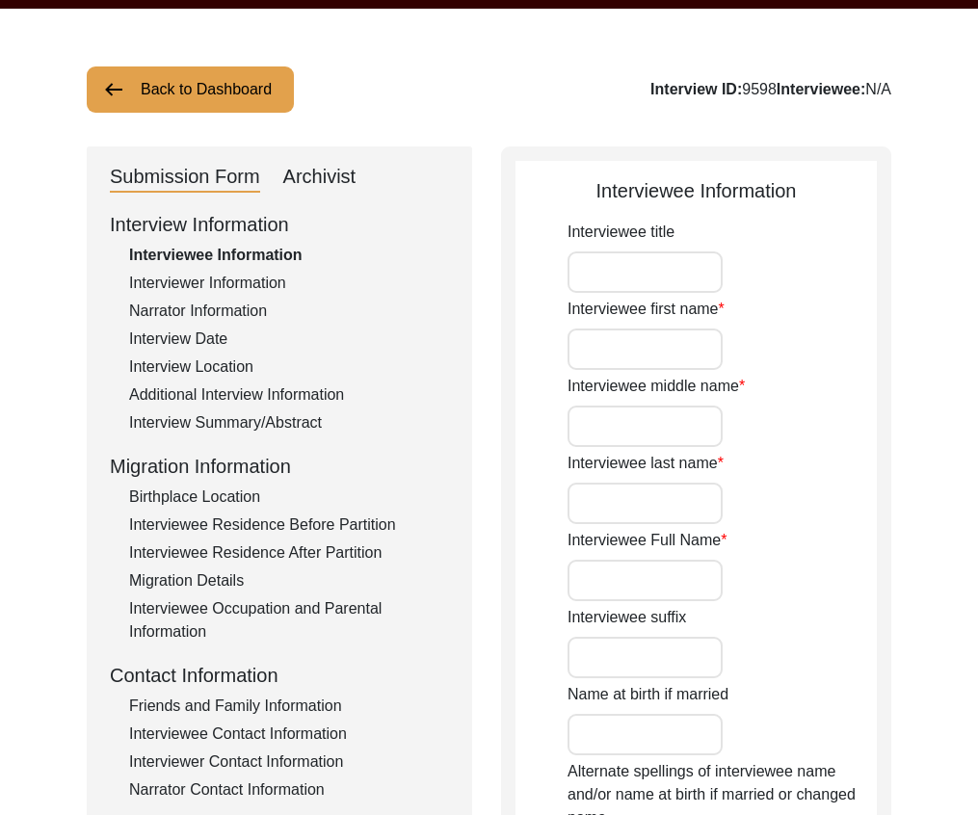
type input "Mr."
type input "[PERSON_NAME]"
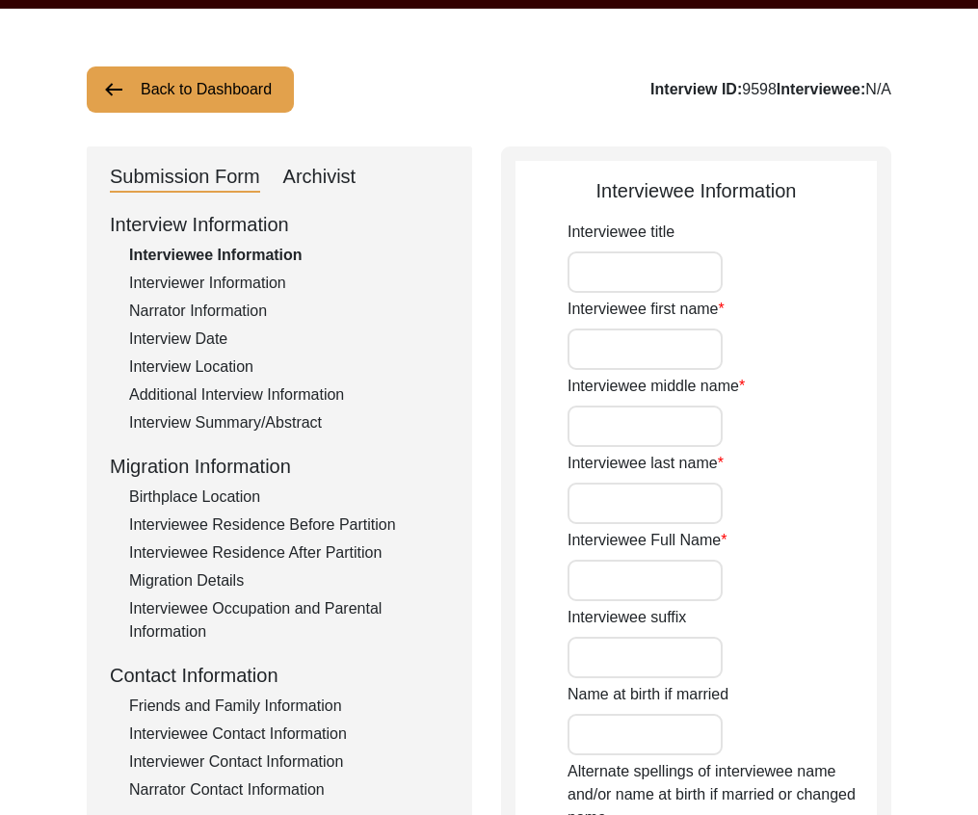
type input "[DATE]"
type input "91"
type input "[DEMOGRAPHIC_DATA]"
type input "None"
type input "Punjabi"
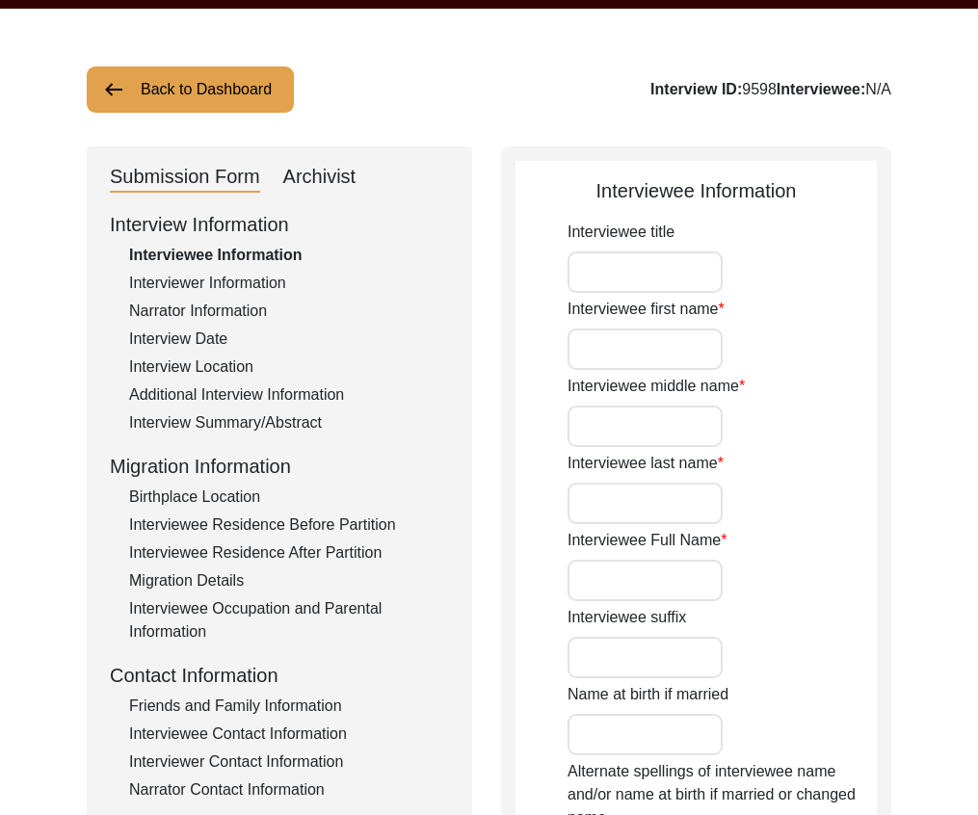
type input "[DEMOGRAPHIC_DATA]"
type input "South-Asian"
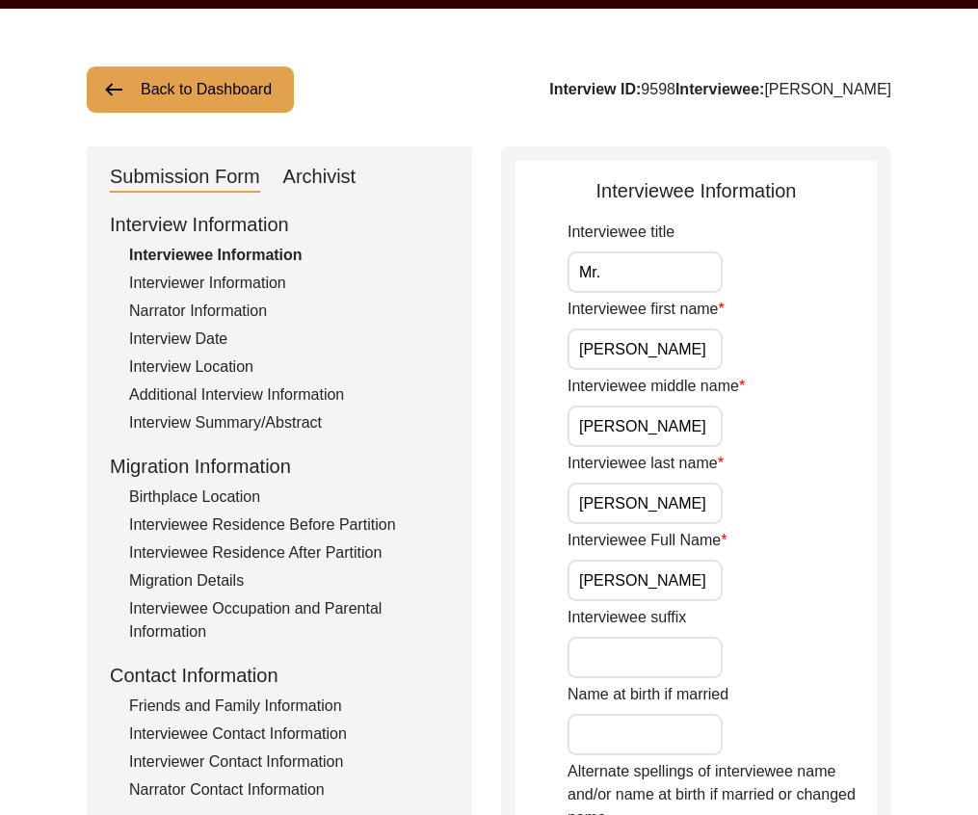
click at [294, 395] on div "Additional Interview Information" at bounding box center [289, 394] width 320 height 23
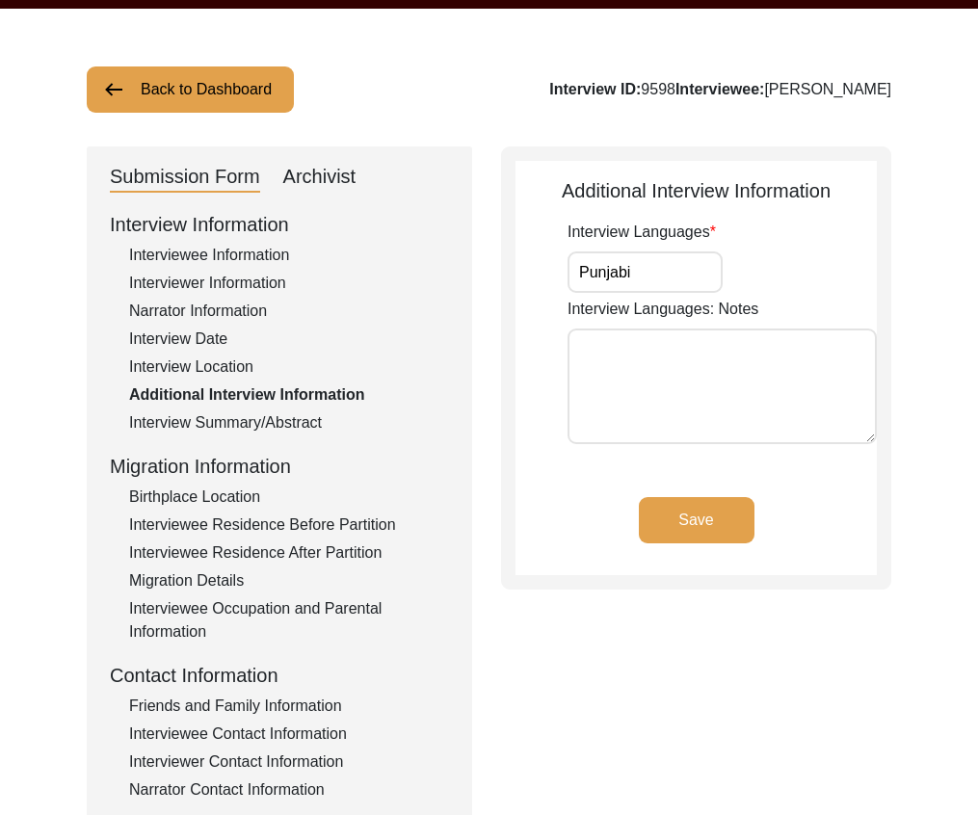
click at [230, 82] on button "Back to Dashboard" at bounding box center [190, 89] width 207 height 46
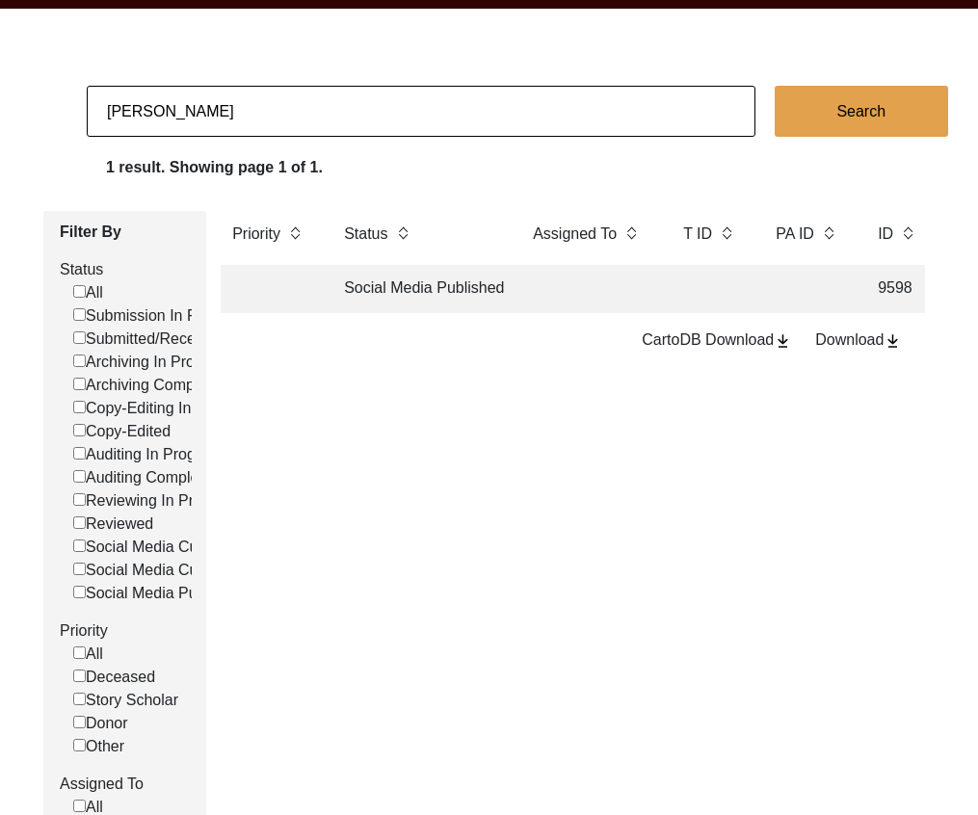
click at [240, 106] on input "[PERSON_NAME]" at bounding box center [421, 111] width 669 height 51
type input "[PERSON_NAME]"
checkbox input "false"
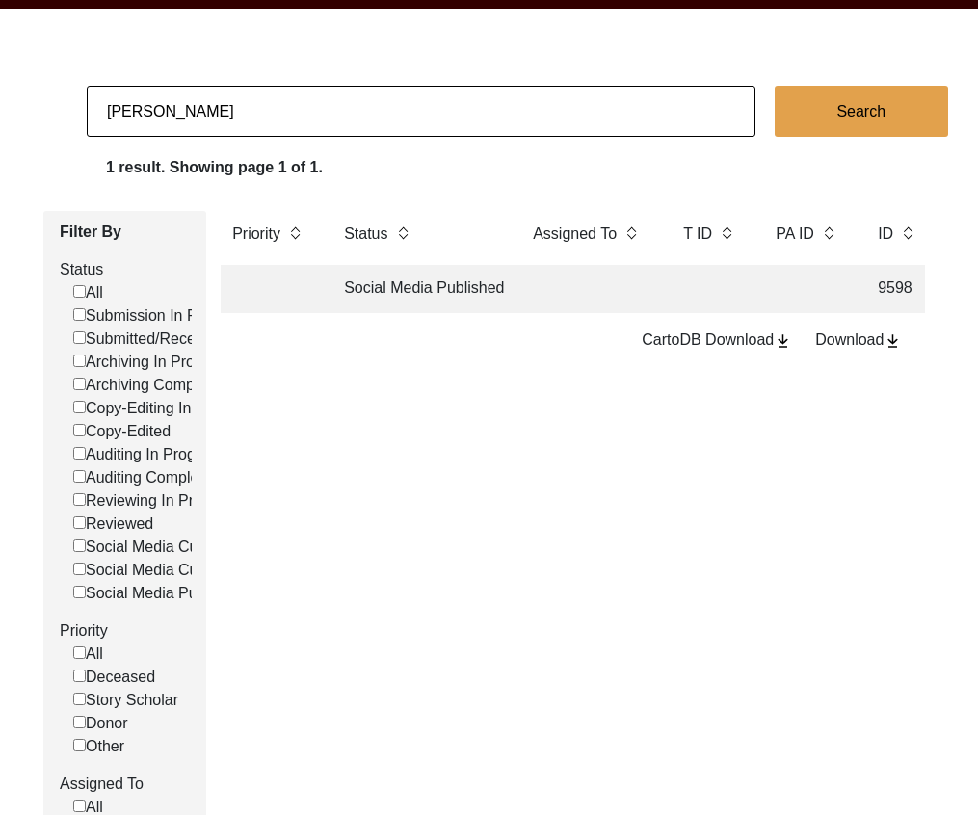
checkbox input "false"
click at [407, 294] on td "Archiving In Progress" at bounding box center [418, 289] width 173 height 48
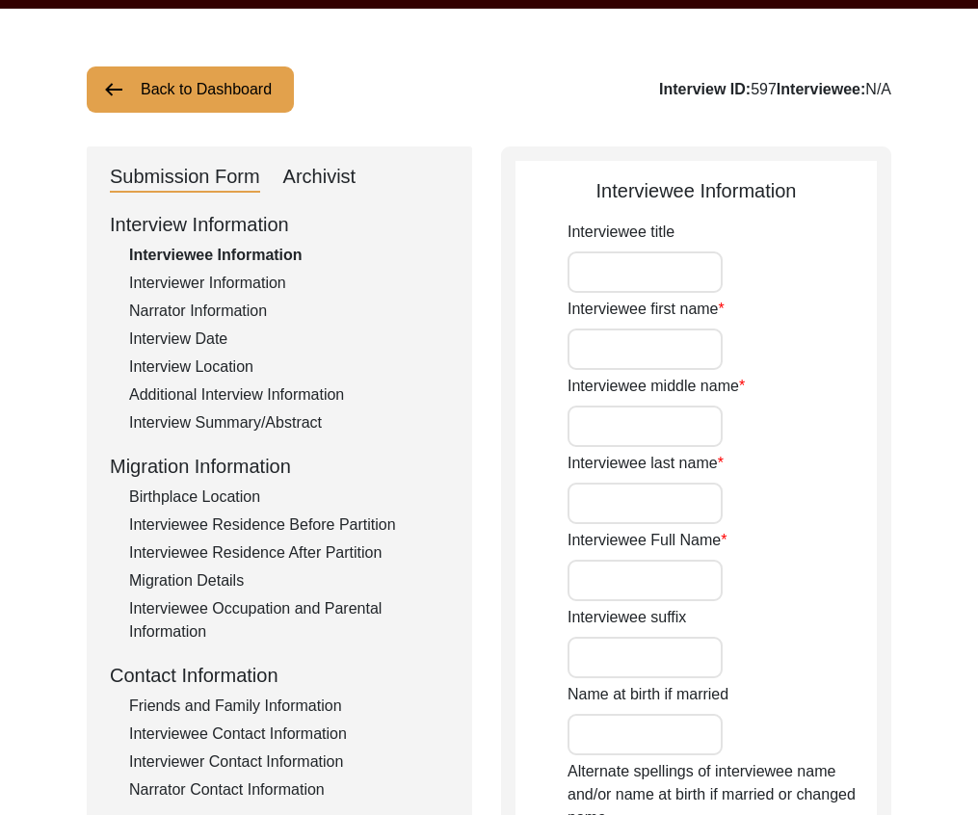
type input "[PERSON_NAME]"
type input "1919"
click at [277, 403] on div "Additional Interview Information" at bounding box center [289, 394] width 320 height 23
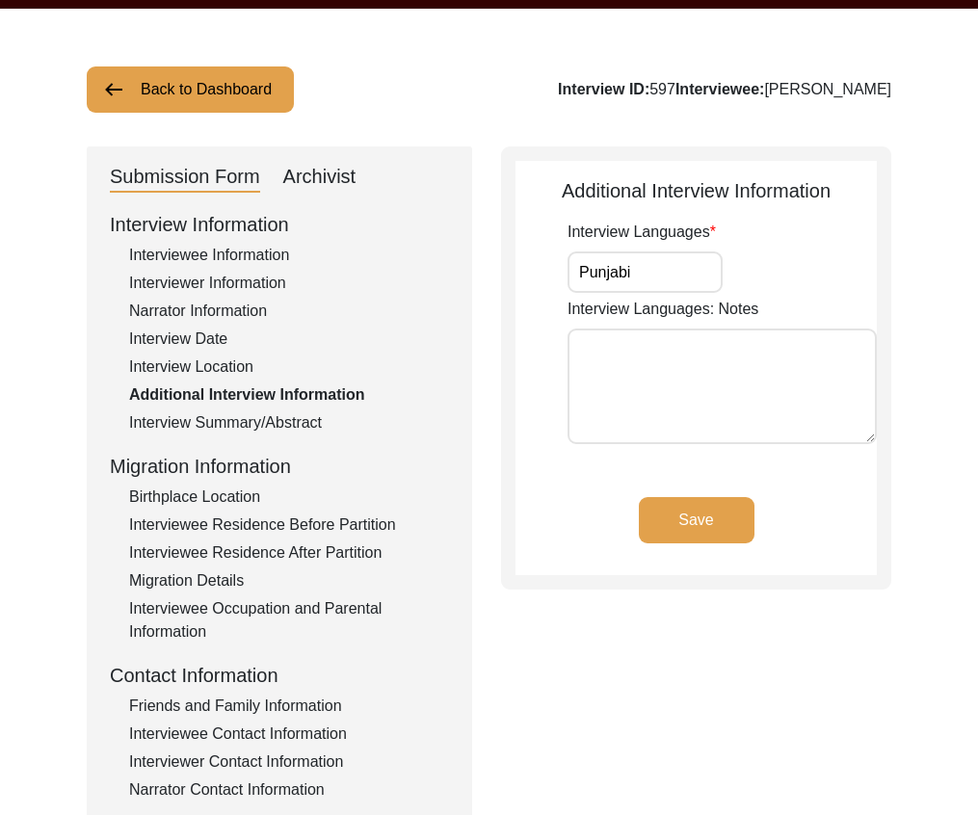
click at [257, 99] on button "Back to Dashboard" at bounding box center [190, 89] width 207 height 46
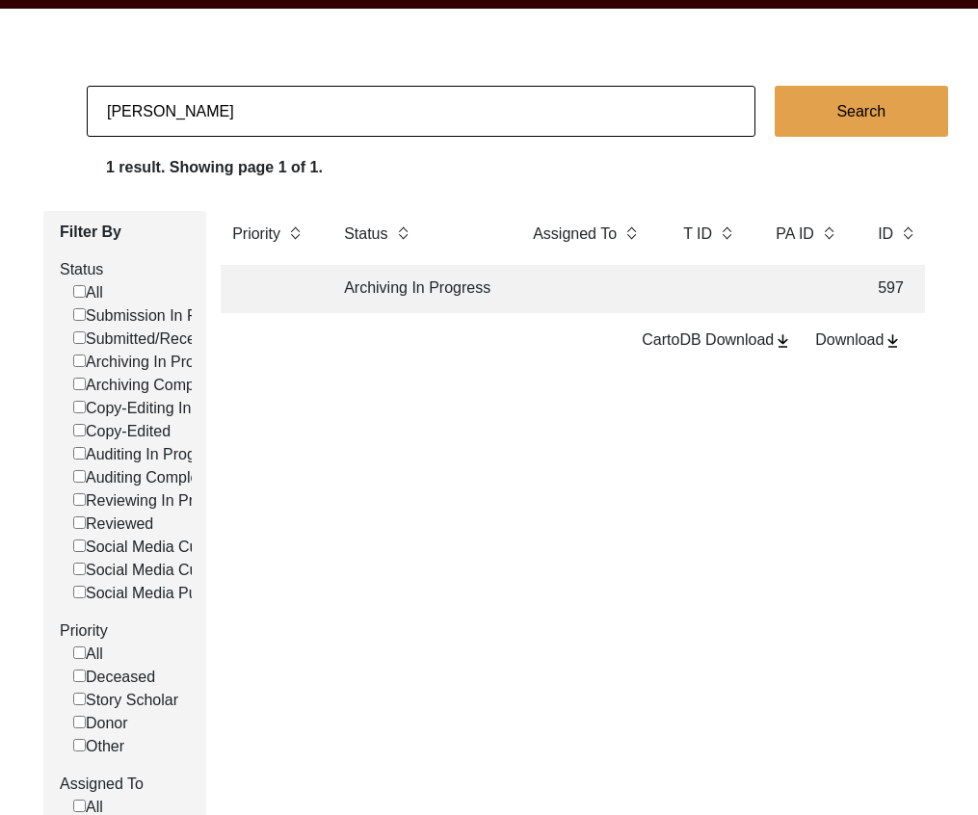
click at [218, 104] on input "[PERSON_NAME]" at bounding box center [421, 111] width 669 height 51
type input "[PERSON_NAME] [PERSON_NAME]"
checkbox input "false"
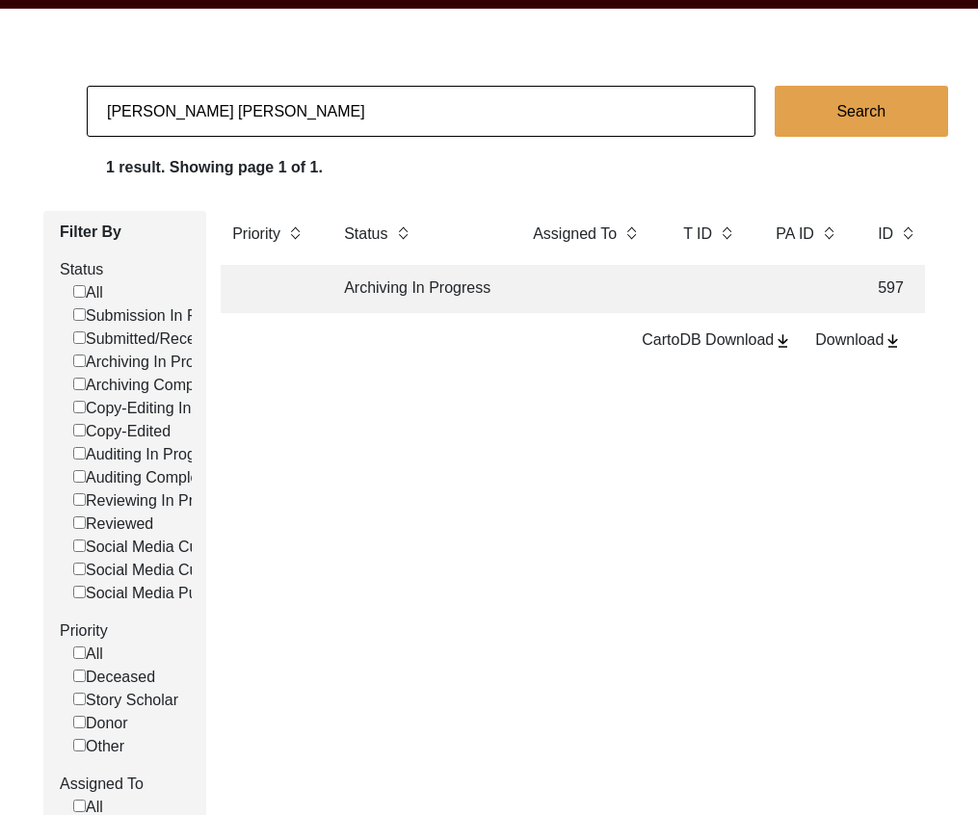
checkbox input "false"
click at [383, 286] on td "Social Media Published" at bounding box center [418, 289] width 173 height 48
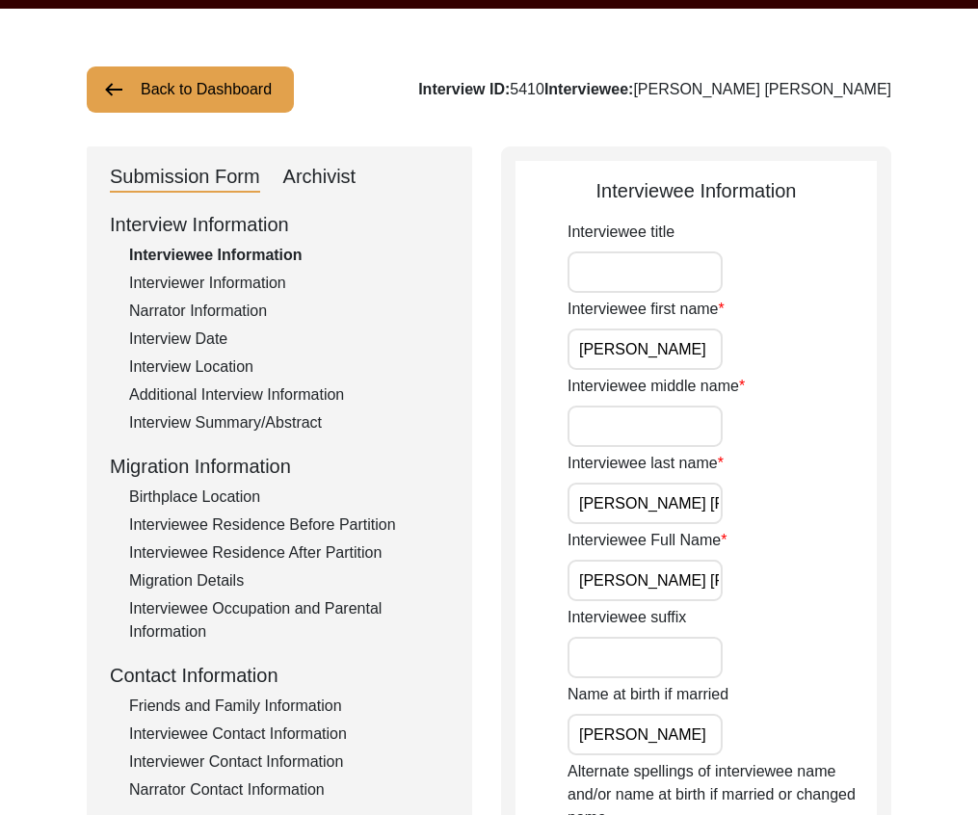
click at [296, 396] on div "Additional Interview Information" at bounding box center [289, 394] width 320 height 23
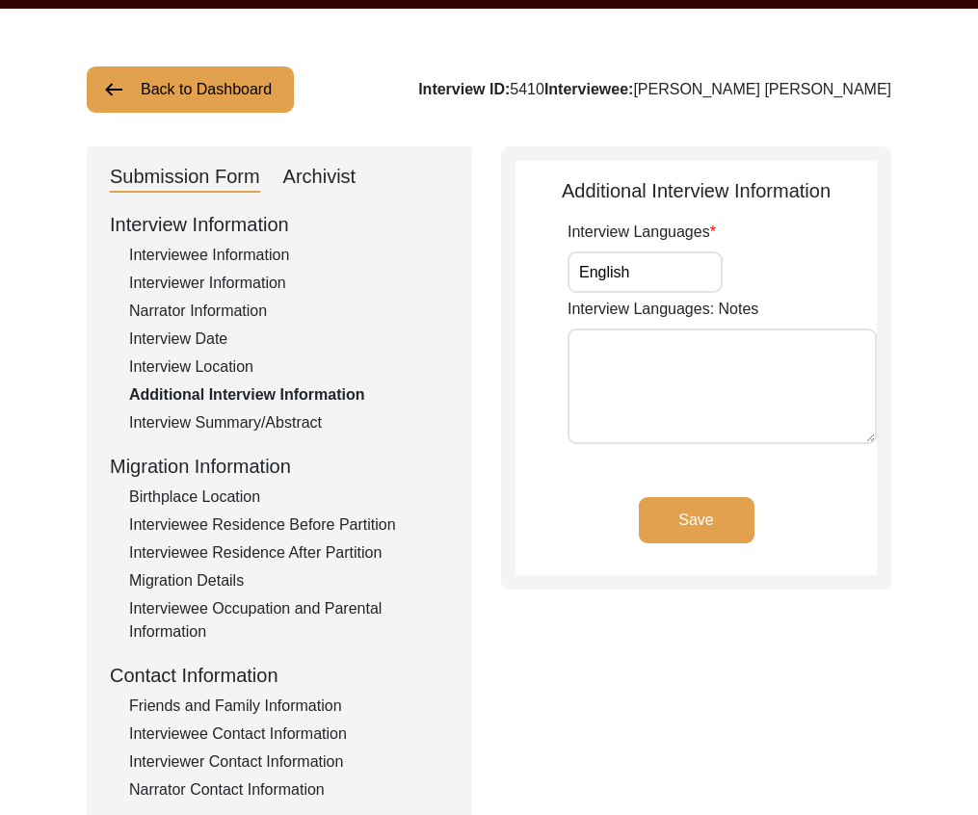
click at [274, 525] on div "Interviewee Residence Before Partition" at bounding box center [289, 524] width 320 height 23
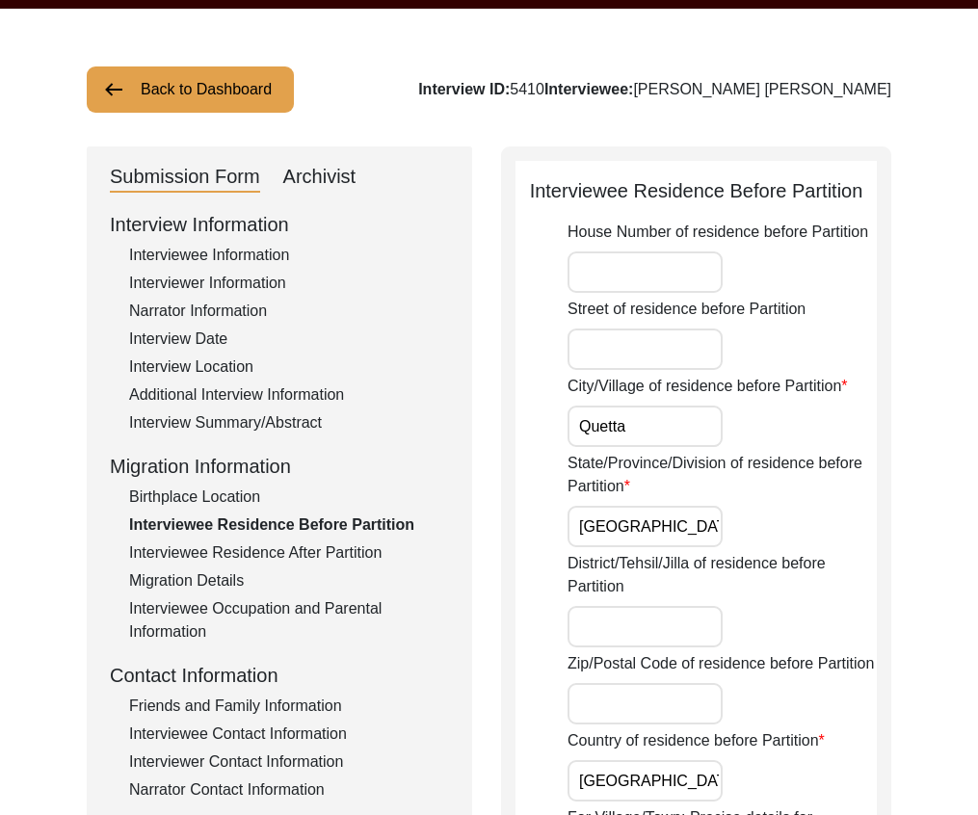
click at [331, 552] on div "Interviewee Residence After Partition" at bounding box center [289, 552] width 320 height 23
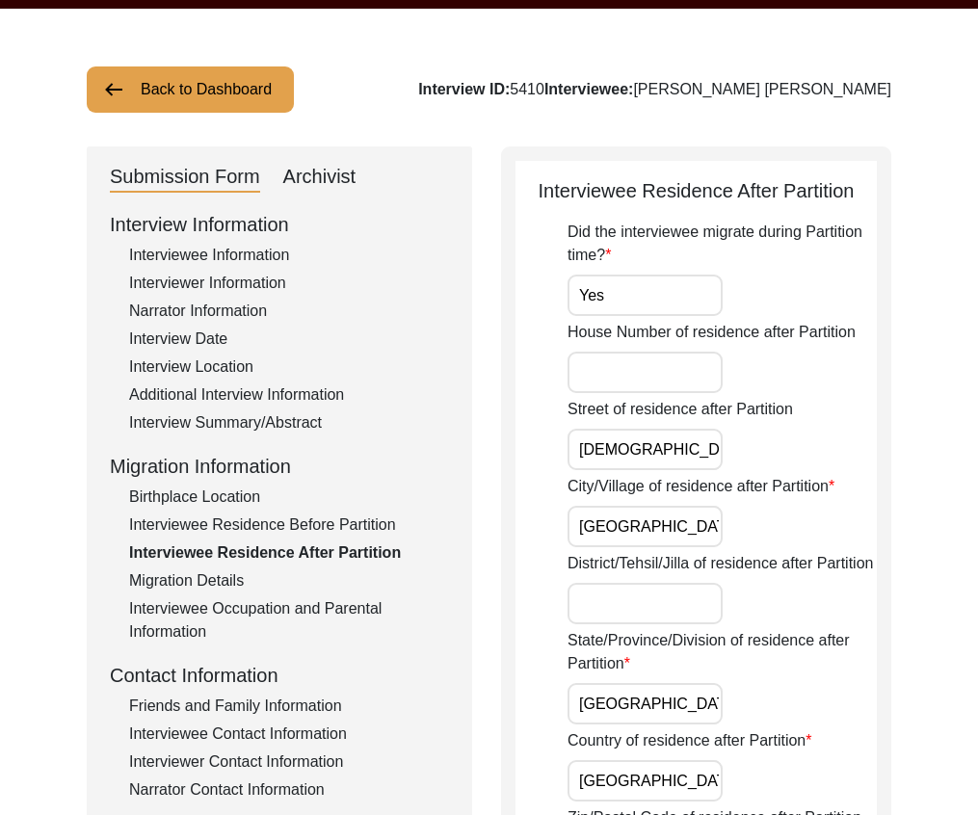
click at [192, 93] on button "Back to Dashboard" at bounding box center [190, 89] width 207 height 46
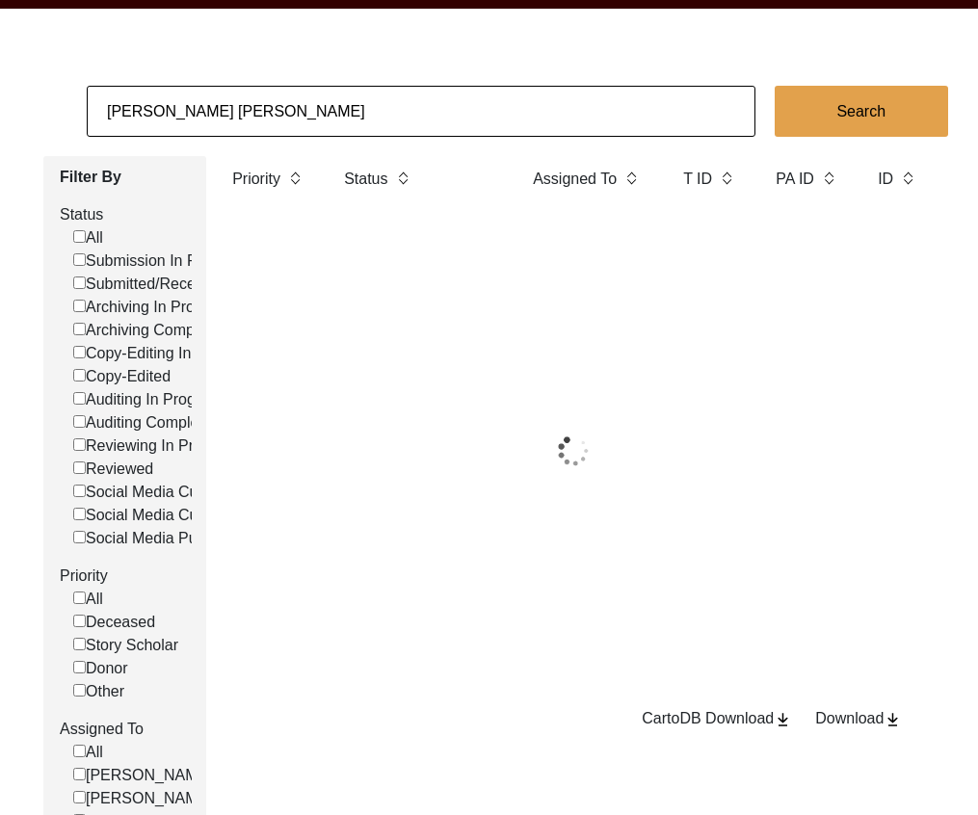
click at [256, 129] on input "[PERSON_NAME] [PERSON_NAME]" at bounding box center [421, 111] width 669 height 51
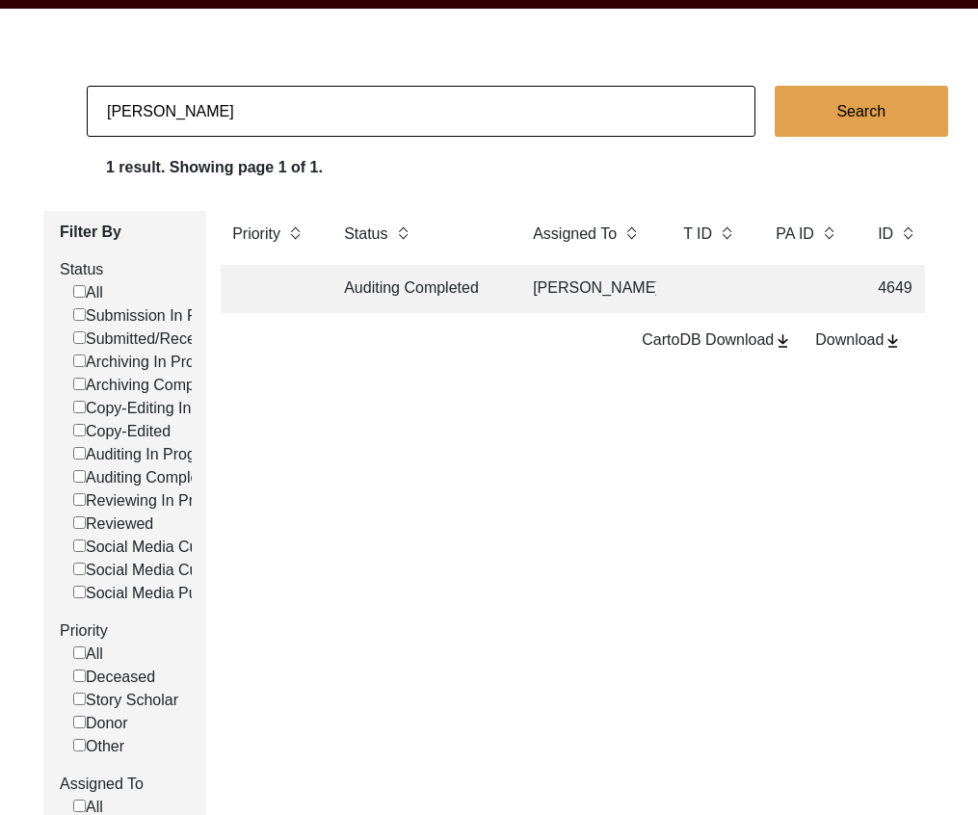
click at [431, 294] on td "Auditing Completed" at bounding box center [418, 289] width 173 height 48
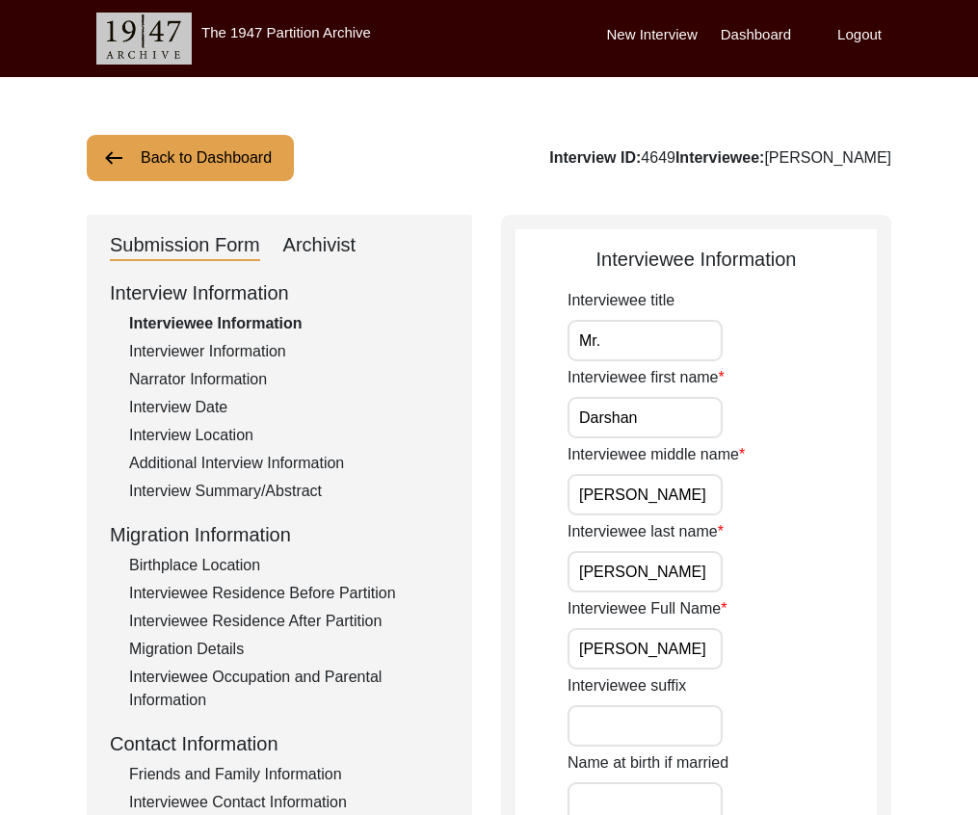
click at [317, 587] on div "Interviewee Residence Before Partition" at bounding box center [289, 593] width 320 height 23
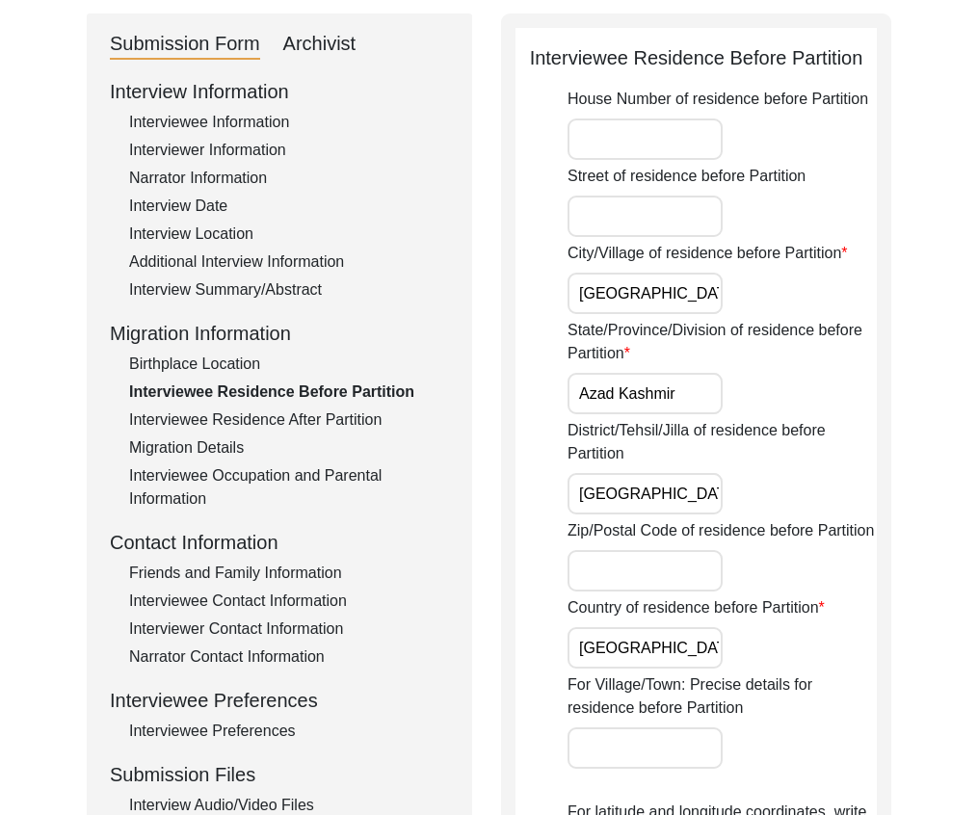
scroll to position [204, 0]
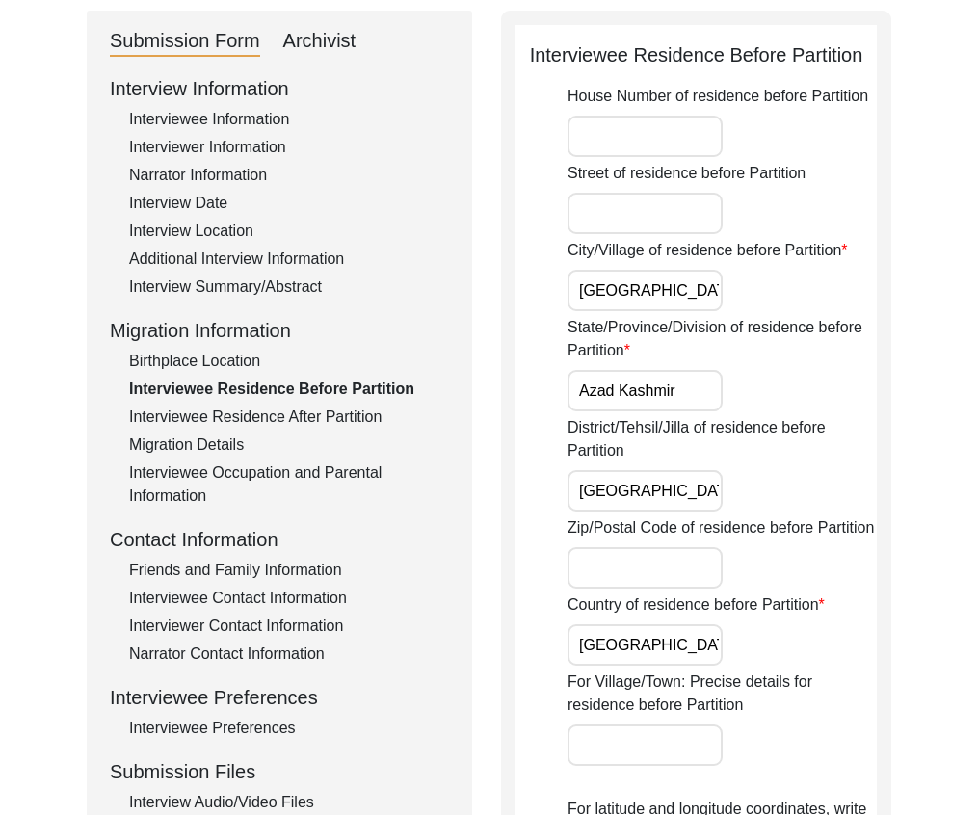
click at [356, 420] on div "Interviewee Residence After Partition" at bounding box center [289, 417] width 320 height 23
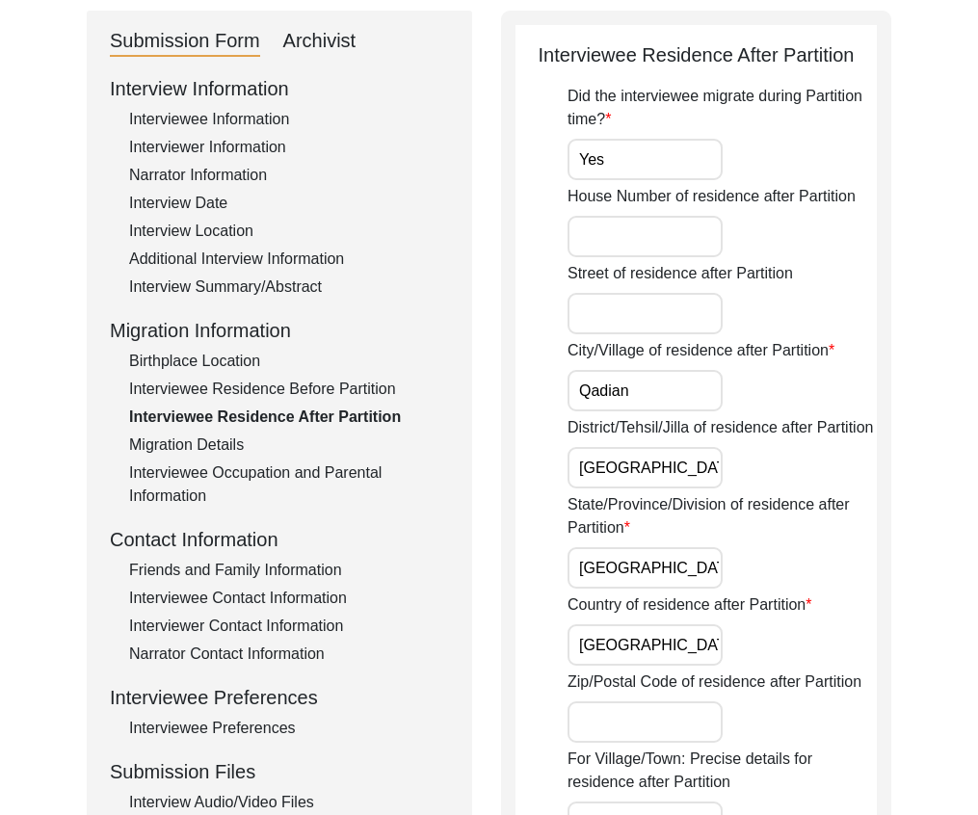
click at [289, 277] on div "Interview Summary/Abstract" at bounding box center [289, 287] width 320 height 23
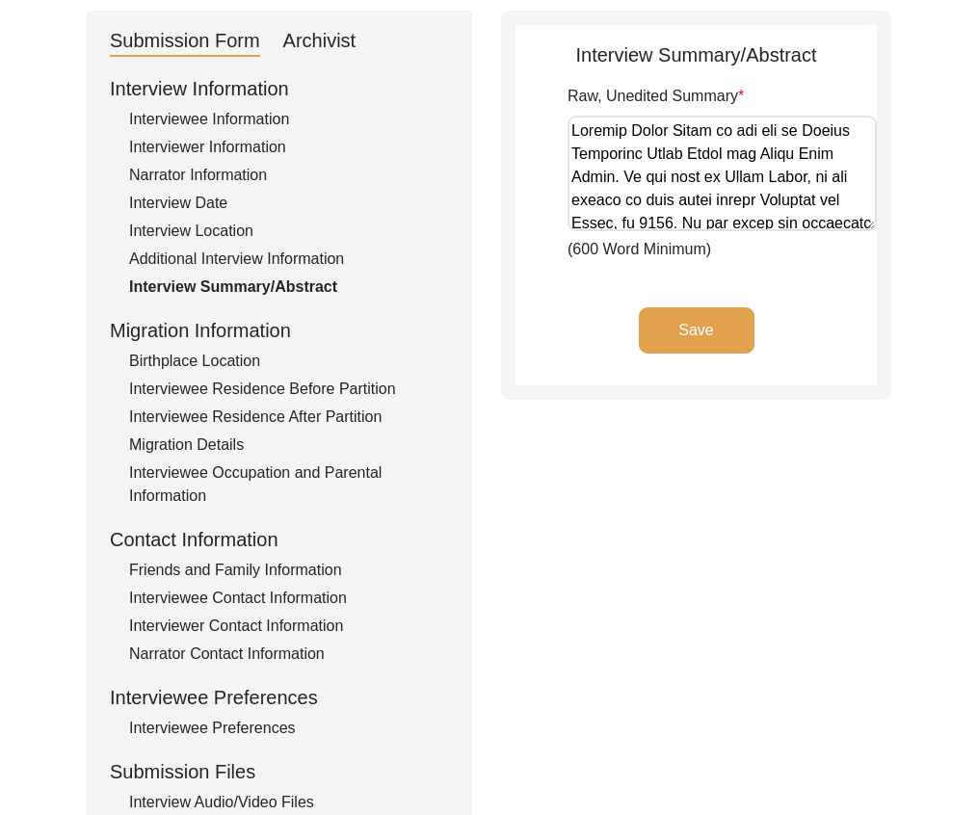
click at [255, 249] on div "Additional Interview Information" at bounding box center [289, 259] width 320 height 23
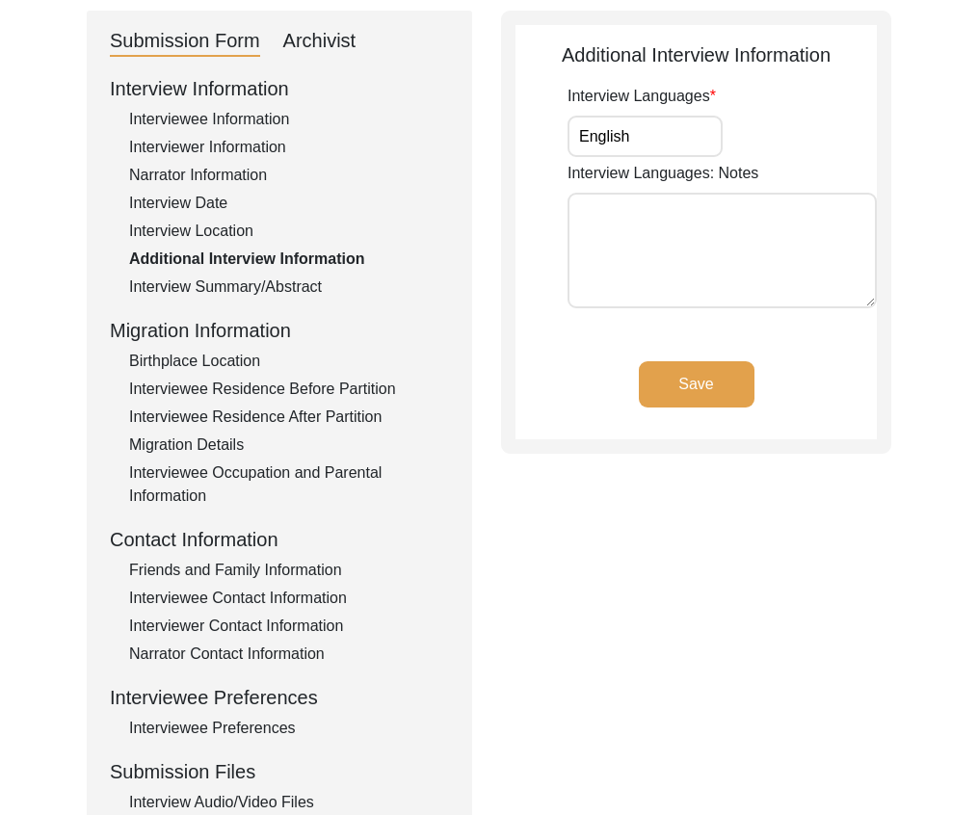
scroll to position [0, 0]
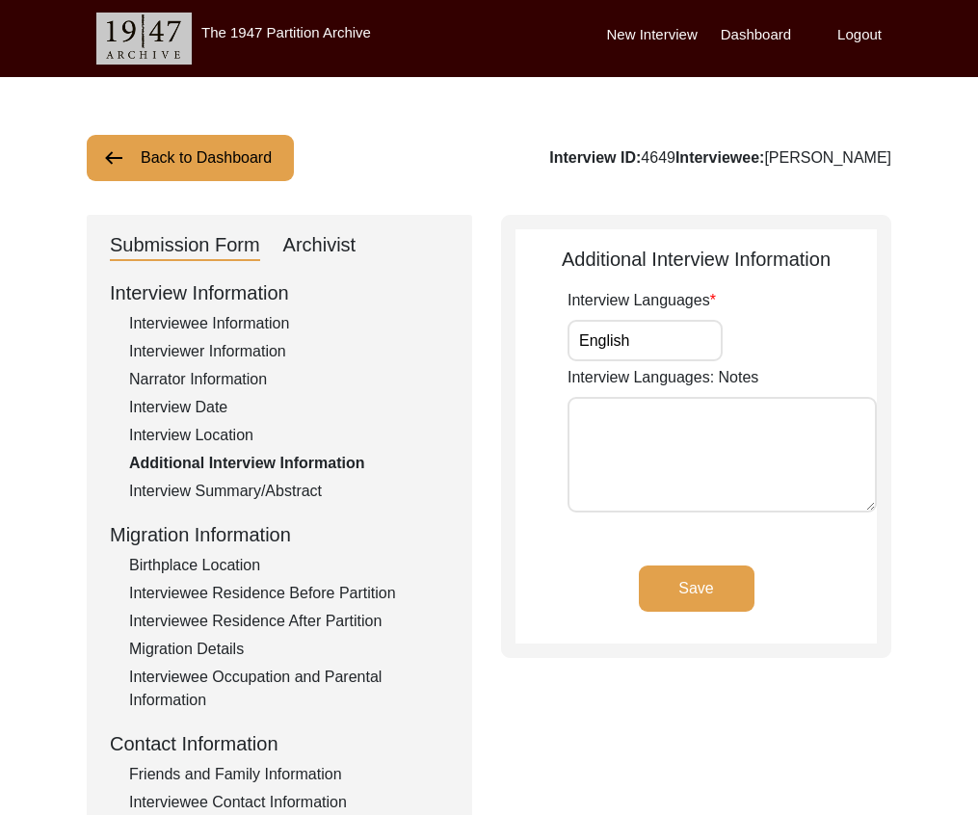
click at [285, 172] on button "Back to Dashboard" at bounding box center [190, 158] width 207 height 46
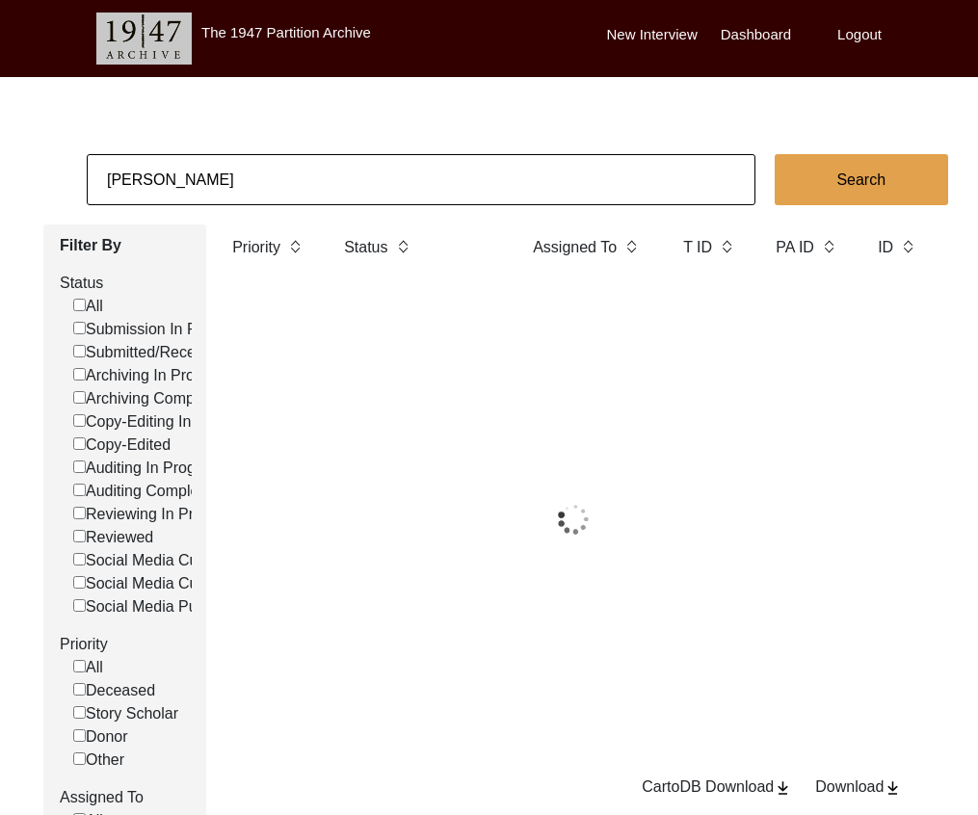
click at [313, 183] on input "[PERSON_NAME]" at bounding box center [421, 179] width 669 height 51
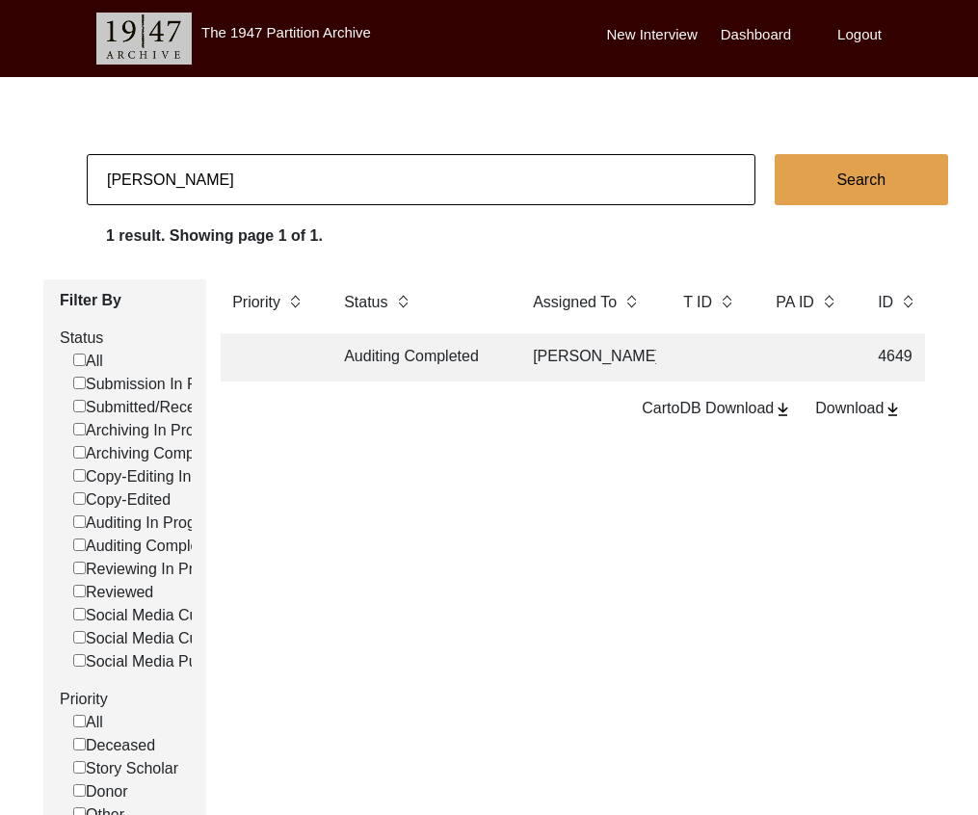
paste input "[PERSON_NAME] Zi"
click at [479, 351] on td "Copy-Edited" at bounding box center [418, 357] width 173 height 48
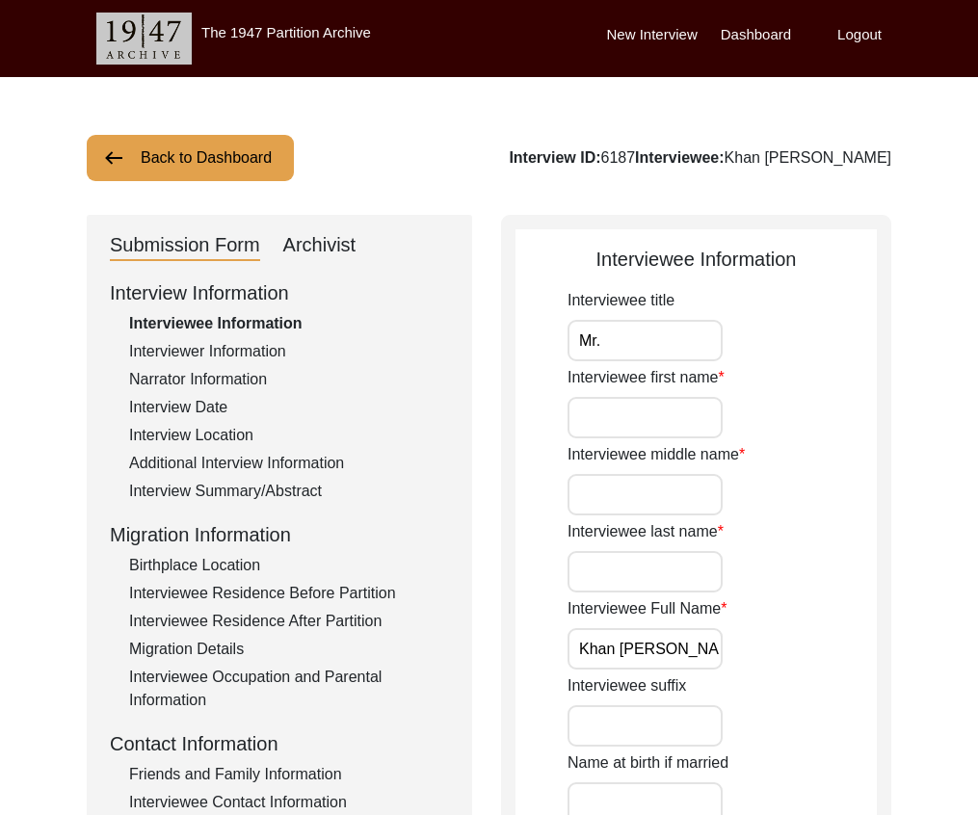
click at [344, 587] on div "Interviewee Residence Before Partition" at bounding box center [289, 593] width 320 height 23
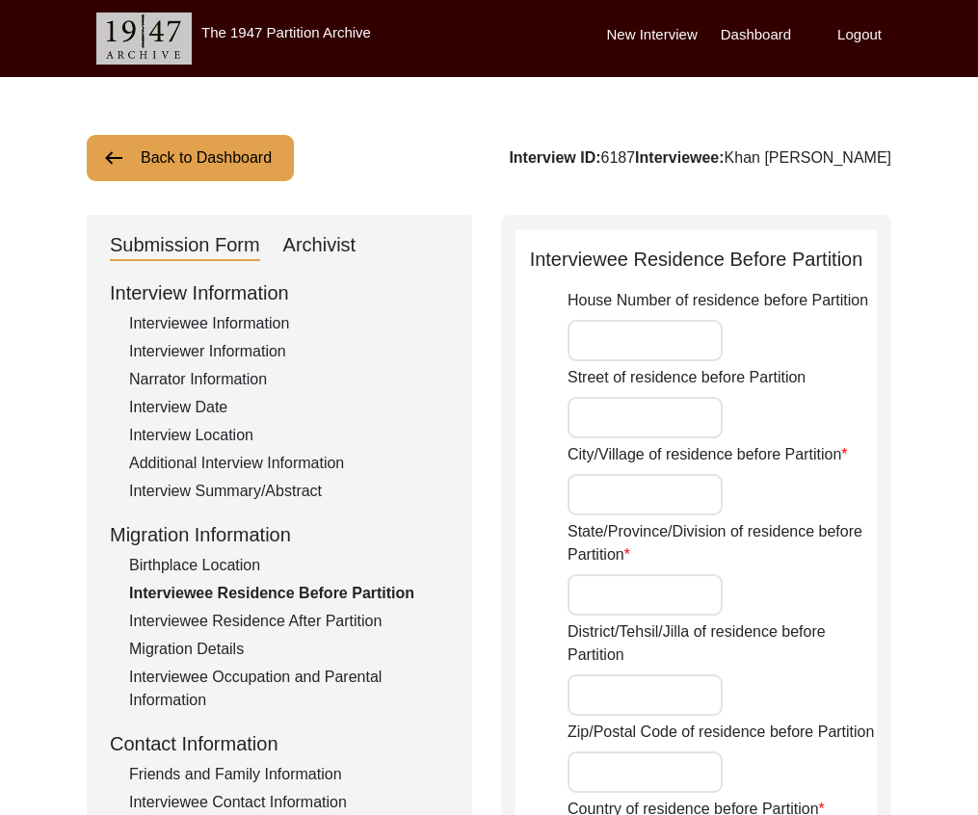
click at [388, 616] on div "Interviewee Residence After Partition" at bounding box center [289, 621] width 320 height 23
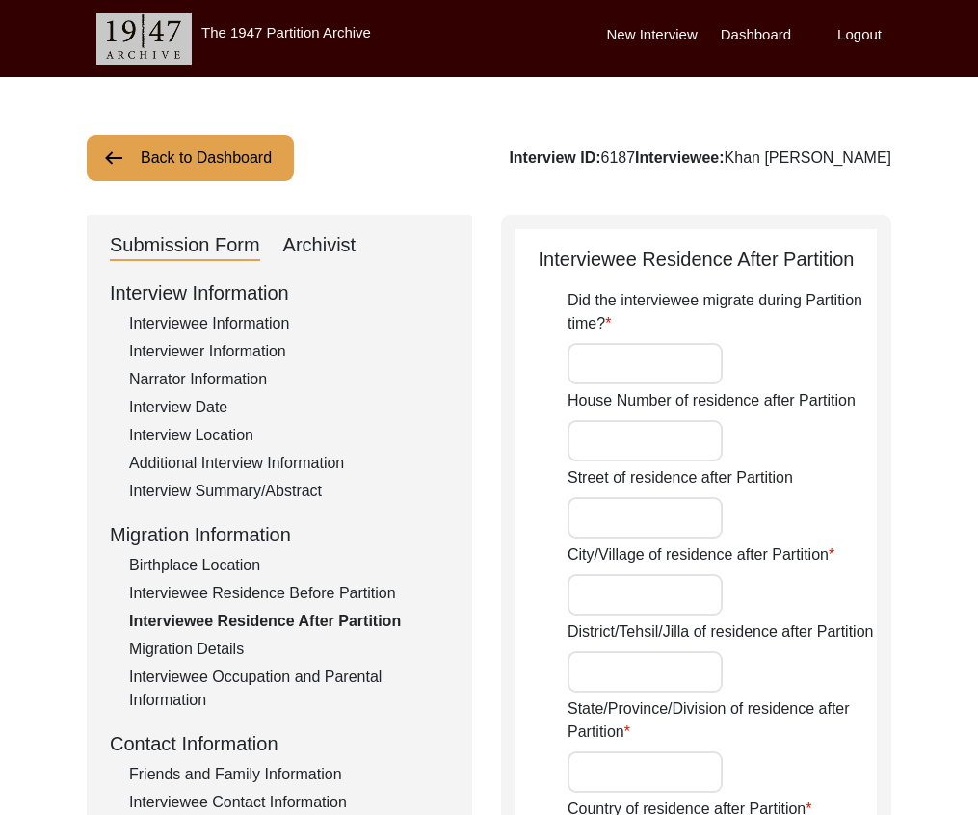
drag, startPoint x: 351, startPoint y: 236, endPoint x: 348, endPoint y: 271, distance: 34.8
click at [351, 236] on div "Archivist" at bounding box center [319, 245] width 73 height 31
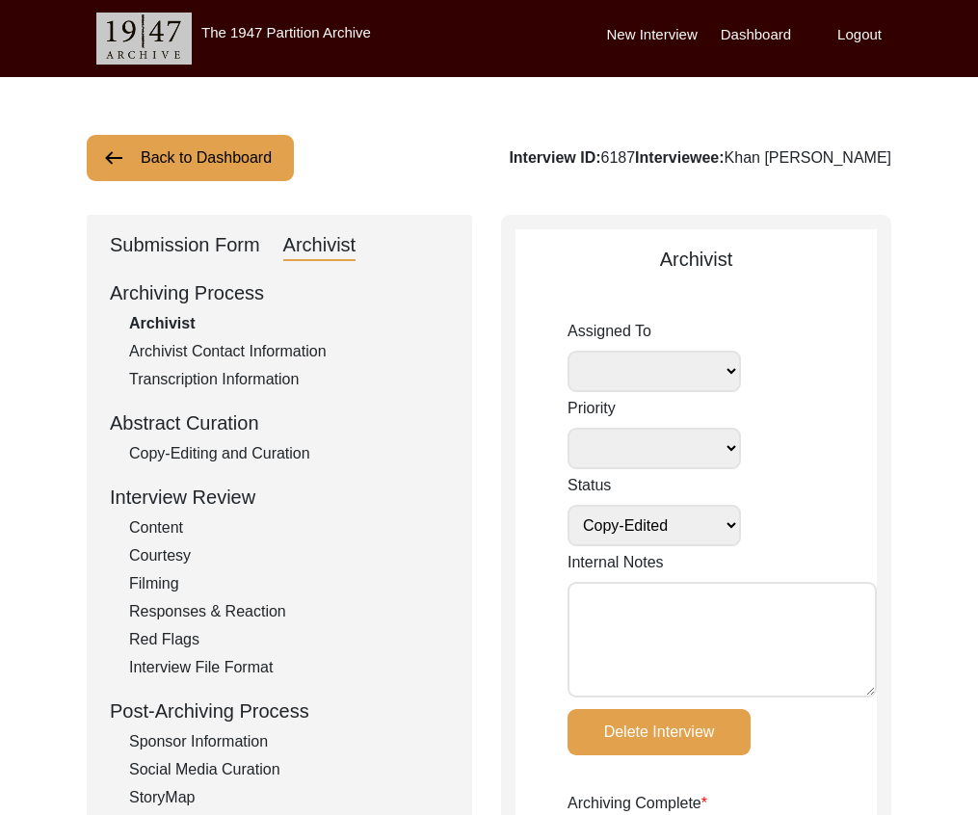
click at [259, 173] on button "Back to Dashboard" at bounding box center [190, 158] width 207 height 46
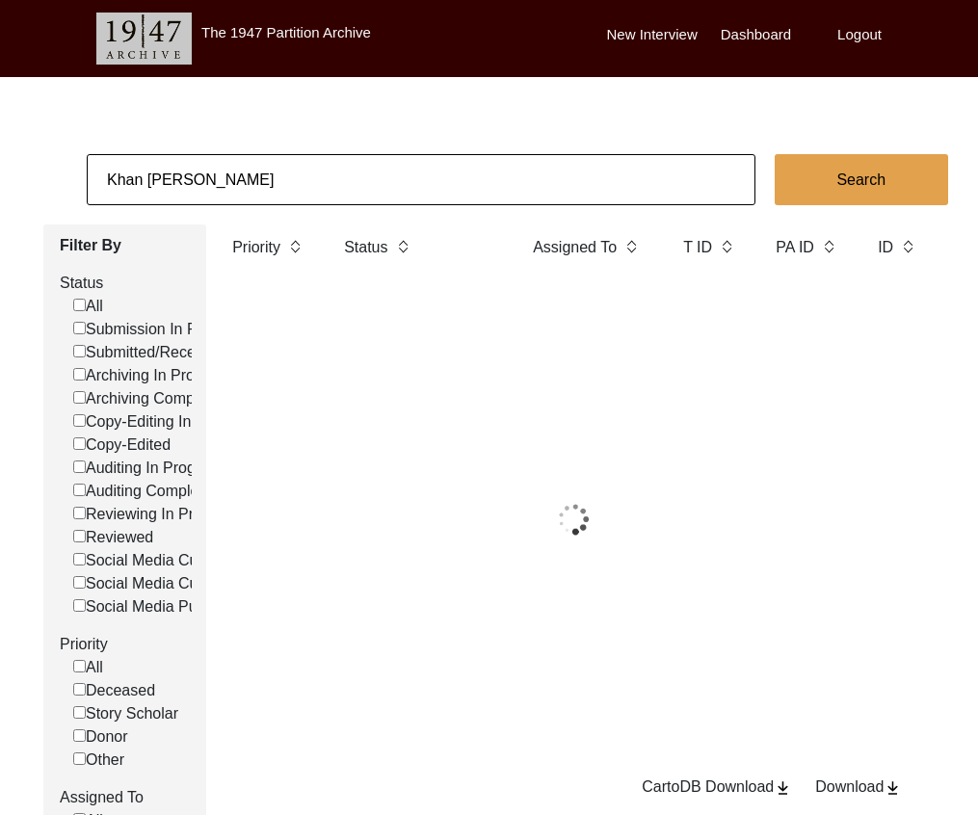
click at [273, 168] on input "Khan [PERSON_NAME]" at bounding box center [421, 179] width 669 height 51
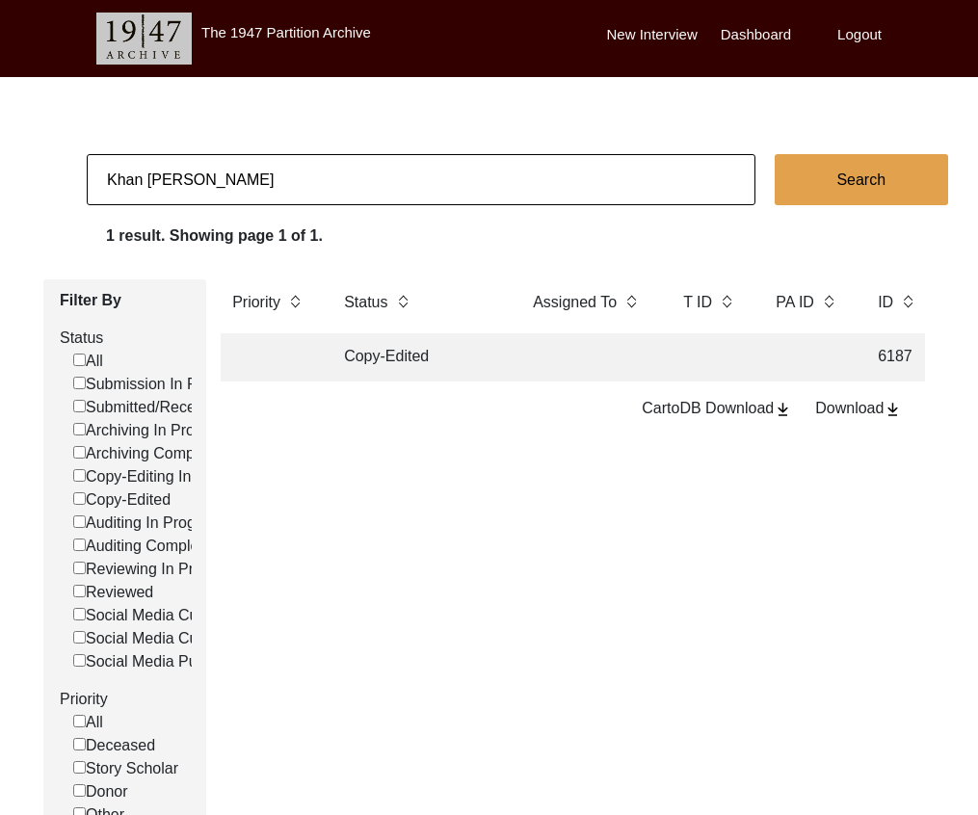
click at [273, 168] on input "Khan [PERSON_NAME]" at bounding box center [421, 179] width 669 height 51
click at [484, 359] on td "Archiving In Progress" at bounding box center [418, 357] width 173 height 48
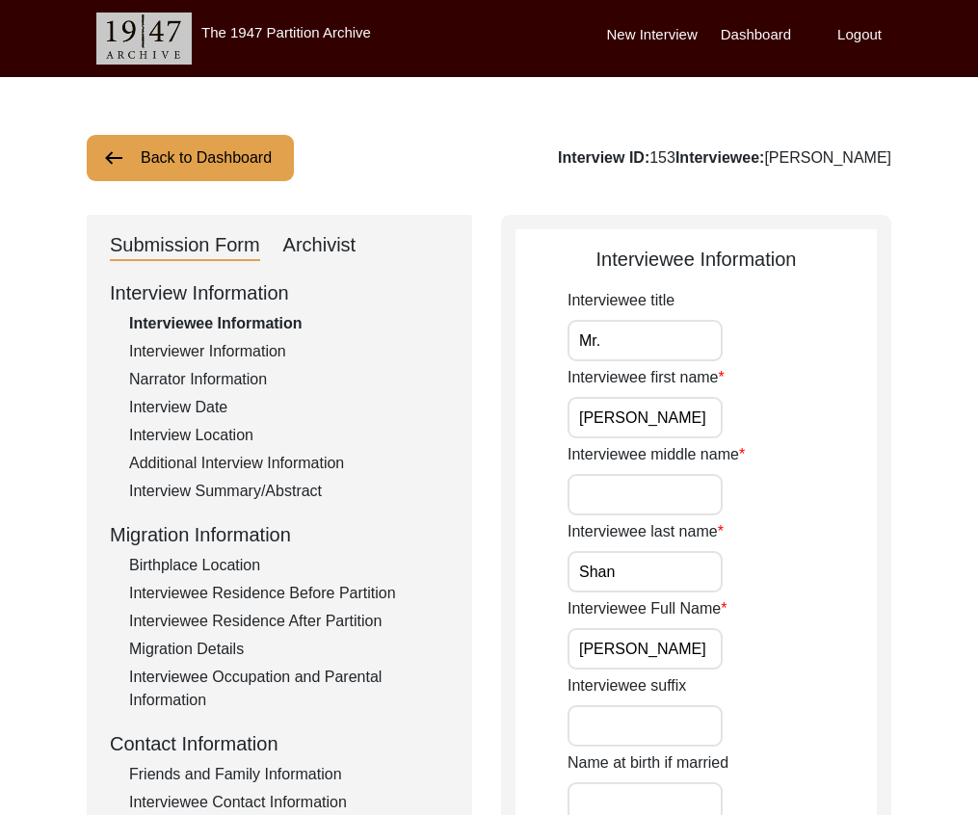
click at [303, 468] on div "Additional Interview Information" at bounding box center [289, 463] width 320 height 23
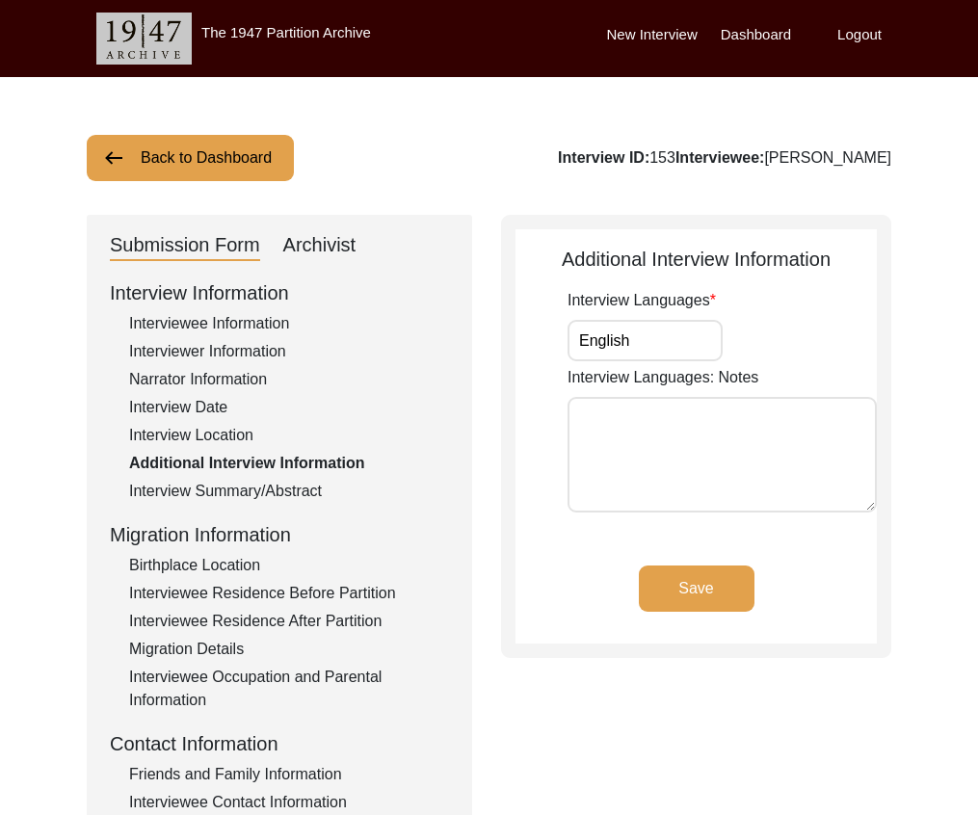
click at [311, 587] on div "Interviewee Residence Before Partition" at bounding box center [289, 593] width 320 height 23
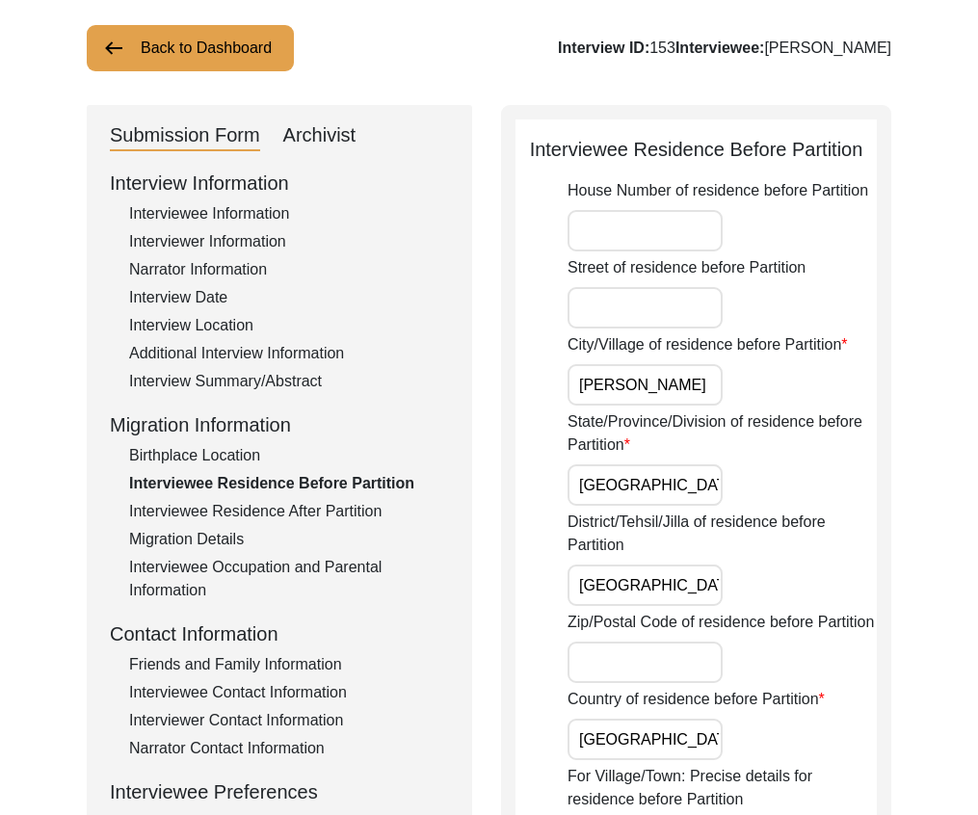
scroll to position [187, 0]
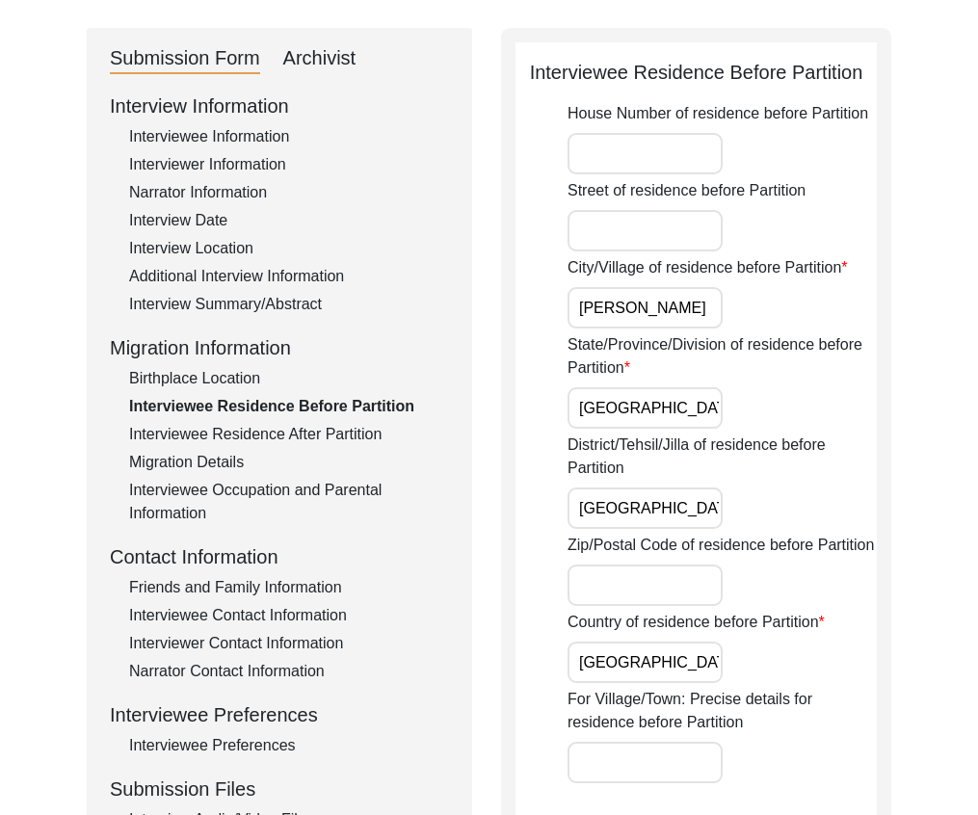
click at [395, 435] on div "Interviewee Residence After Partition" at bounding box center [289, 434] width 320 height 23
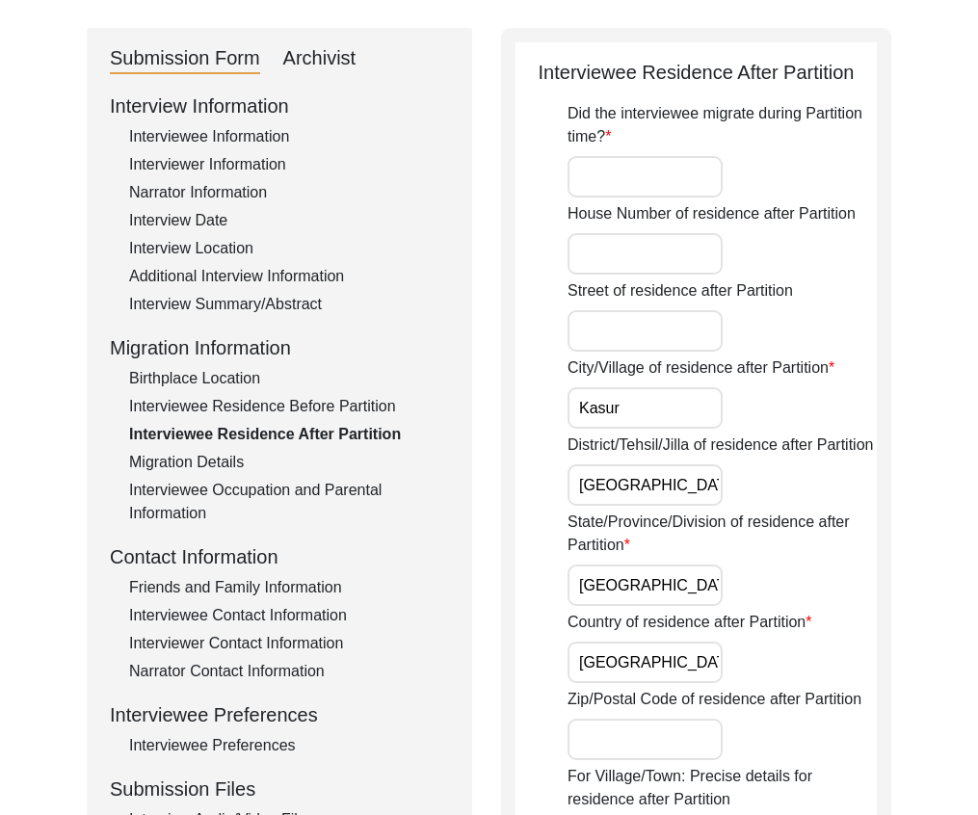
scroll to position [0, 0]
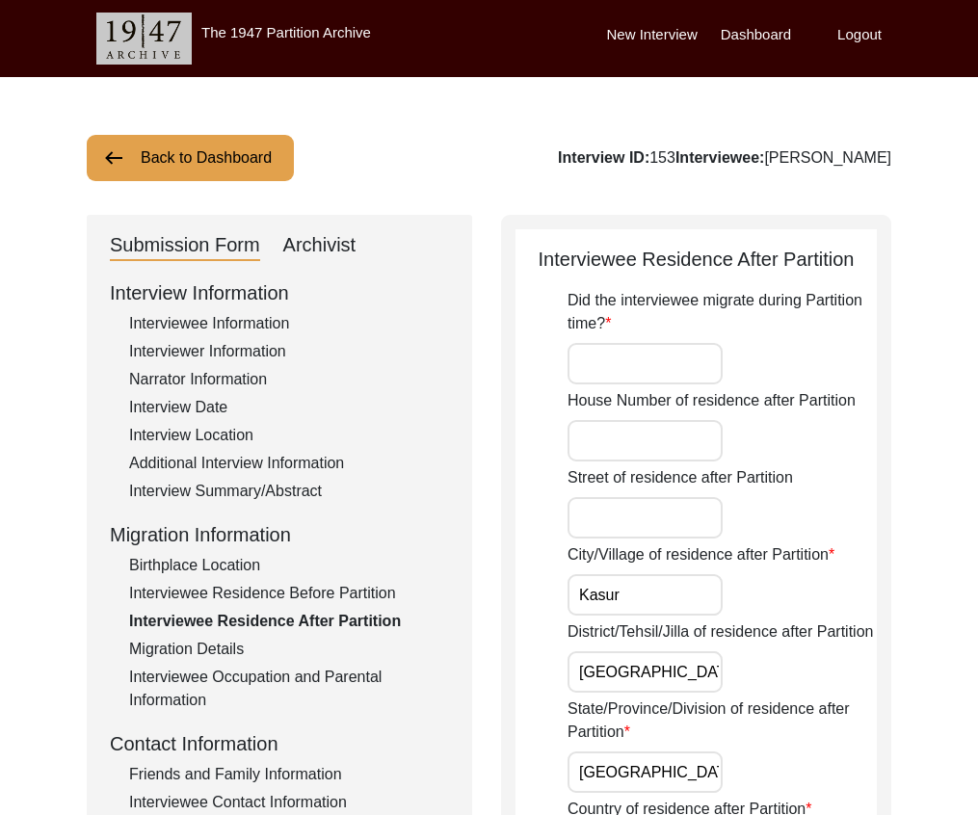
click at [733, 163] on div "Interview ID: 153 Interviewee: [PERSON_NAME]" at bounding box center [724, 157] width 333 height 23
click at [732, 163] on div "Interview ID: 153 Interviewee: [PERSON_NAME]" at bounding box center [724, 157] width 333 height 23
click at [720, 155] on div "Interview ID: 153 Interviewee: [PERSON_NAME]" at bounding box center [724, 157] width 333 height 23
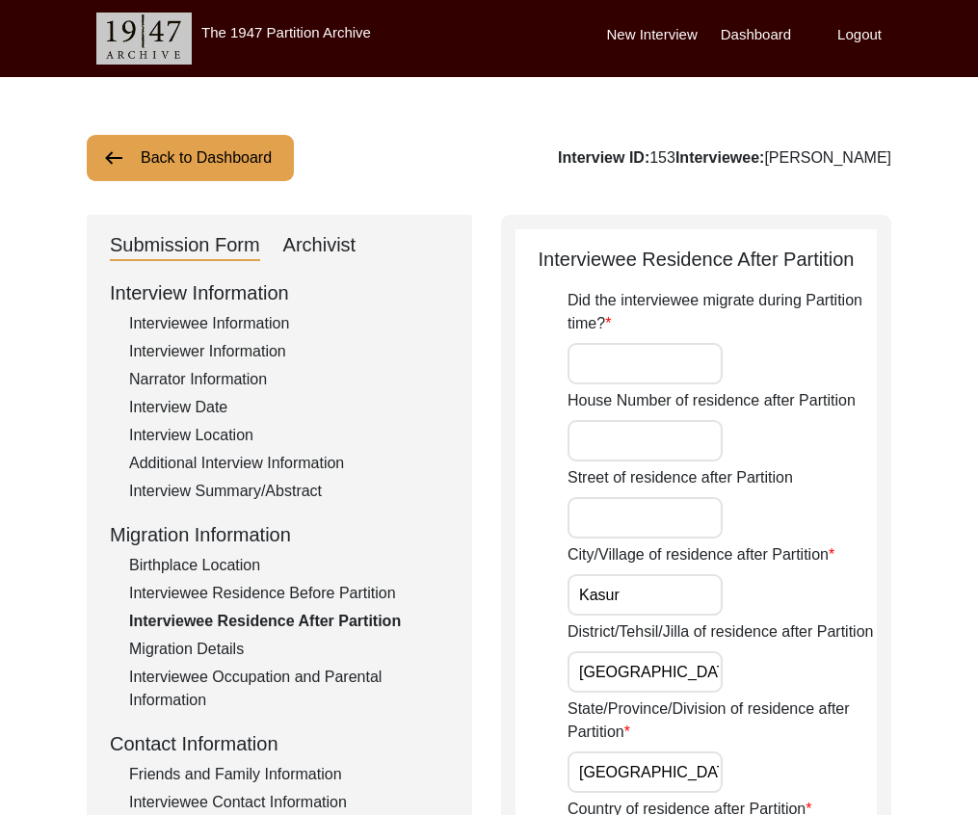
click at [720, 155] on div "Interview ID: 153 Interviewee: [PERSON_NAME]" at bounding box center [724, 157] width 333 height 23
copy div "153"
click at [321, 237] on div "Archivist" at bounding box center [319, 245] width 73 height 31
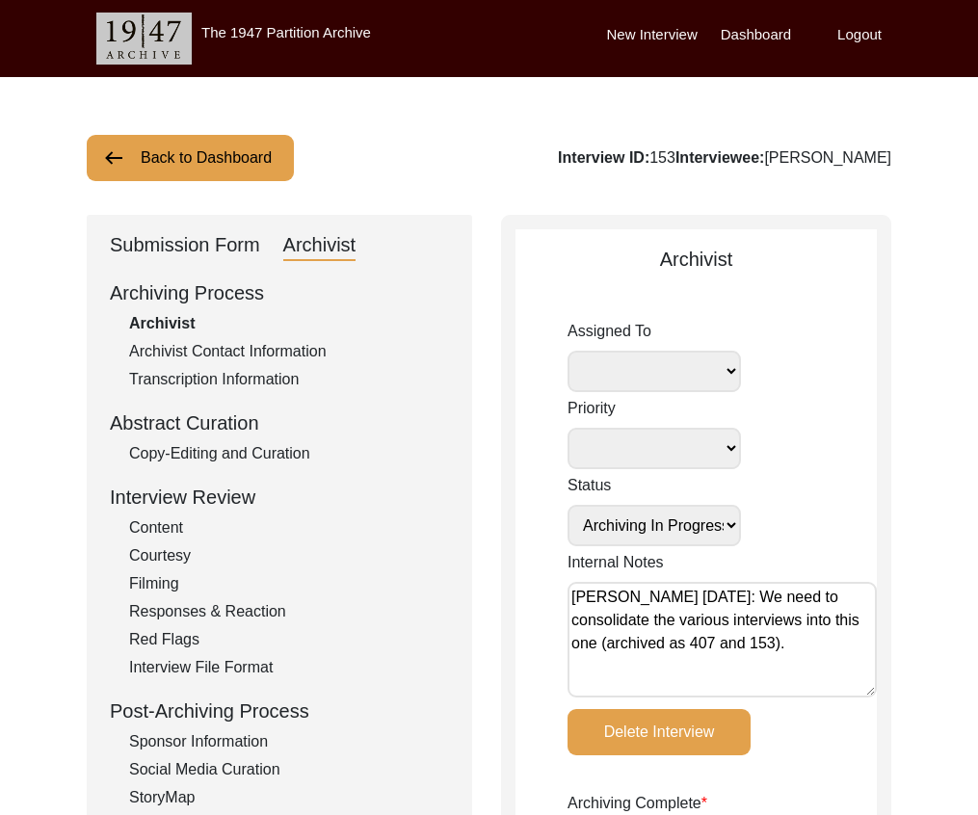
click at [229, 160] on button "Back to Dashboard" at bounding box center [190, 158] width 207 height 46
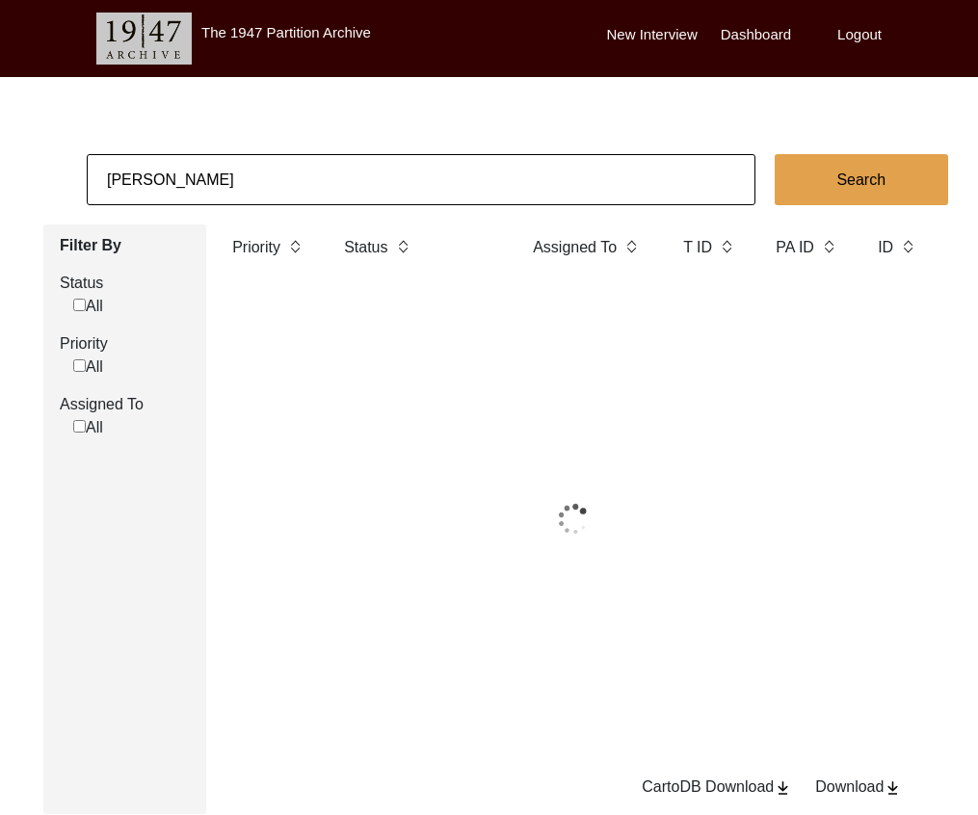
click at [244, 171] on input "[PERSON_NAME]" at bounding box center [421, 179] width 669 height 51
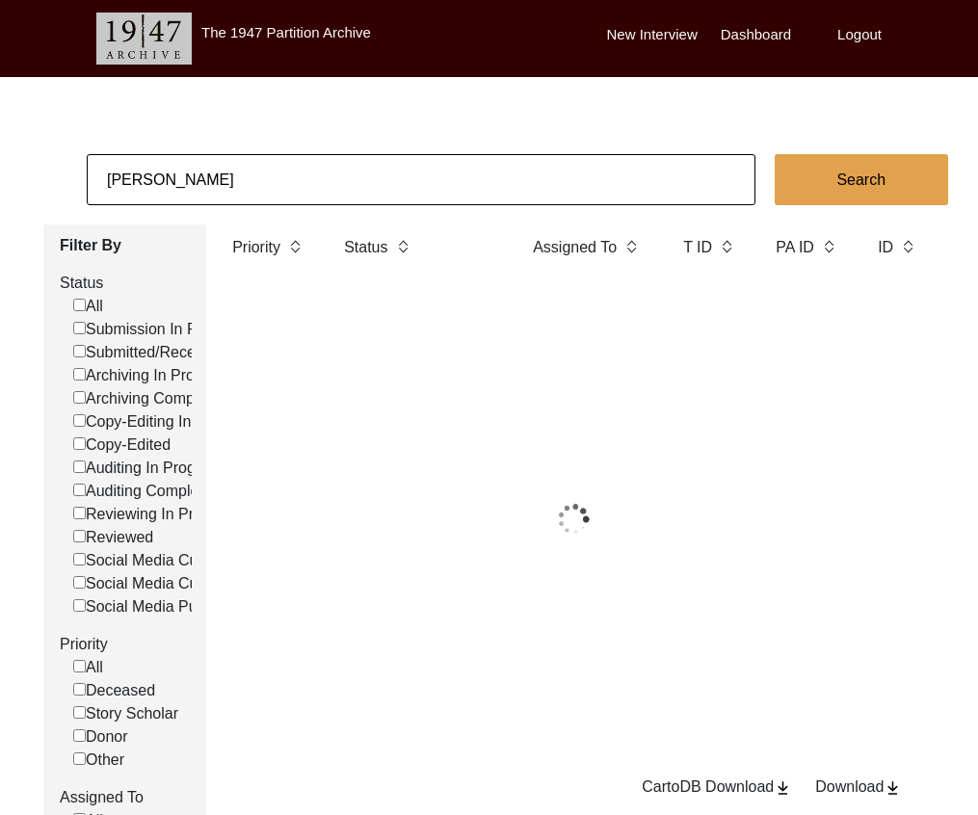
click at [244, 171] on input "[PERSON_NAME]" at bounding box center [421, 179] width 669 height 51
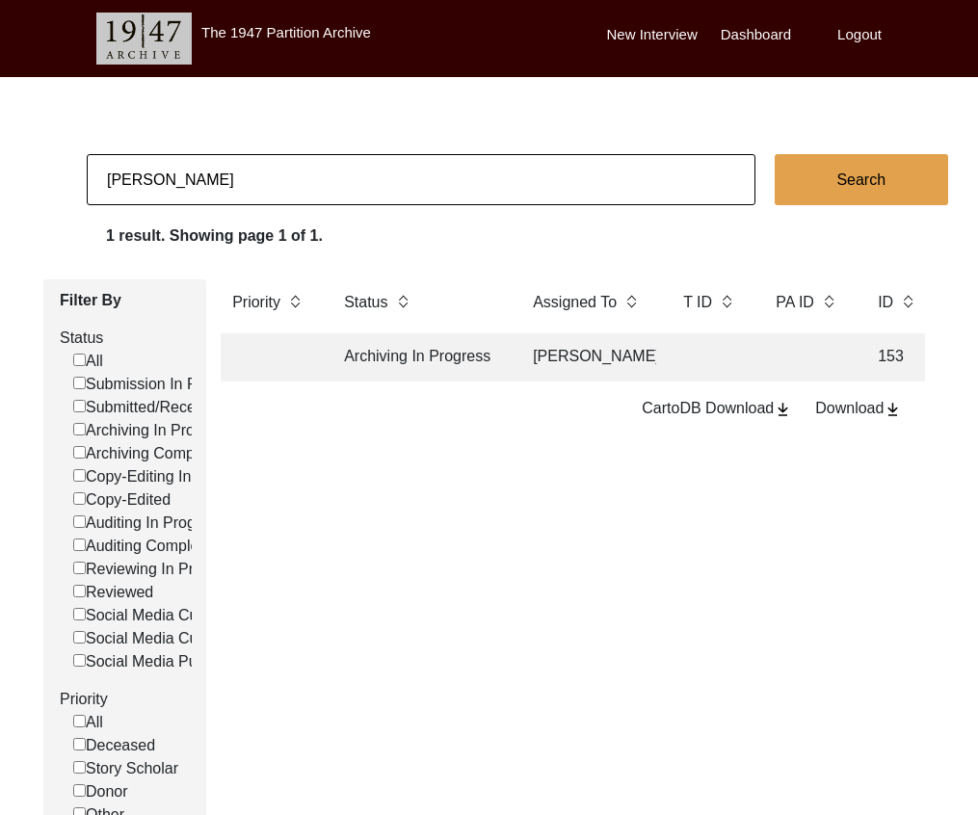
click at [244, 171] on input "[PERSON_NAME]" at bounding box center [421, 179] width 669 height 51
click at [401, 369] on td "Archiving In Progress" at bounding box center [418, 357] width 173 height 48
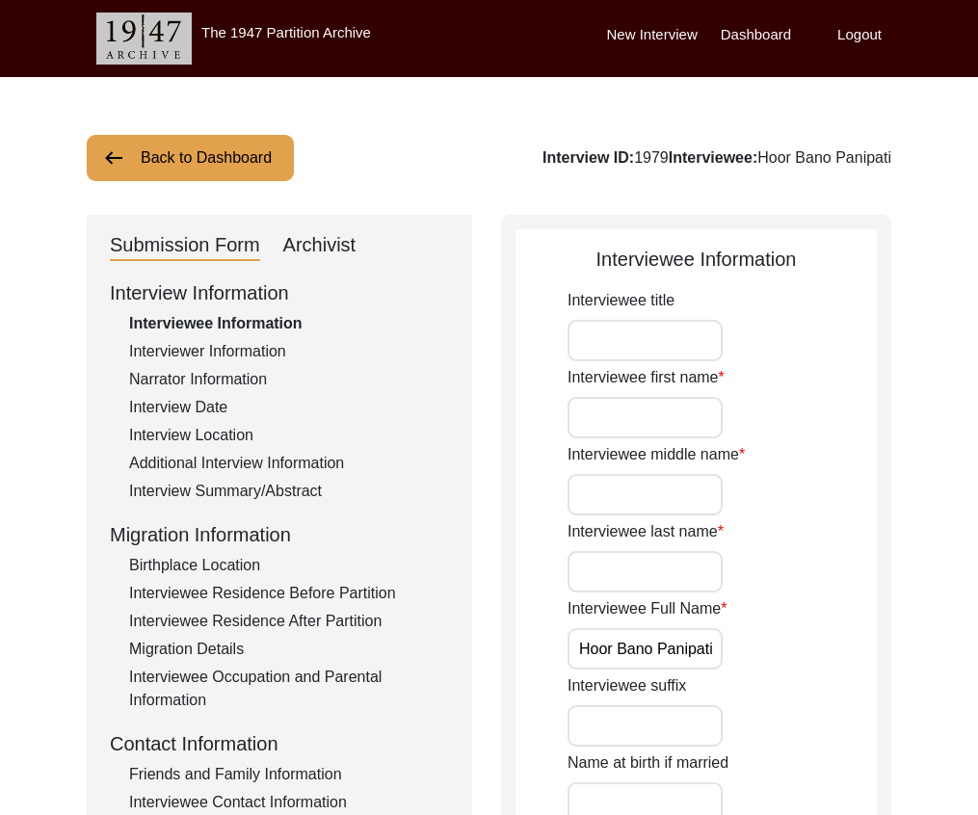
click at [287, 467] on div "Additional Interview Information" at bounding box center [289, 463] width 320 height 23
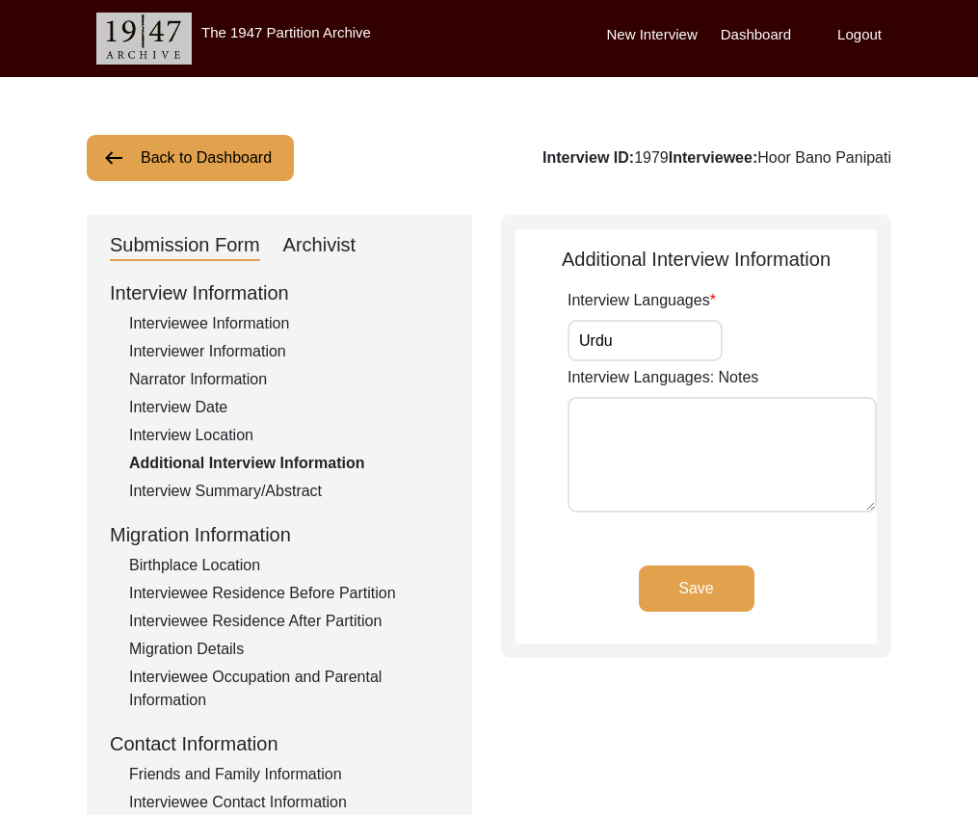
click at [279, 492] on div "Interview Summary/Abstract" at bounding box center [289, 491] width 320 height 23
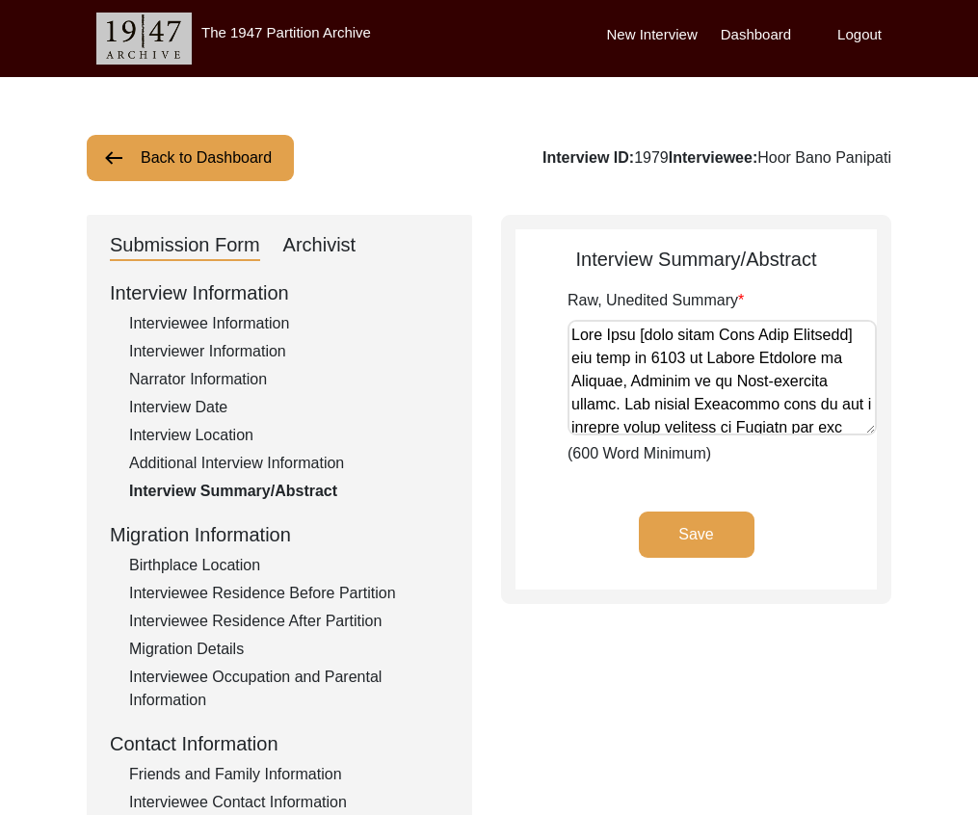
click at [200, 160] on button "Back to Dashboard" at bounding box center [190, 158] width 207 height 46
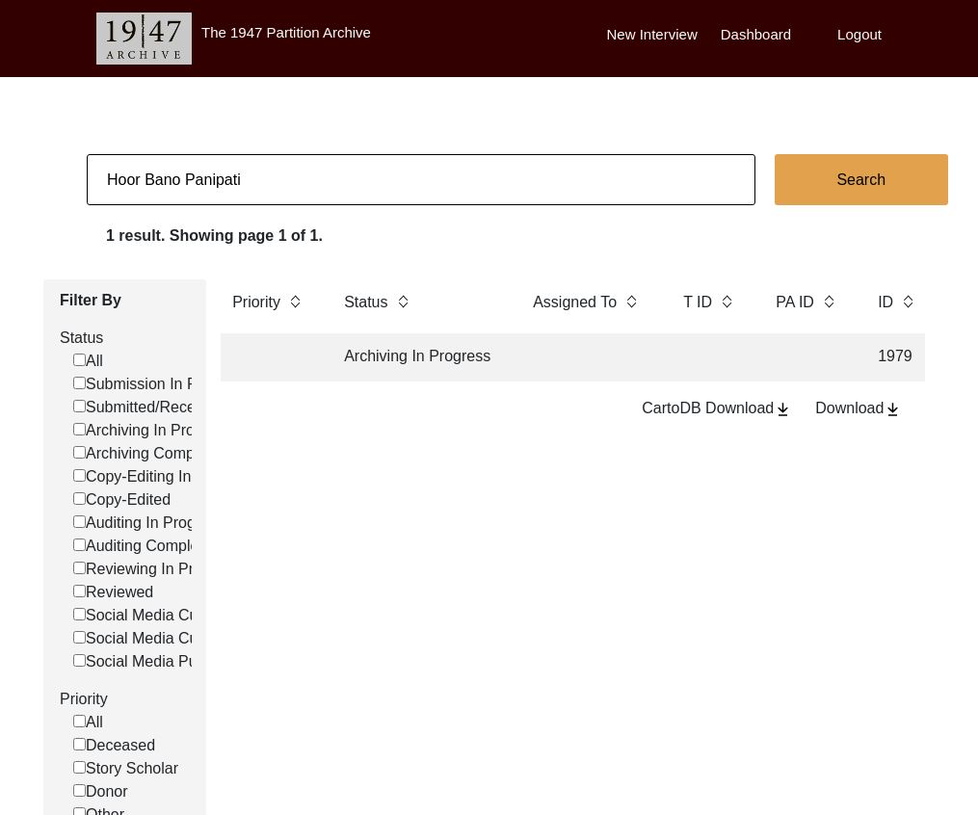
click at [340, 170] on input "Hoor Bano Panipati" at bounding box center [421, 179] width 669 height 51
click at [586, 343] on td at bounding box center [588, 357] width 135 height 48
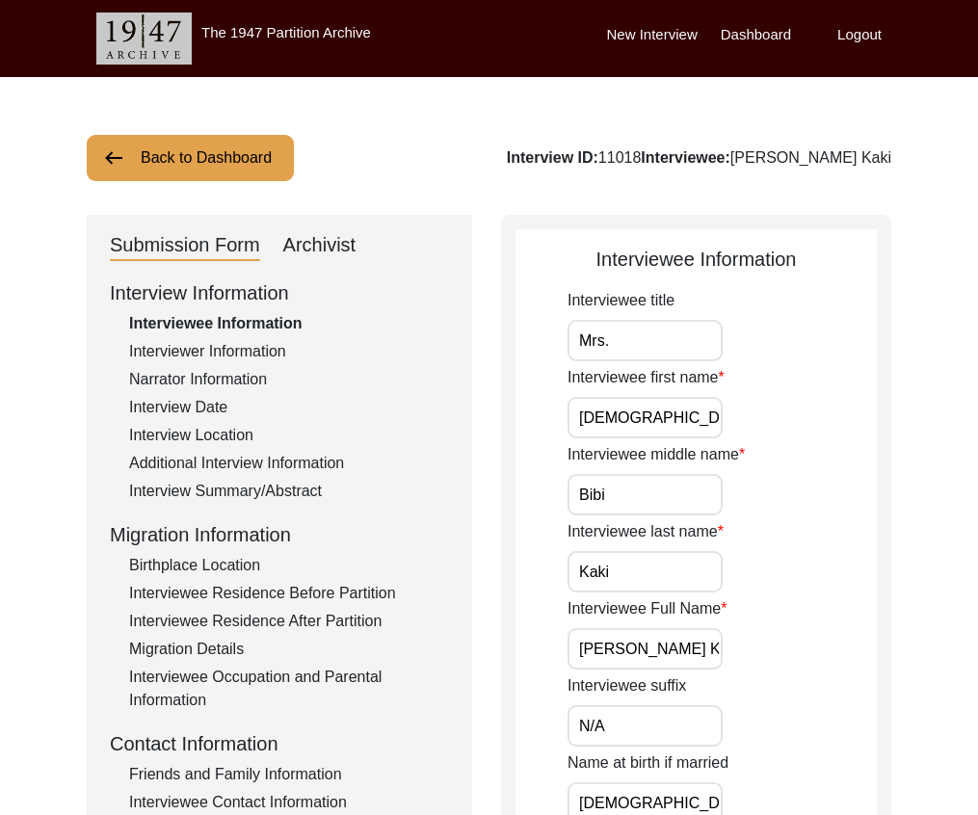
click at [316, 448] on div "Interview Information Interviewee Information Interviewer Information Narrator …" at bounding box center [279, 690] width 339 height 824
click at [317, 459] on div "Additional Interview Information" at bounding box center [289, 463] width 320 height 23
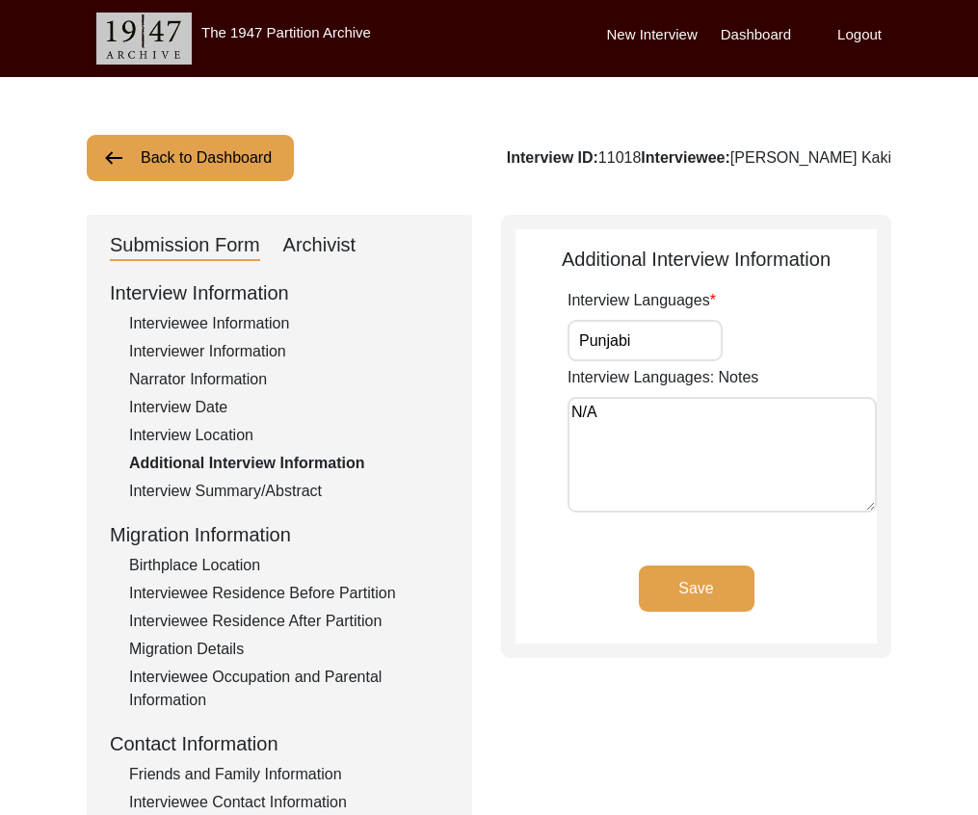
click at [243, 180] on button "Back to Dashboard" at bounding box center [190, 158] width 207 height 46
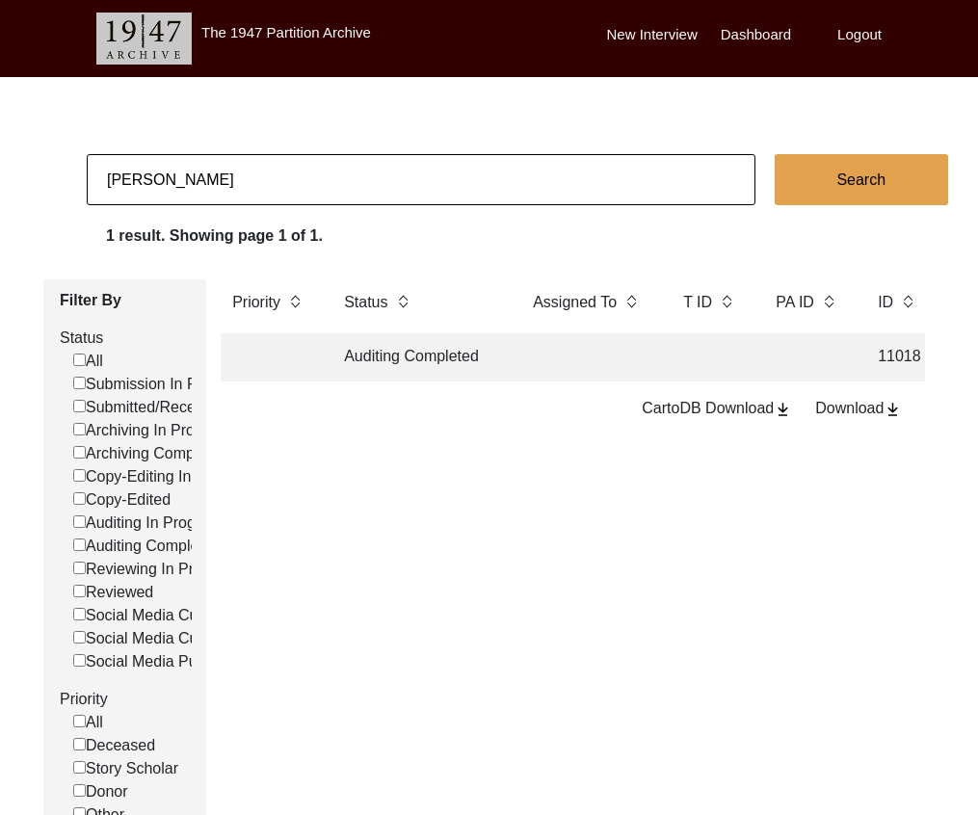
click at [355, 171] on input "[PERSON_NAME]" at bounding box center [421, 179] width 669 height 51
click at [291, 171] on input "[PERSON_NAME]" at bounding box center [421, 179] width 669 height 51
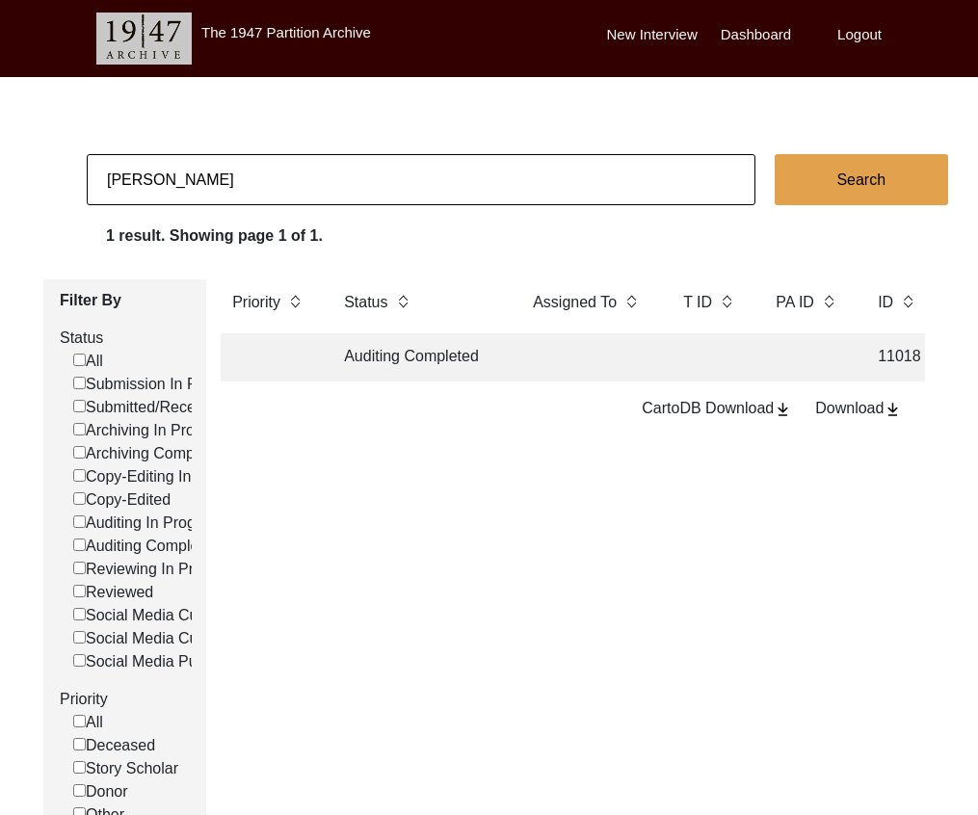
click at [291, 171] on input "[PERSON_NAME]" at bounding box center [421, 179] width 669 height 51
click at [393, 354] on td "Copy-Edited" at bounding box center [418, 357] width 173 height 48
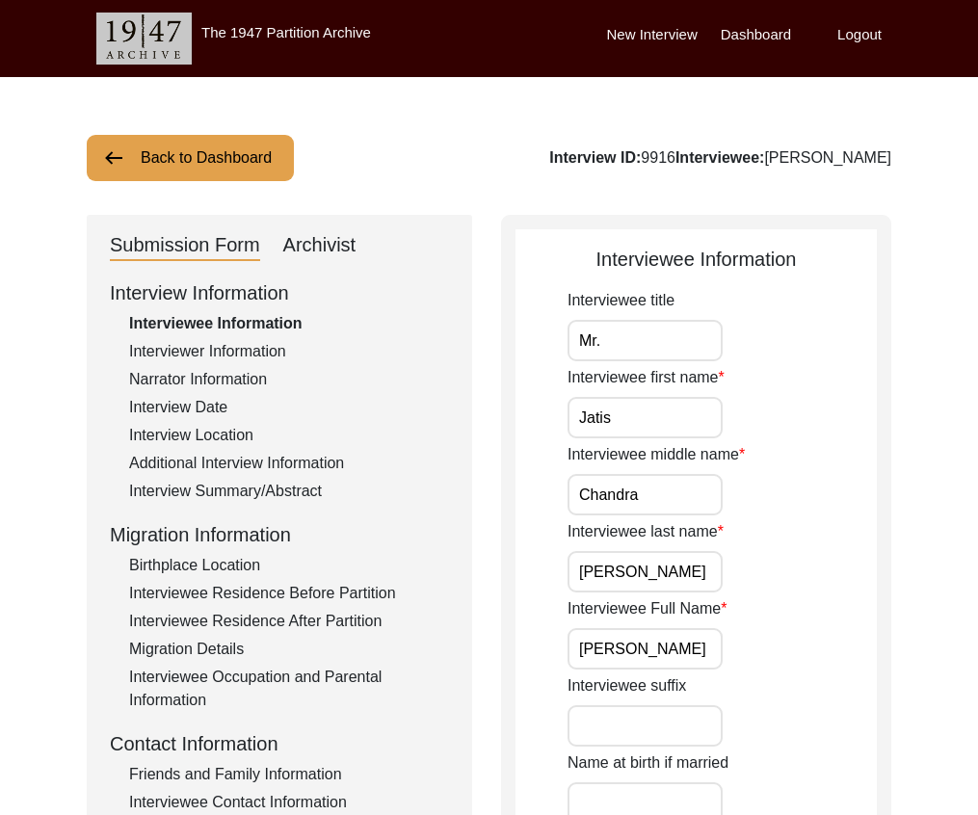
click at [330, 232] on div "Archivist" at bounding box center [319, 245] width 73 height 31
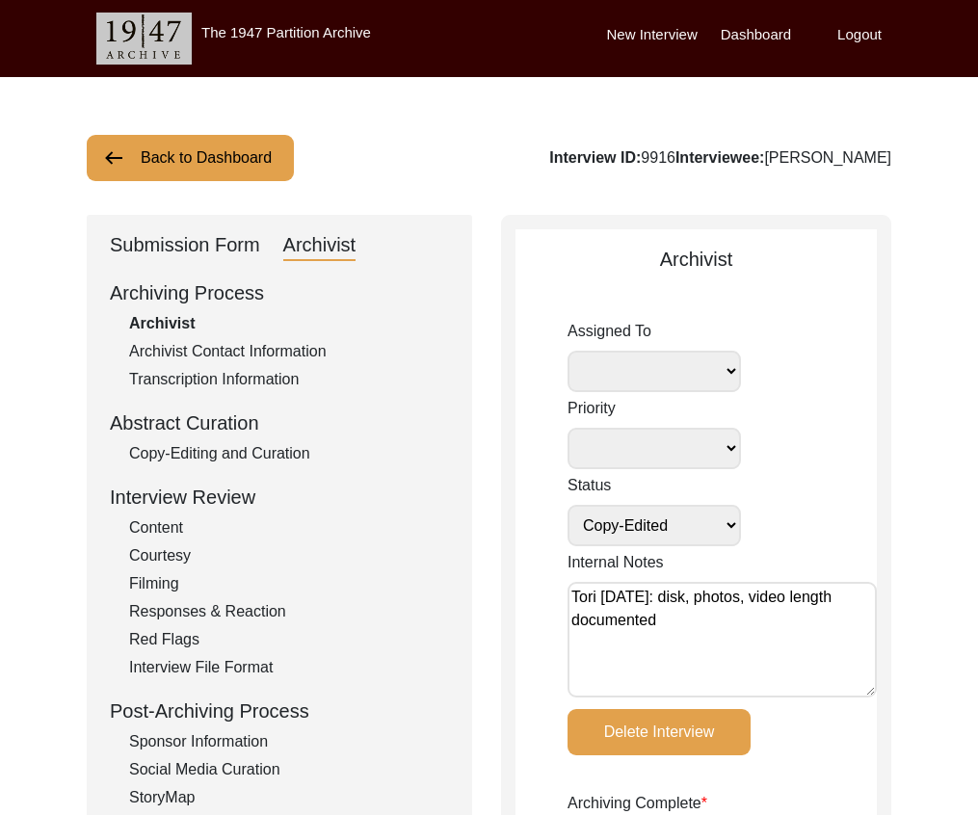
click at [222, 245] on div "Submission Form" at bounding box center [185, 245] width 150 height 31
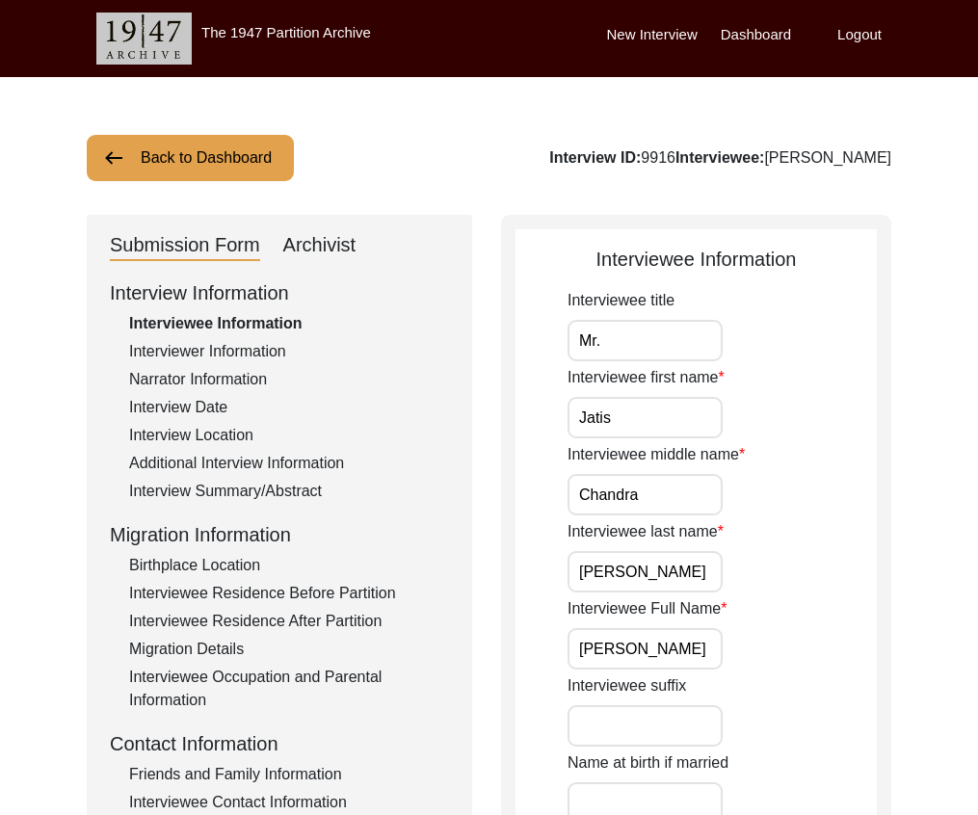
click at [249, 463] on div "Additional Interview Information" at bounding box center [289, 463] width 320 height 23
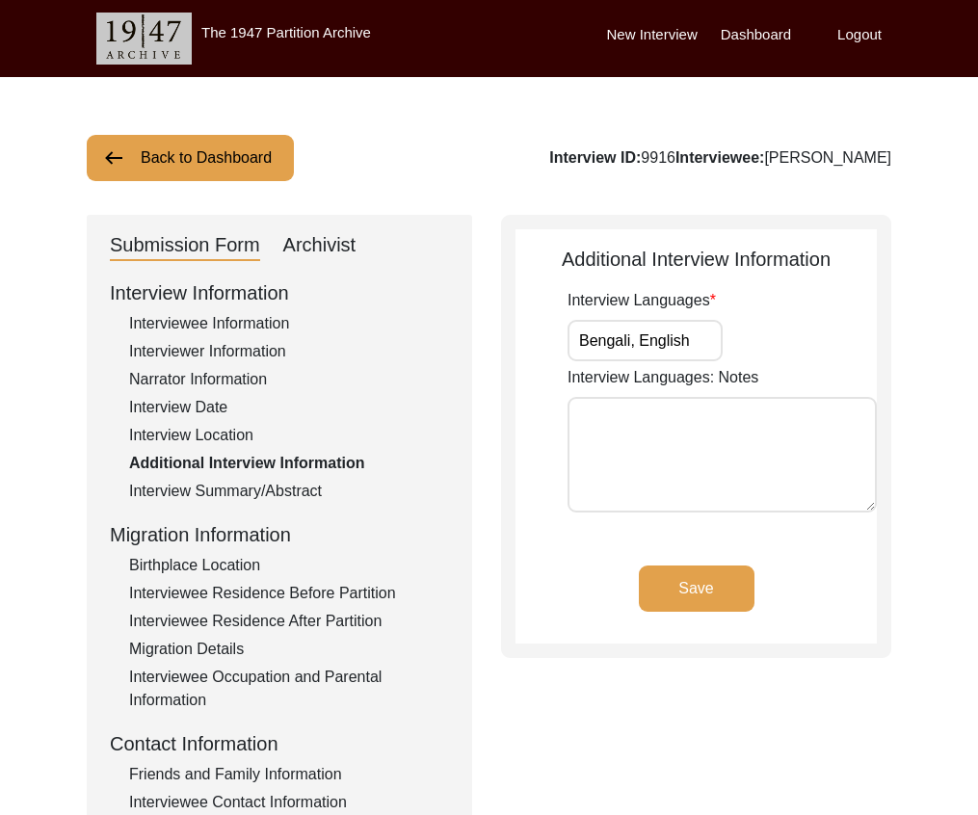
click at [316, 583] on div "Interviewee Residence Before Partition" at bounding box center [289, 593] width 320 height 23
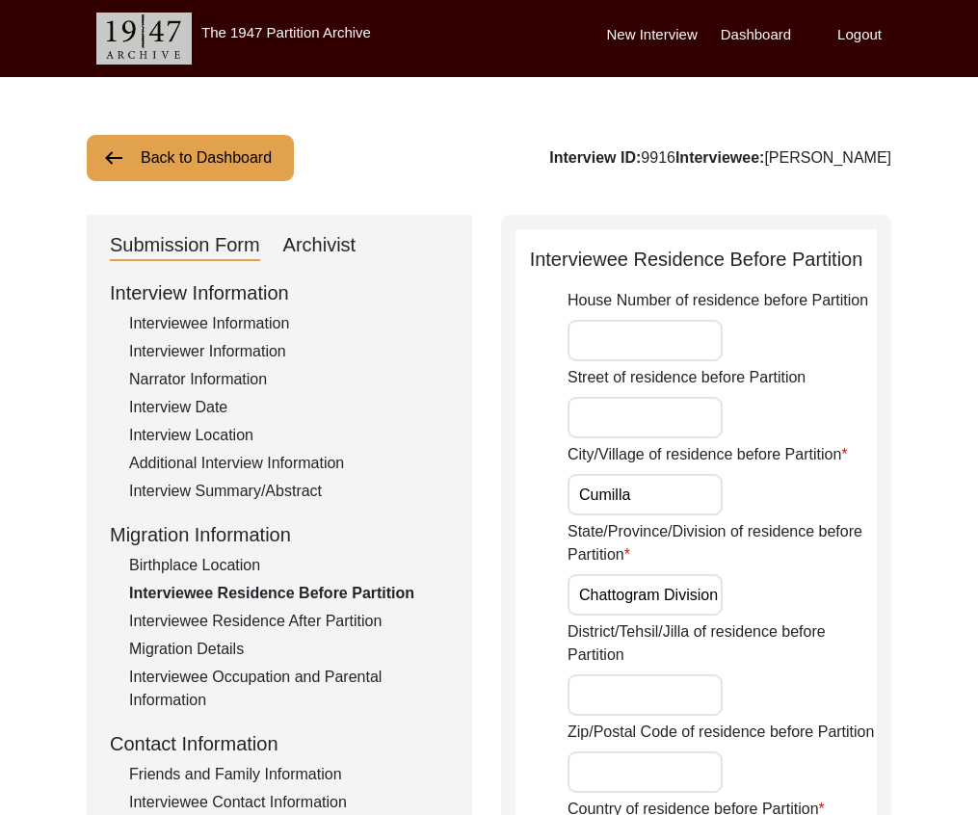
click at [321, 638] on div "Migration Details" at bounding box center [289, 649] width 320 height 23
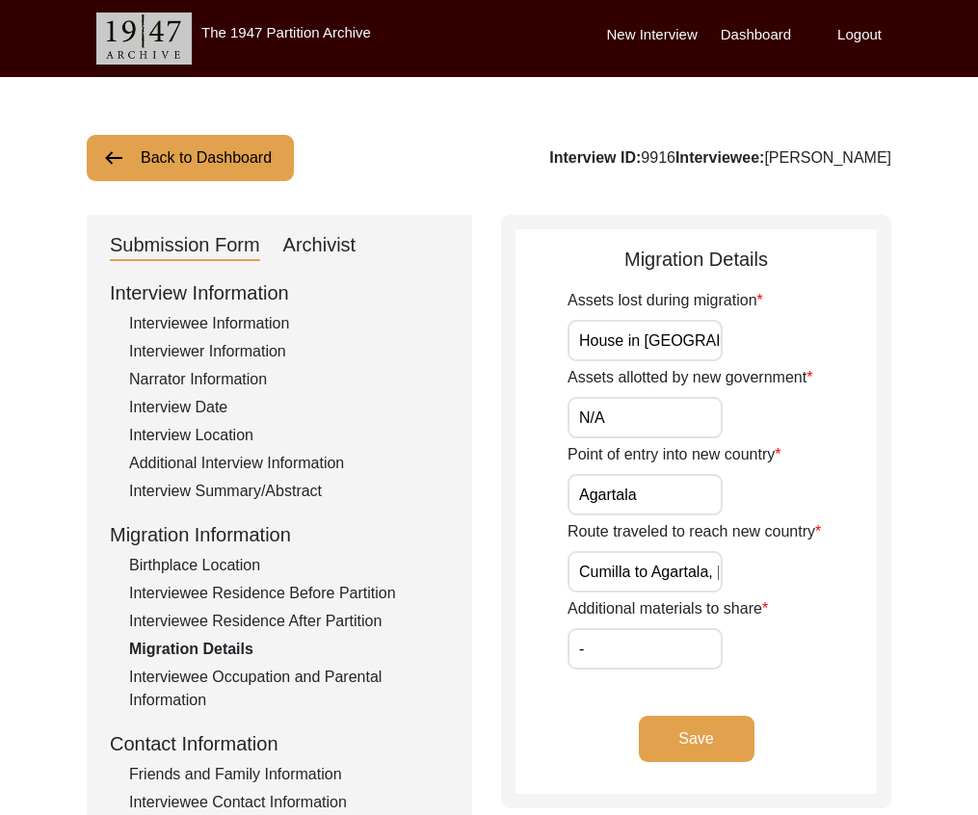
click at [316, 617] on div "Interviewee Residence After Partition" at bounding box center [289, 621] width 320 height 23
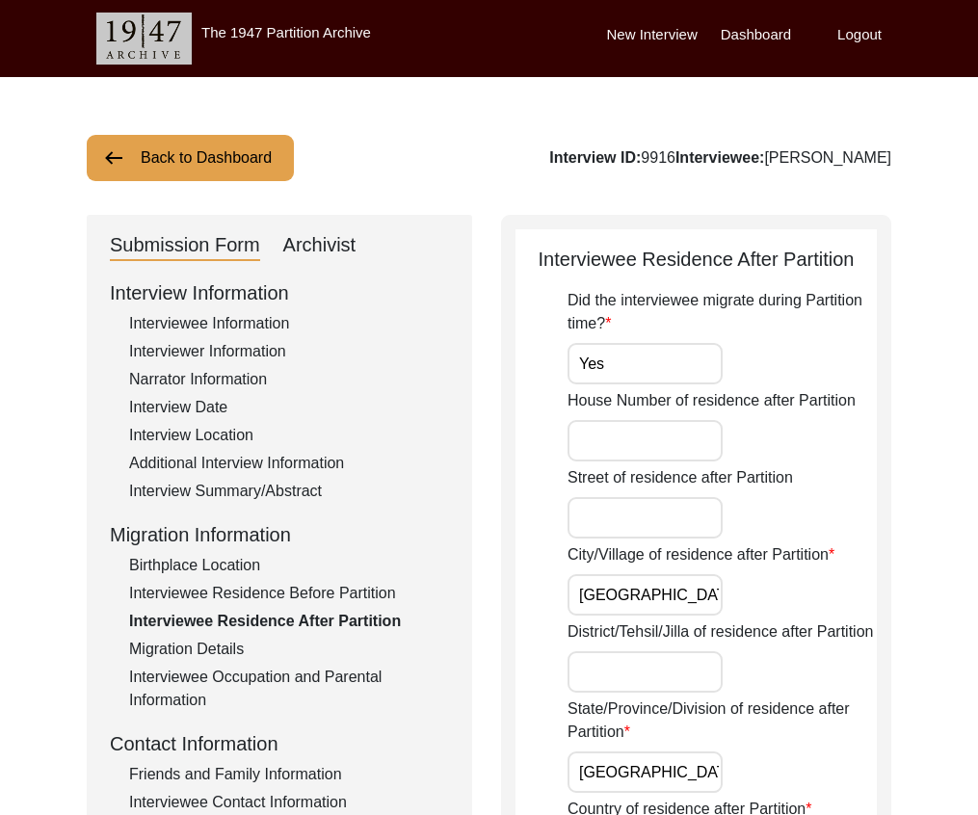
click at [264, 158] on button "Back to Dashboard" at bounding box center [190, 158] width 207 height 46
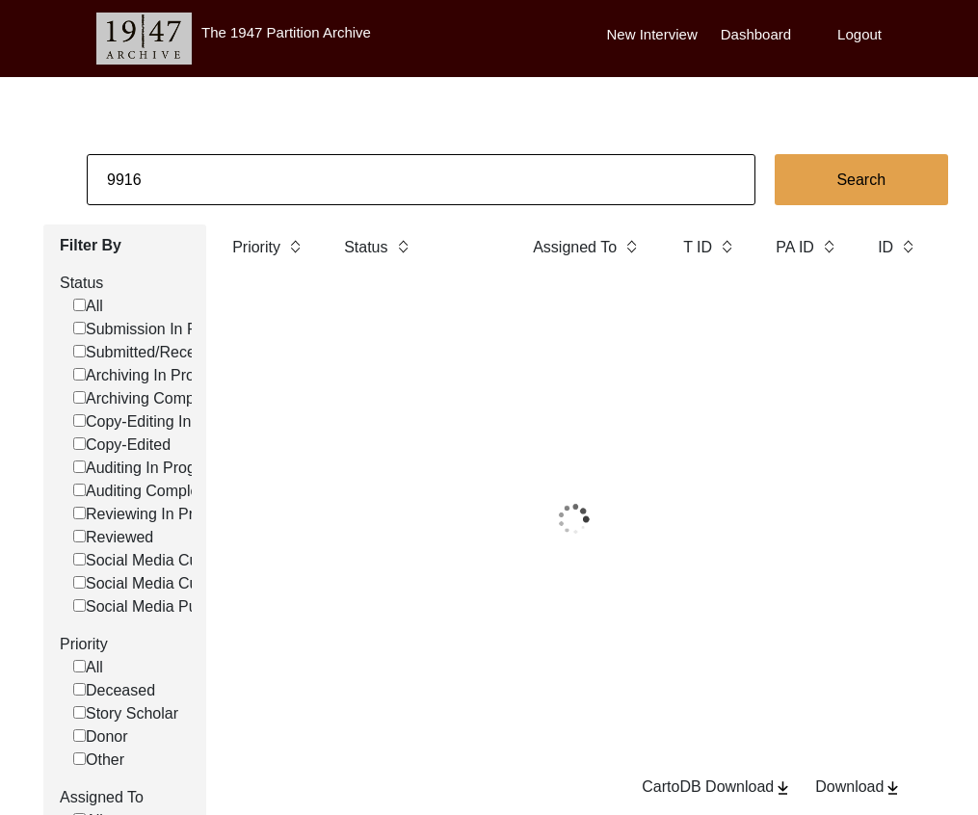
click at [294, 176] on input "9916" at bounding box center [421, 179] width 669 height 51
paste input "[PERSON_NAME]"
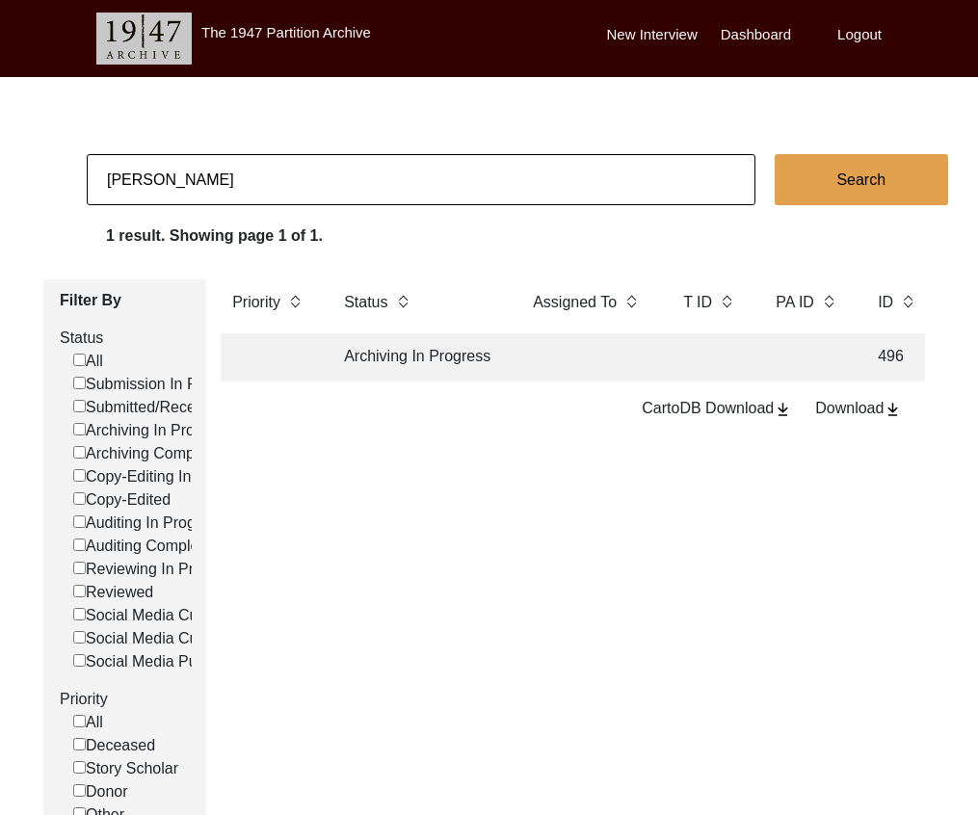
click at [480, 360] on td "Archiving In Progress" at bounding box center [418, 357] width 173 height 48
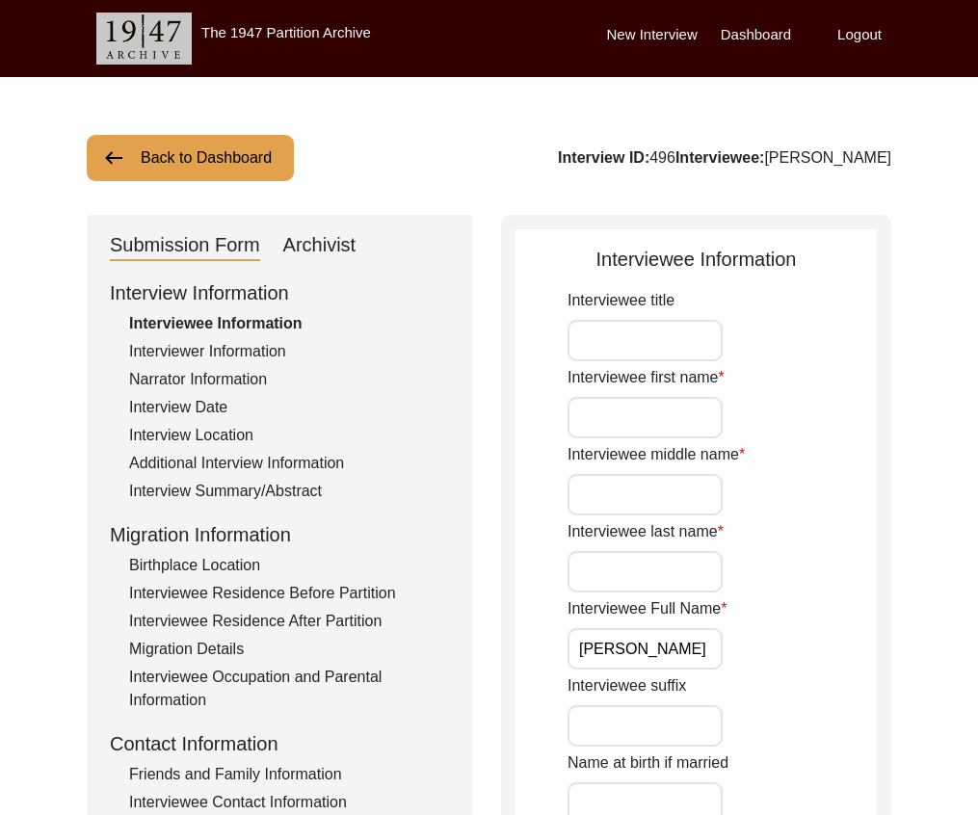
click at [321, 458] on div "Additional Interview Information" at bounding box center [289, 463] width 320 height 23
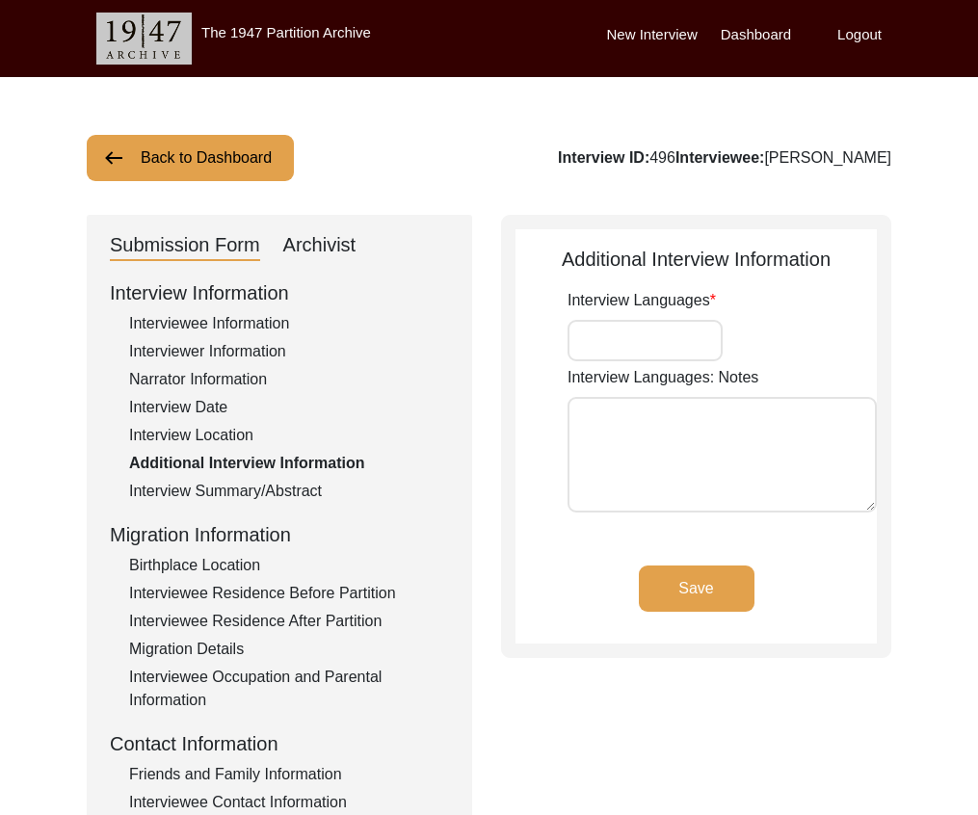
click at [318, 491] on div "Interview Summary/Abstract" at bounding box center [289, 491] width 320 height 23
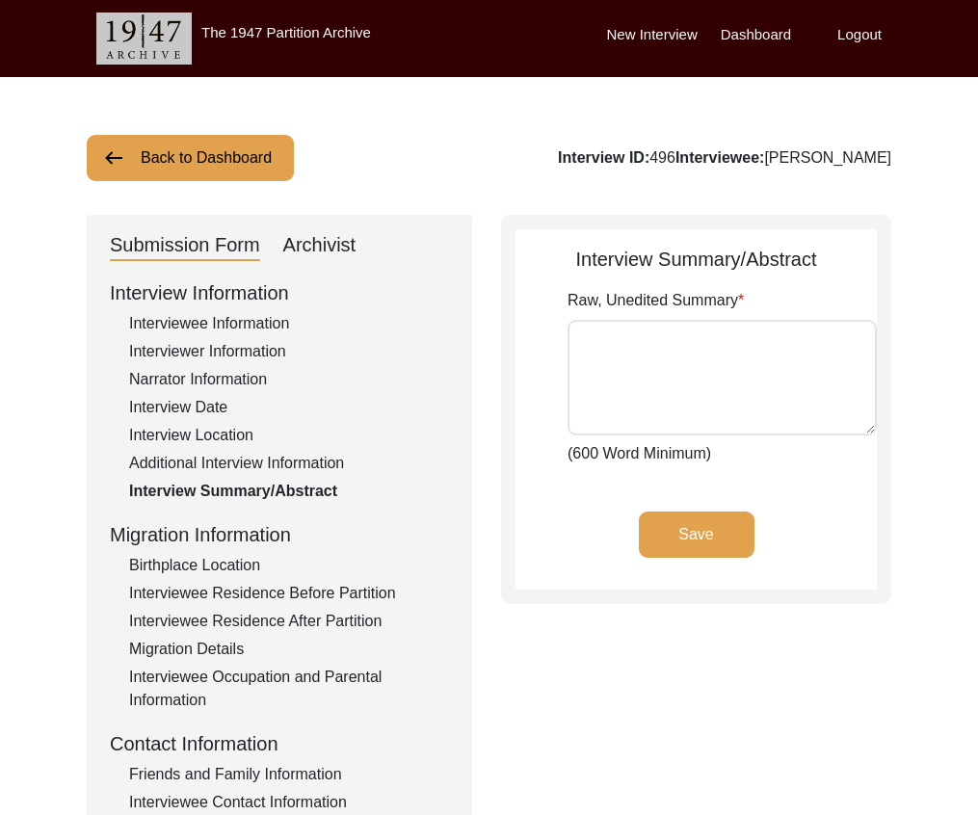
click at [255, 568] on div "Birthplace Location" at bounding box center [289, 565] width 320 height 23
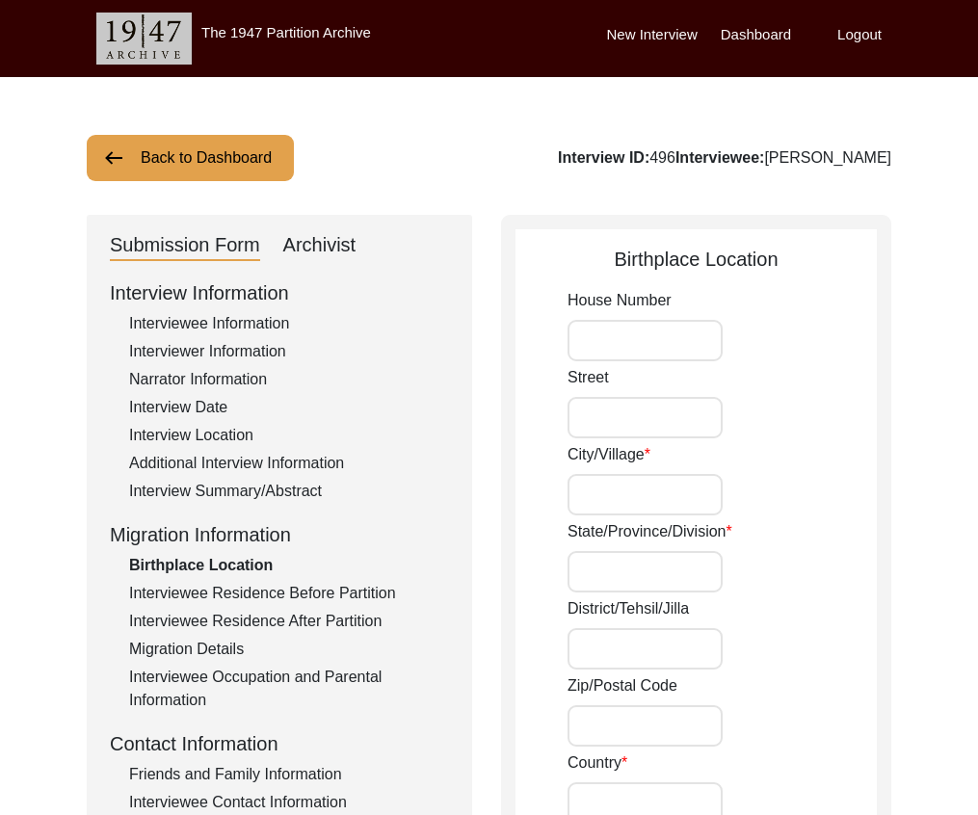
click at [293, 588] on div "Interviewee Residence Before Partition" at bounding box center [289, 593] width 320 height 23
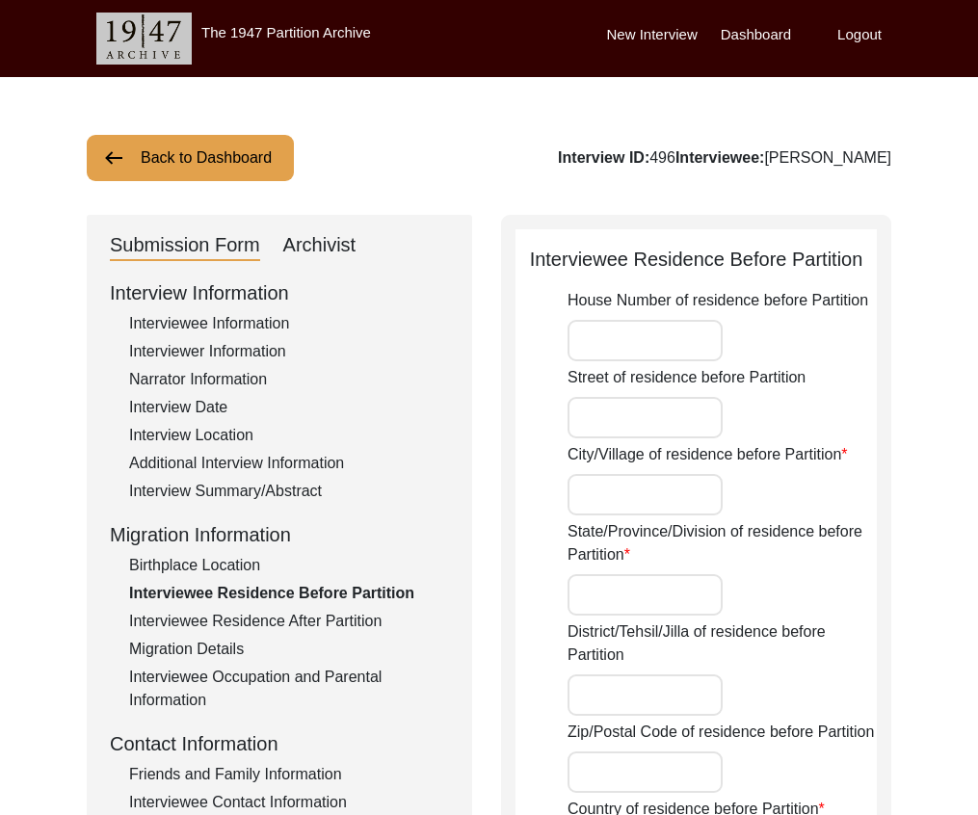
click at [245, 570] on div "Birthplace Location" at bounding box center [289, 565] width 320 height 23
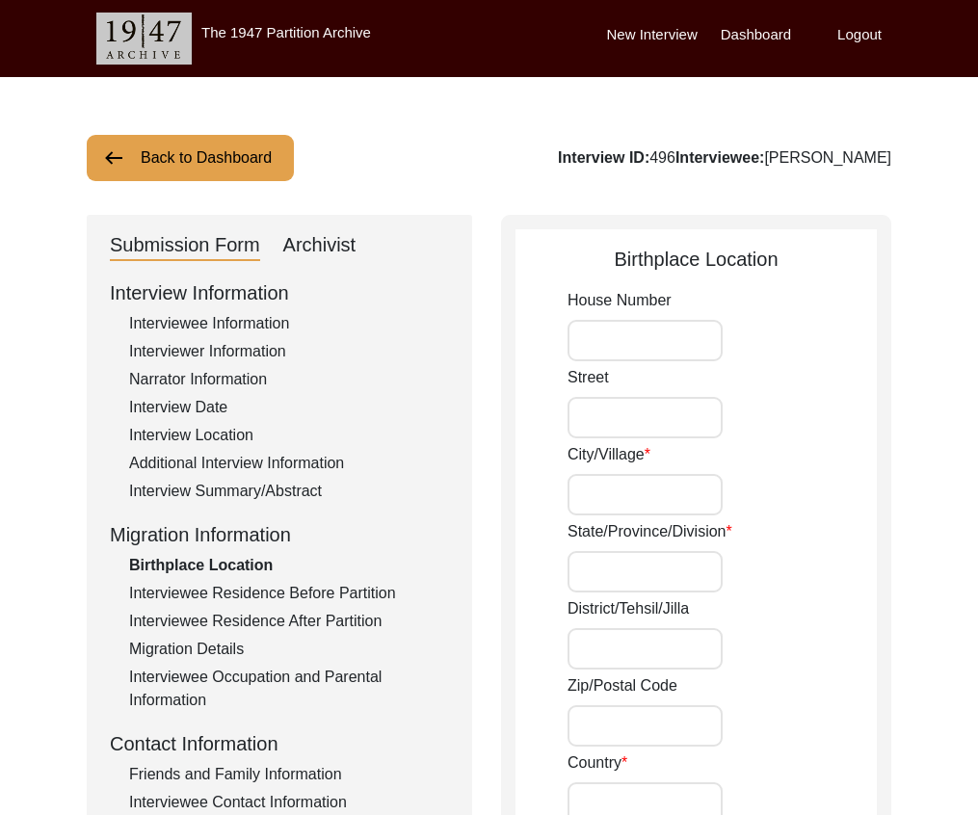
click at [290, 590] on div "Interviewee Residence Before Partition" at bounding box center [289, 593] width 320 height 23
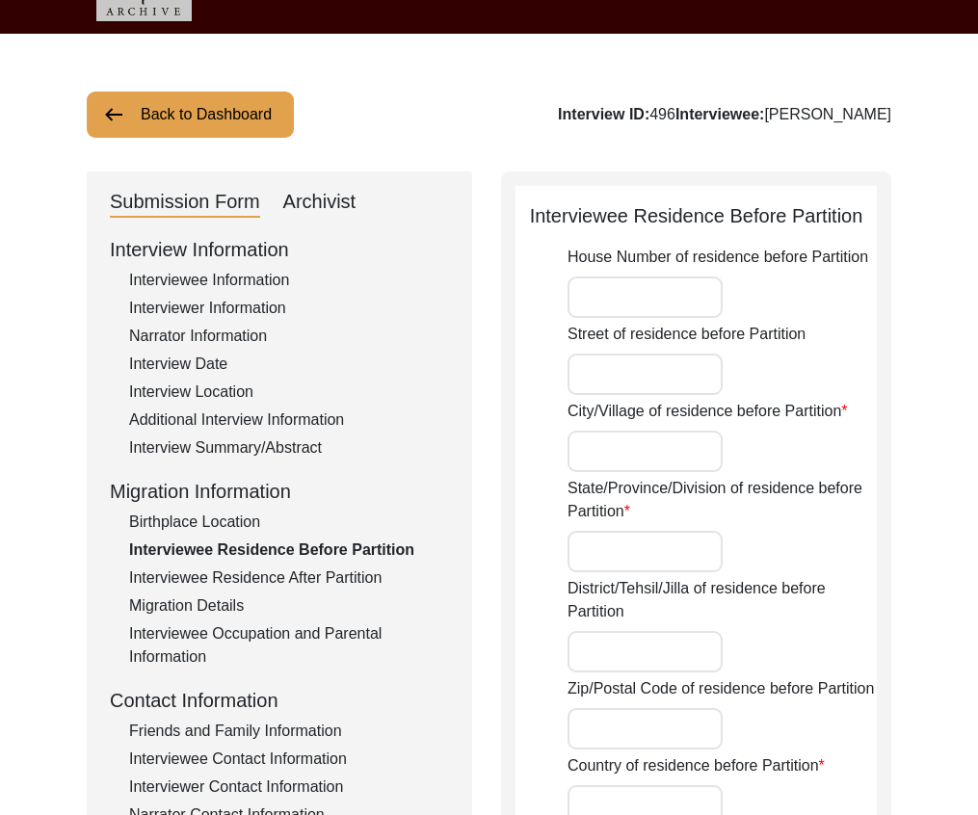
scroll to position [361, 0]
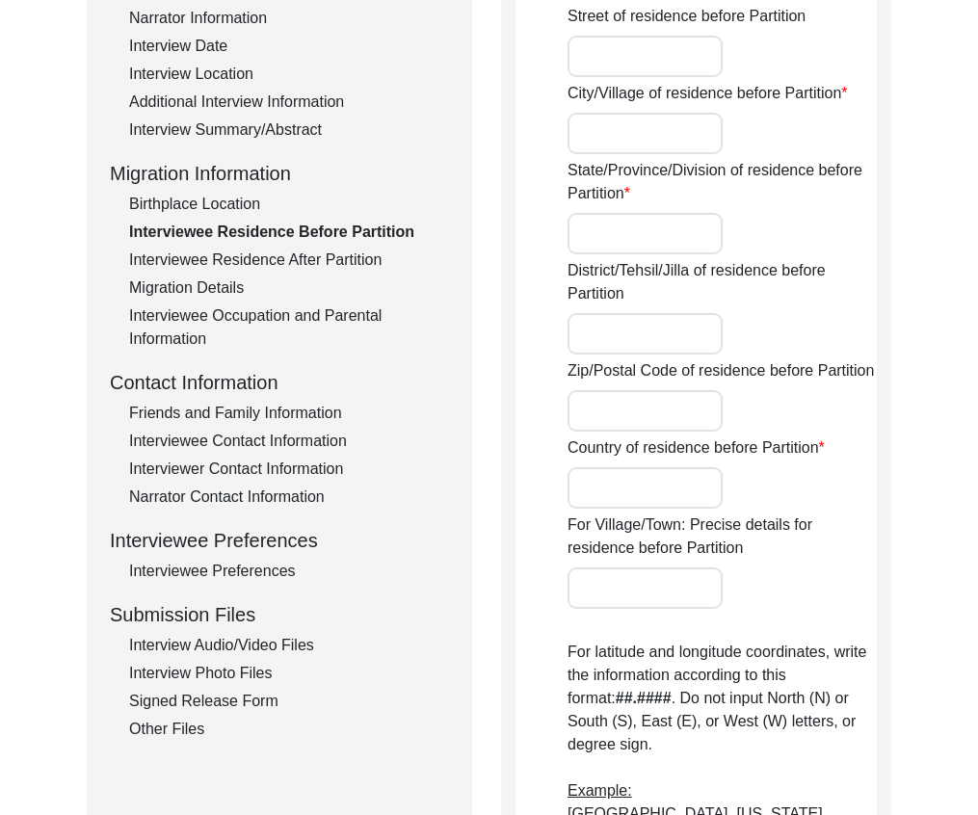
click at [289, 259] on div "Interviewee Residence After Partition" at bounding box center [289, 260] width 320 height 23
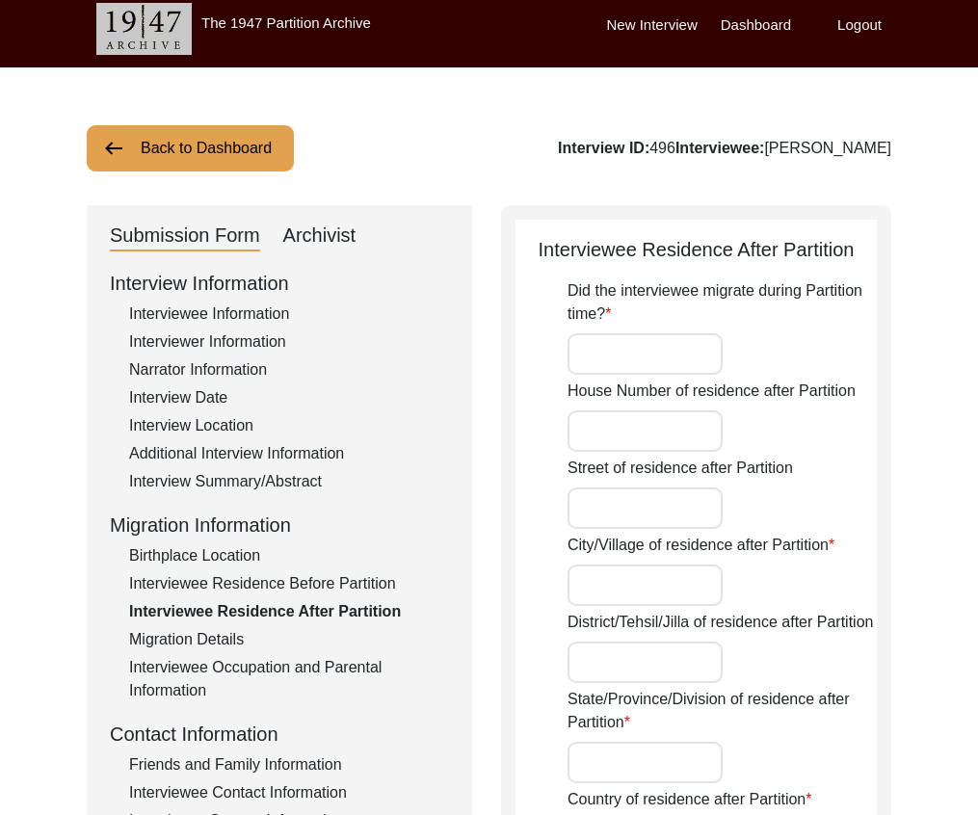
scroll to position [0, 0]
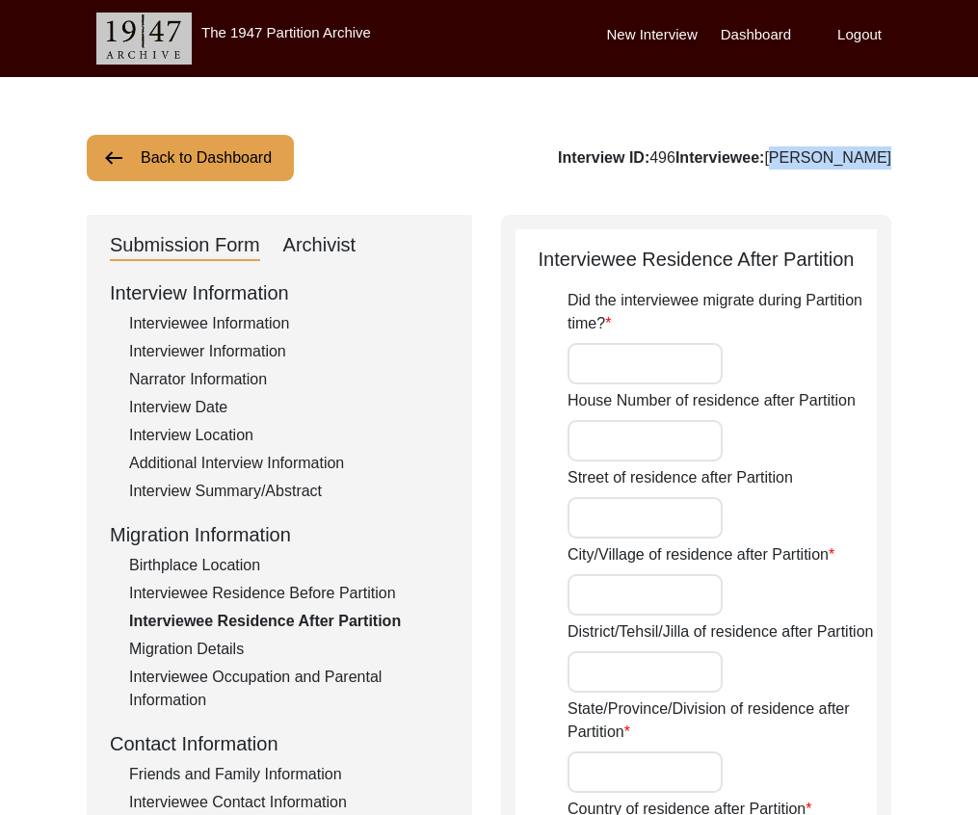
drag, startPoint x: 898, startPoint y: 165, endPoint x: 796, endPoint y: 163, distance: 102.1
copy div "[PERSON_NAME]"
click at [333, 239] on div "Archivist" at bounding box center [319, 245] width 73 height 31
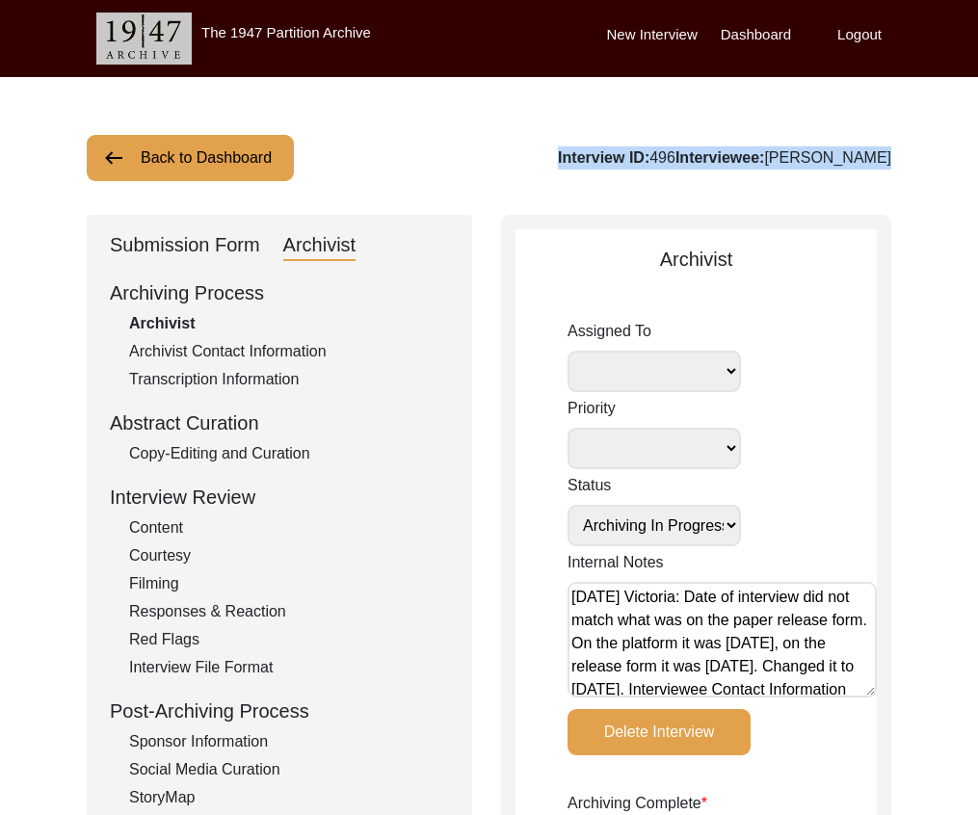
drag, startPoint x: 977, startPoint y: 121, endPoint x: 949, endPoint y: 267, distance: 148.1
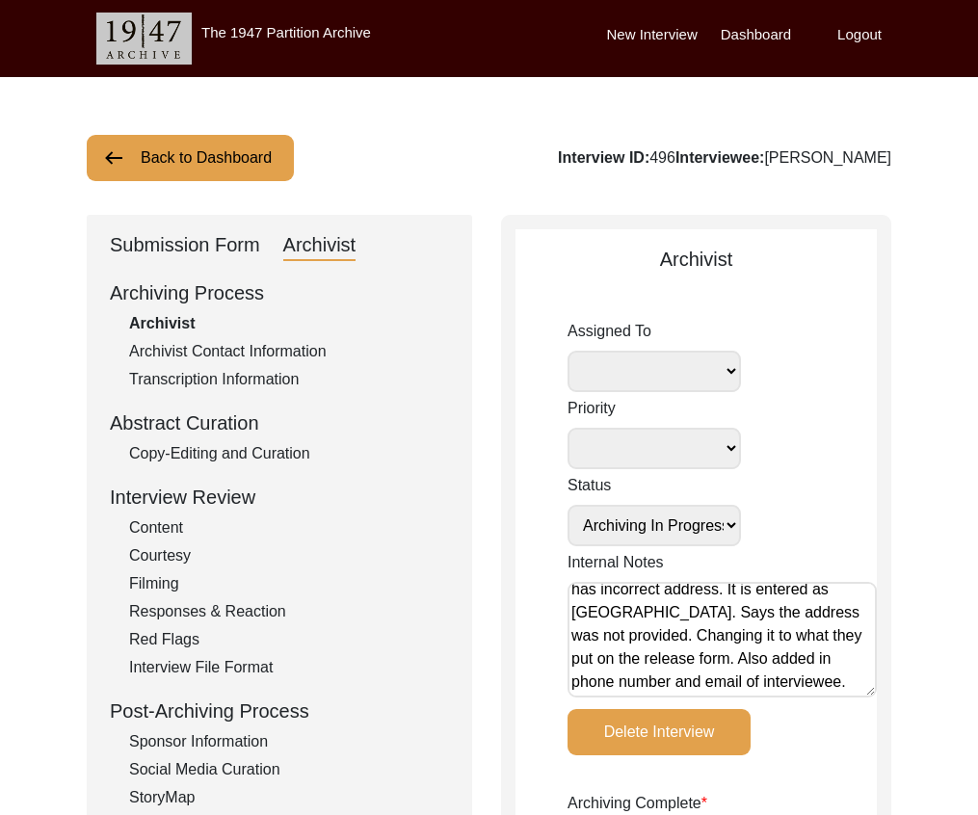
drag, startPoint x: 206, startPoint y: 465, endPoint x: 204, endPoint y: 454, distance: 11.7
click at [205, 465] on div "Archiving Process Archivist Archivist Contact Information Transcription Informa…" at bounding box center [279, 571] width 339 height 587
click at [204, 450] on div "Copy-Editing and Curation" at bounding box center [289, 453] width 320 height 23
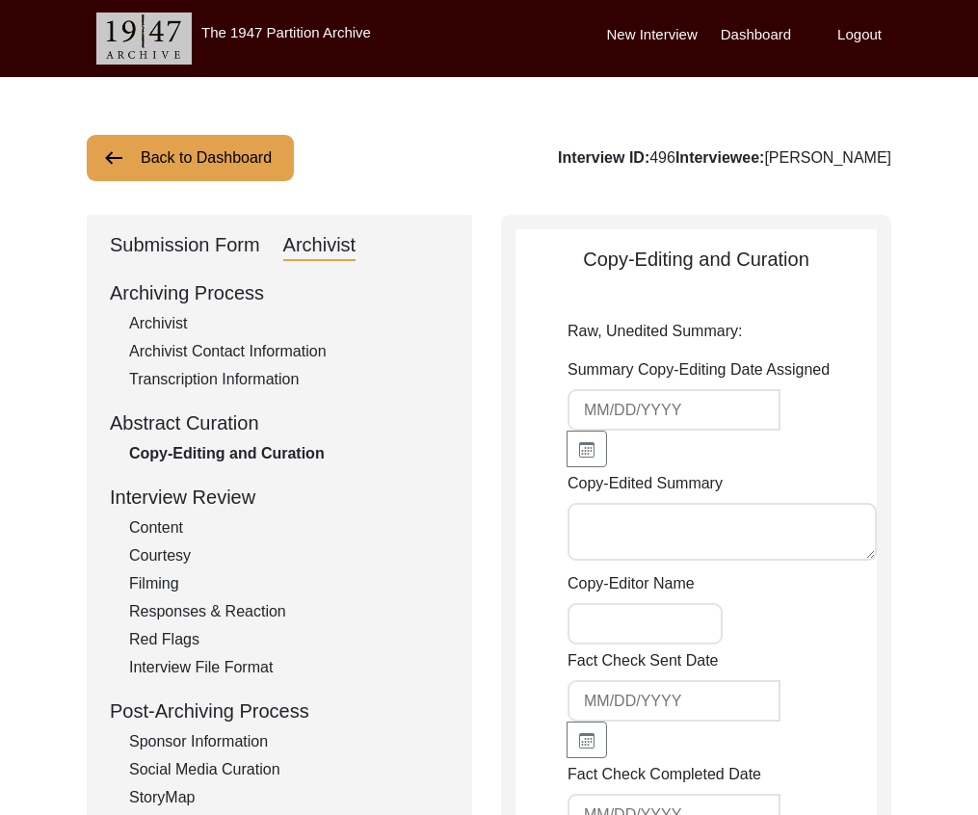
click at [236, 234] on div "Submission Form" at bounding box center [185, 245] width 150 height 31
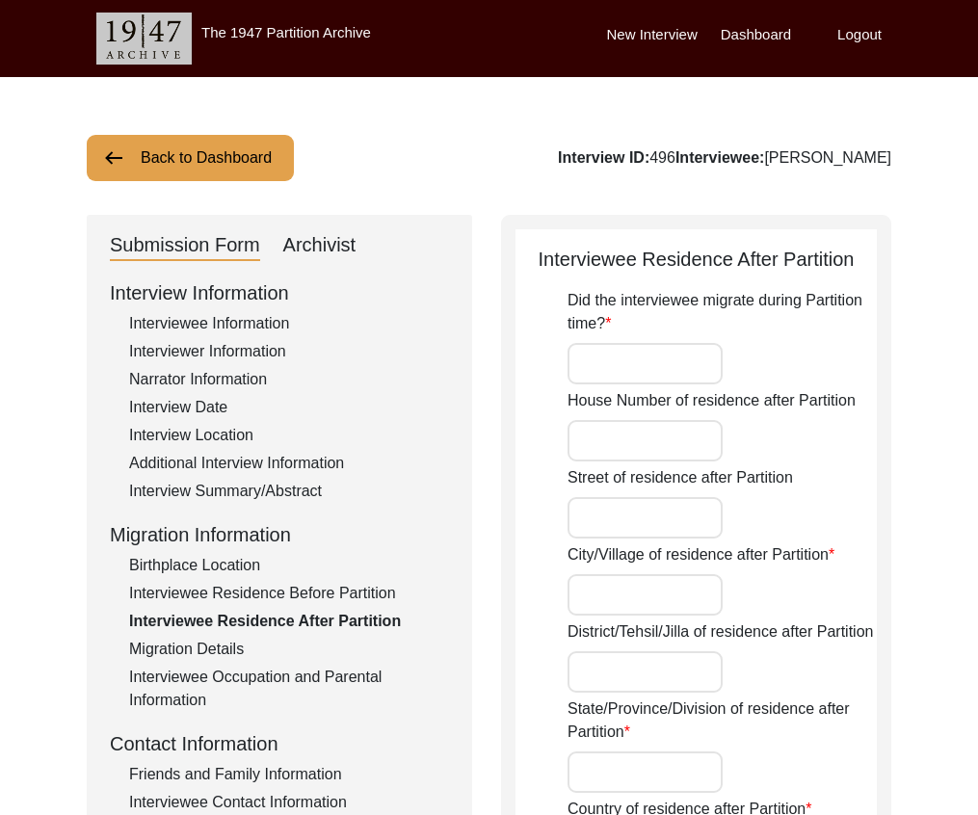
click at [866, 49] on div "New Interview Dashboard Logout" at bounding box center [792, 38] width 371 height 77
click at [854, 32] on label "Logout" at bounding box center [859, 35] width 44 height 22
